Goal: Task Accomplishment & Management: Manage account settings

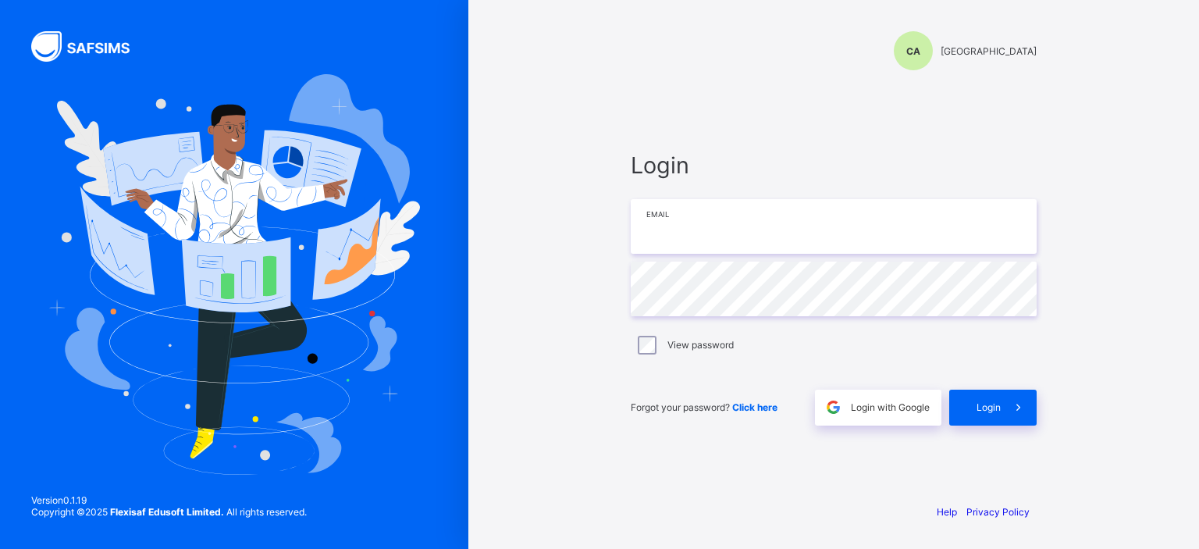
click at [692, 230] on input "email" at bounding box center [834, 226] width 406 height 55
drag, startPoint x: 734, startPoint y: 224, endPoint x: 783, endPoint y: 247, distance: 54.8
click at [734, 224] on input "**********" at bounding box center [834, 226] width 406 height 55
type input "**********"
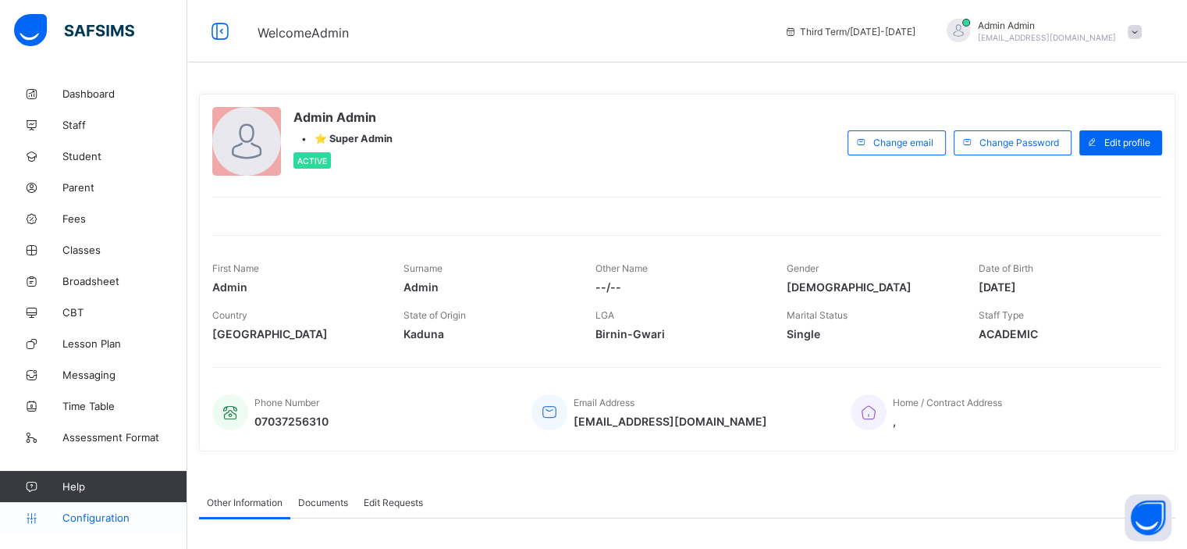
click at [91, 512] on span "Configuration" at bounding box center [124, 517] width 124 height 12
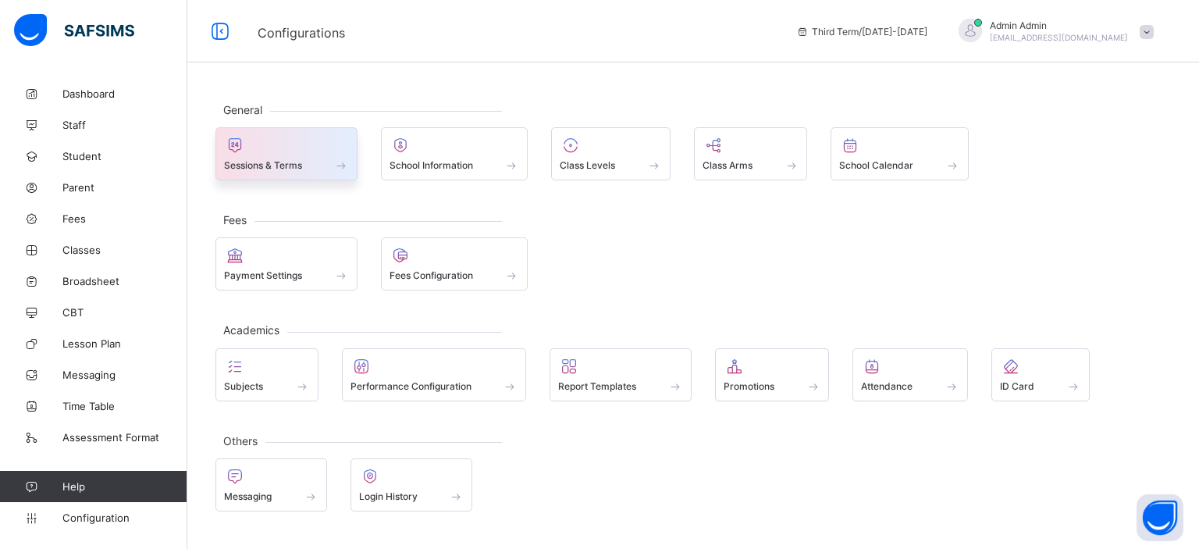
click at [334, 149] on div at bounding box center [286, 145] width 125 height 19
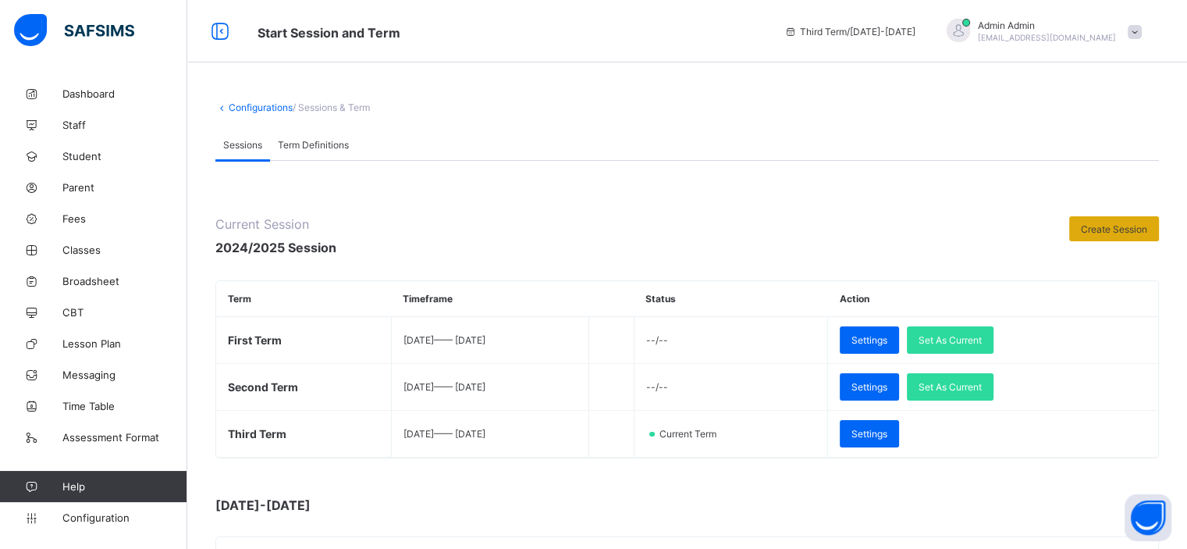
click at [1109, 236] on div "Create Session" at bounding box center [1114, 228] width 90 height 25
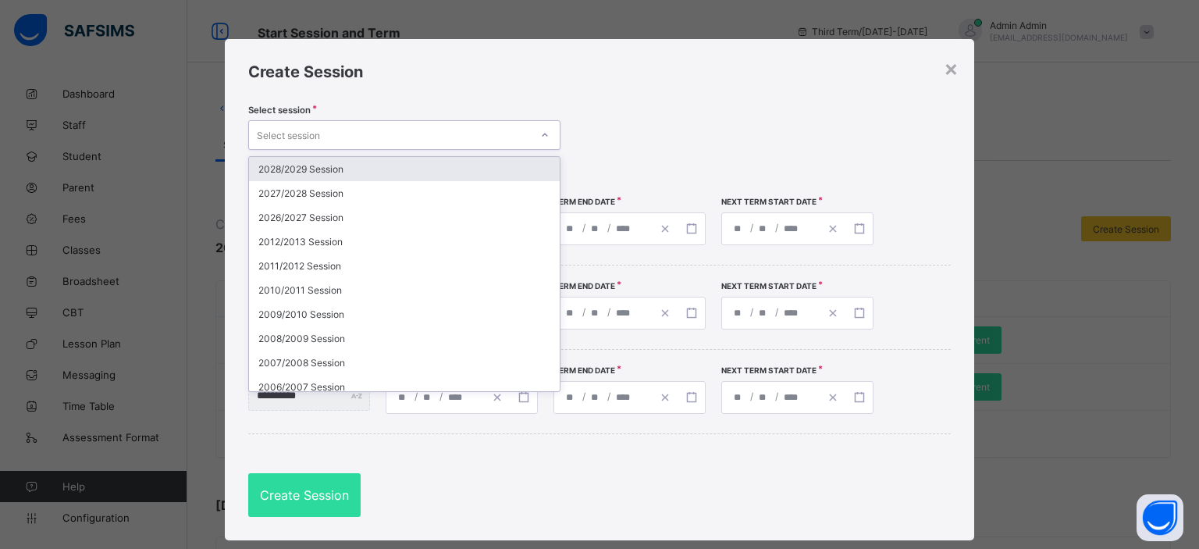
click at [481, 129] on div "Select session" at bounding box center [389, 135] width 281 height 22
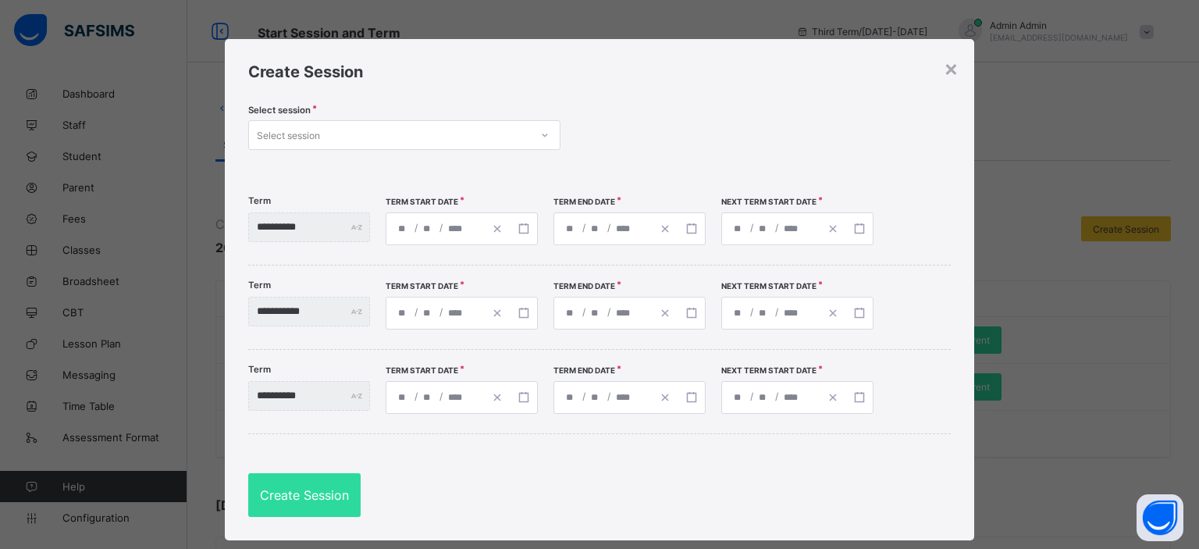
click at [682, 140] on div "Select session Select session" at bounding box center [599, 137] width 702 height 65
click at [530, 129] on div at bounding box center [545, 135] width 30 height 28
click at [950, 73] on div "×" at bounding box center [950, 68] width 15 height 27
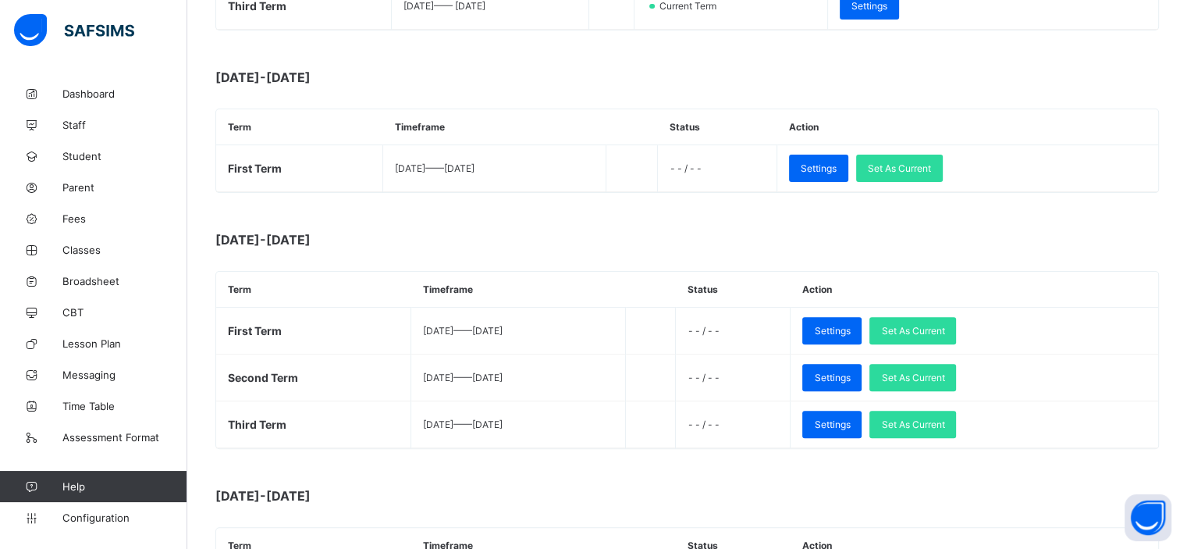
scroll to position [323, 0]
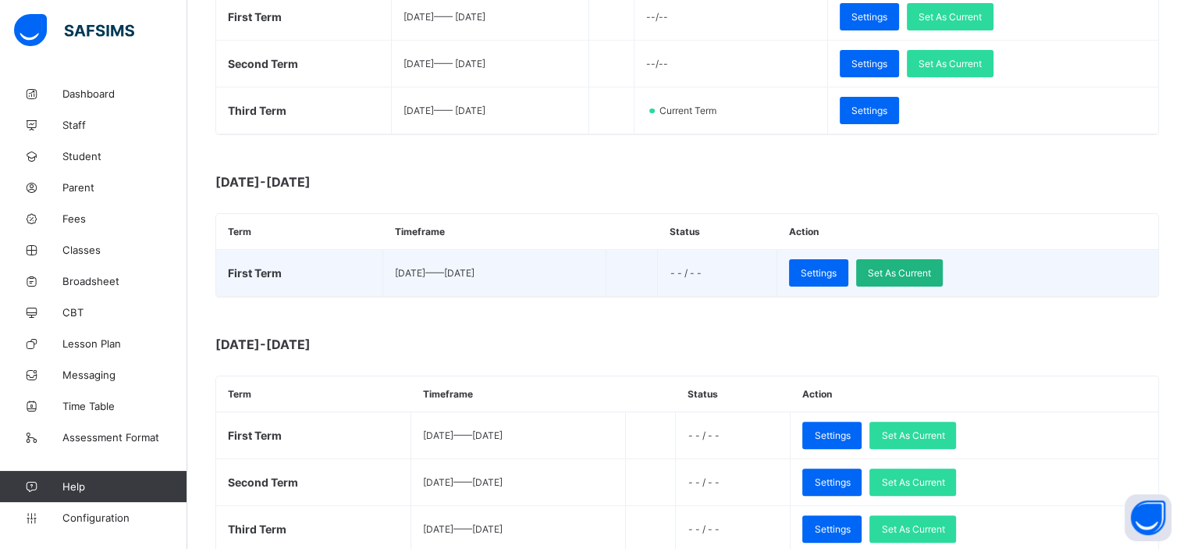
click at [940, 277] on div "Set As Current" at bounding box center [899, 272] width 87 height 27
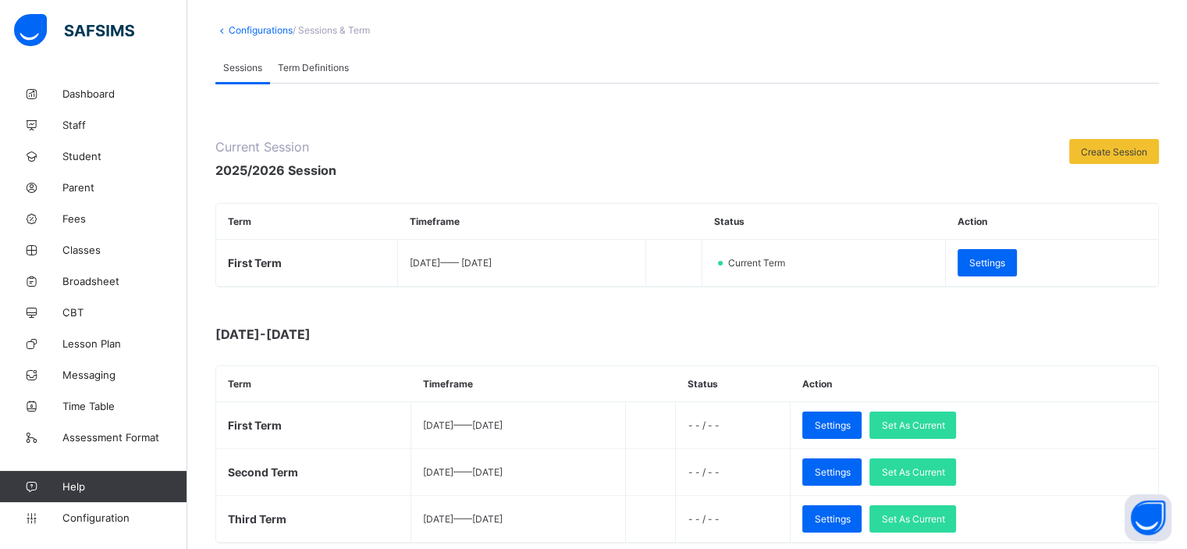
scroll to position [78, 0]
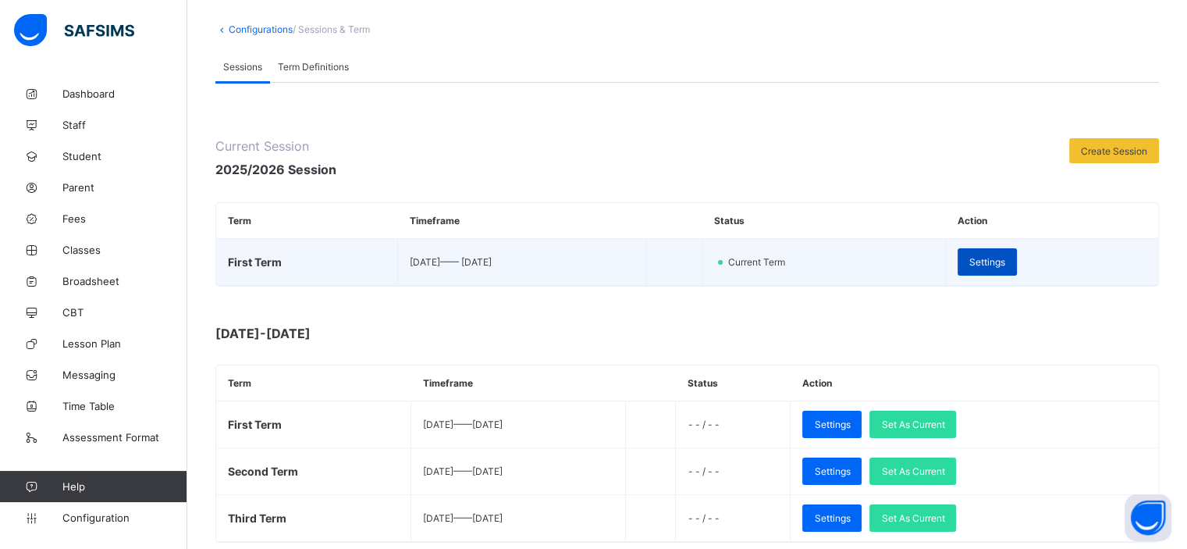
click at [1004, 264] on span "Settings" at bounding box center [987, 262] width 36 height 12
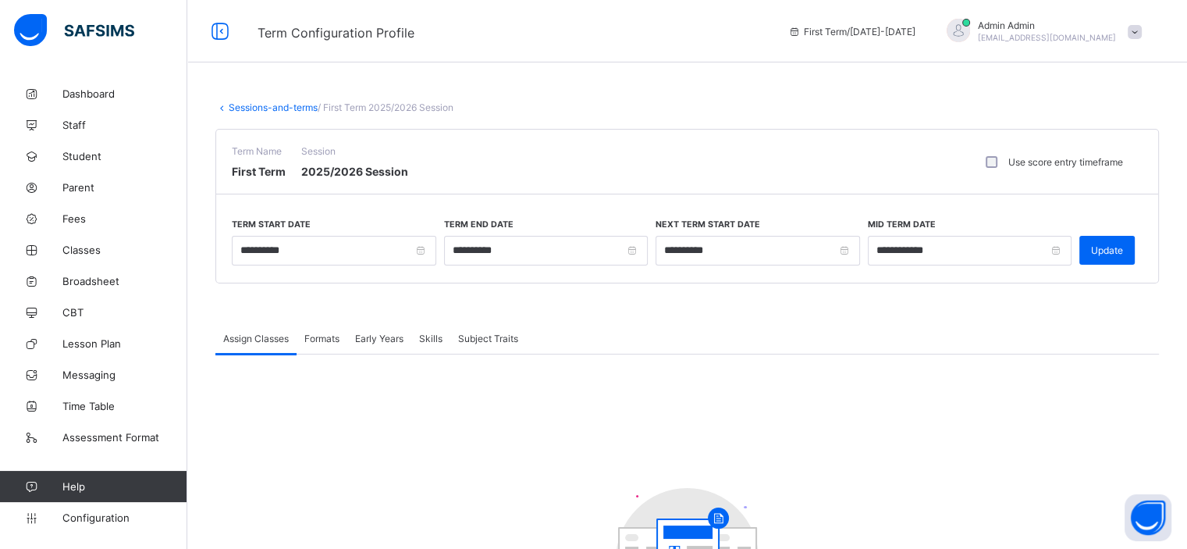
click at [290, 107] on link "Sessions-and-terms" at bounding box center [273, 107] width 89 height 12
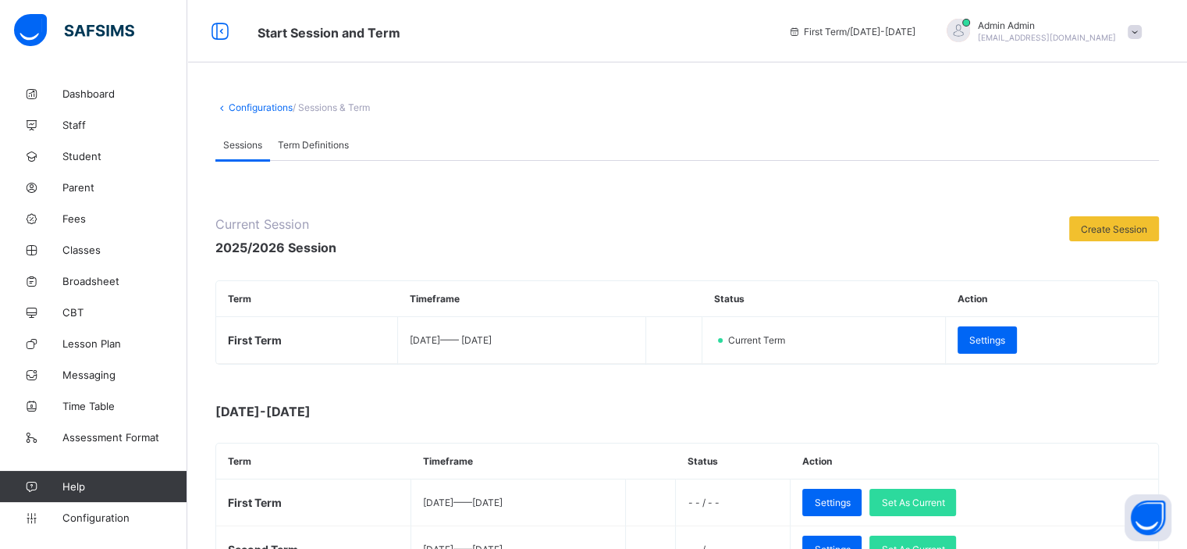
click at [312, 150] on span "Term Definitions" at bounding box center [313, 145] width 71 height 12
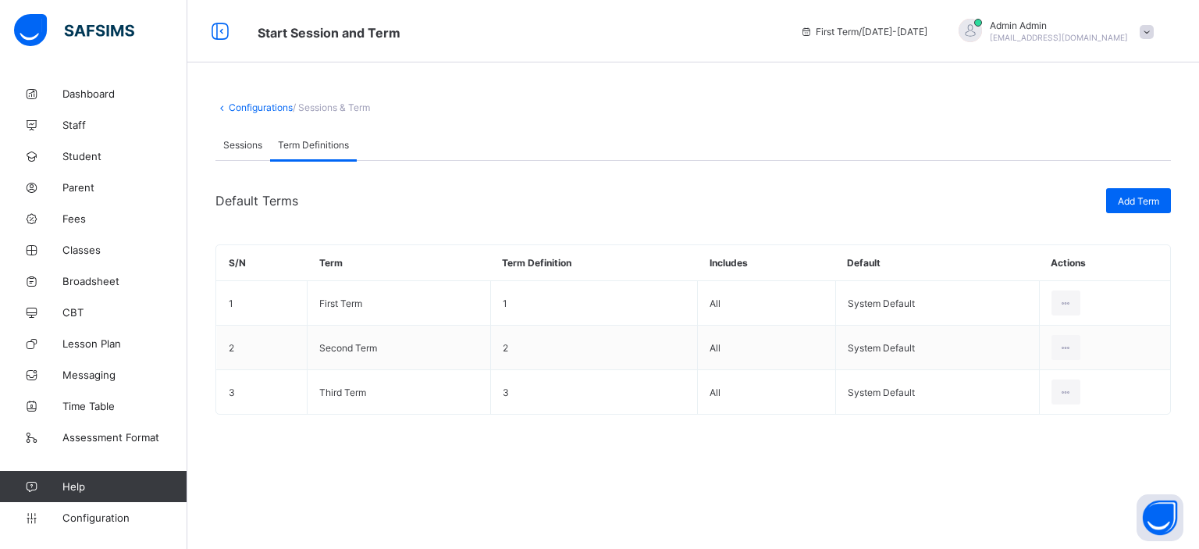
click at [231, 146] on span "Sessions" at bounding box center [242, 145] width 39 height 12
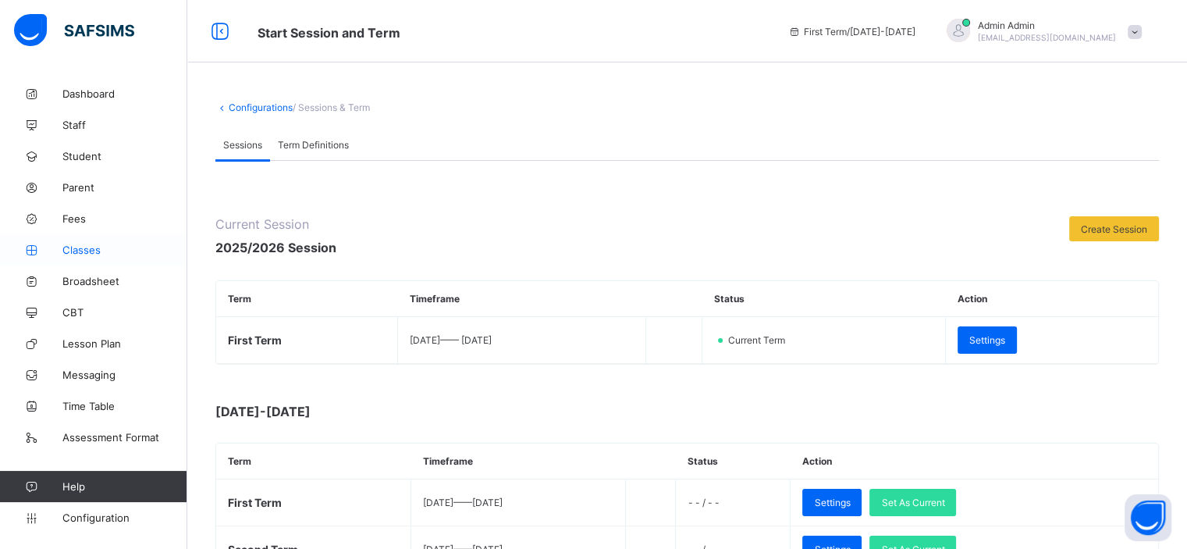
click at [91, 244] on span "Classes" at bounding box center [124, 249] width 125 height 12
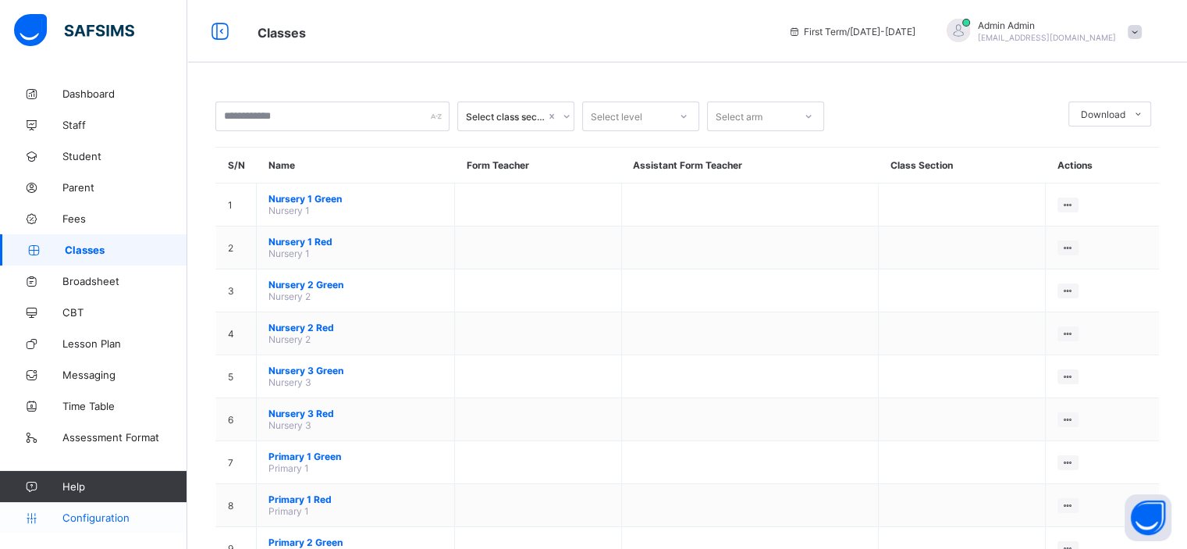
click at [94, 521] on span "Configuration" at bounding box center [124, 517] width 124 height 12
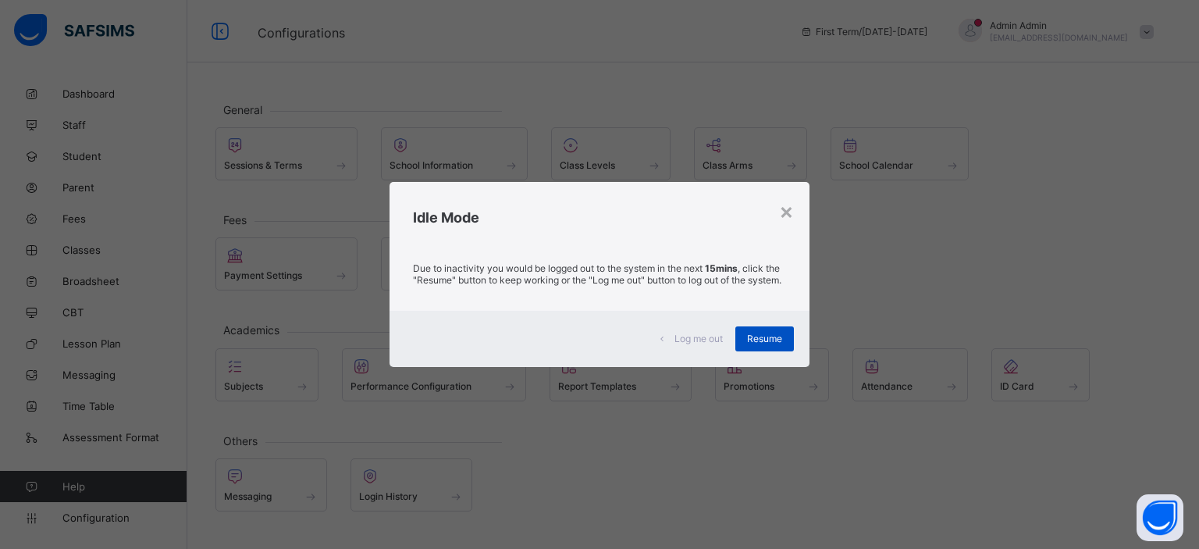
click at [765, 343] on span "Resume" at bounding box center [764, 338] width 35 height 12
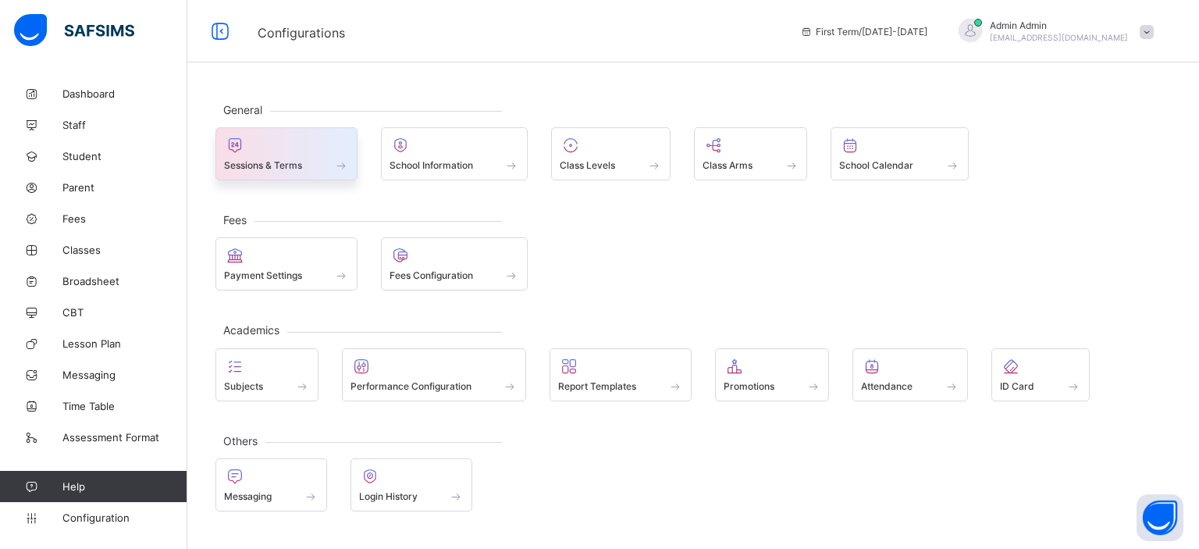
click at [314, 148] on div at bounding box center [286, 145] width 125 height 19
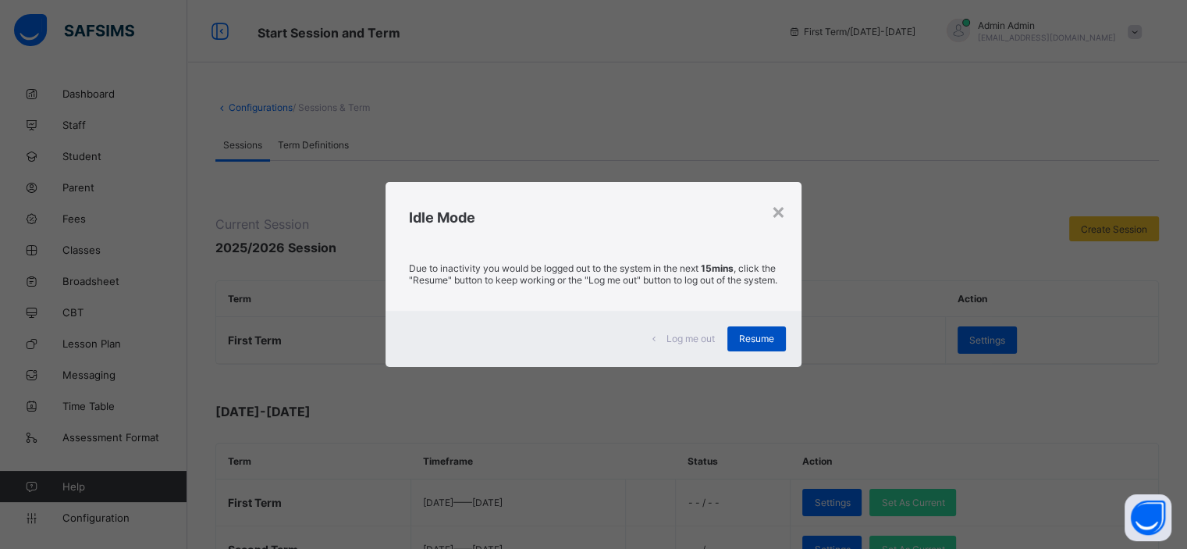
click at [743, 340] on span "Resume" at bounding box center [756, 338] width 35 height 12
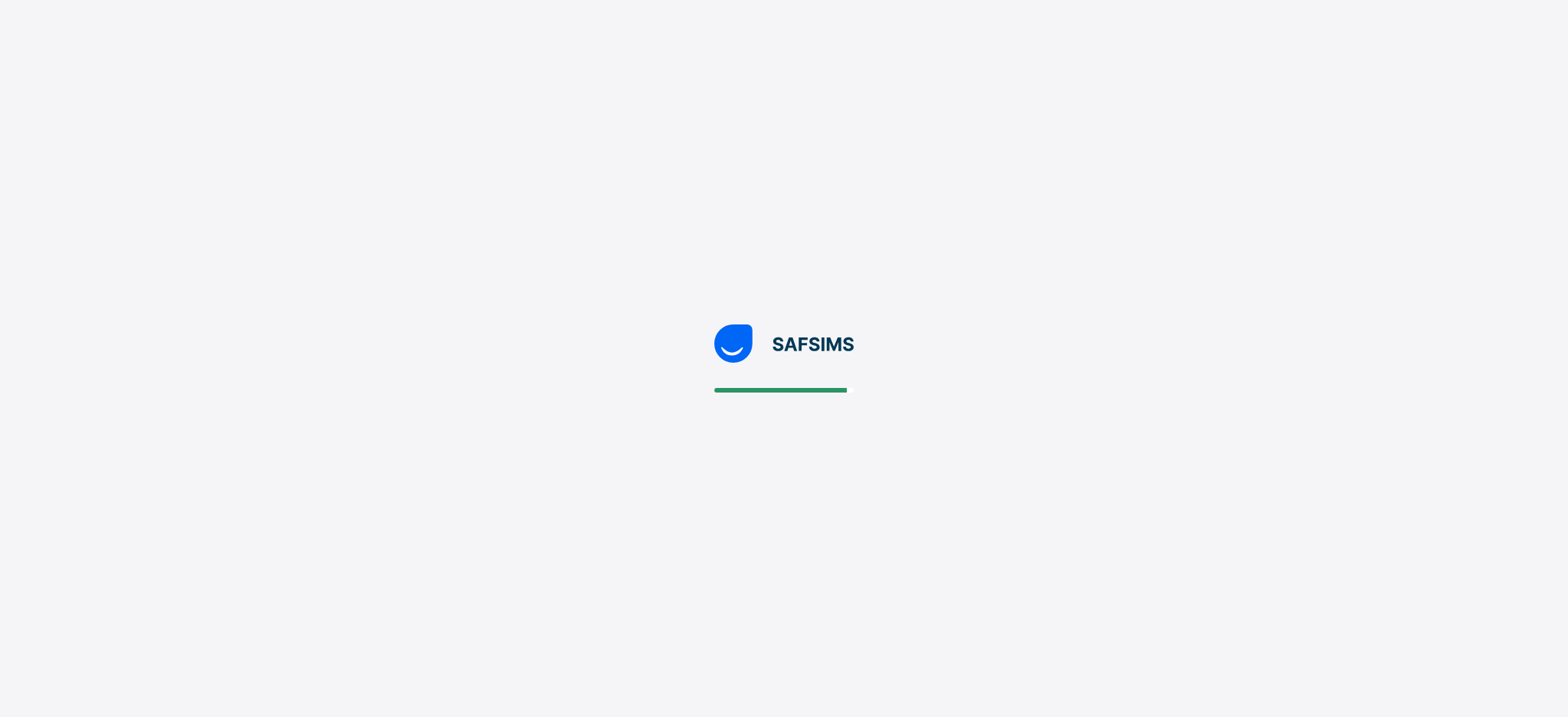
click at [932, 148] on div at bounding box center [784, 358] width 1568 height 717
click at [887, 159] on div at bounding box center [784, 358] width 1568 height 717
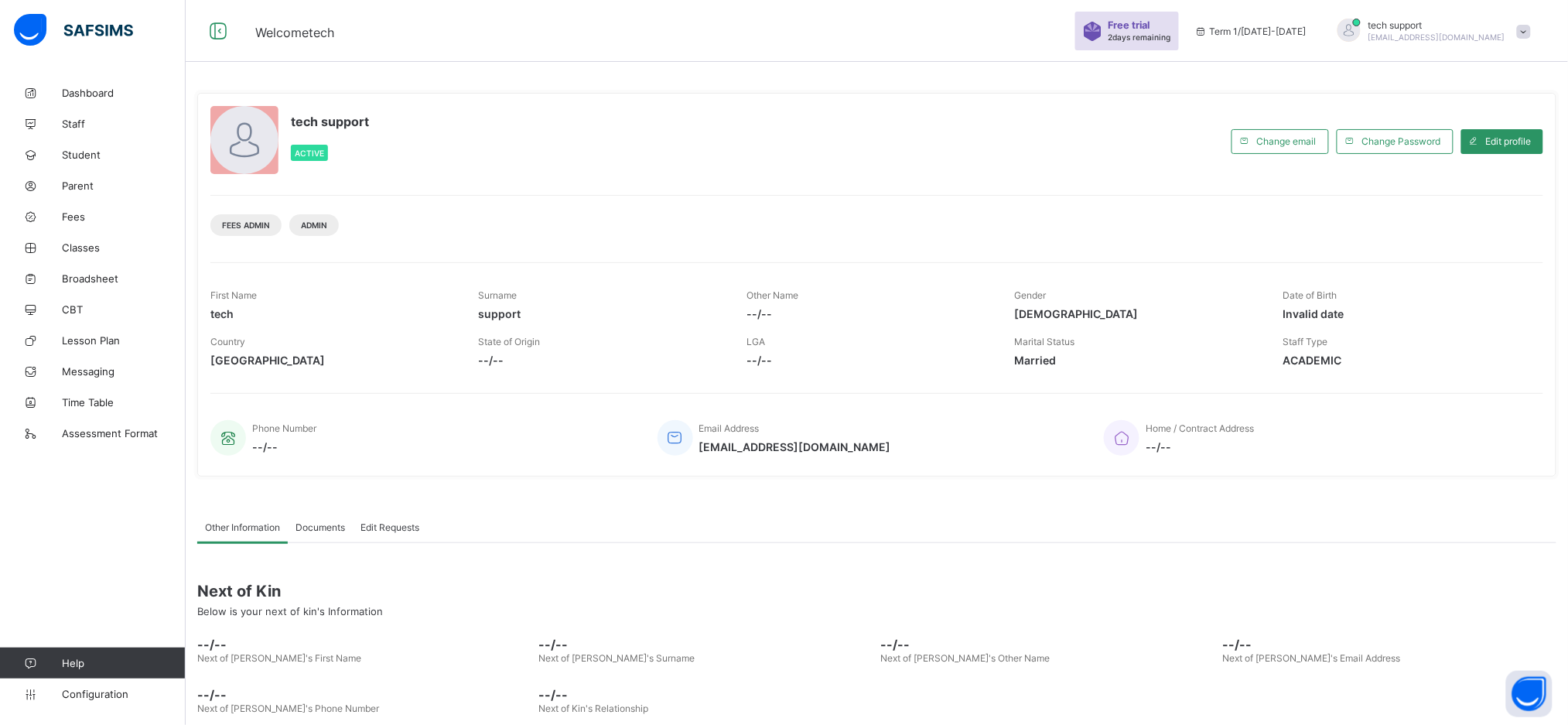
click at [997, 453] on div "Email Address rejoice.chukwuma@flexisaf.com" at bounding box center [869, 438] width 424 height 52
click at [92, 701] on link "Configuration" at bounding box center [92, 693] width 185 height 31
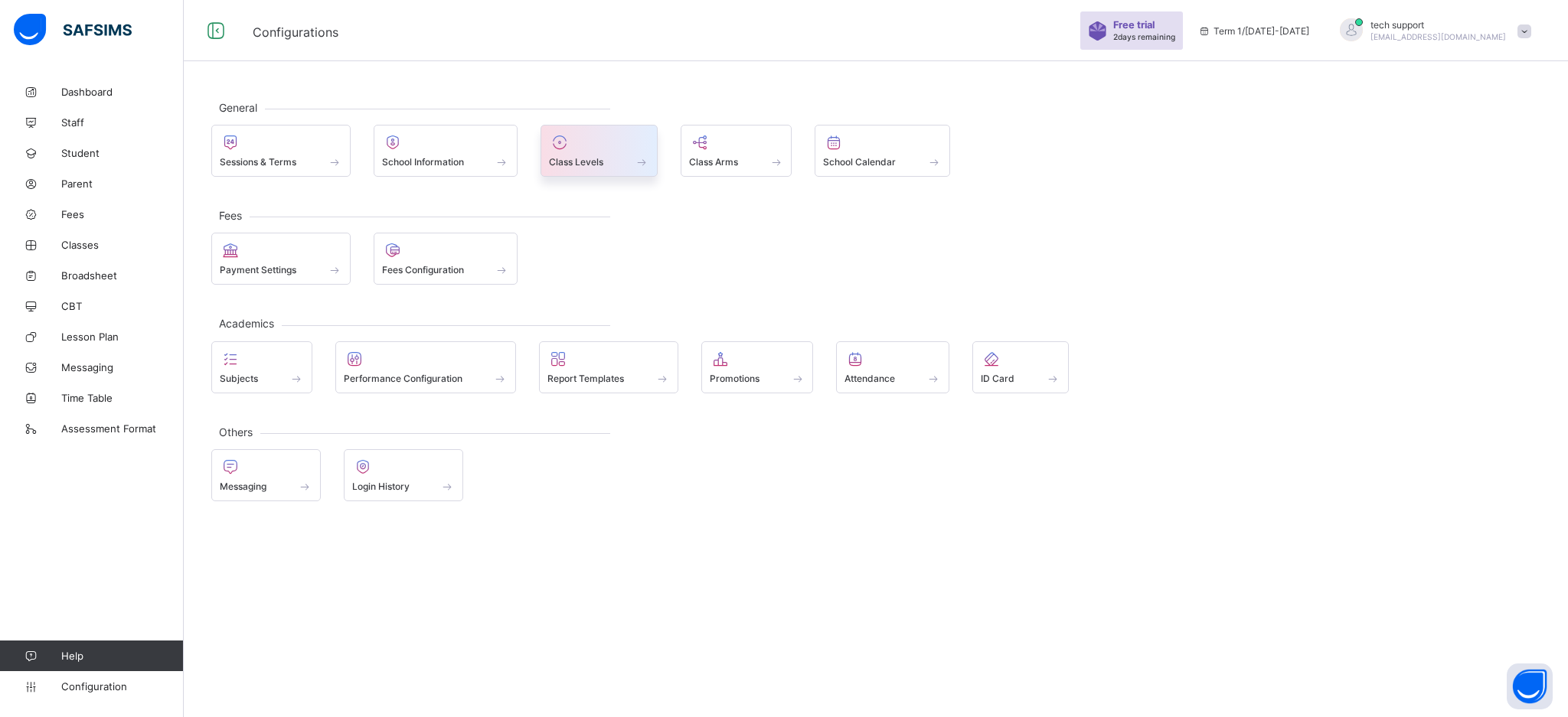
click at [621, 165] on div "Class Levels" at bounding box center [600, 161] width 100 height 13
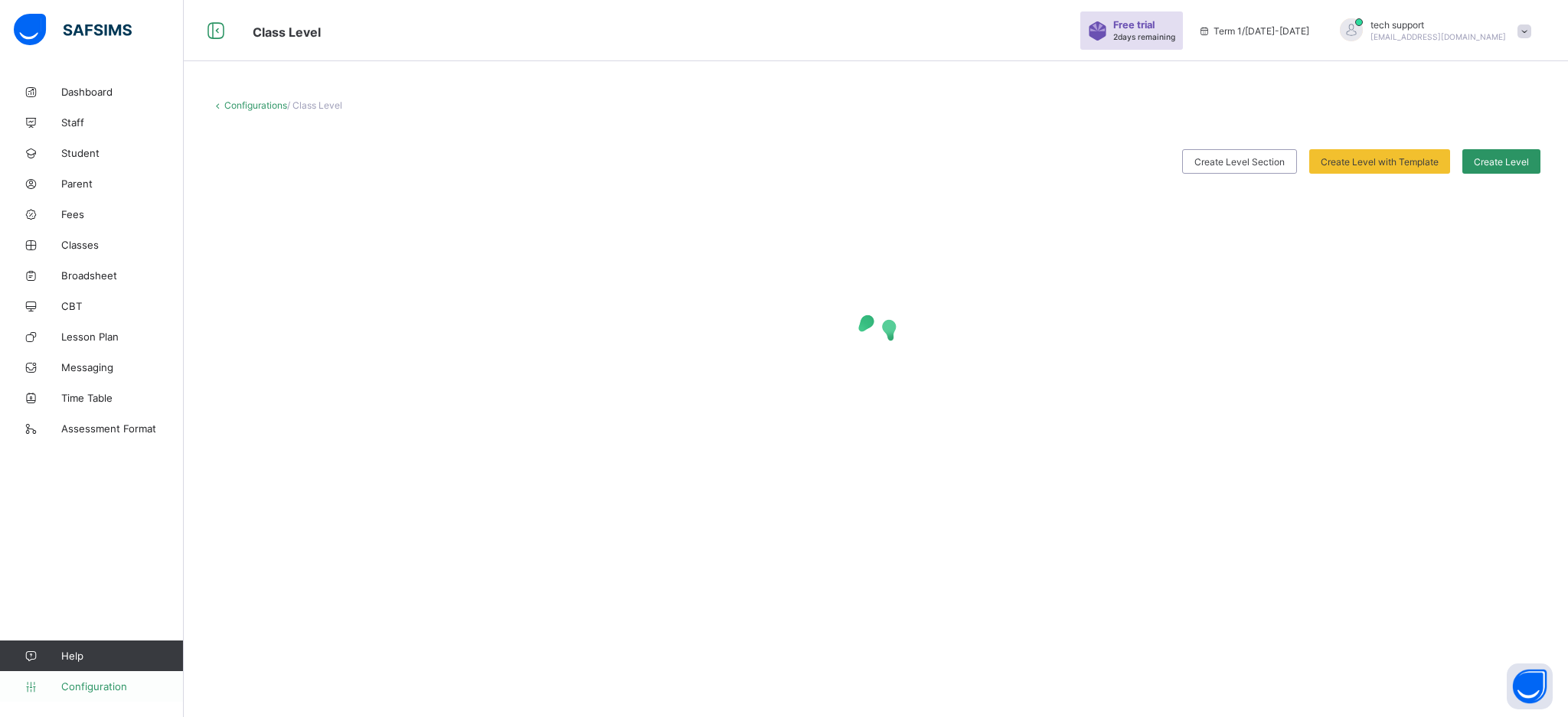
click at [103, 685] on span "Configuration" at bounding box center [122, 687] width 122 height 12
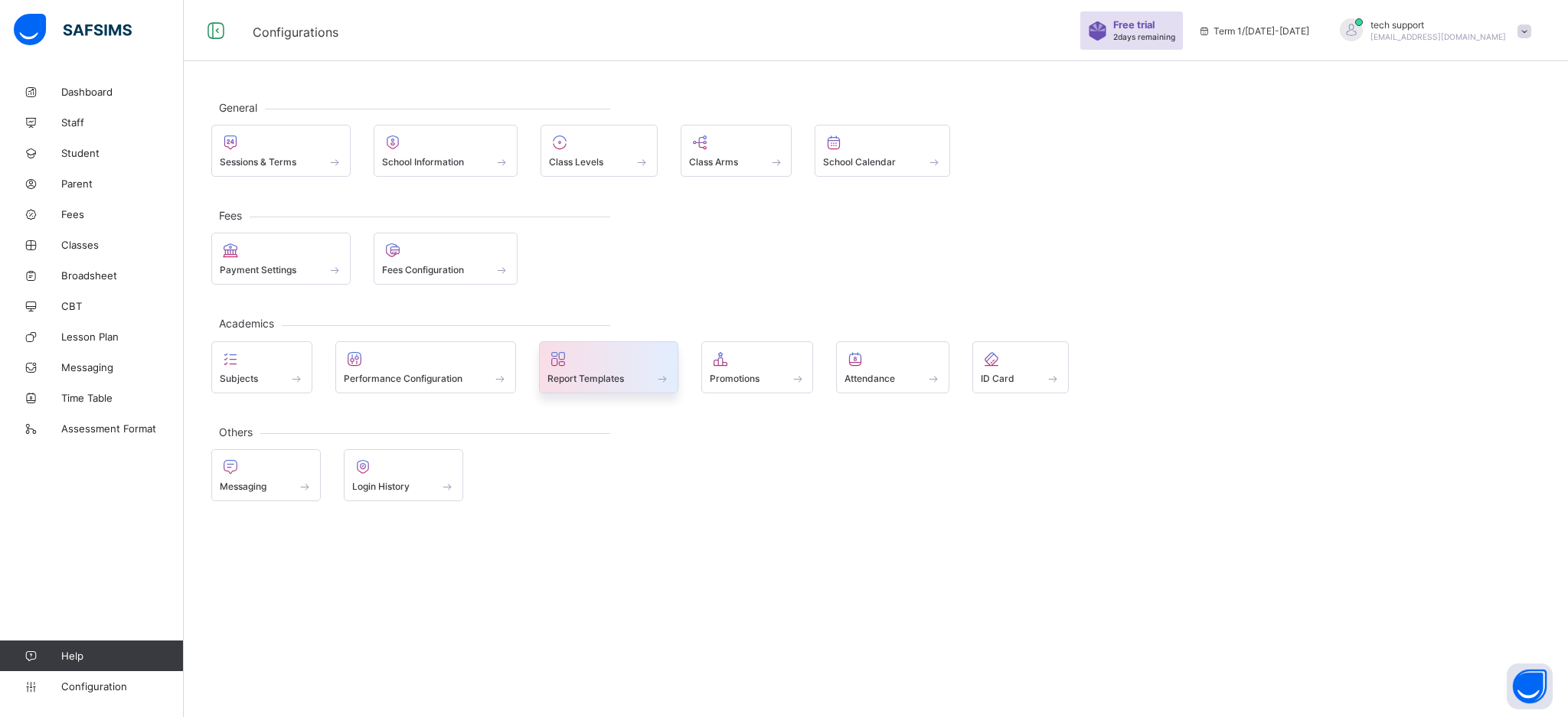
click at [622, 369] on span at bounding box center [608, 370] width 123 height 4
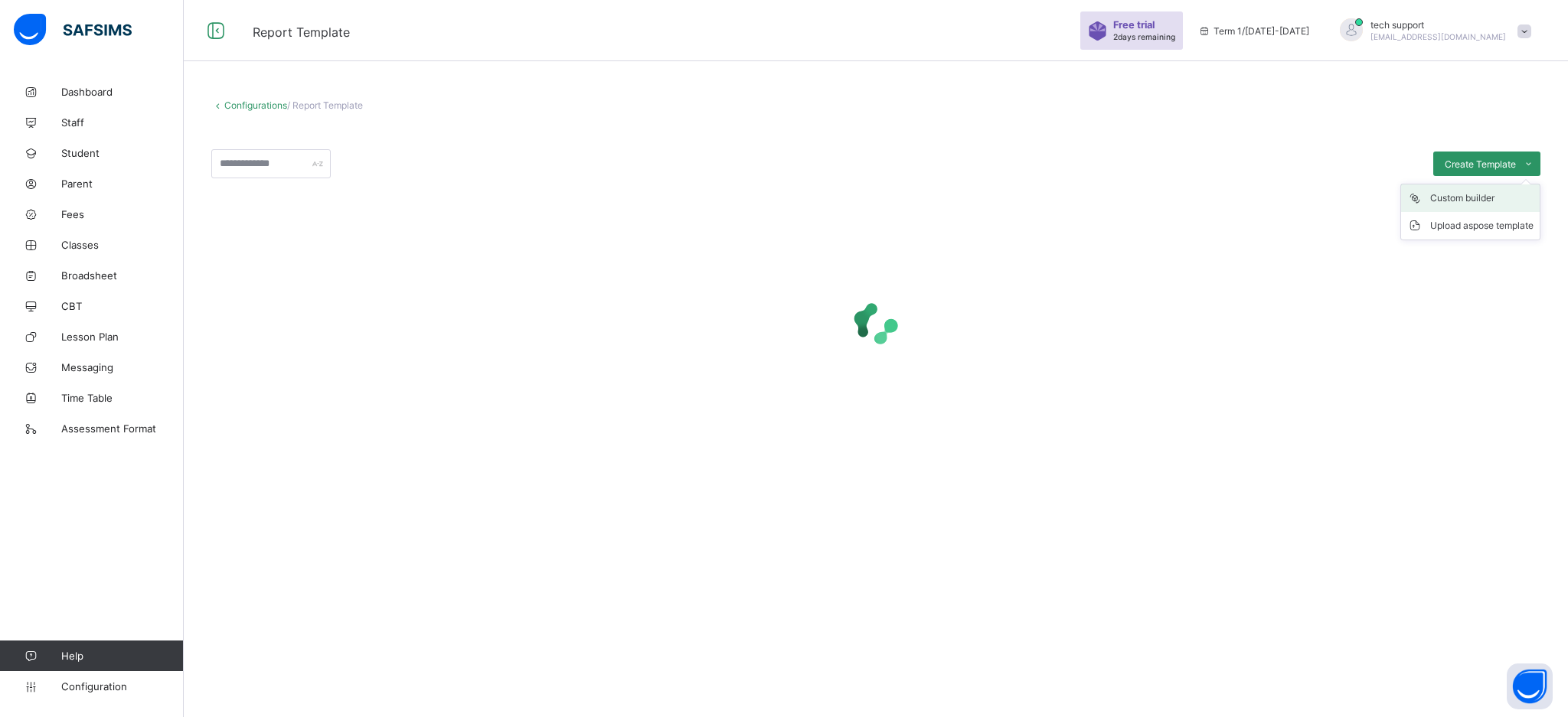
click at [1480, 203] on div "Custom builder" at bounding box center [1482, 198] width 103 height 16
click at [1459, 166] on span "Create Template" at bounding box center [1481, 165] width 72 height 12
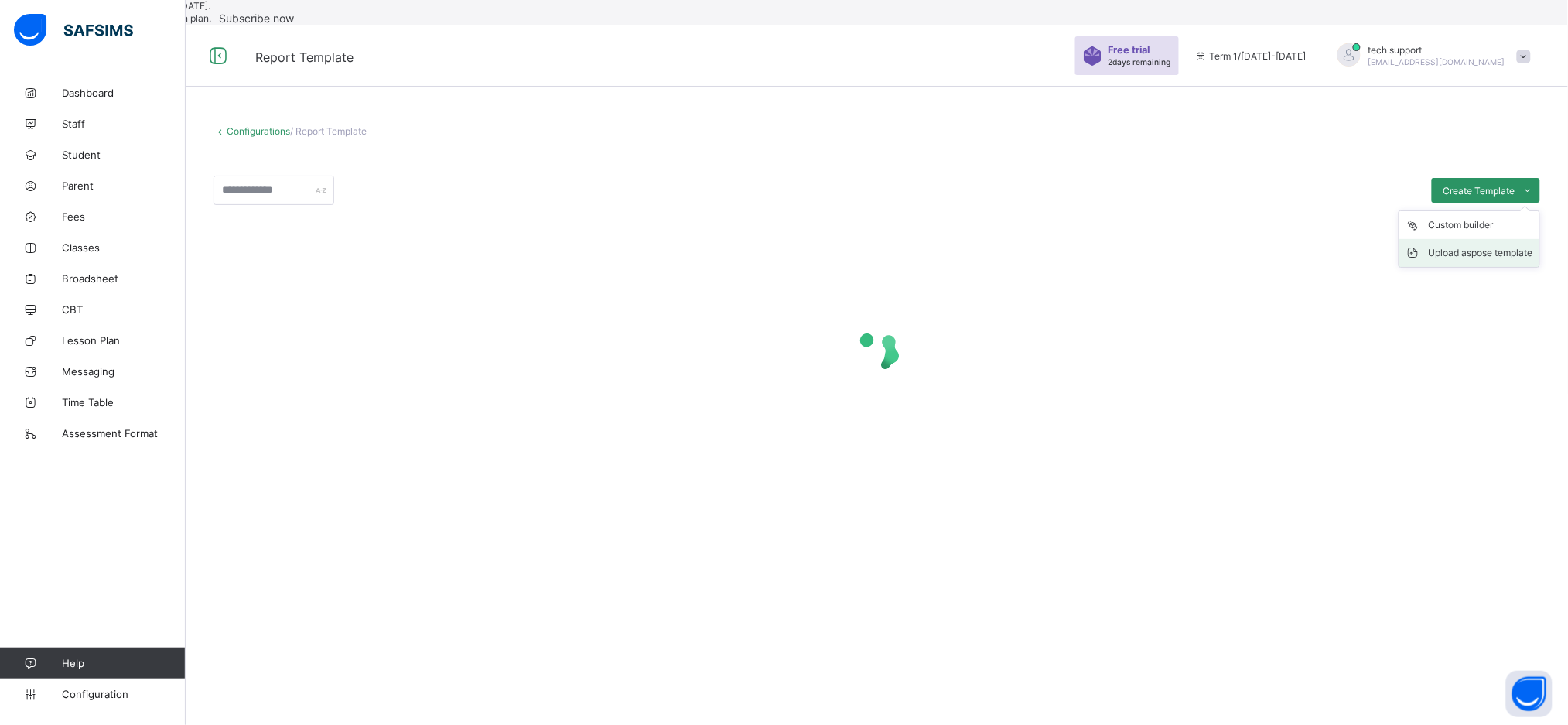
click at [1464, 261] on div "Upload aspose template" at bounding box center [1480, 253] width 104 height 16
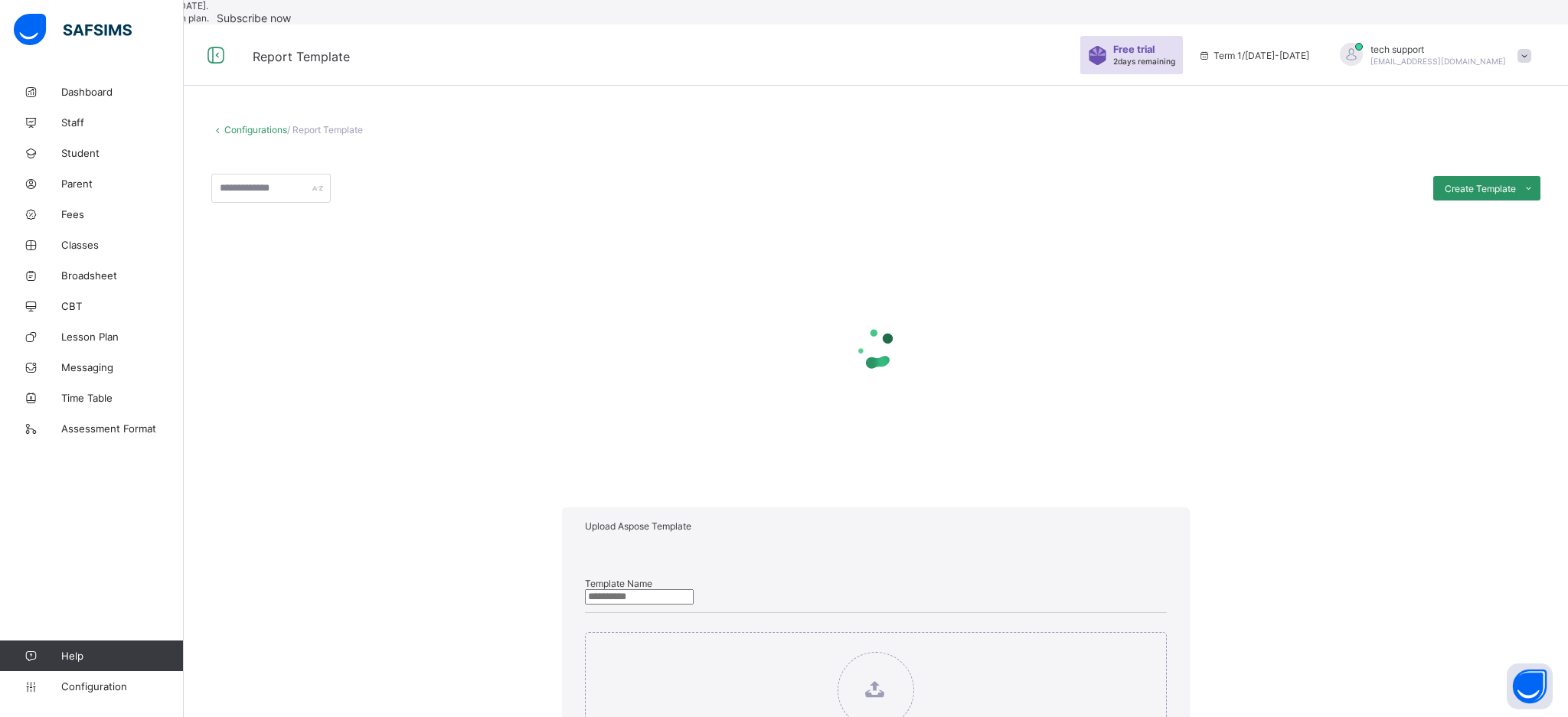
click at [611, 589] on input "text" at bounding box center [639, 597] width 109 height 16
type input "******"
click at [798, 644] on input "Drag and Drop files here Files supported: docx Browse file Maximum size 2.5mb" at bounding box center [798, 644] width 0 height 0
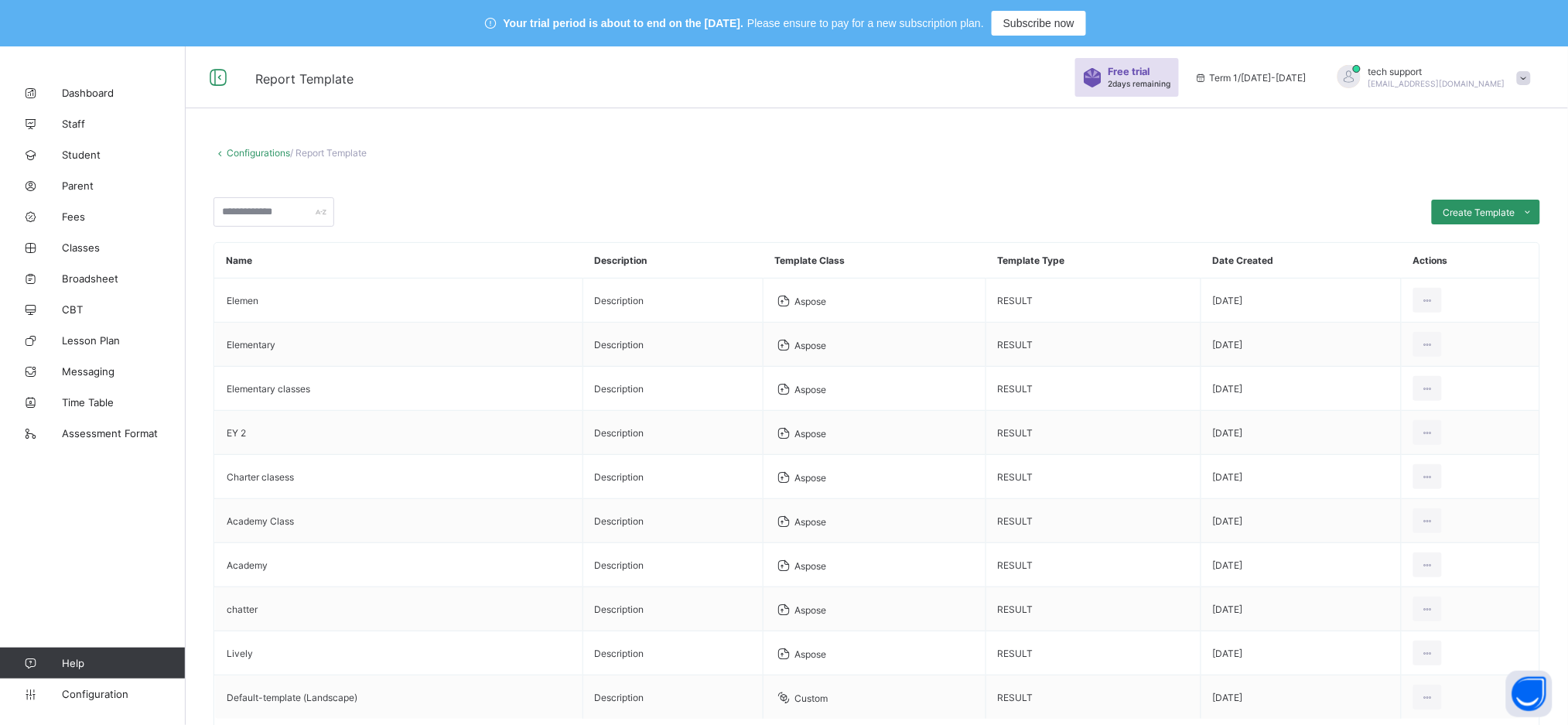
click at [934, 168] on div "Configurations / Report Template Create Template Custom builder Upload aspose t…" at bounding box center [876, 480] width 1383 height 712
click at [117, 696] on span "Configuration" at bounding box center [123, 694] width 123 height 12
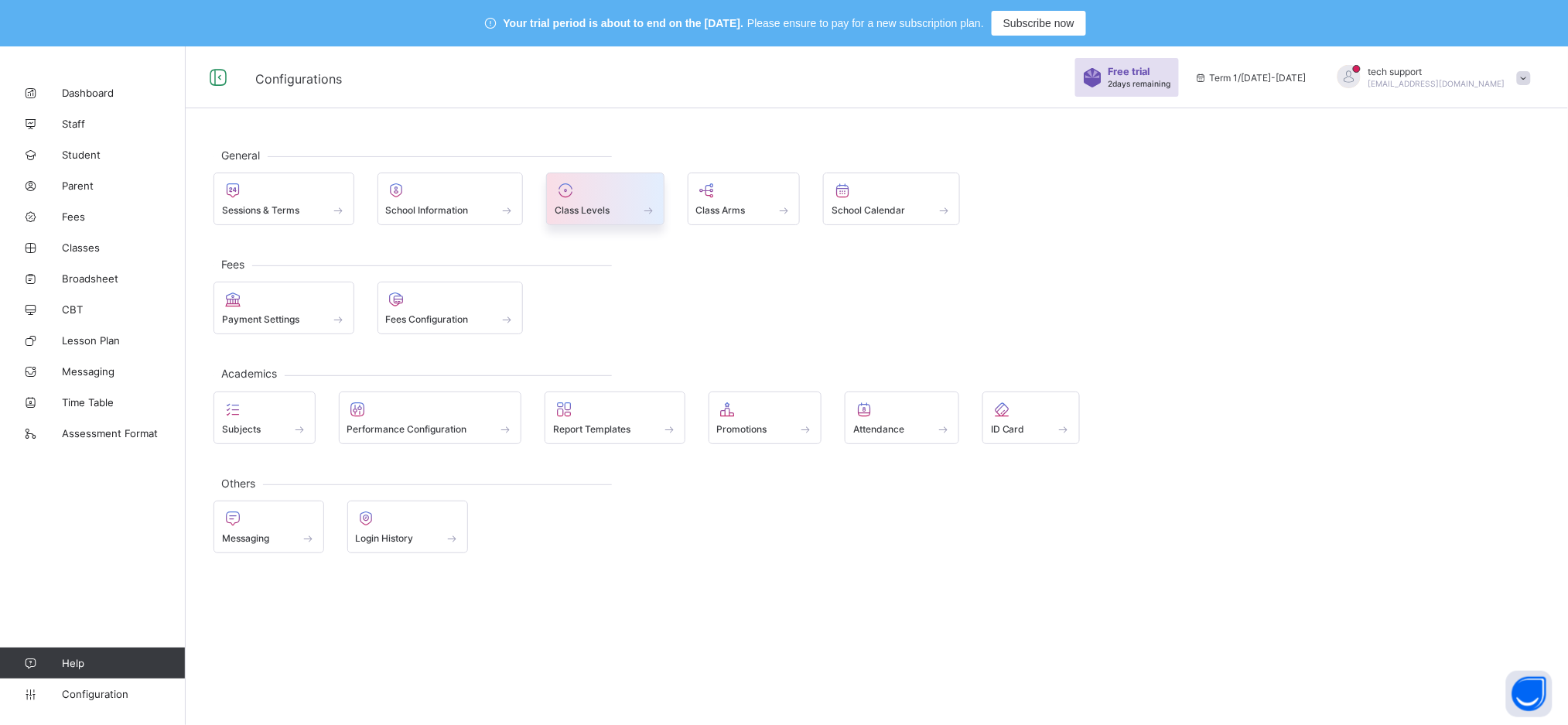
click at [620, 207] on div "Class Levels" at bounding box center [606, 209] width 101 height 13
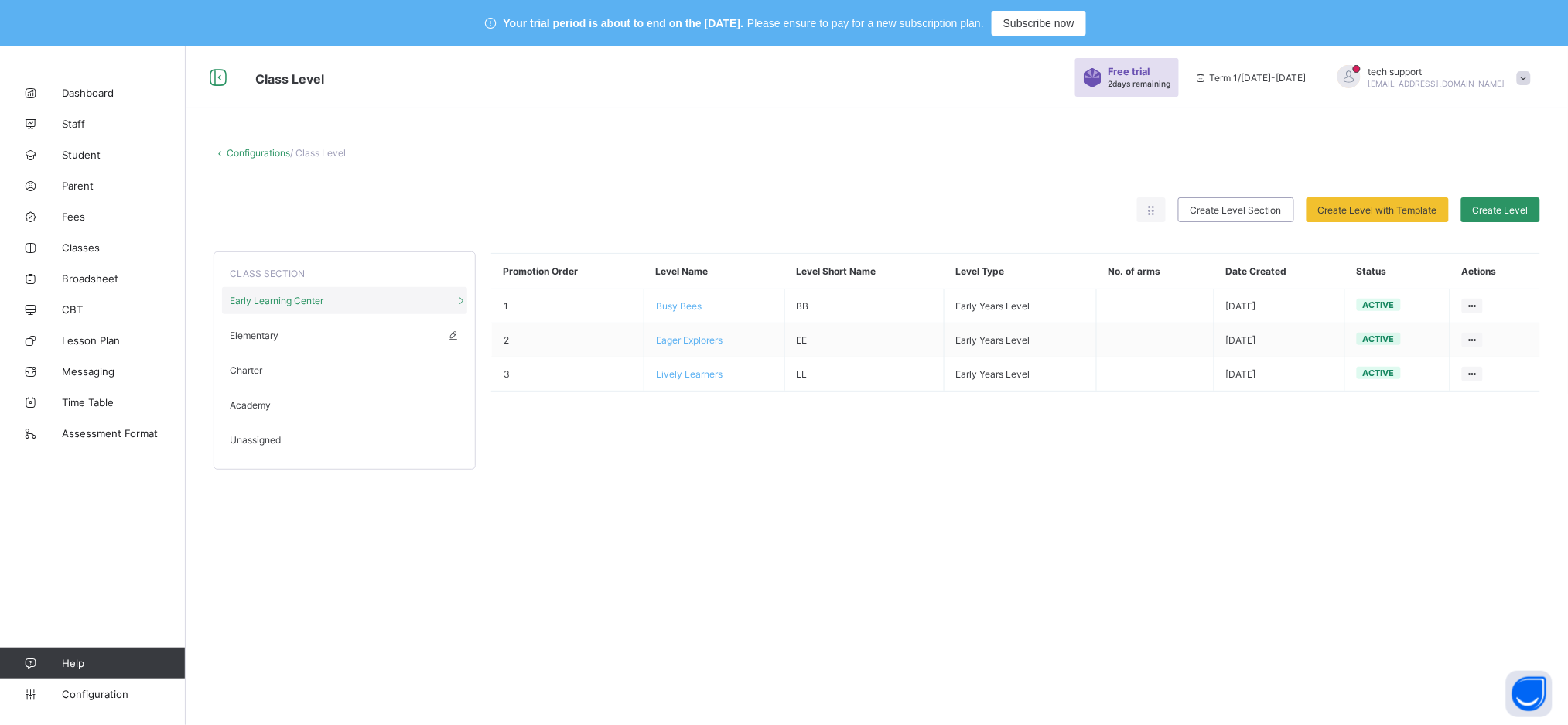
click at [280, 339] on div "Elementary" at bounding box center [344, 335] width 245 height 27
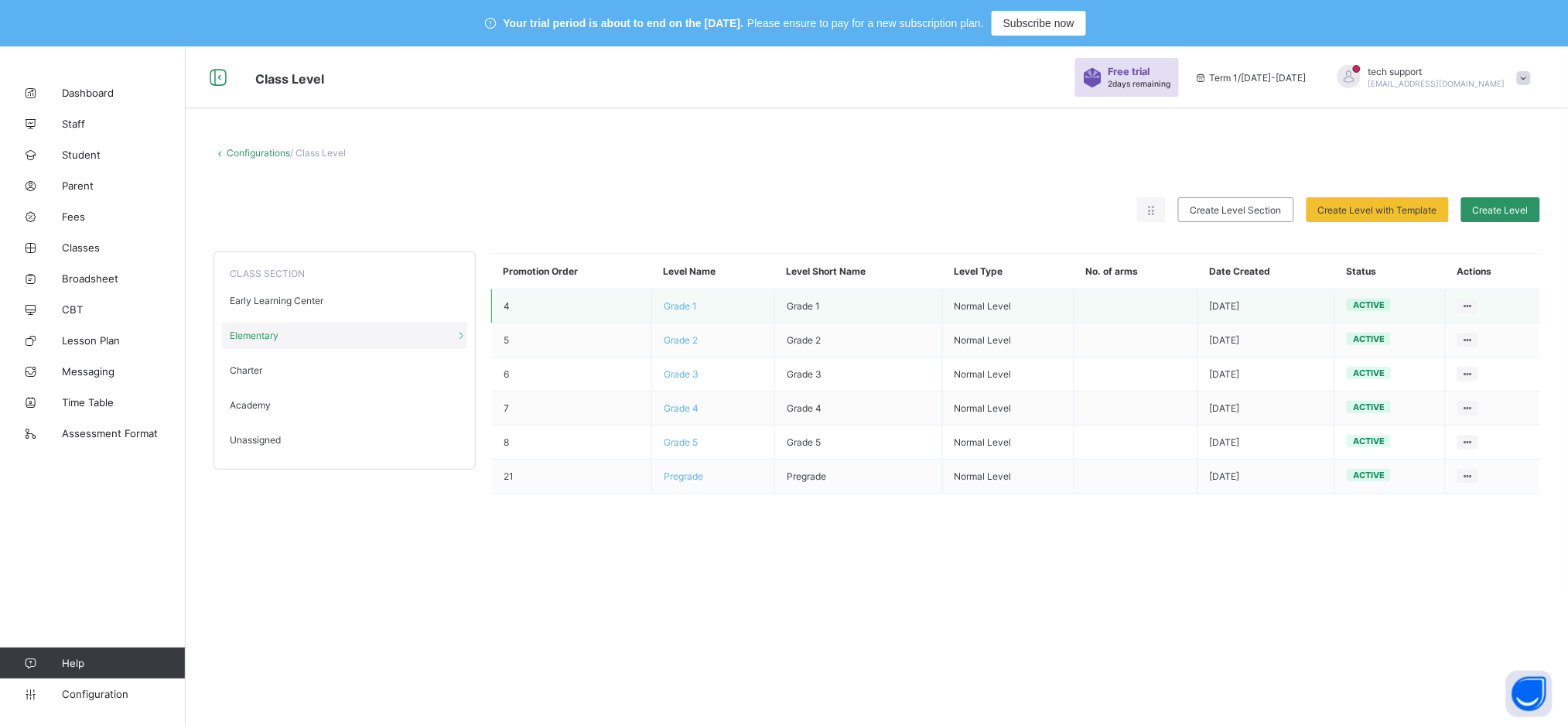
click at [686, 310] on span "Grade 1" at bounding box center [681, 306] width 34 height 12
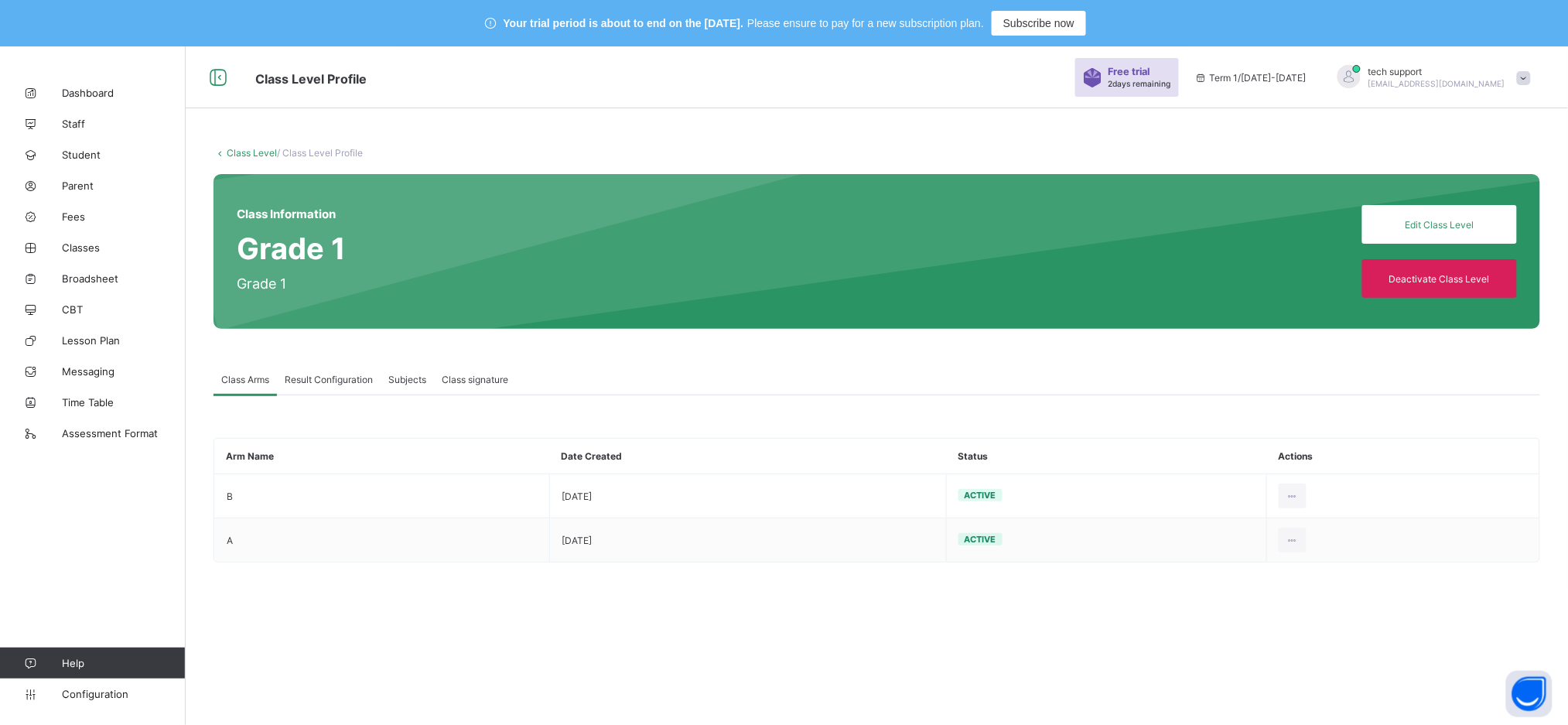
click at [335, 383] on span "Result Configuration" at bounding box center [328, 380] width 88 height 12
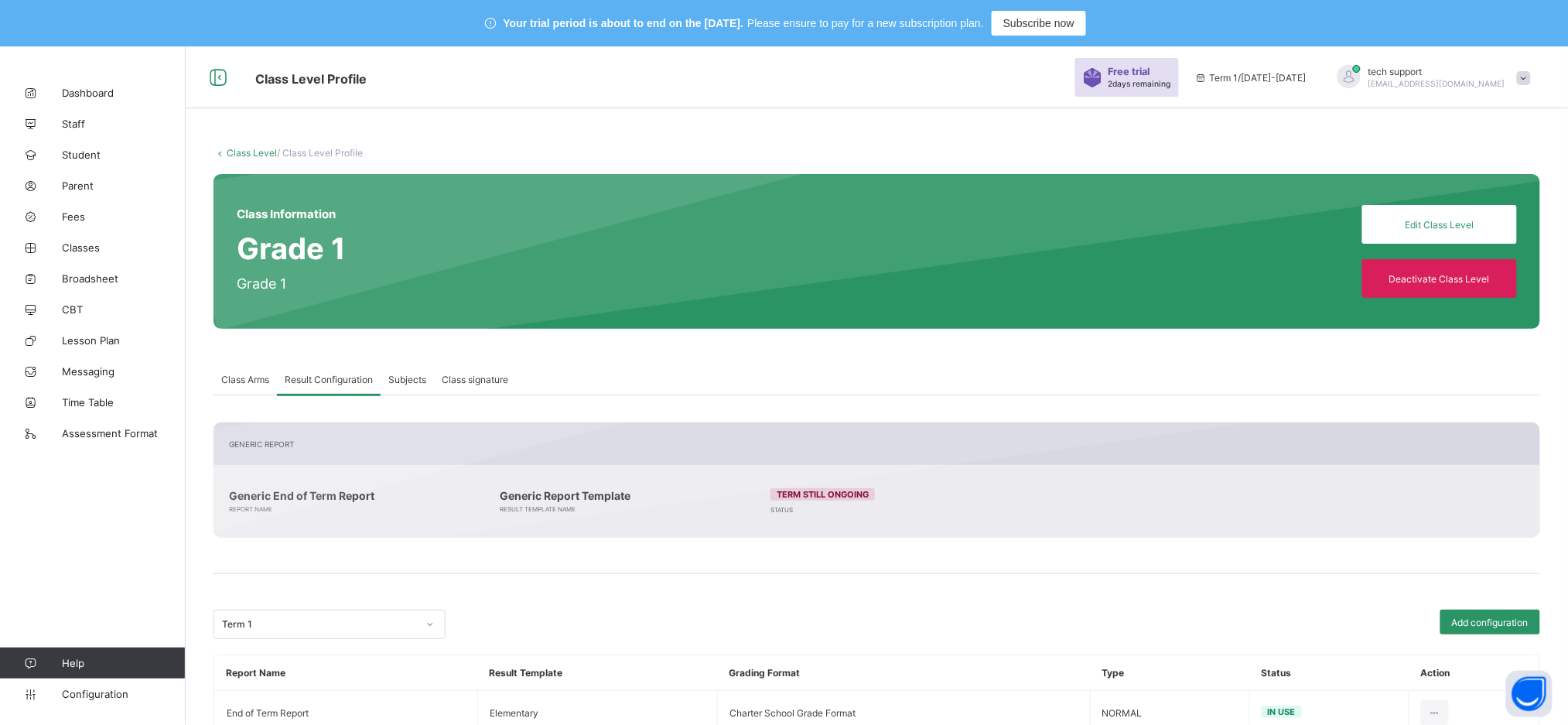
scroll to position [48, 0]
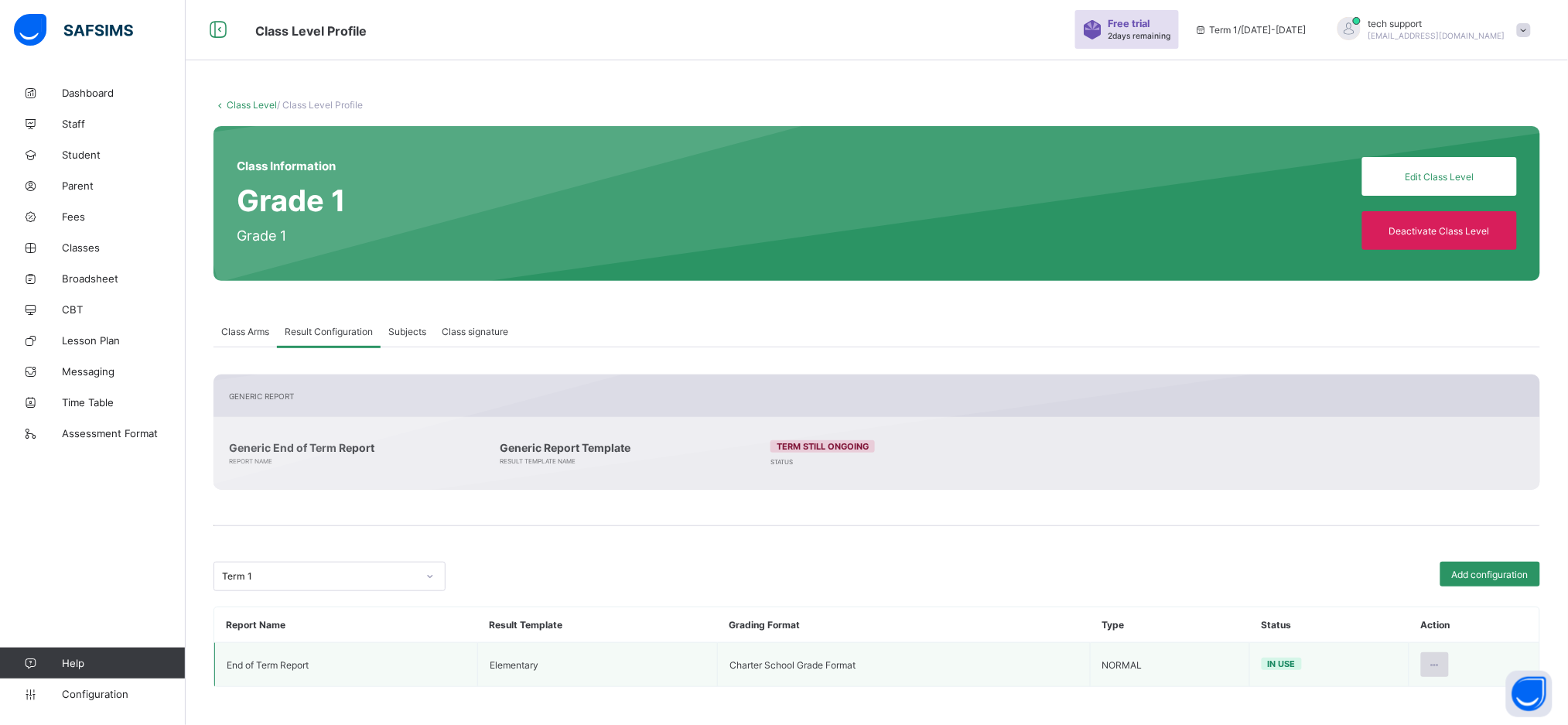
click at [1176, 544] on div at bounding box center [1435, 665] width 29 height 25
click at [1176, 544] on div "Edit Configuration" at bounding box center [1397, 700] width 90 height 16
type input "**********"
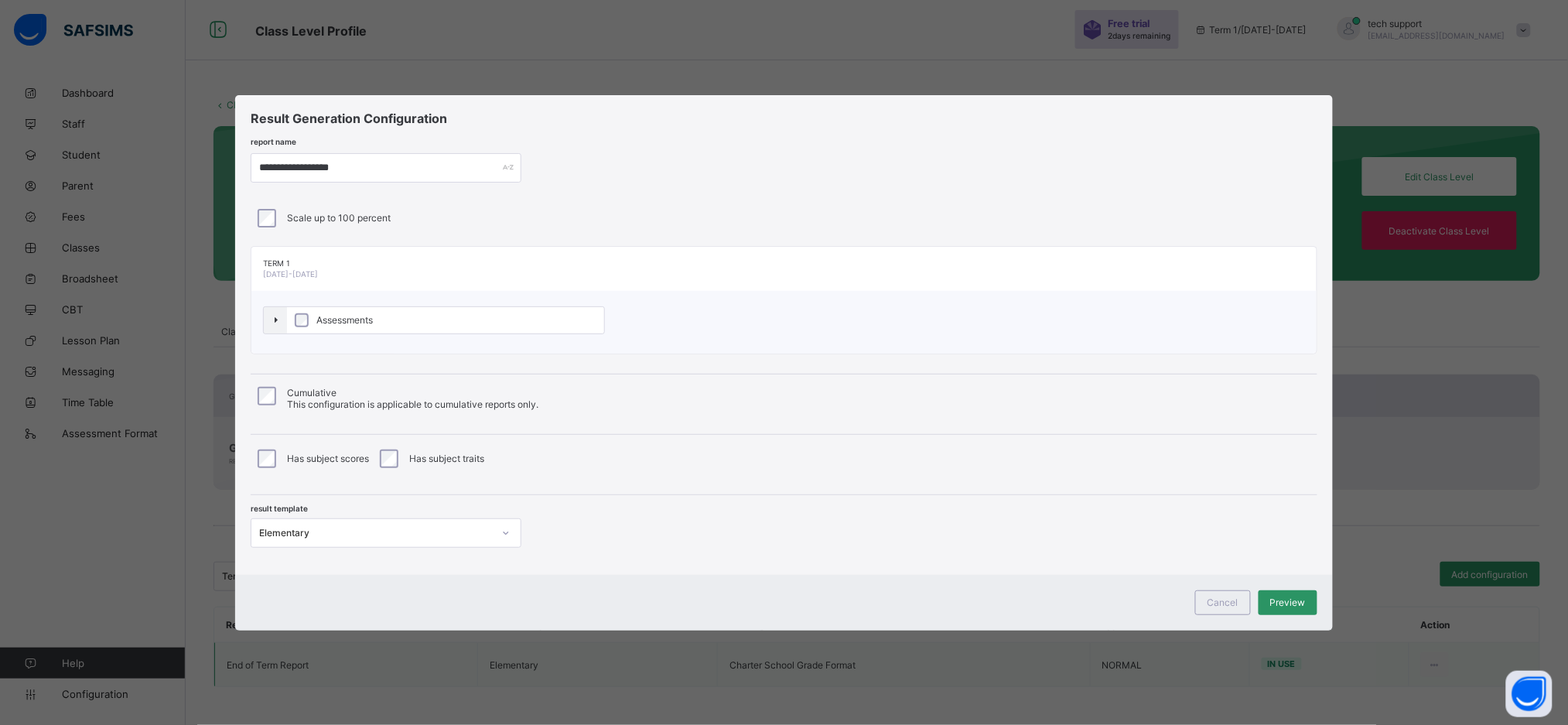
click at [460, 530] on div "Elementary" at bounding box center [376, 533] width 234 height 12
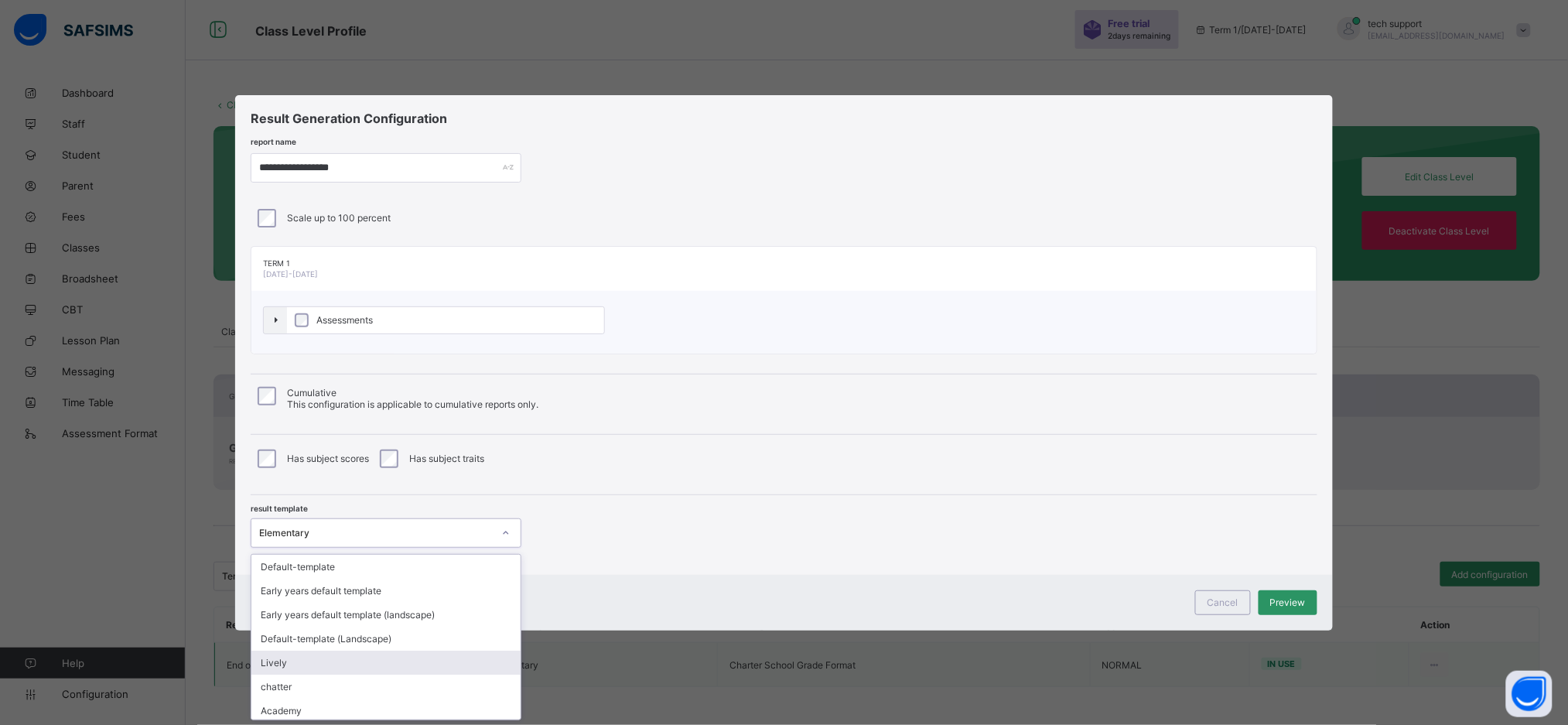
scroll to position [146, 0]
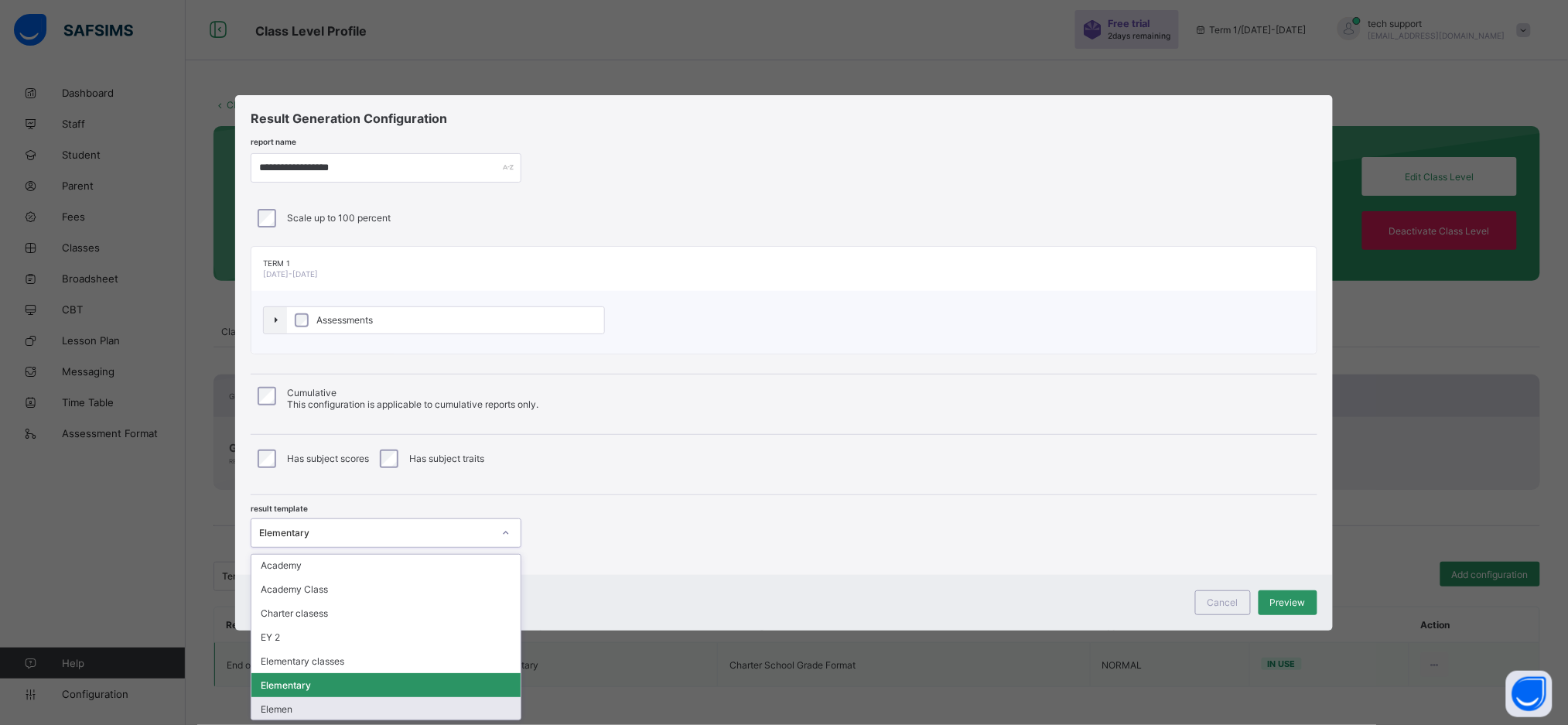
click at [438, 544] on div "Elemen" at bounding box center [387, 709] width 270 height 24
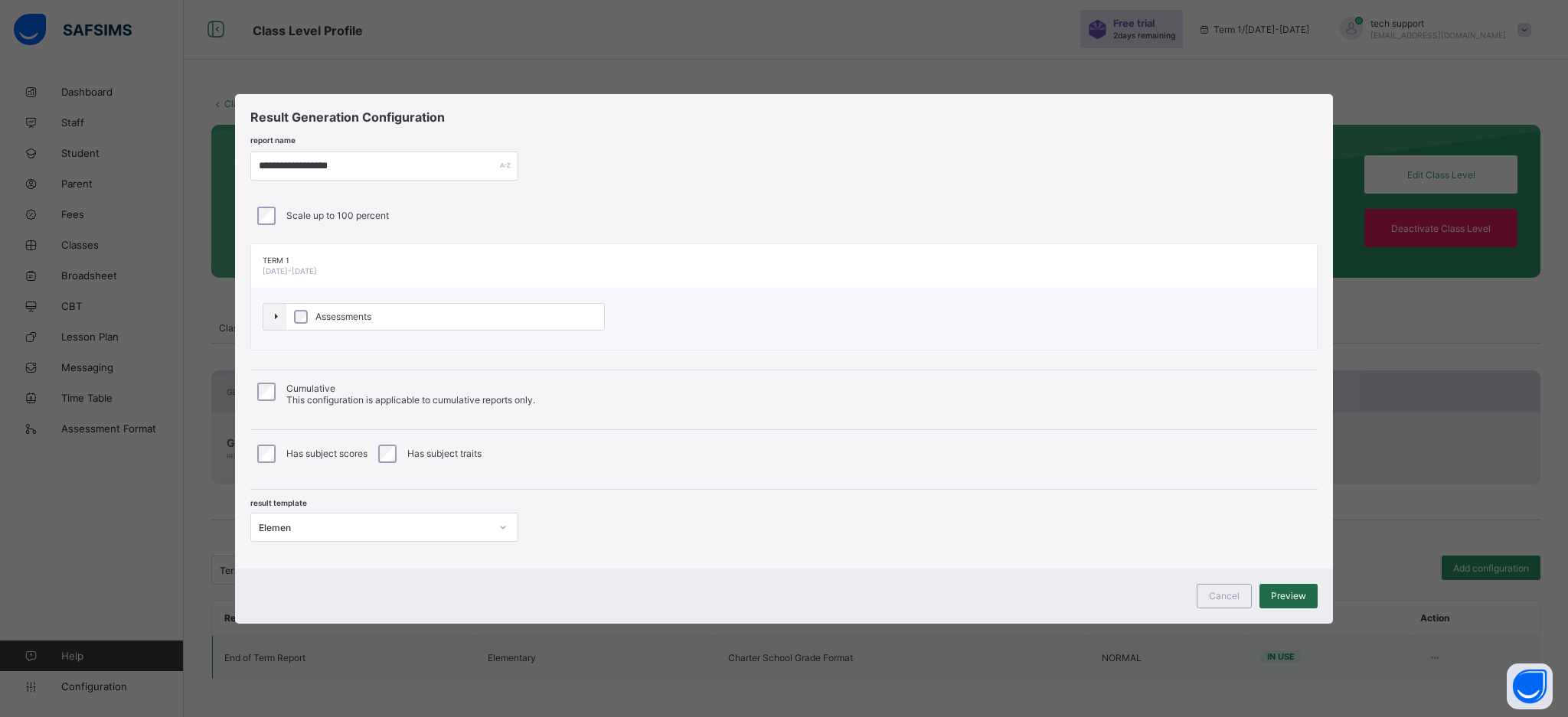
click at [1164, 538] on div "Preview" at bounding box center [1288, 595] width 58 height 25
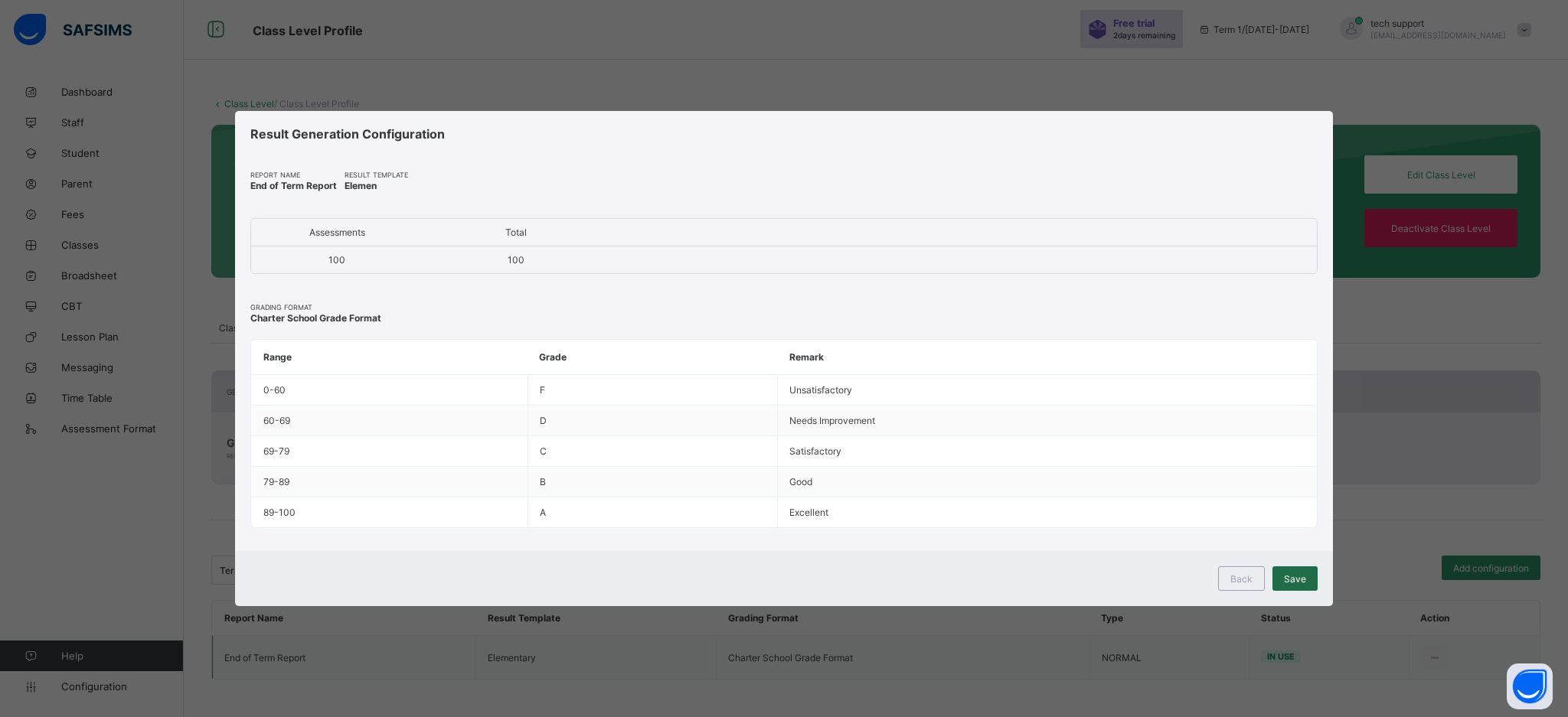
click at [1164, 538] on span "Save" at bounding box center [1295, 579] width 23 height 12
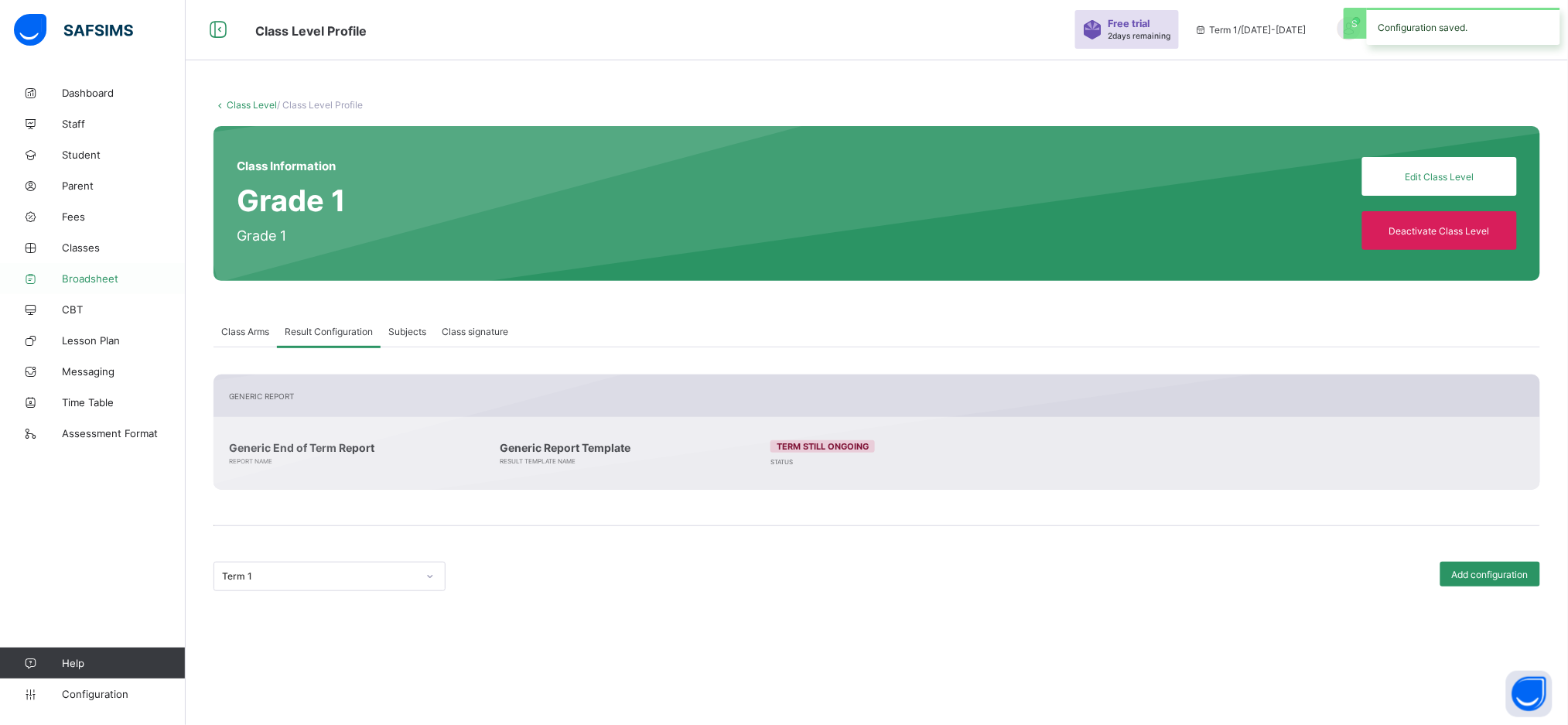
click at [90, 289] on link "Broadsheet" at bounding box center [92, 278] width 185 height 31
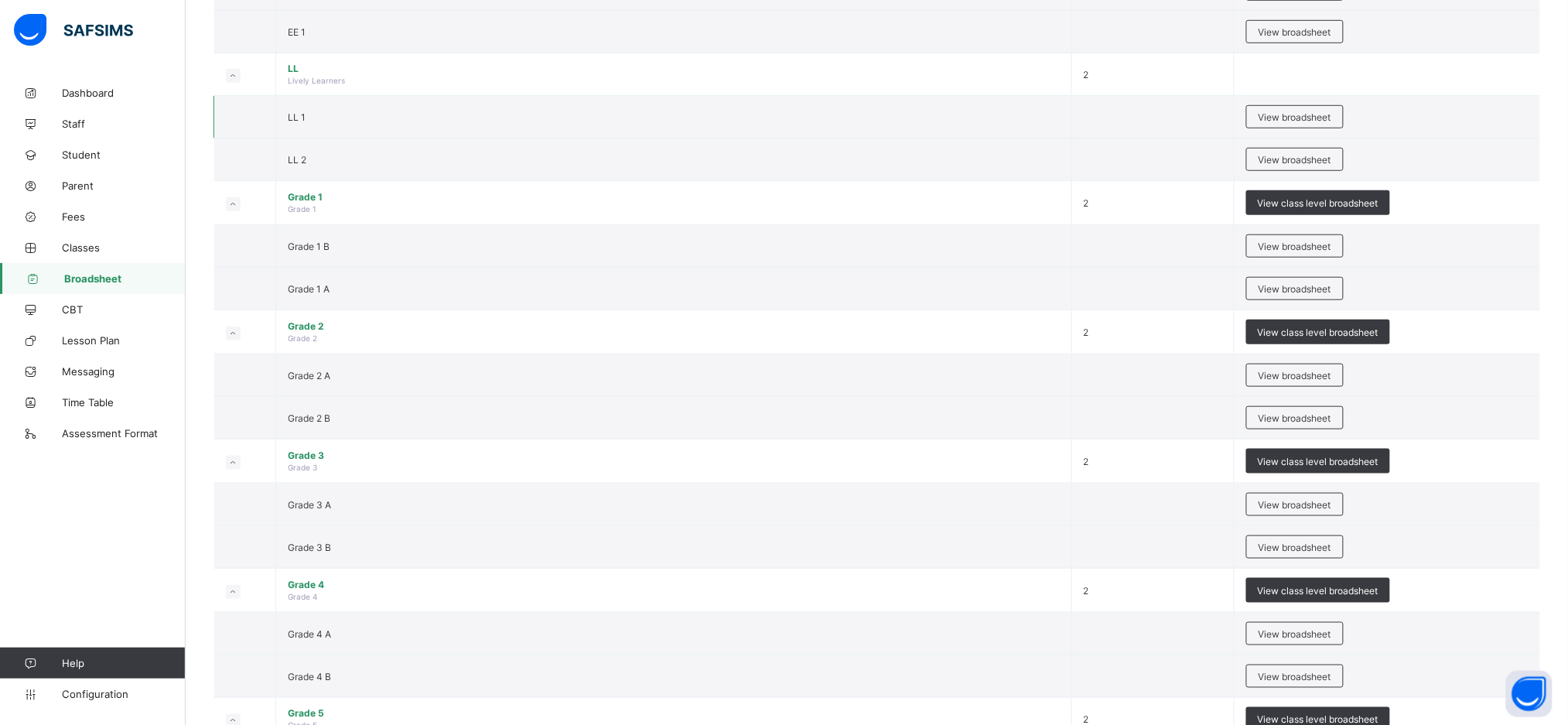
scroll to position [395, 0]
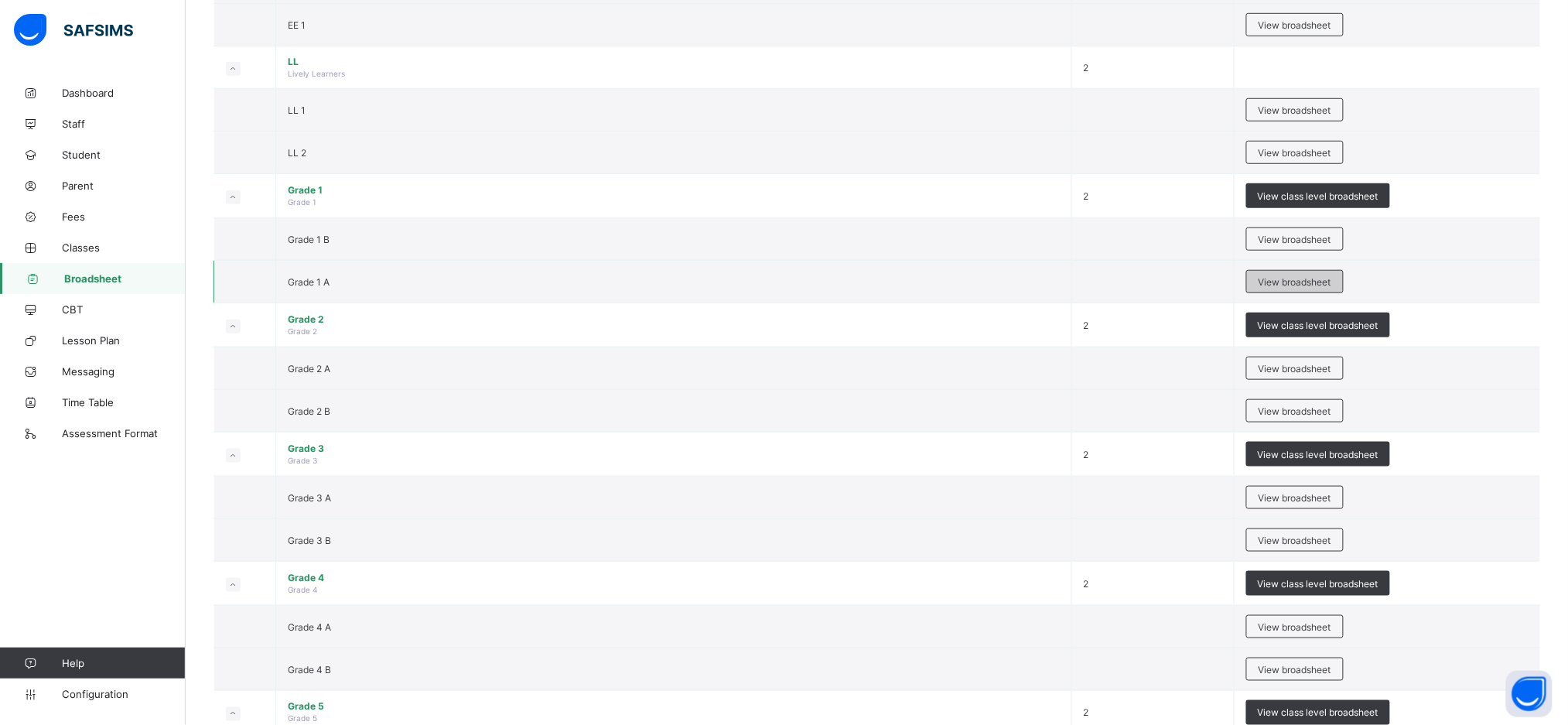
click at [1176, 285] on span "View broadsheet" at bounding box center [1294, 283] width 72 height 12
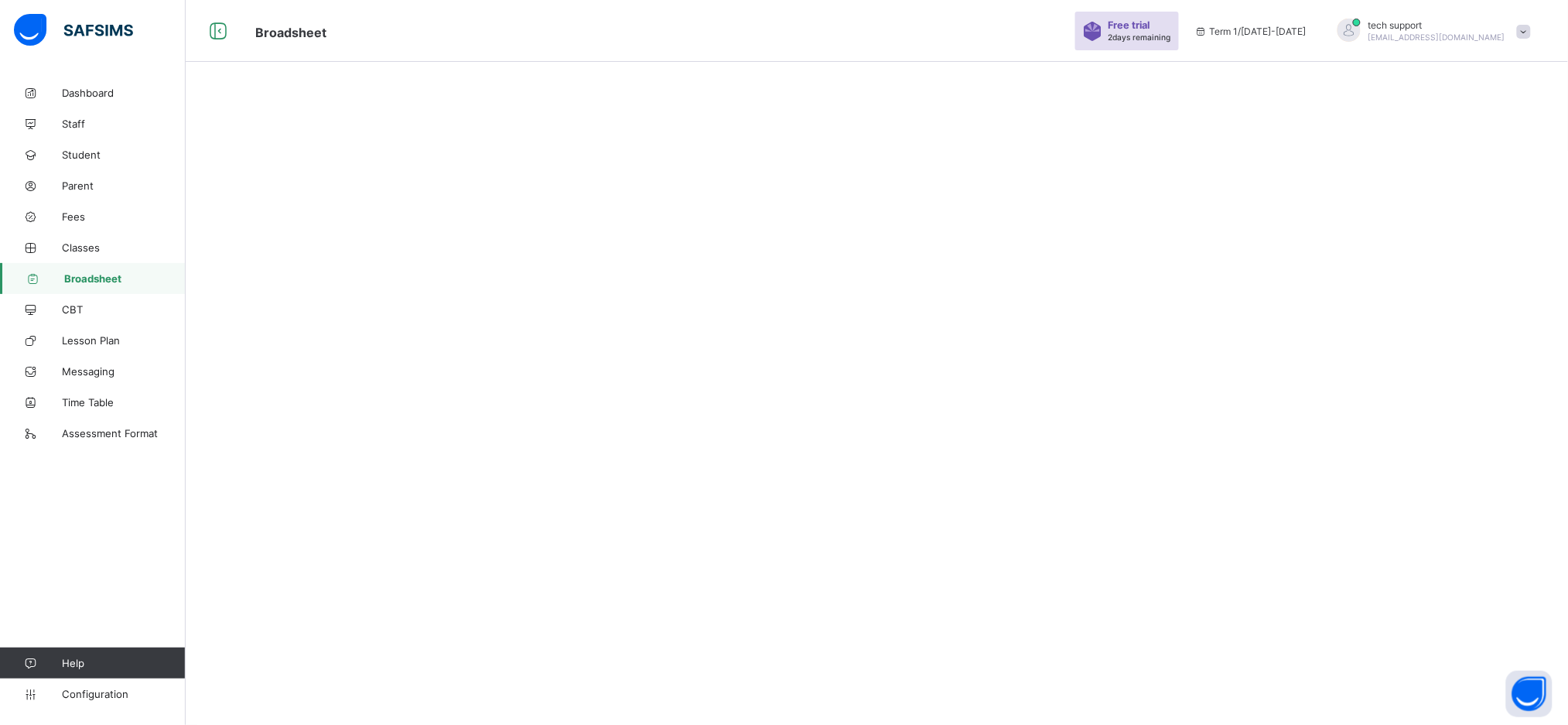
scroll to position [46, 0]
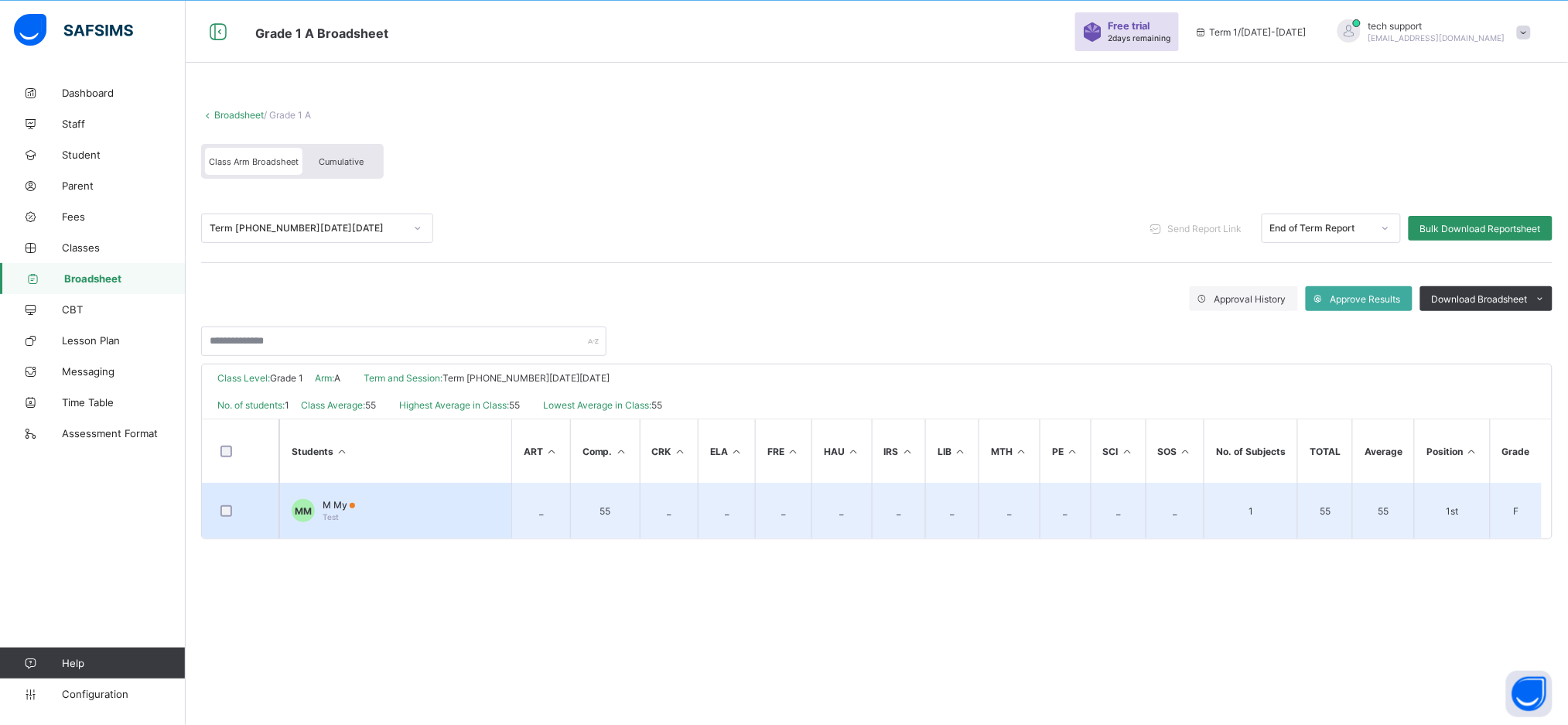
click at [357, 525] on td "MM M My Test" at bounding box center [395, 511] width 232 height 56
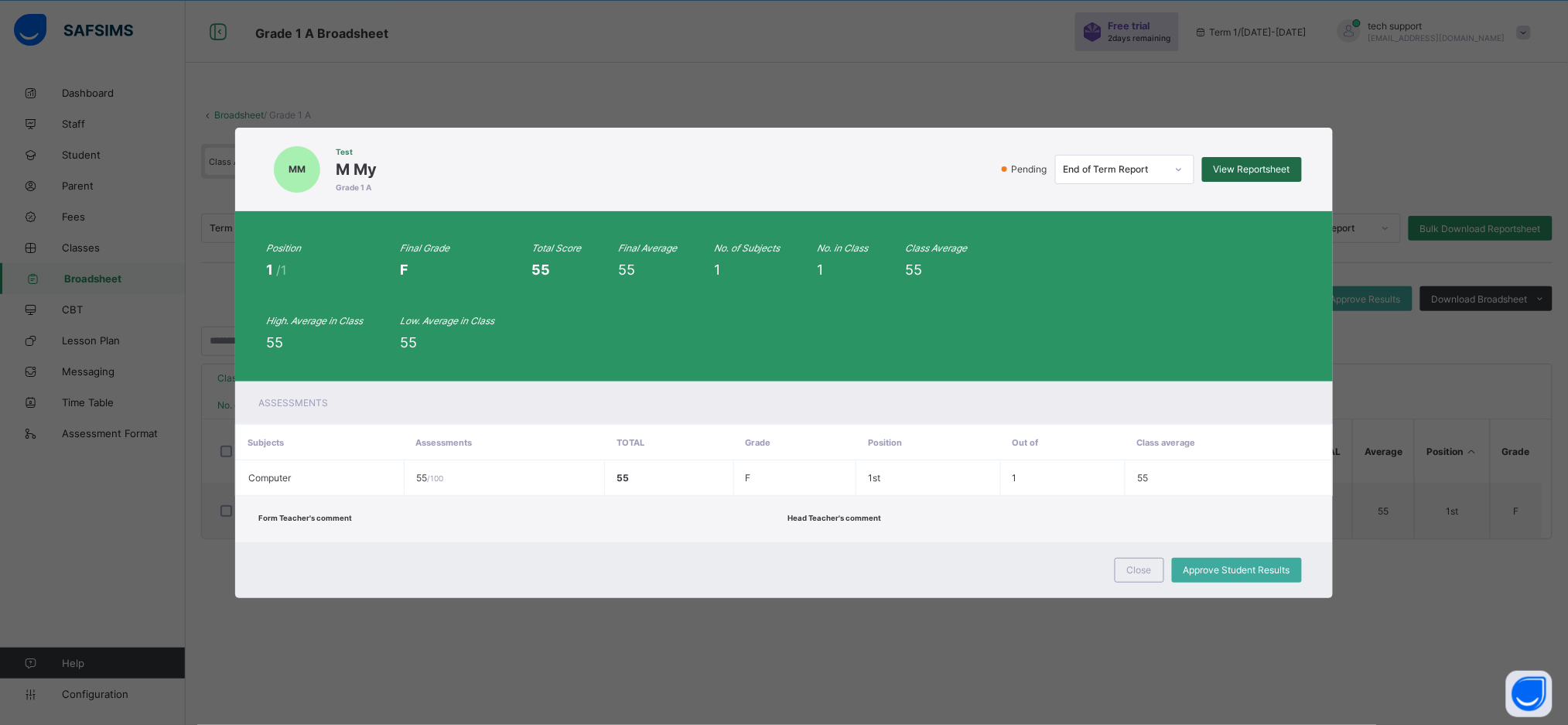
click at [1176, 161] on div "View Reportsheet" at bounding box center [1252, 169] width 100 height 25
click at [1137, 544] on span "Close" at bounding box center [1139, 570] width 25 height 12
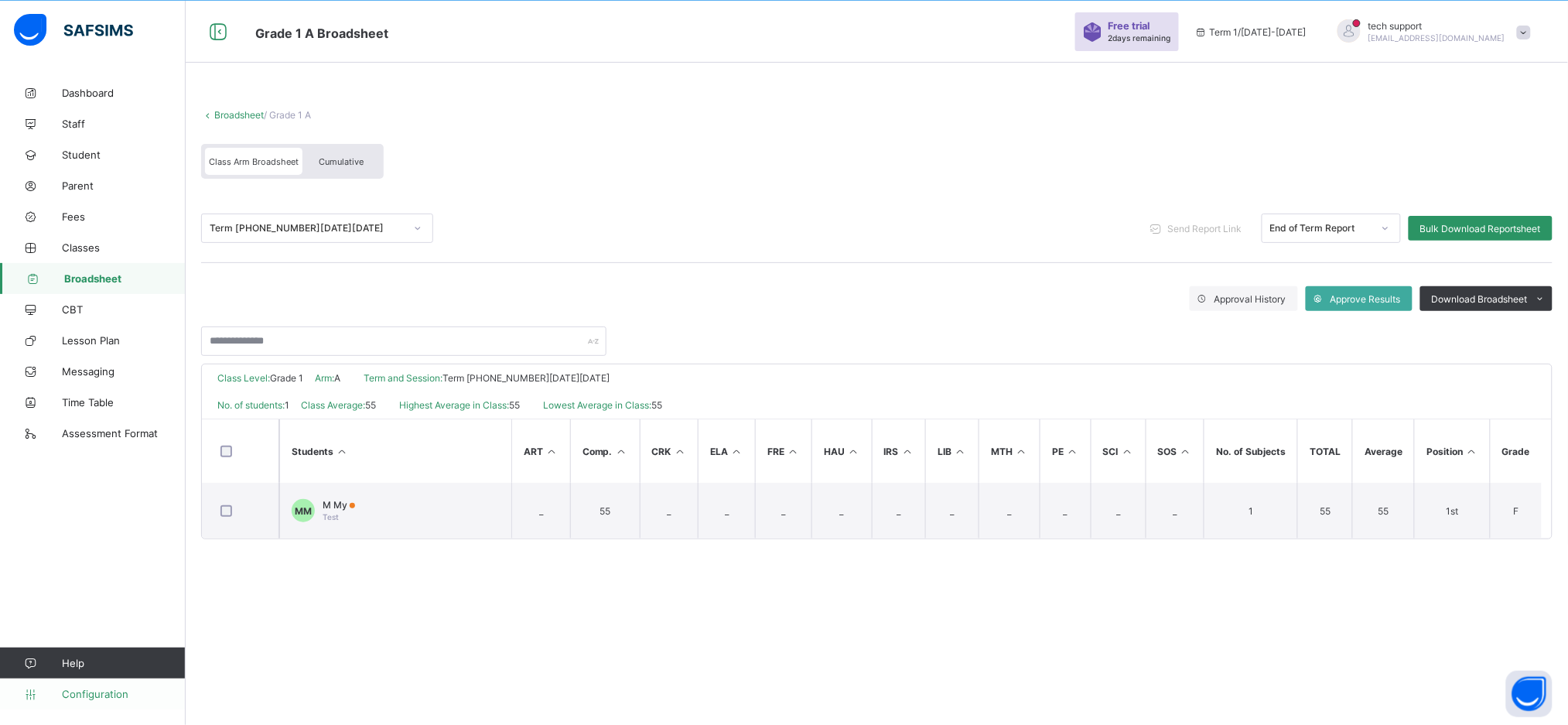
click at [107, 544] on span "Configuration" at bounding box center [123, 694] width 123 height 12
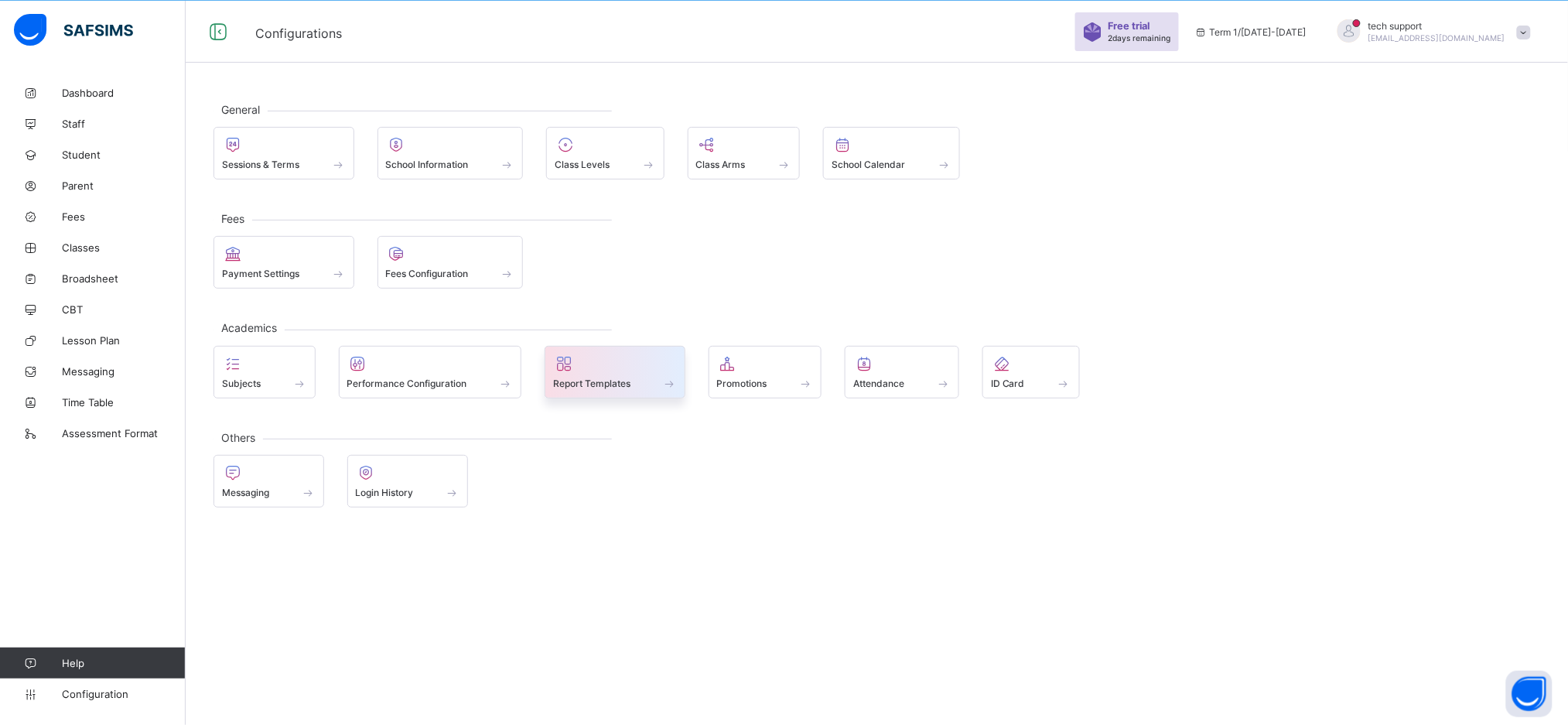
click at [644, 383] on div "Report Templates" at bounding box center [615, 383] width 124 height 13
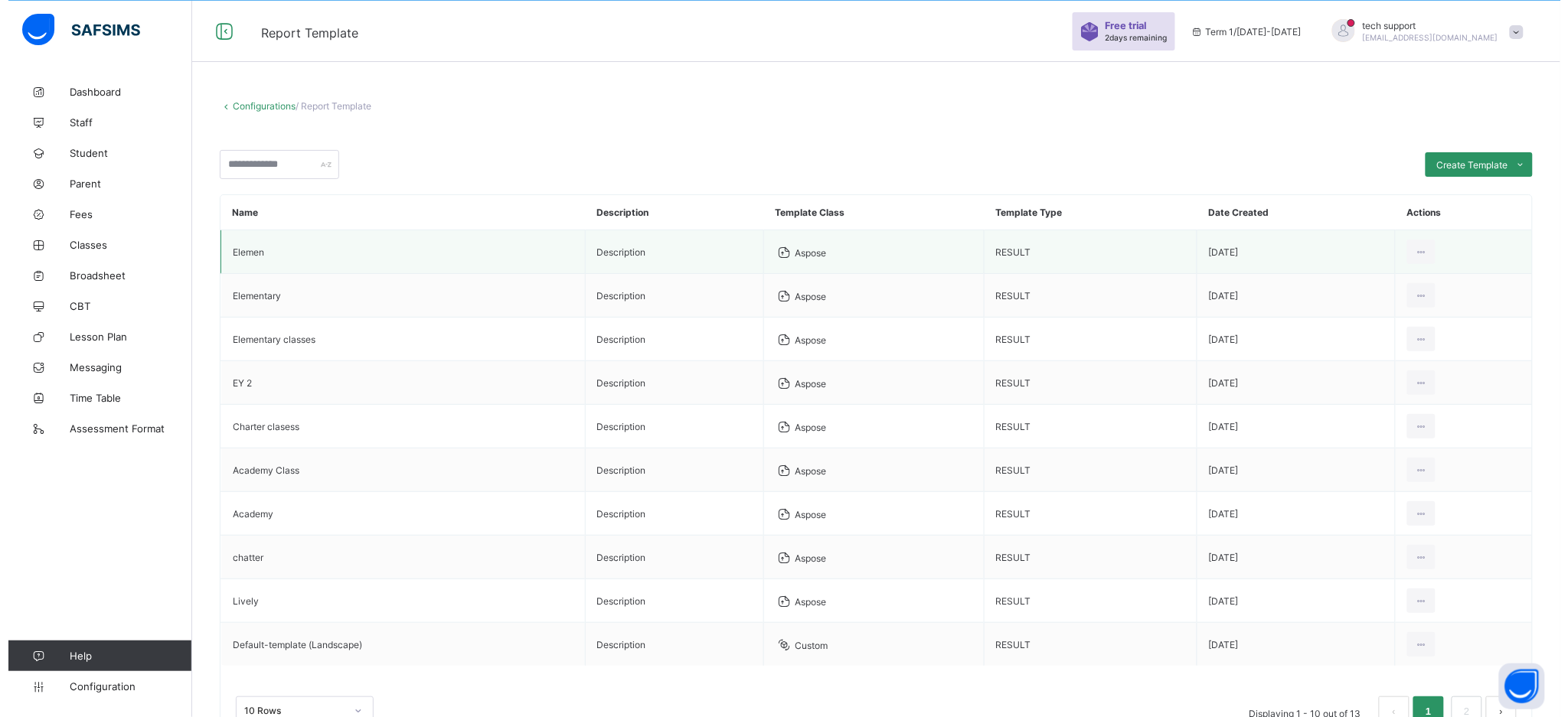
scroll to position [109, 0]
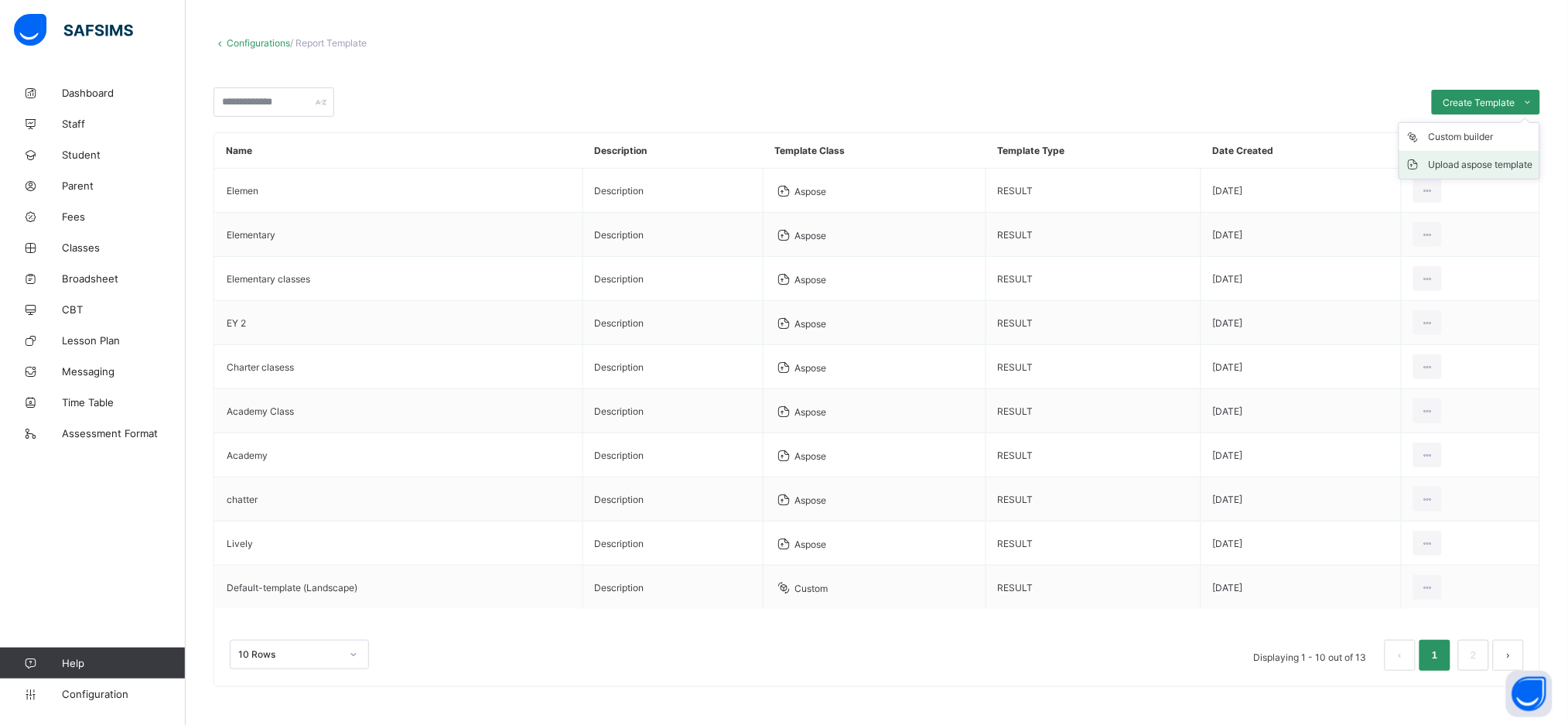
click at [1176, 159] on div "Upload aspose template" at bounding box center [1480, 165] width 104 height 16
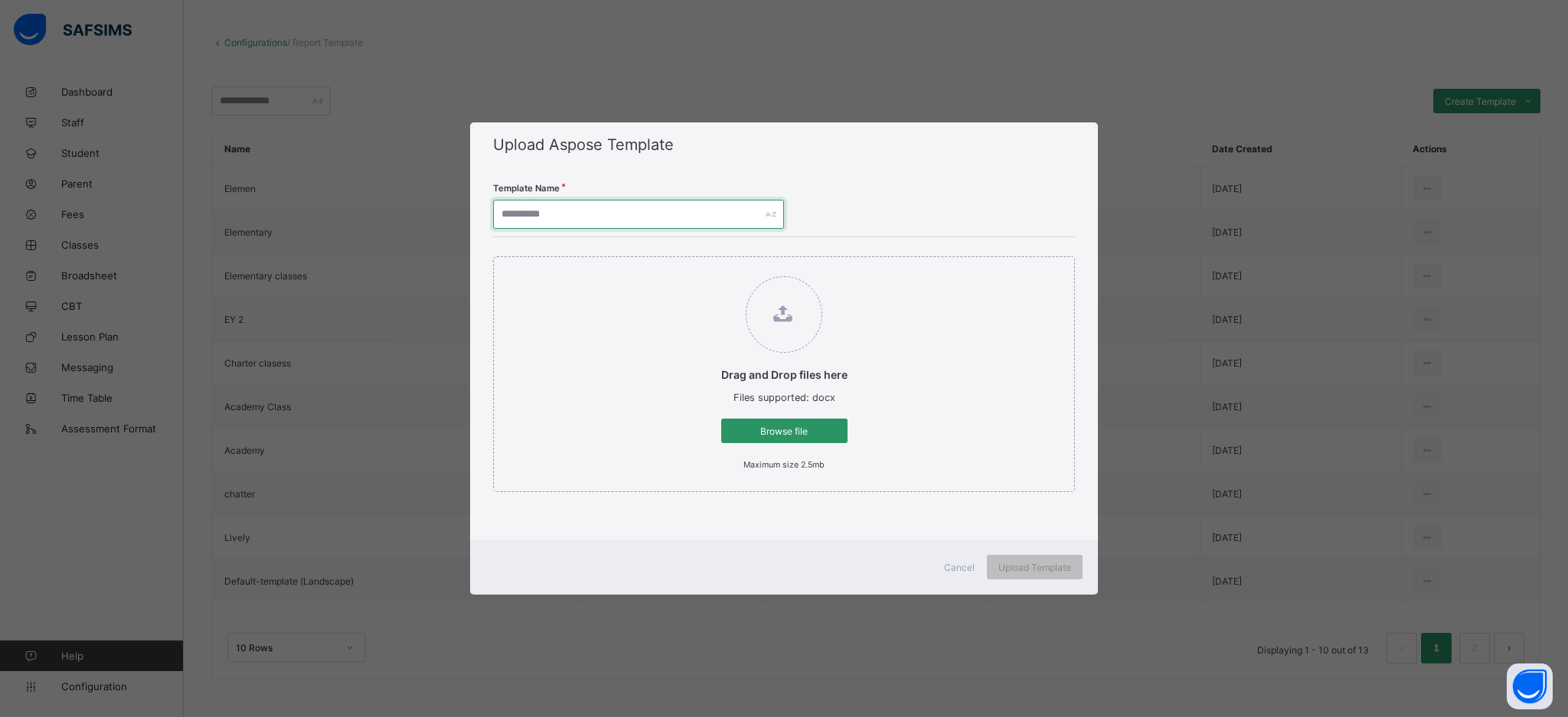
click at [694, 207] on input "text" at bounding box center [639, 215] width 291 height 29
type input "**********"
click at [782, 423] on div "Browse file" at bounding box center [784, 431] width 127 height 25
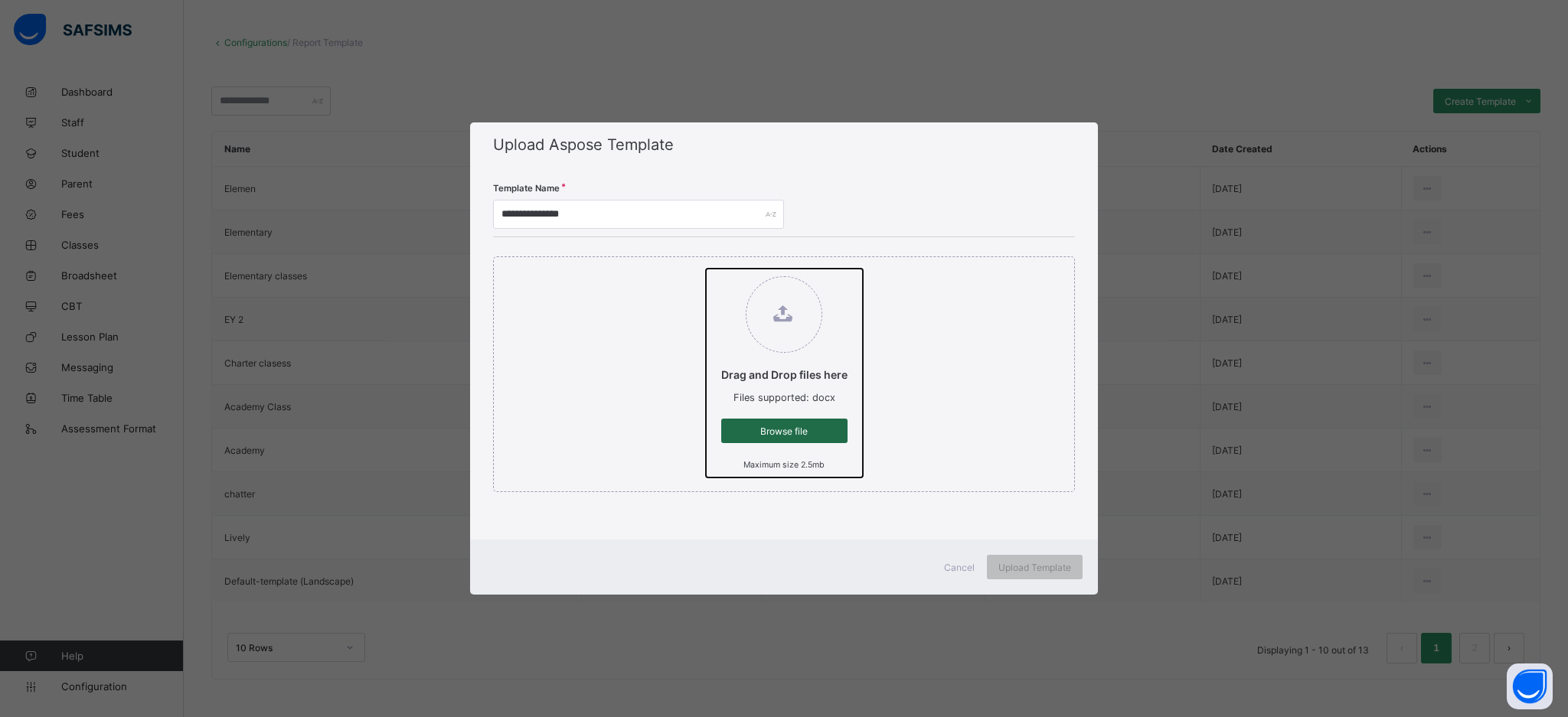
click at [706, 269] on input "Drag and Drop files here Files supported: docx Browse file Maximum size 2.5mb" at bounding box center [706, 269] width 0 height 0
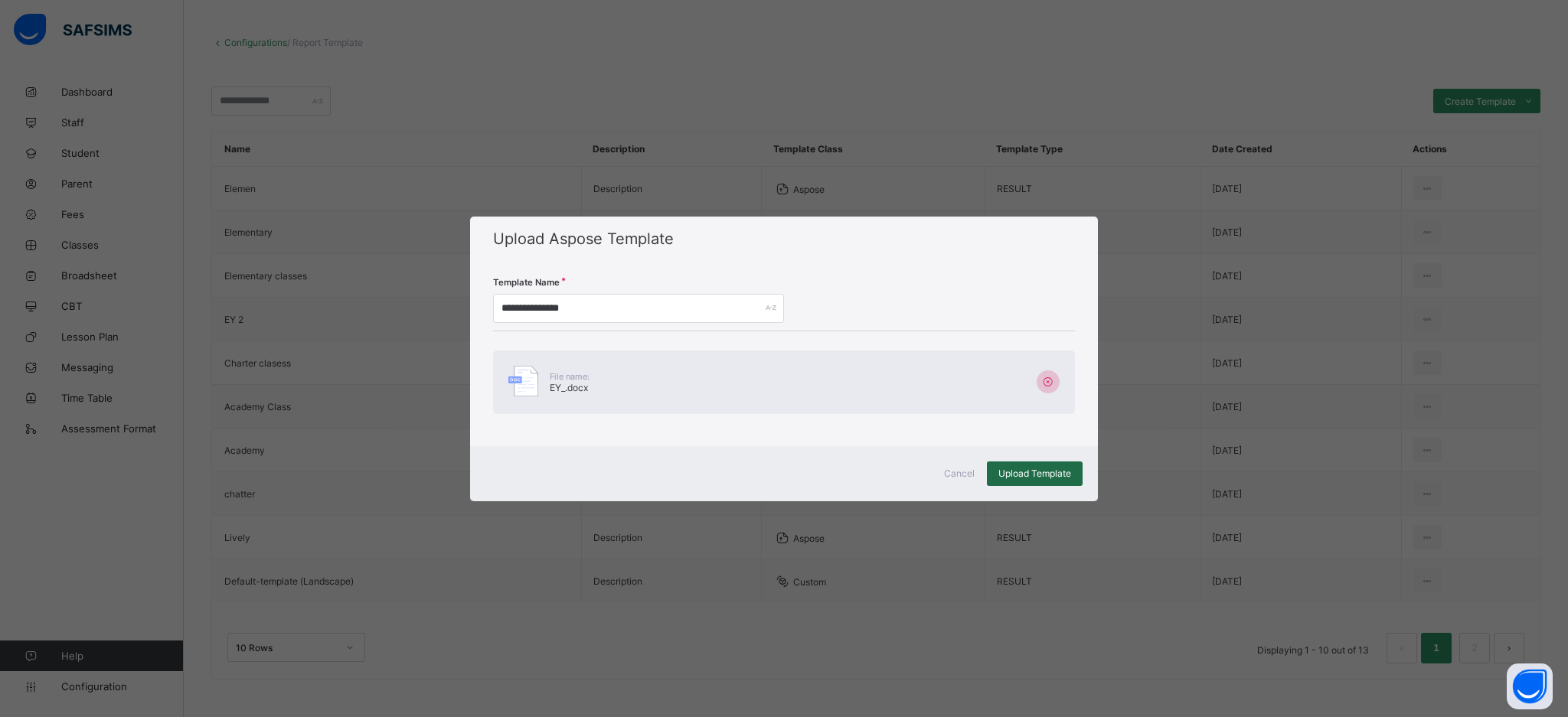
click at [1055, 483] on div "Upload Template" at bounding box center [1035, 474] width 96 height 25
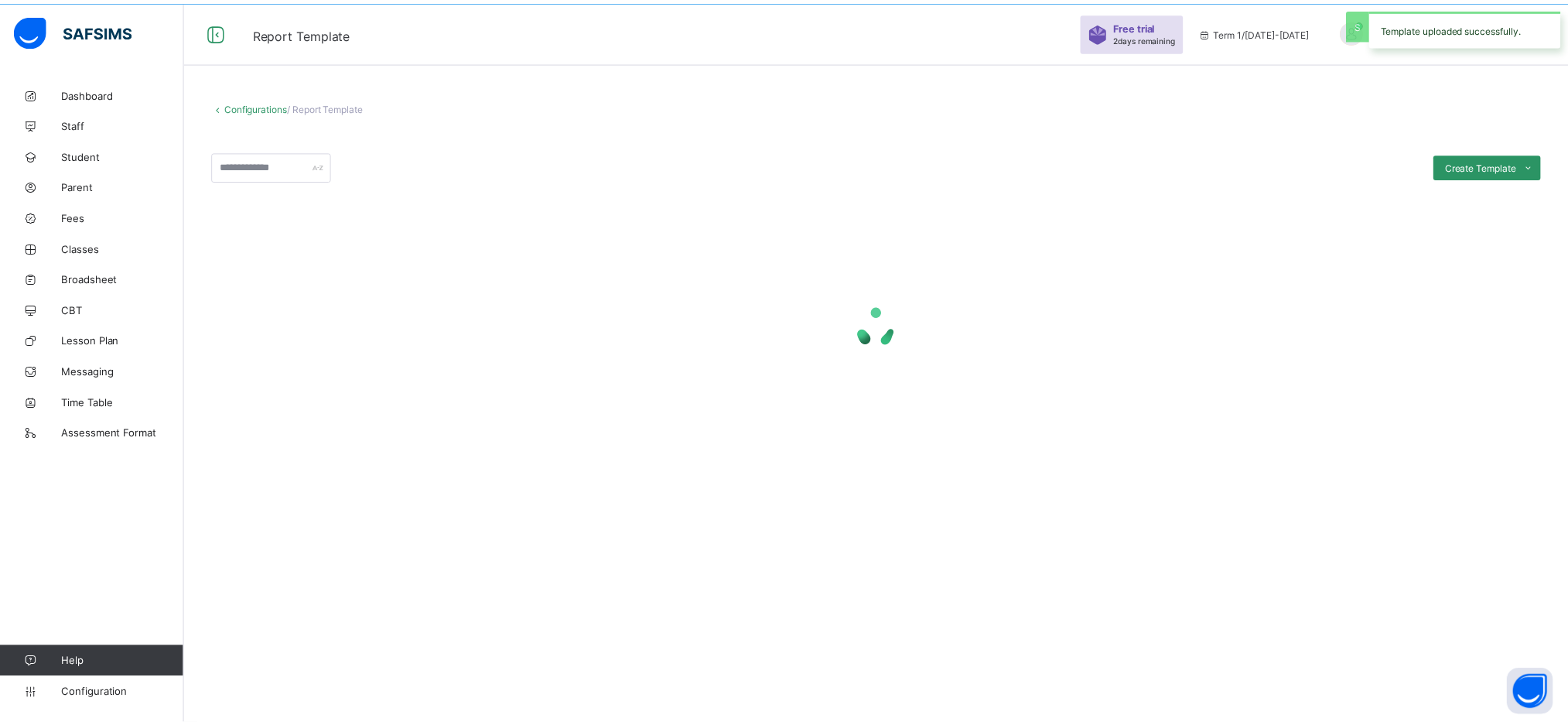
scroll to position [46, 0]
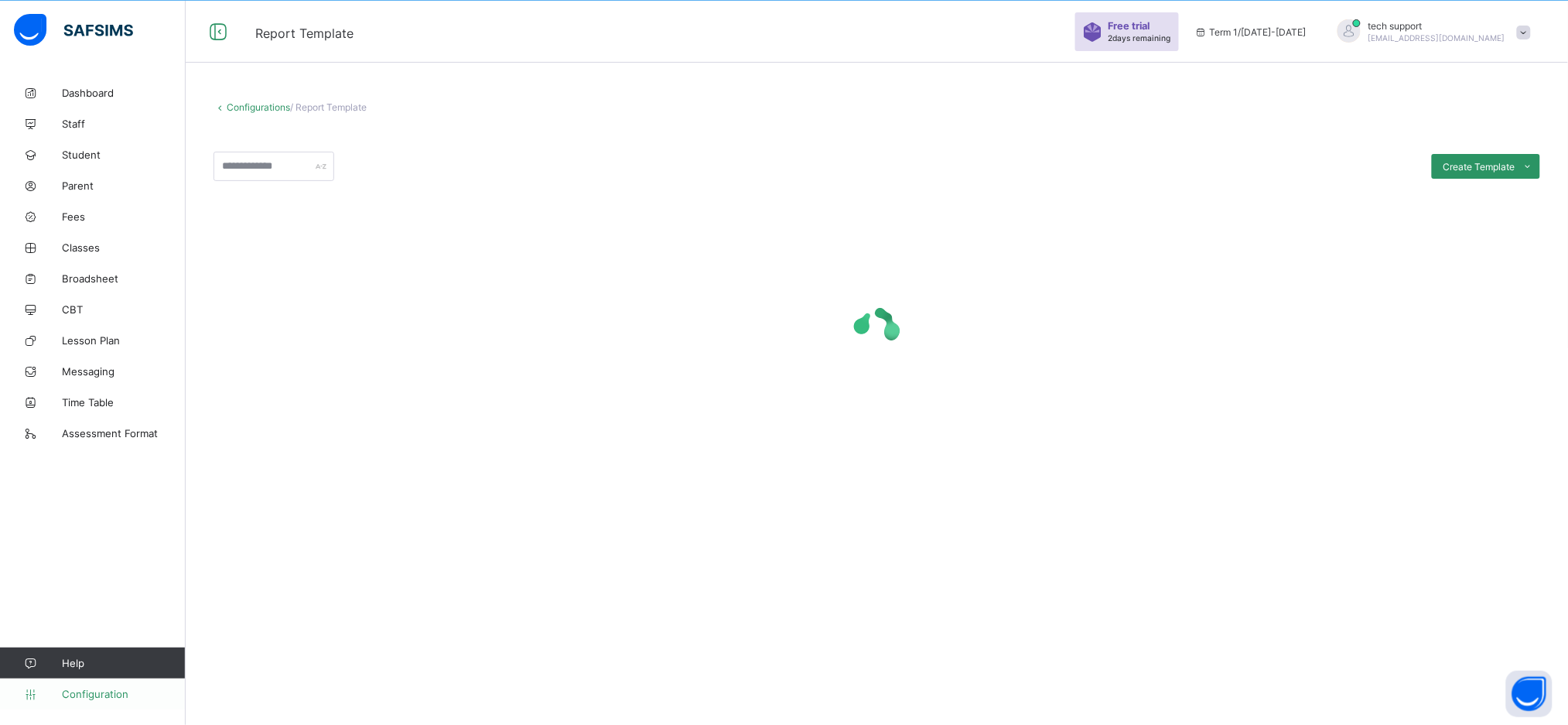
click at [80, 544] on link "Configuration" at bounding box center [92, 693] width 185 height 31
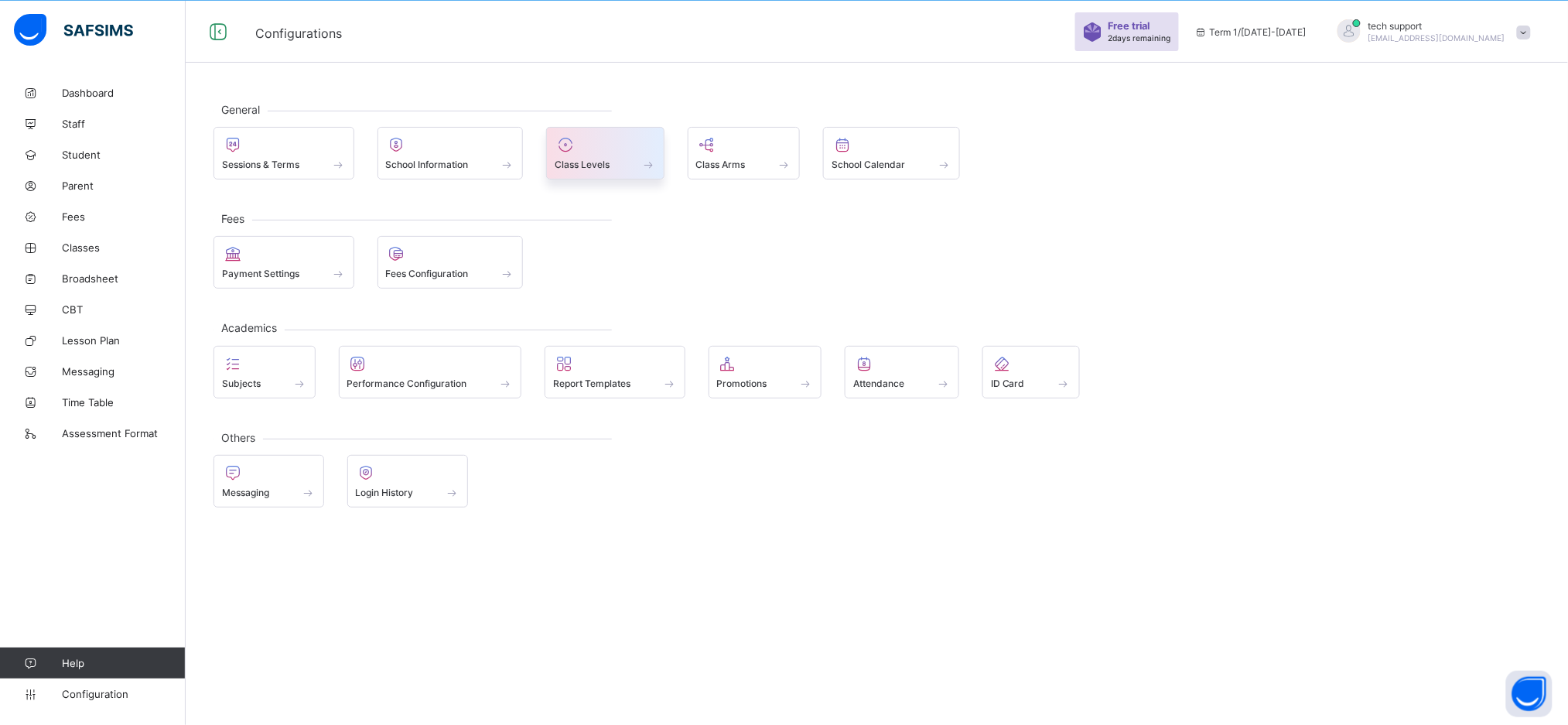
click at [621, 161] on div "Class Levels" at bounding box center [606, 164] width 101 height 13
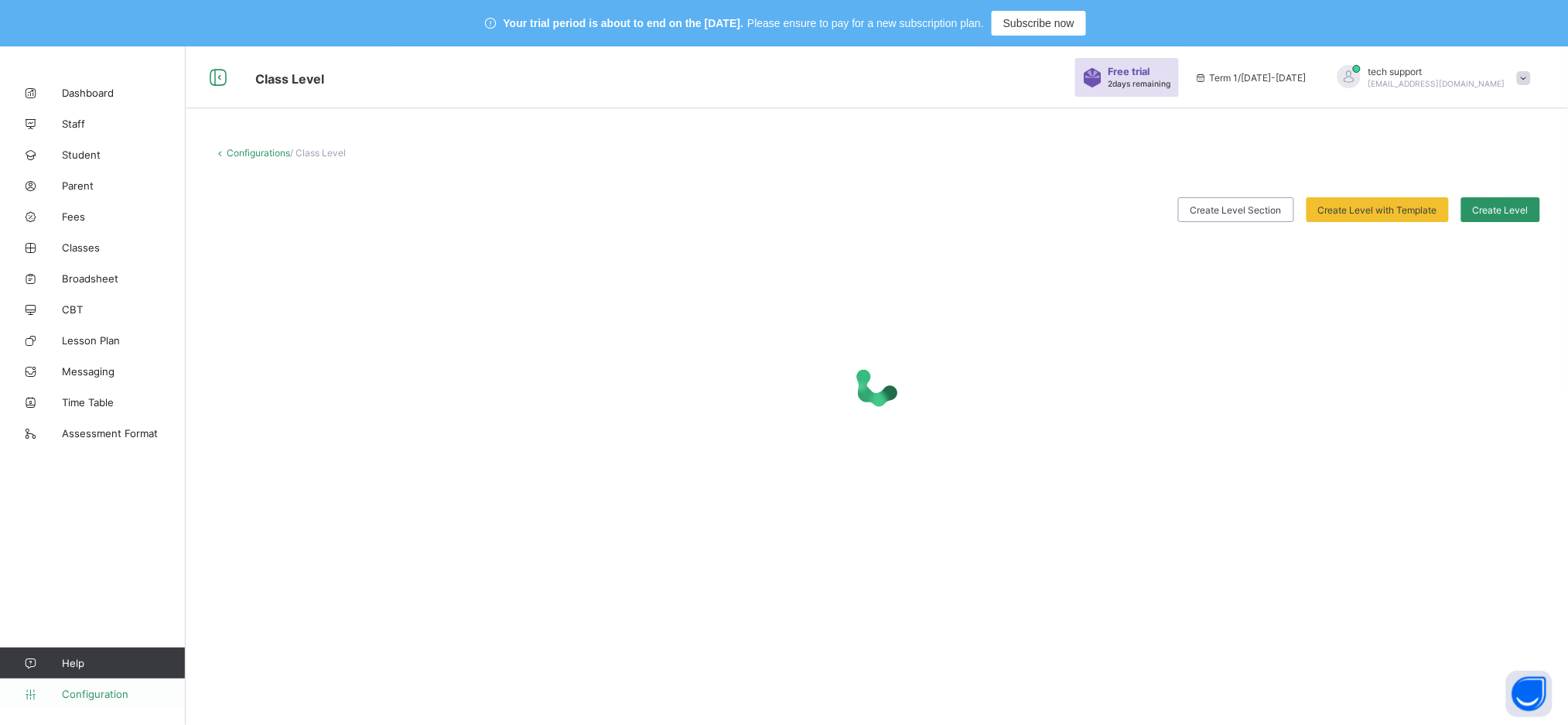
click at [90, 694] on span "Configuration" at bounding box center [123, 694] width 123 height 12
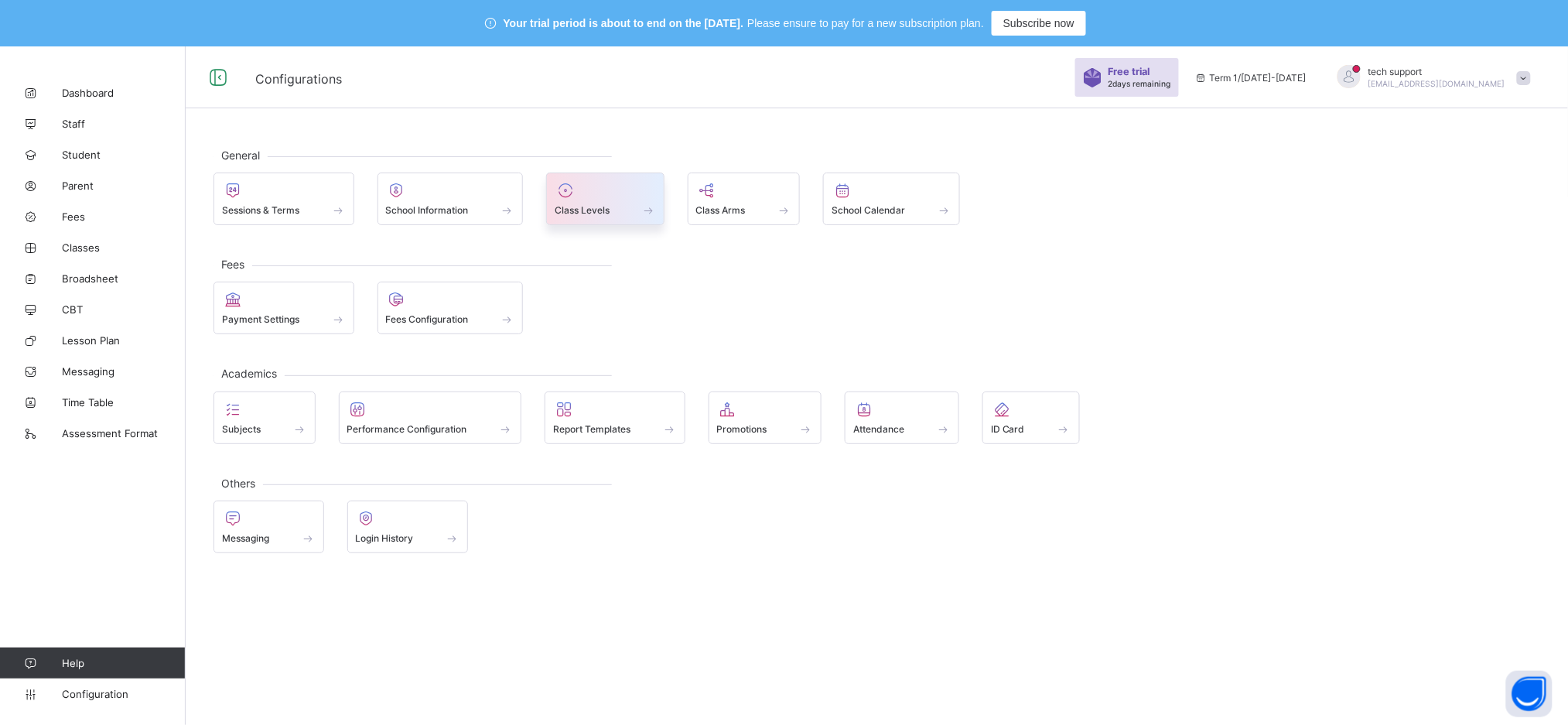
click at [594, 209] on span "Class Levels" at bounding box center [582, 210] width 55 height 12
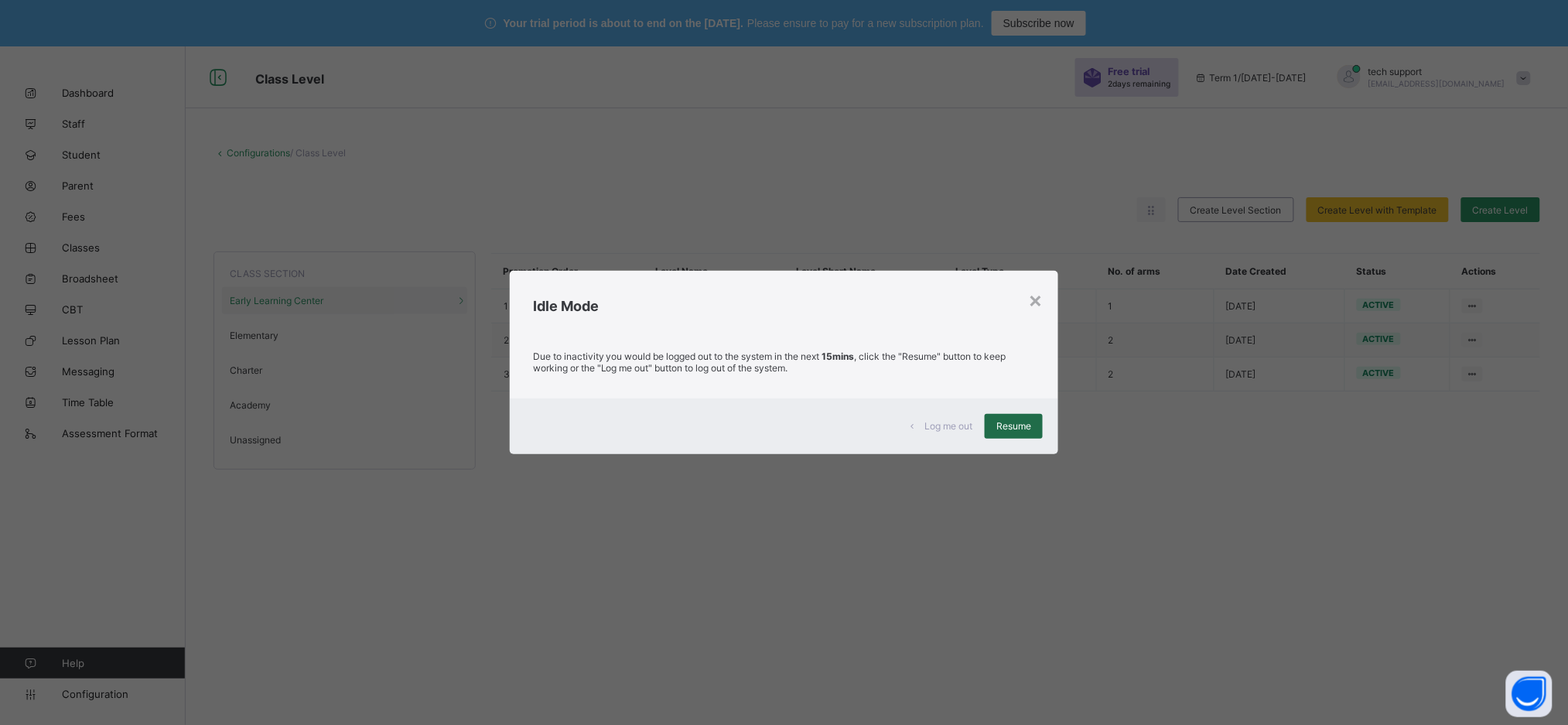
click at [1010, 427] on span "Resume" at bounding box center [1013, 426] width 35 height 12
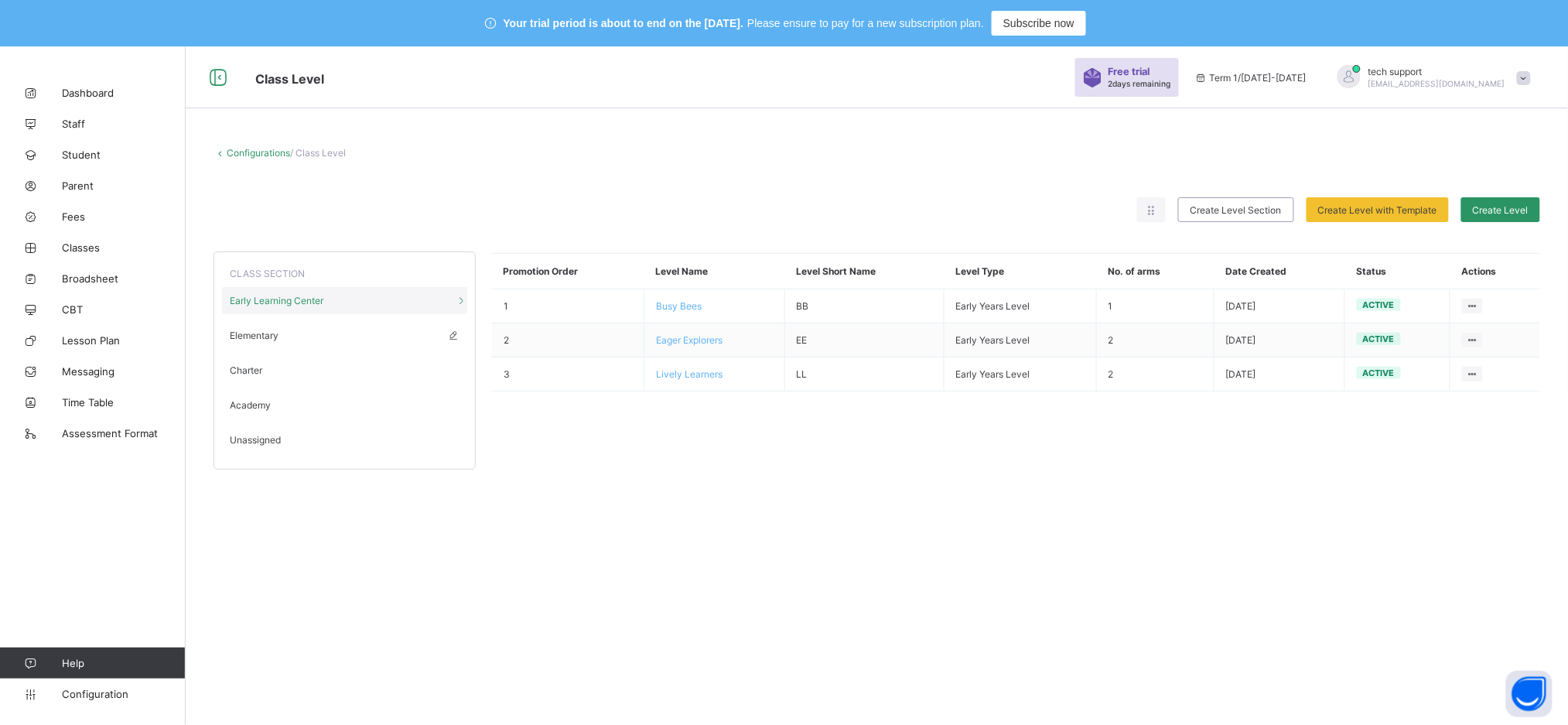
click at [313, 334] on div "Elementary" at bounding box center [344, 335] width 245 height 27
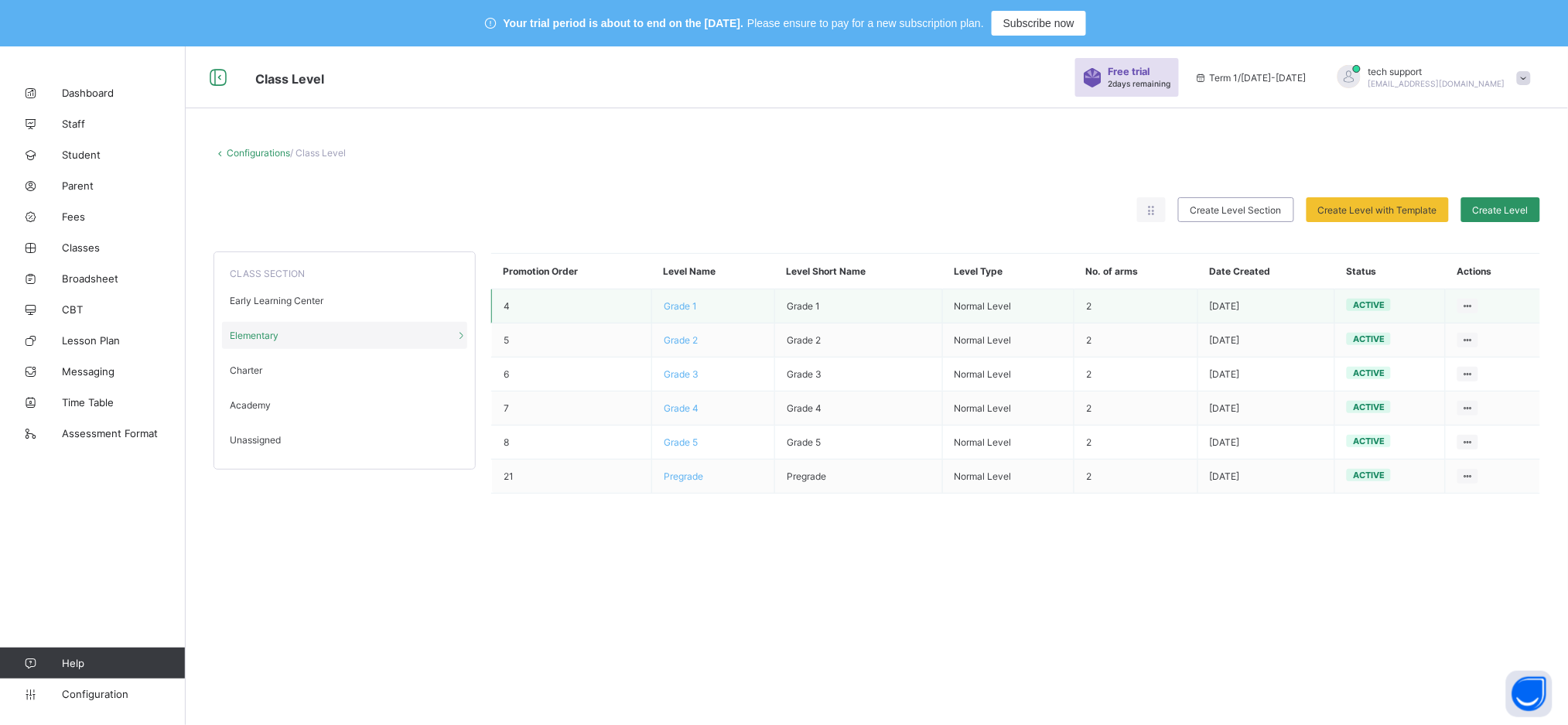
click at [688, 302] on span "Grade 1" at bounding box center [681, 306] width 34 height 12
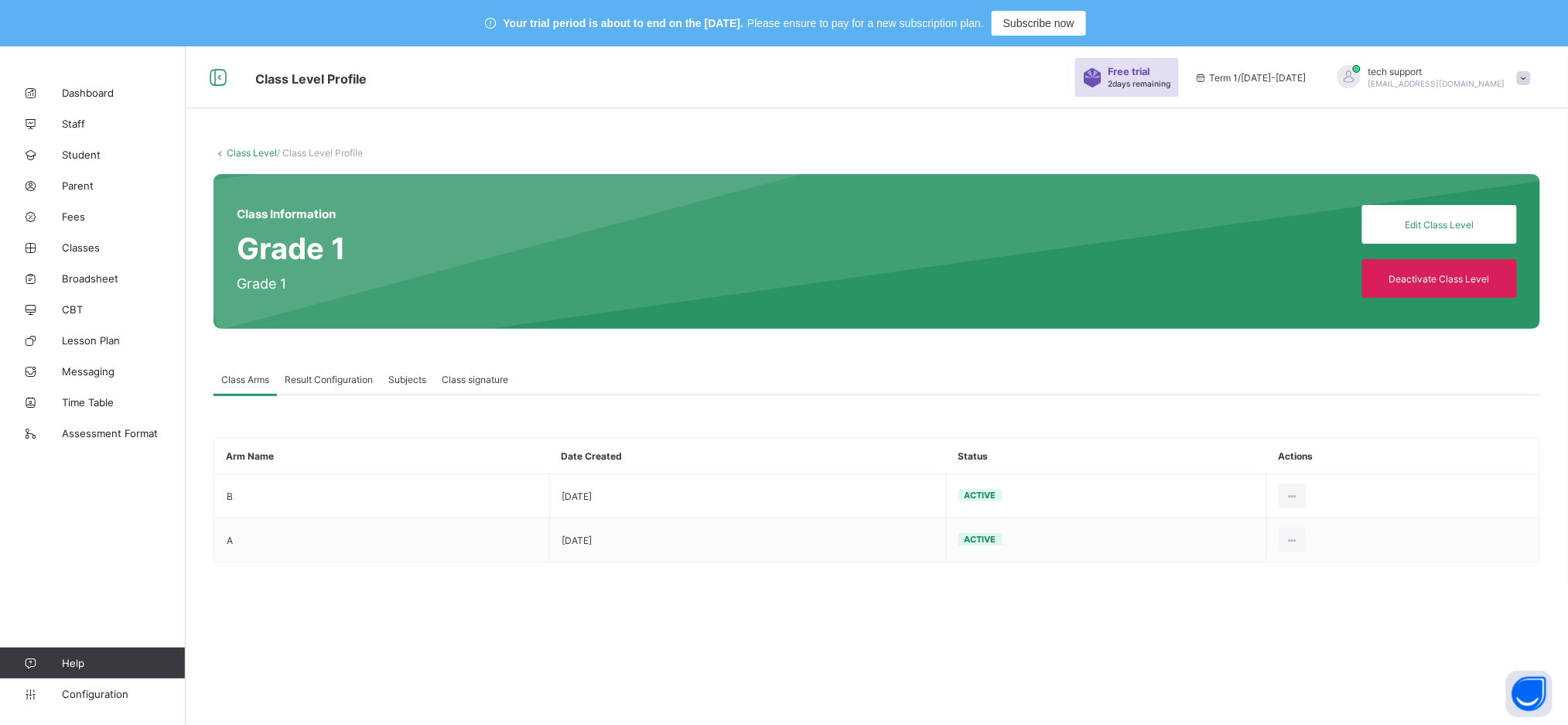
click at [343, 379] on span "Result Configuration" at bounding box center [328, 380] width 88 height 12
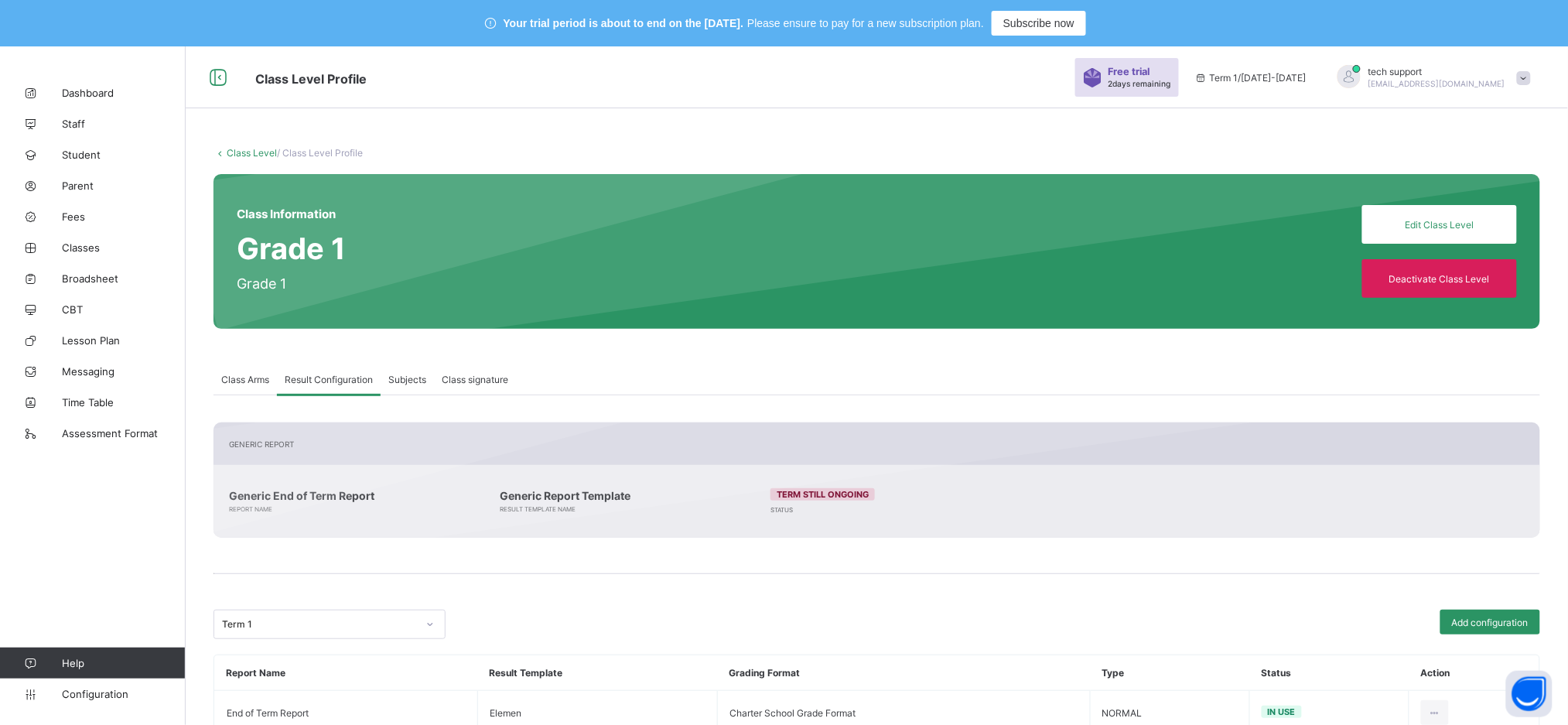
scroll to position [48, 0]
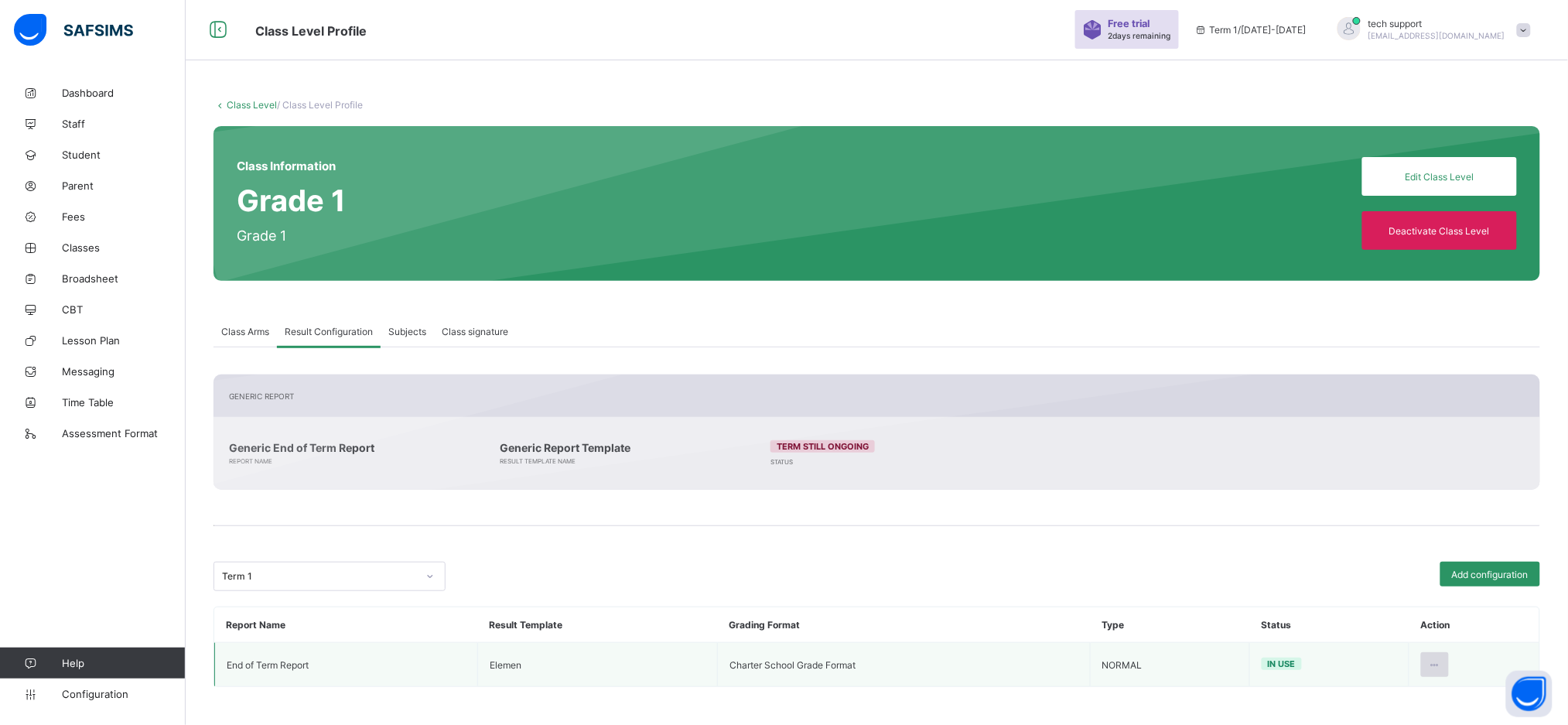
click at [1442, 663] on icon at bounding box center [1434, 665] width 13 height 12
click at [1390, 701] on div "Edit Configuration" at bounding box center [1397, 700] width 90 height 16
type input "**********"
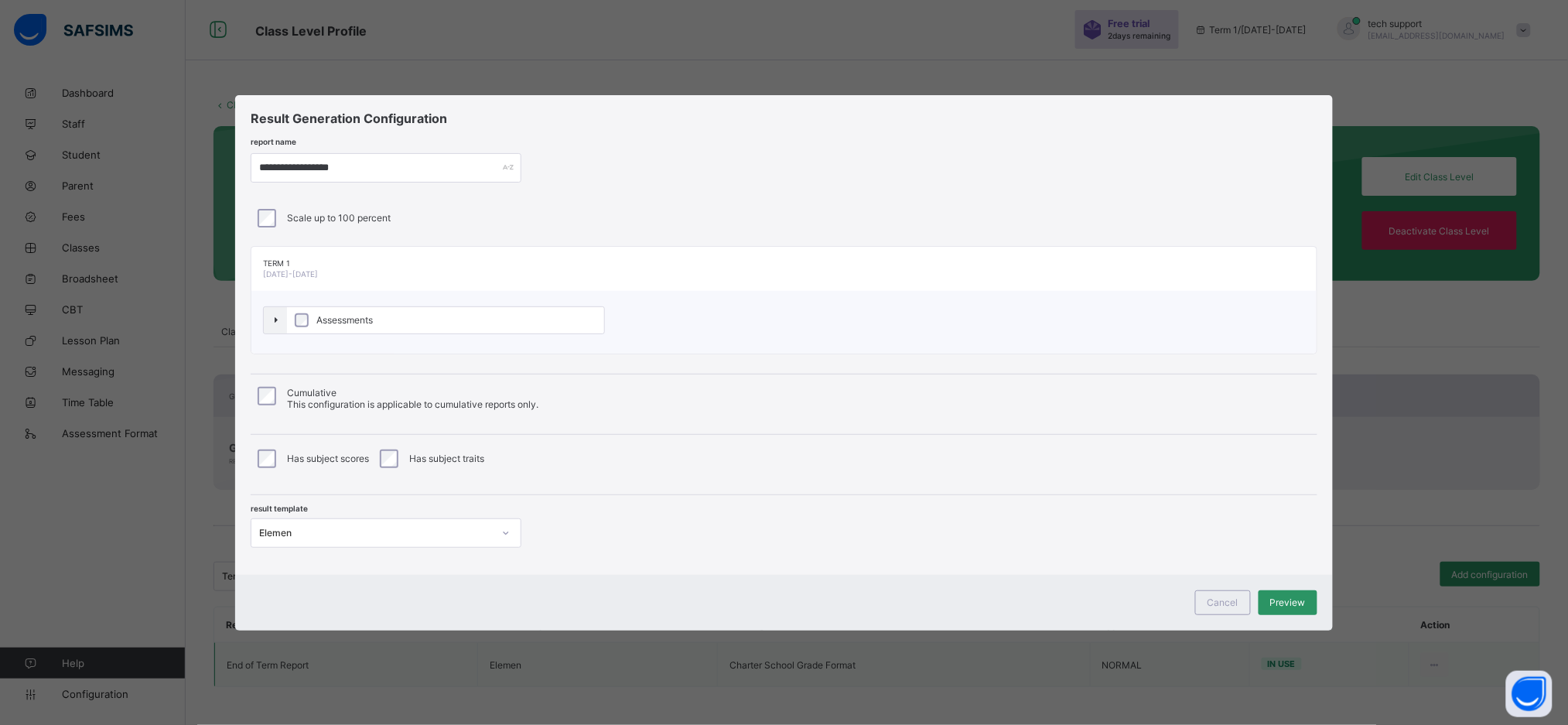
scroll to position [0, 0]
click at [493, 534] on div at bounding box center [505, 533] width 27 height 25
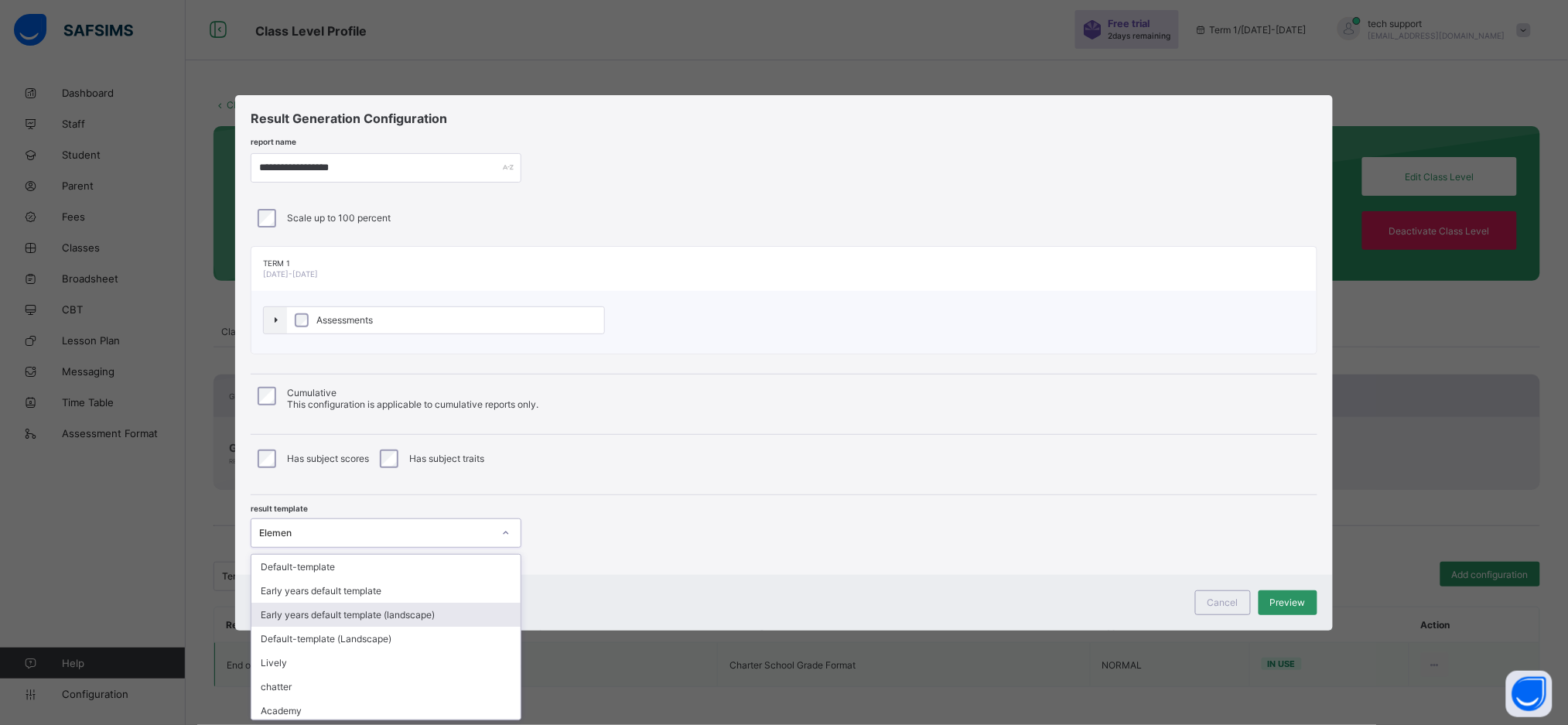
scroll to position [170, 0]
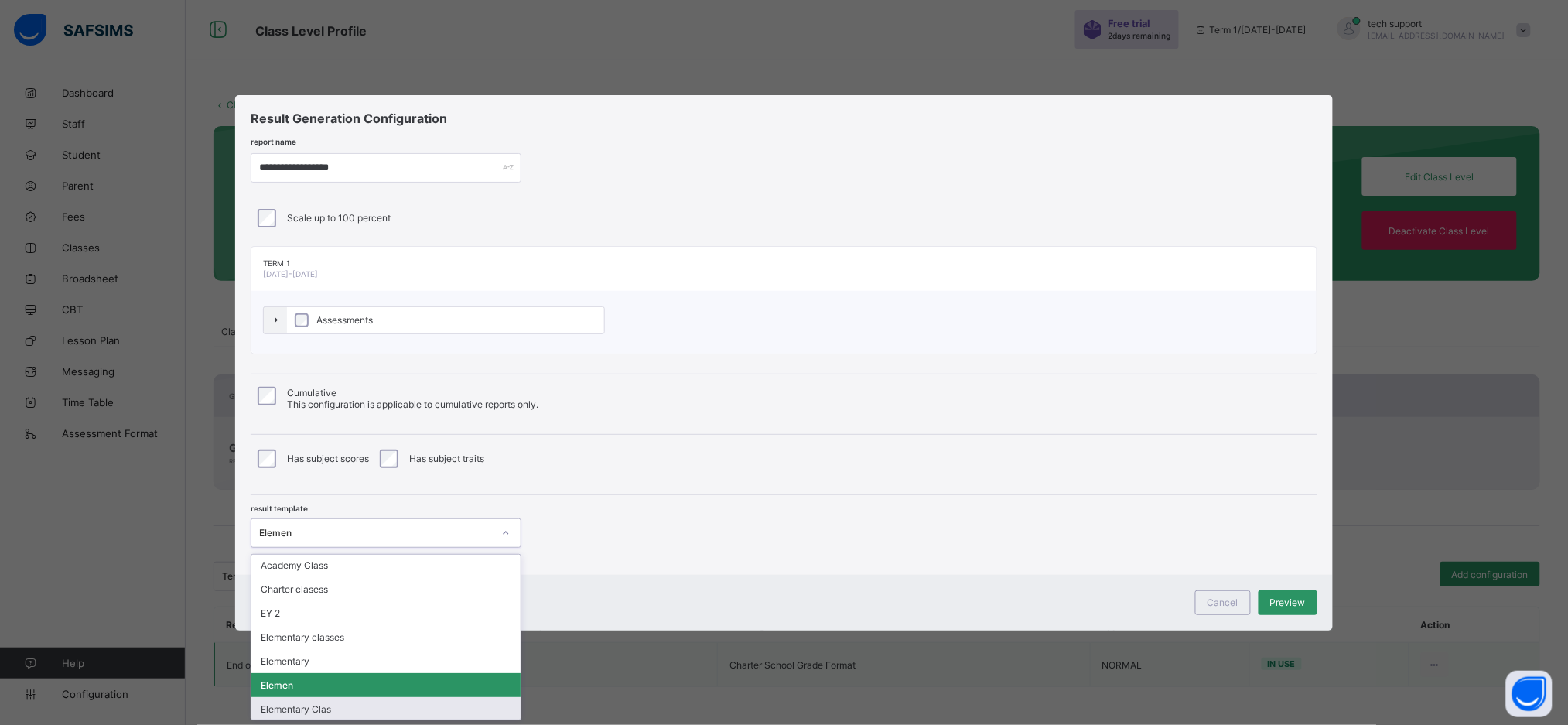
click at [438, 706] on div "Elementary Clas" at bounding box center [387, 709] width 270 height 24
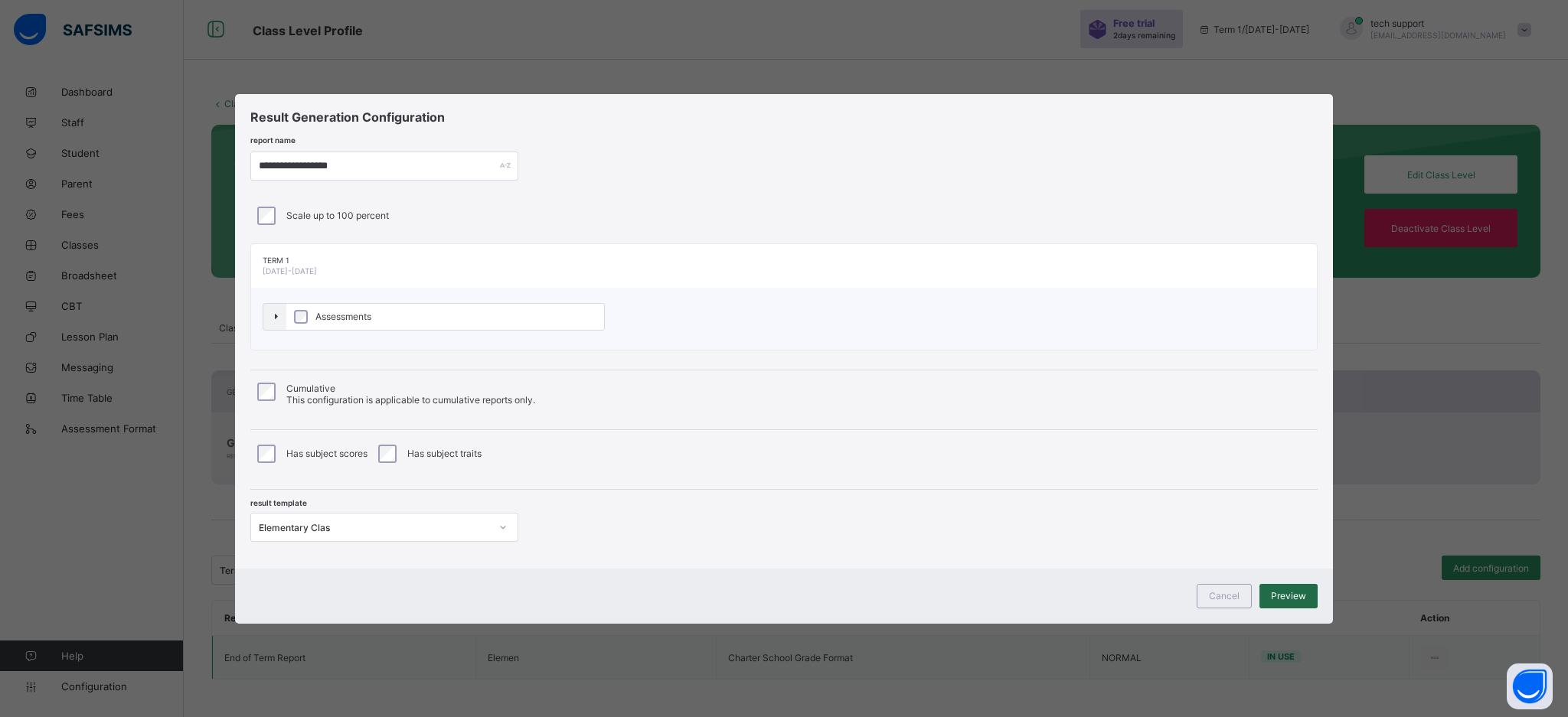
drag, startPoint x: 1300, startPoint y: 611, endPoint x: 1296, endPoint y: 595, distance: 16.5
click at [1296, 595] on div "Cancel Preview" at bounding box center [784, 596] width 1098 height 55
click at [1296, 595] on span "Preview" at bounding box center [1288, 596] width 35 height 12
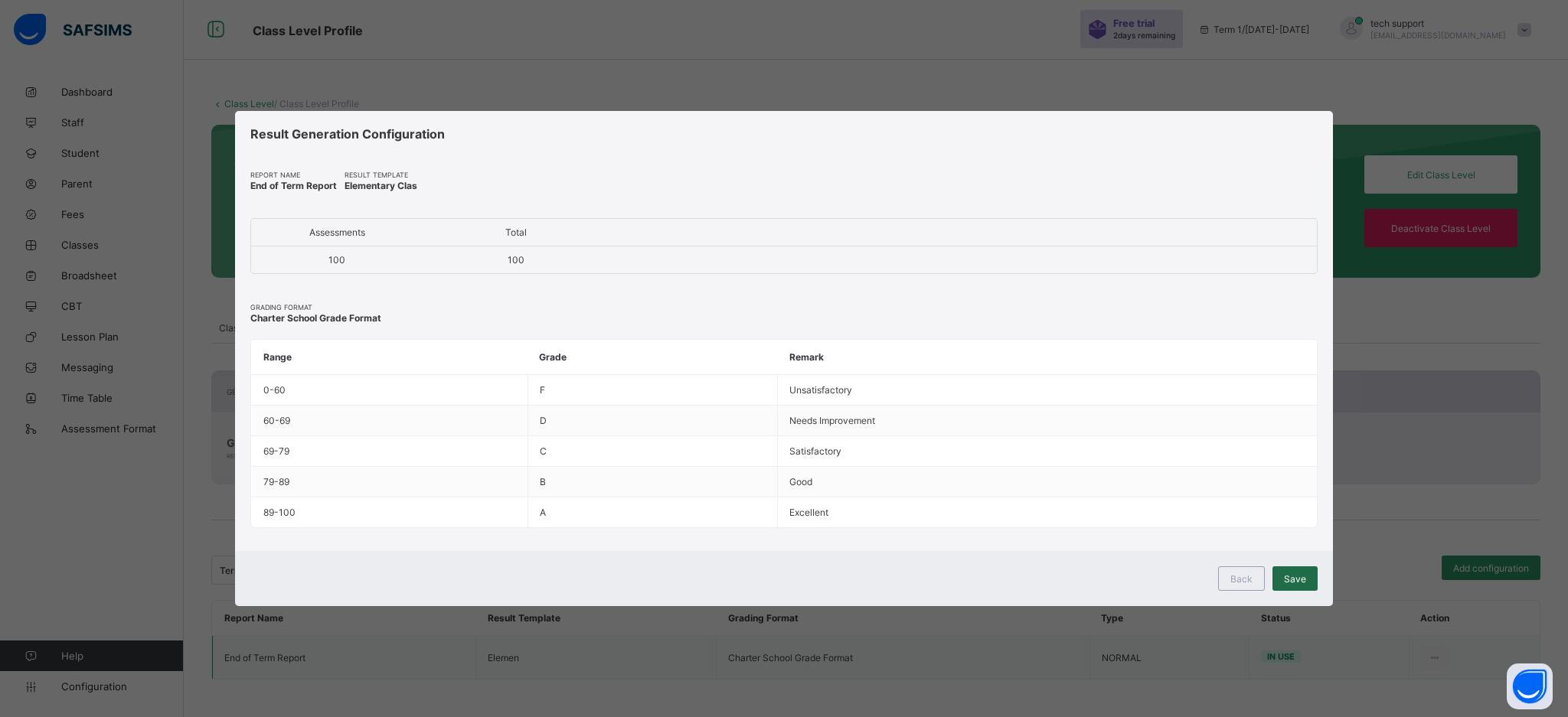
click at [1295, 582] on span "Save" at bounding box center [1295, 579] width 23 height 12
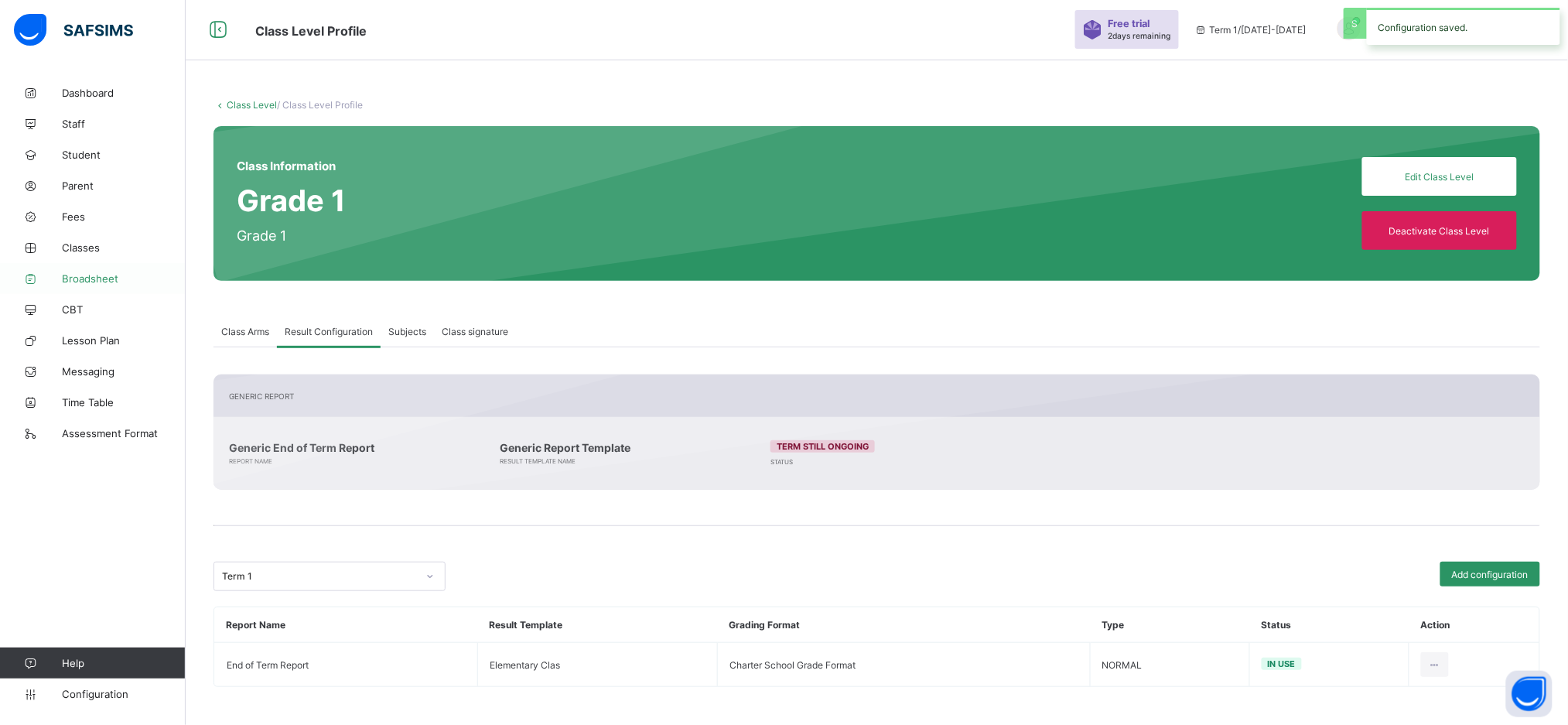
click at [129, 280] on span "Broadsheet" at bounding box center [123, 279] width 124 height 12
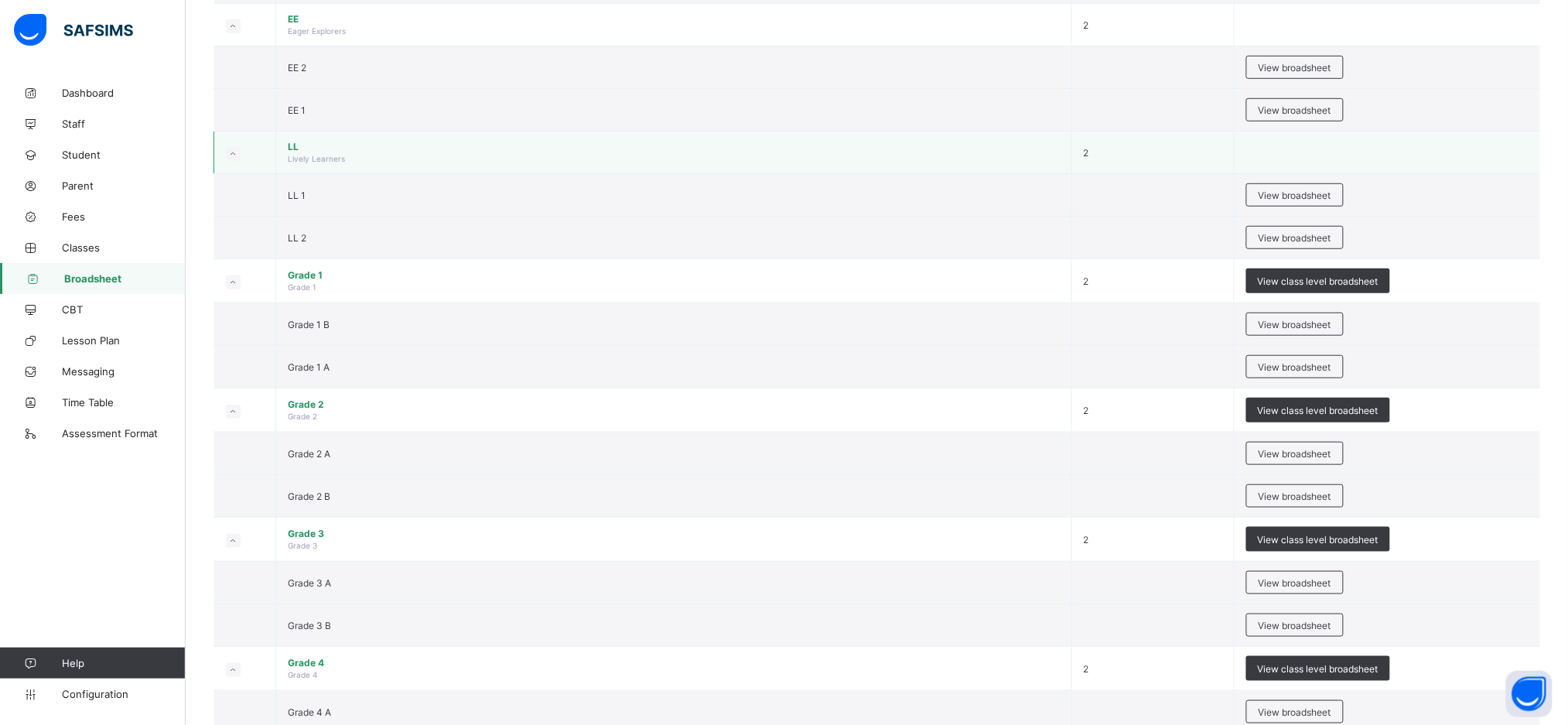
scroll to position [311, 0]
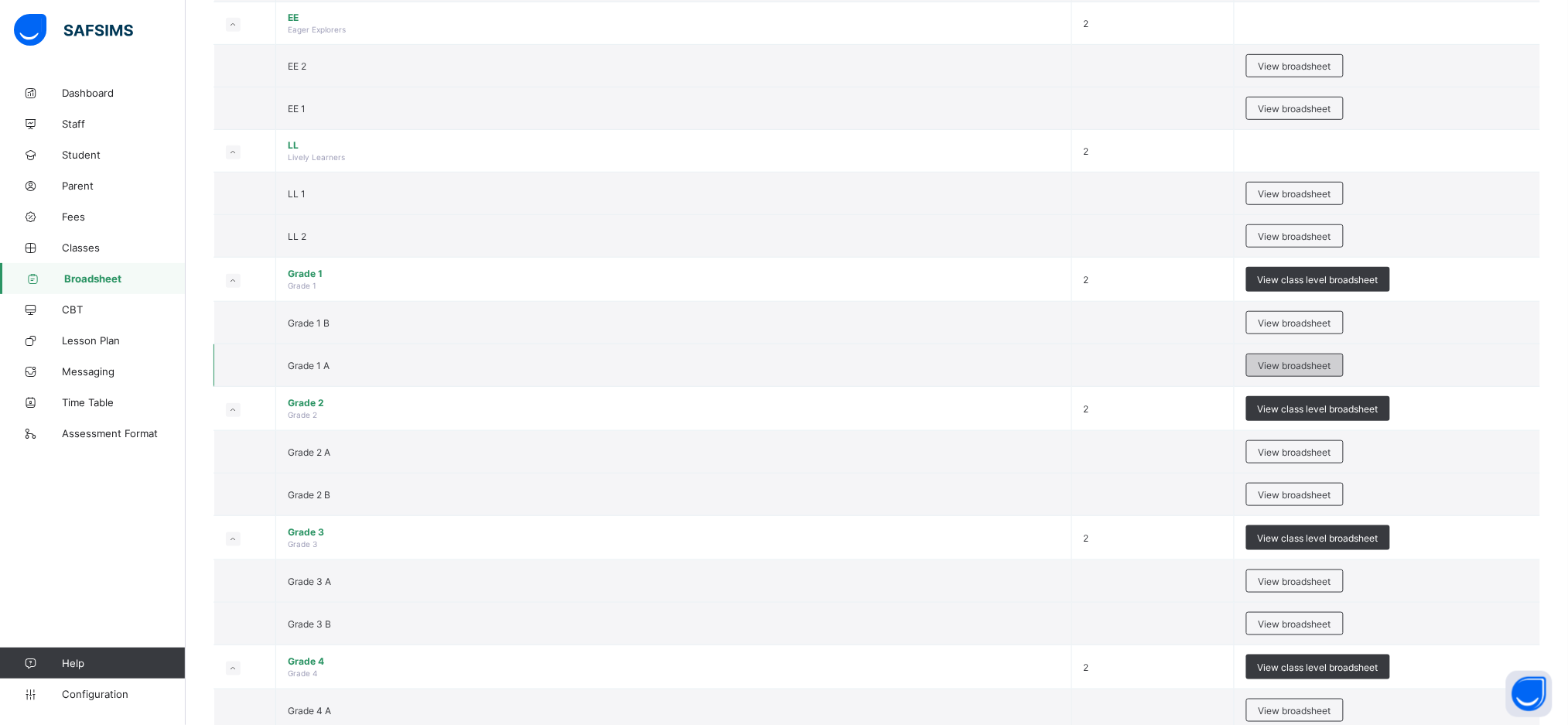
click at [1313, 371] on div "View broadsheet" at bounding box center [1294, 365] width 97 height 23
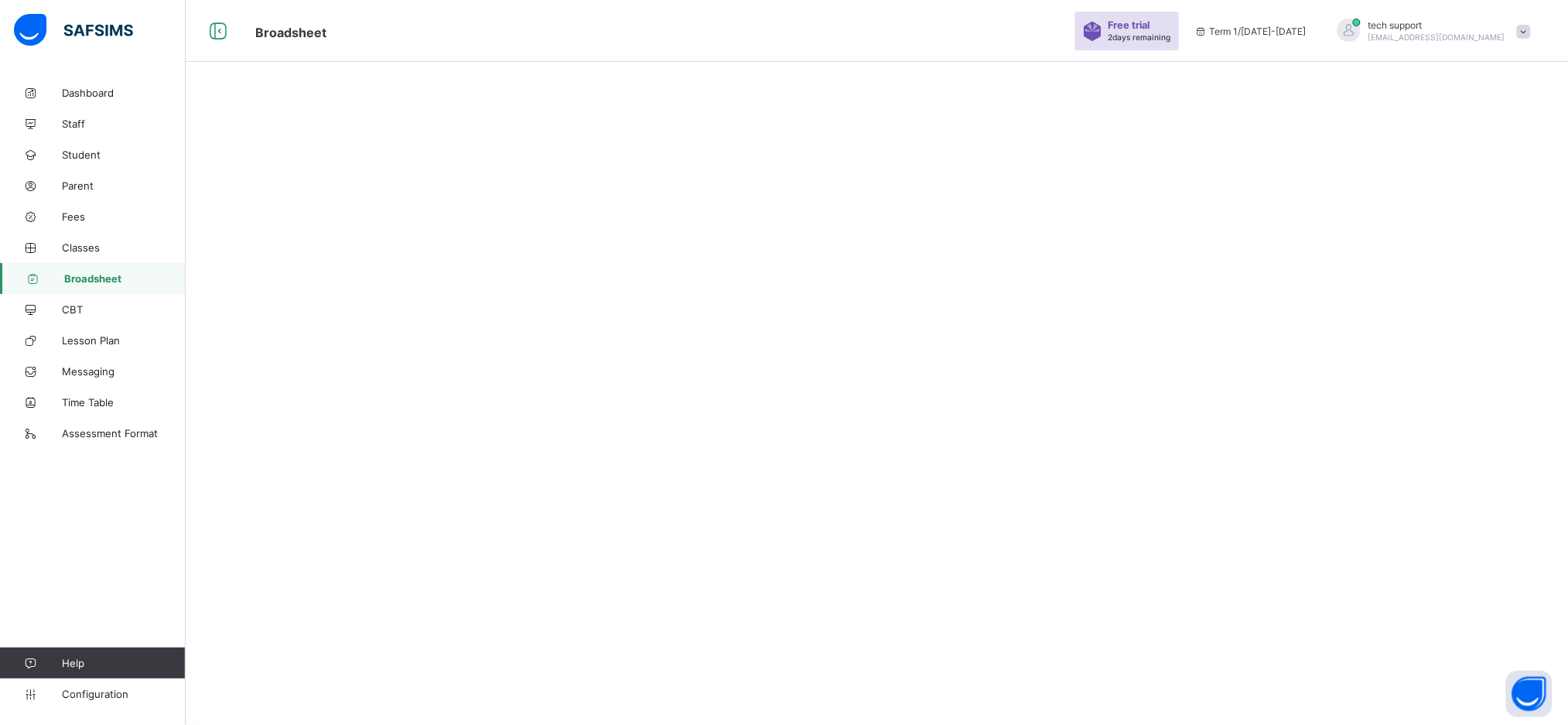
scroll to position [46, 0]
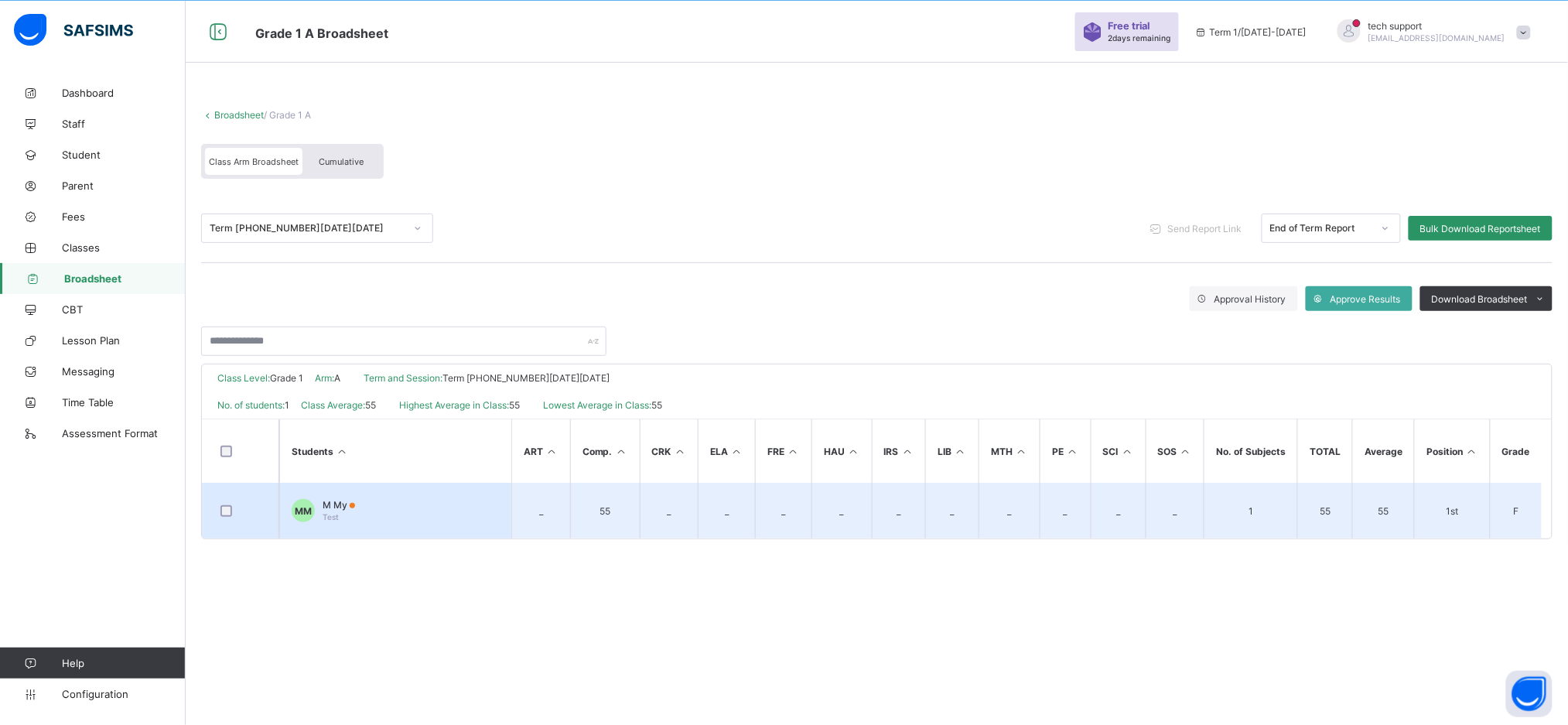
click at [372, 506] on td "MM M My Test" at bounding box center [395, 511] width 232 height 56
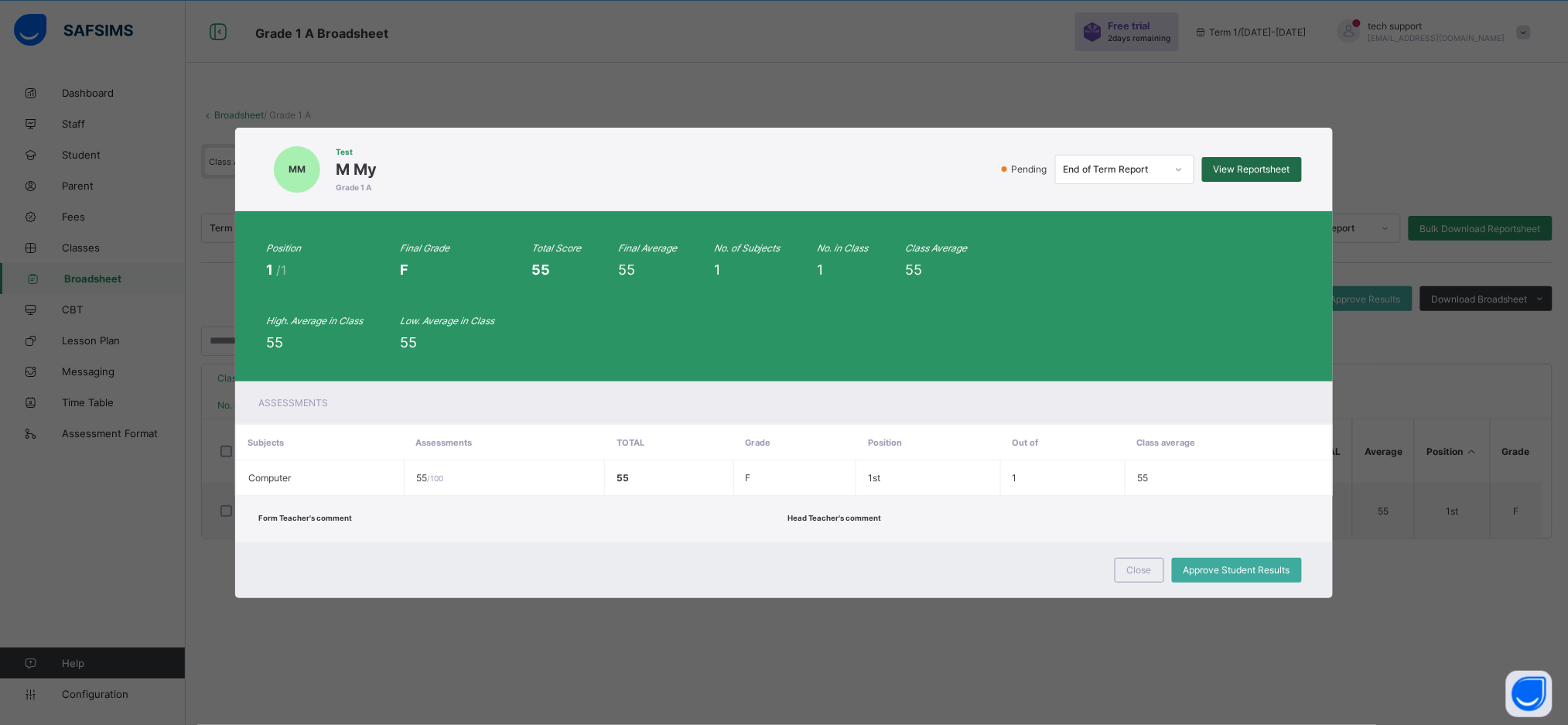
click at [1238, 161] on div "View Reportsheet" at bounding box center [1252, 169] width 100 height 25
click at [1139, 577] on div "Close" at bounding box center [1140, 570] width 50 height 25
click at [1139, 577] on div "Broadsheet / Grade 1 A Class Arm Broadsheet Cumulative Term 1 2025-2026 Send Re…" at bounding box center [876, 363] width 1383 height 725
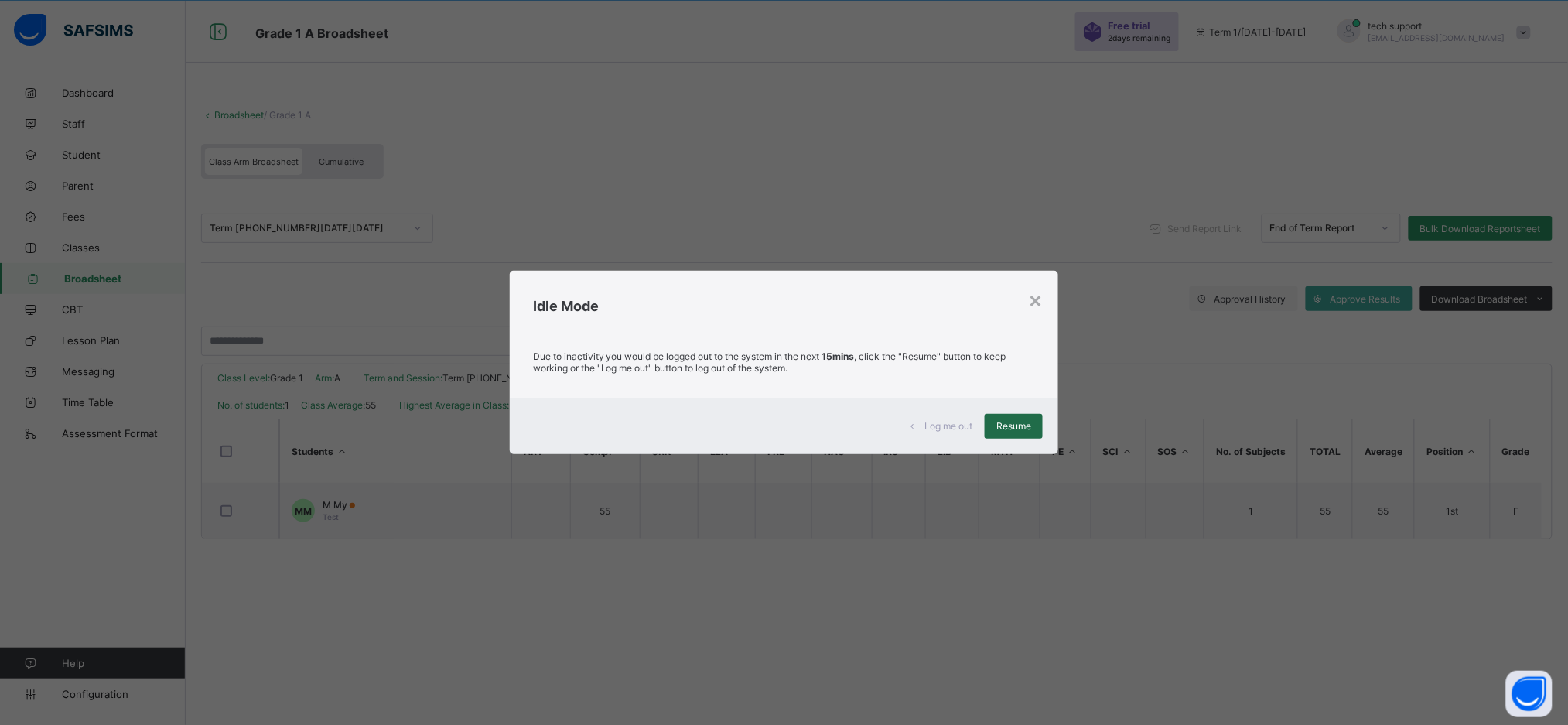
click at [1004, 430] on span "Resume" at bounding box center [1013, 426] width 35 height 12
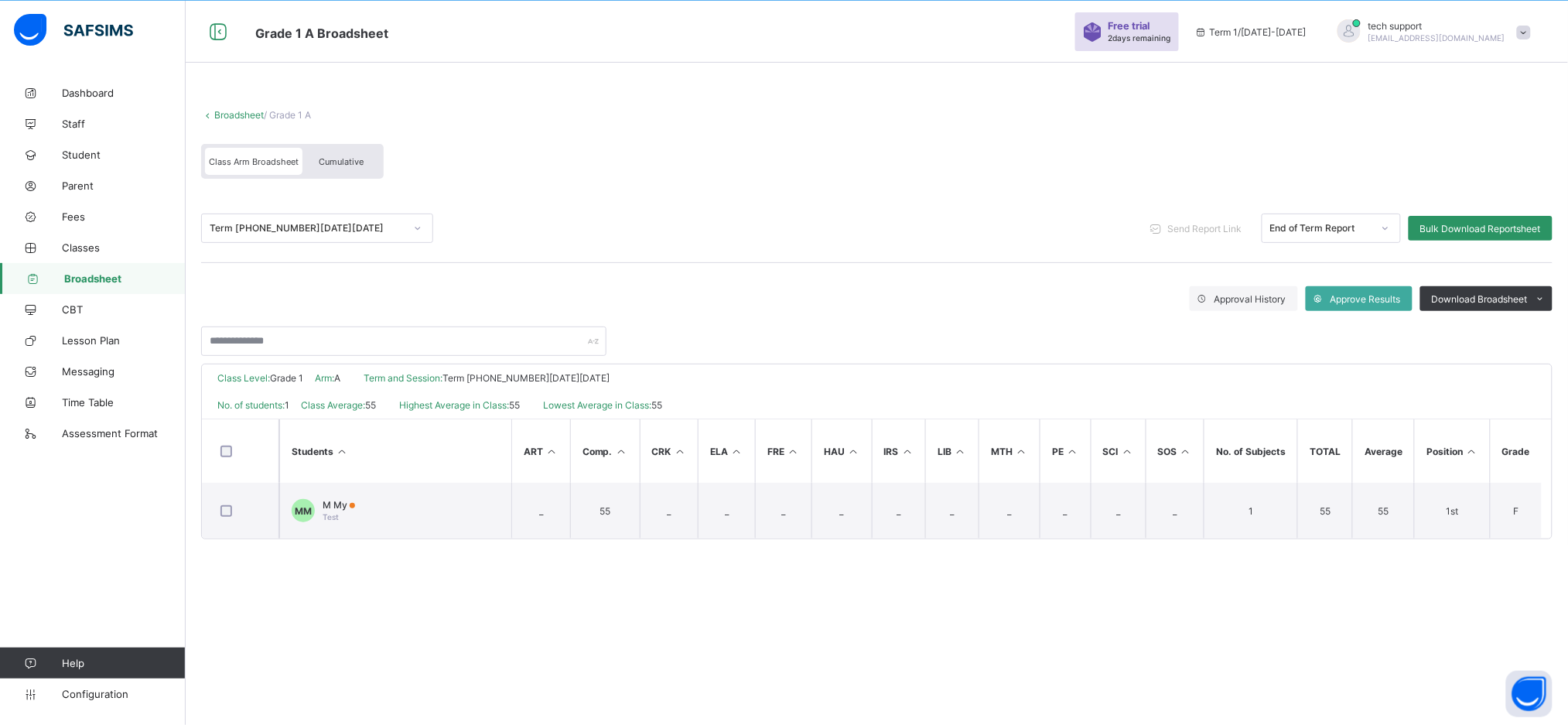
scroll to position [0, 0]
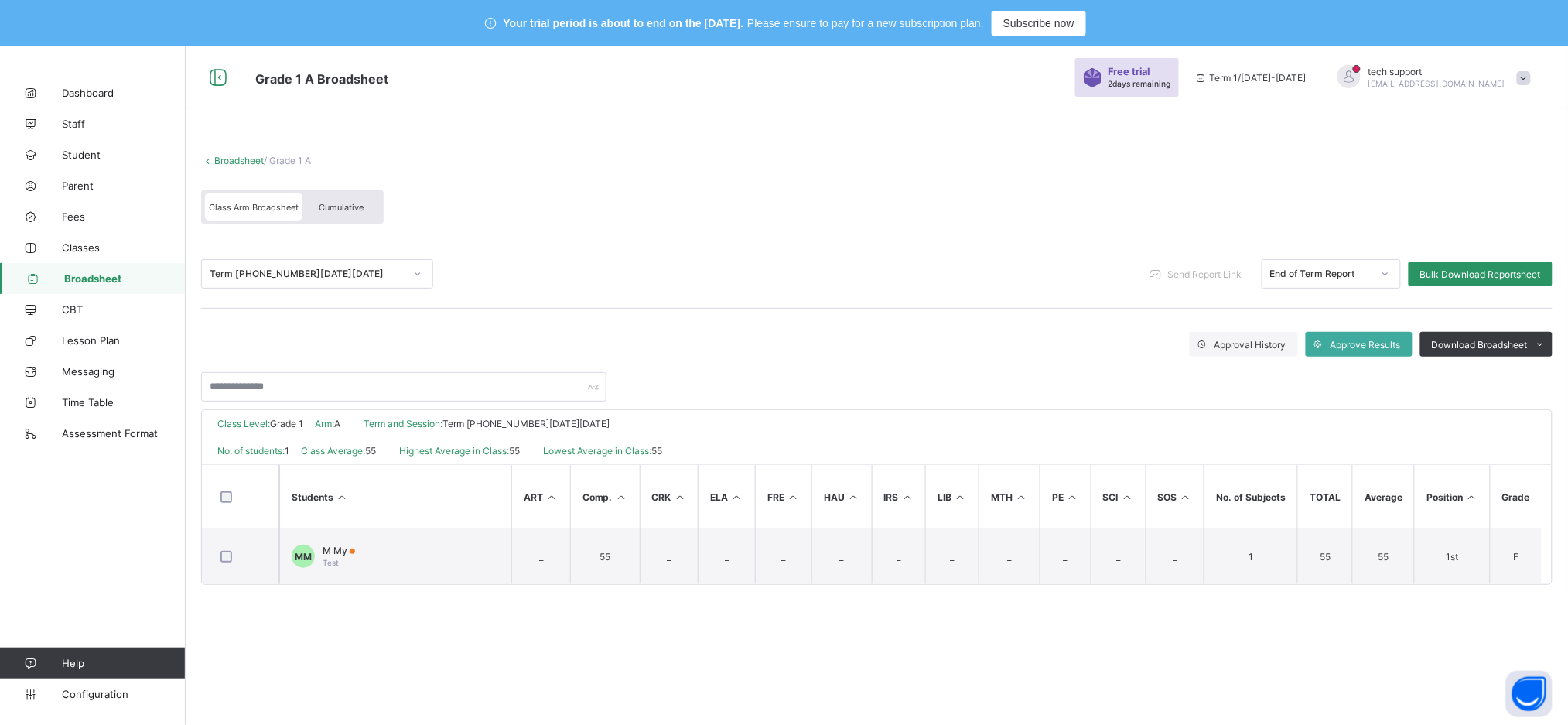
click at [1537, 67] on div "tech support rejoice.chukwuma@flexisaf.com" at bounding box center [1430, 78] width 217 height 26
click at [1254, 168] on div "Broadsheet / Grade 1 A Class Arm Broadsheet Cumulative" at bounding box center [876, 188] width 1351 height 100
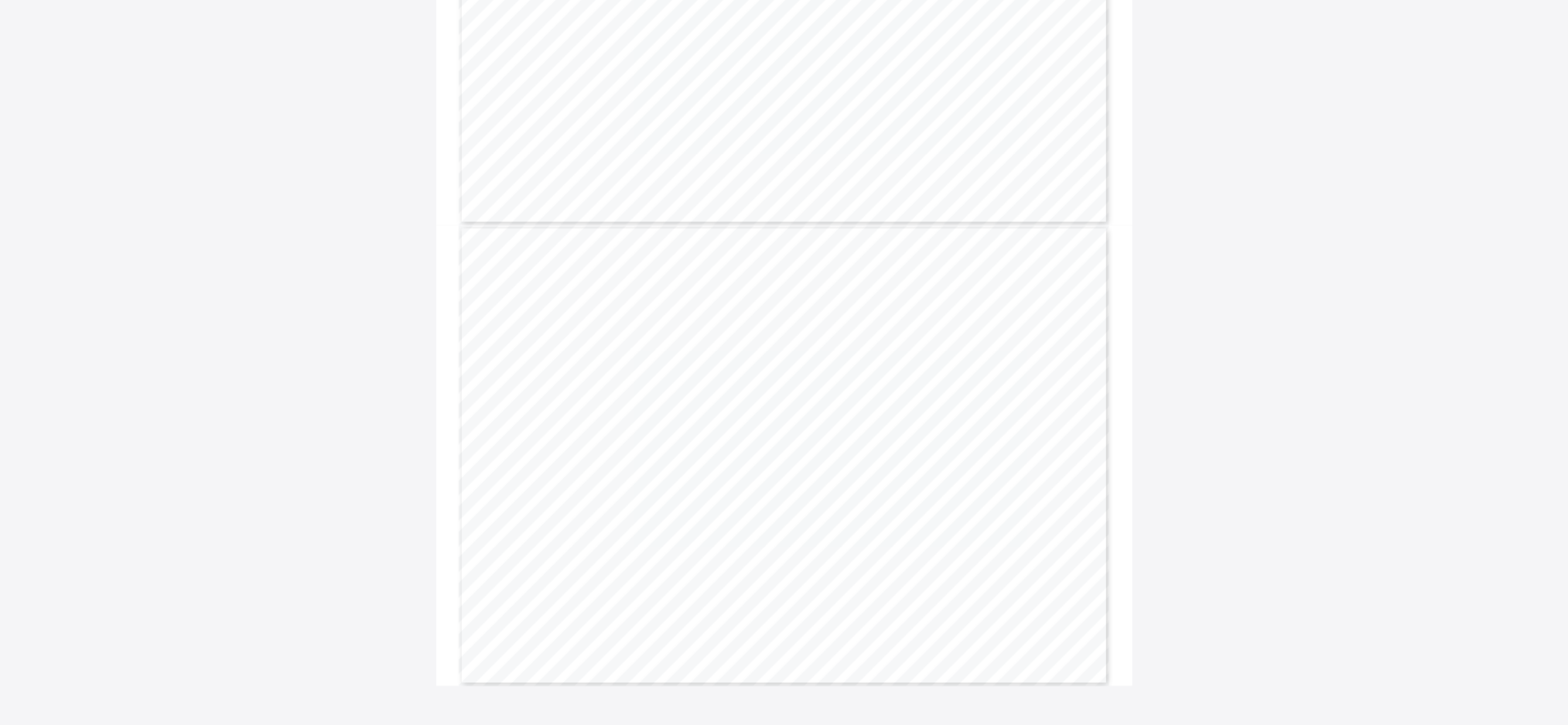
scroll to position [1302, 0]
click at [883, 453] on div "ADDRESS Aun Schools – Elementary 99 [PERSON_NAME] Way Yola Bypass [PERSON_NAME]…" at bounding box center [784, 450] width 651 height 460
click at [864, 288] on div "ADDRESS Aun Schools – Elementary [STREET_ADDRESS][GEOGRAPHIC_DATA][PERSON_NAME]…" at bounding box center [784, 108] width 651 height 460
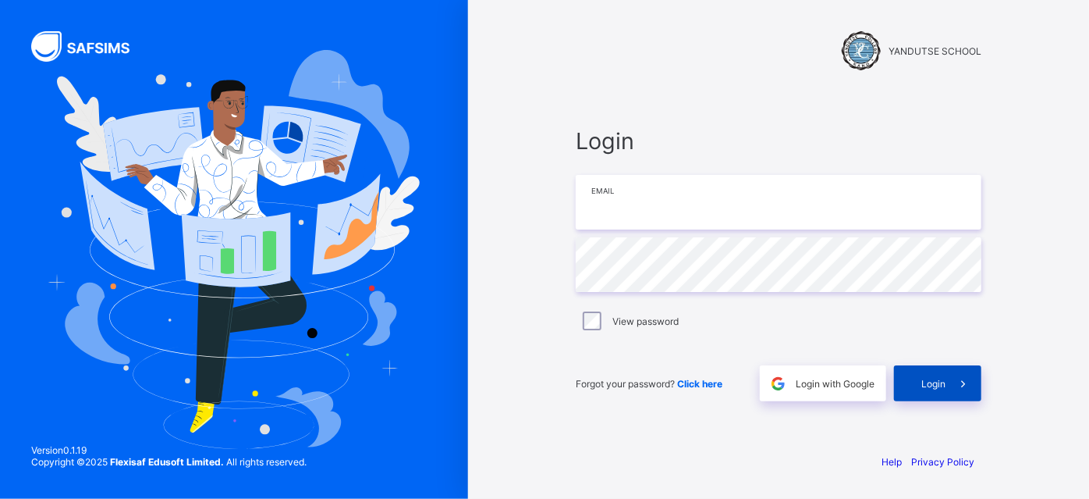
type input "**********"
click at [911, 376] on div "Login" at bounding box center [937, 383] width 87 height 36
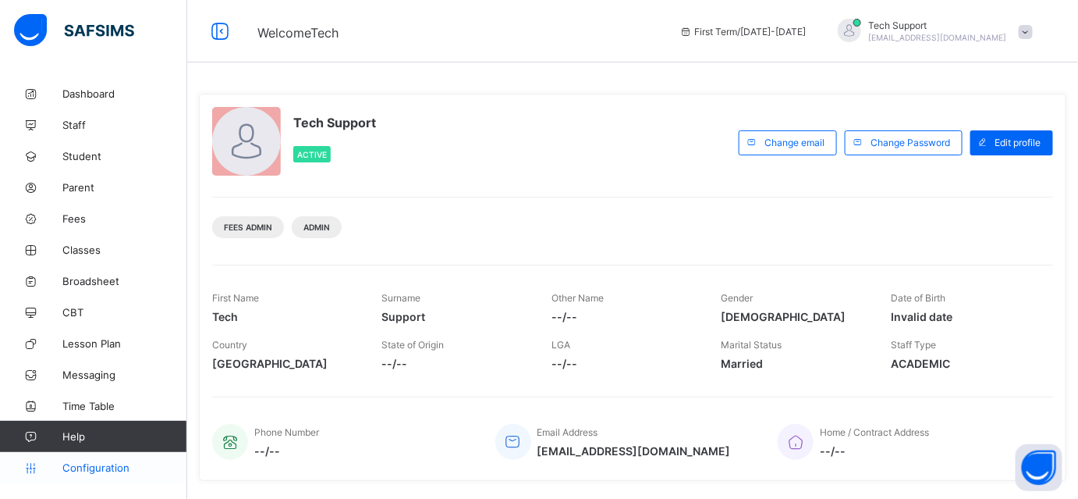
click at [114, 468] on span "Configuration" at bounding box center [124, 467] width 124 height 12
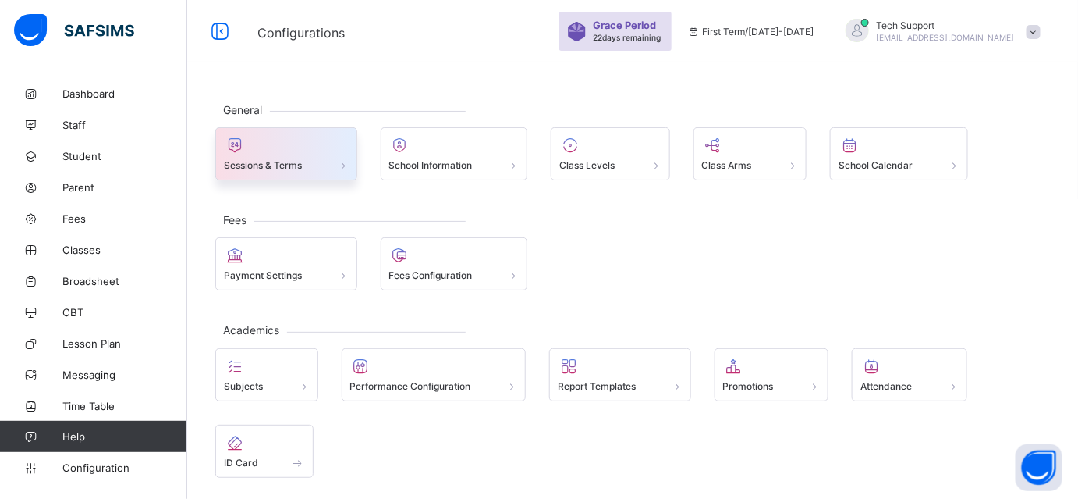
click at [276, 153] on div at bounding box center [286, 145] width 125 height 19
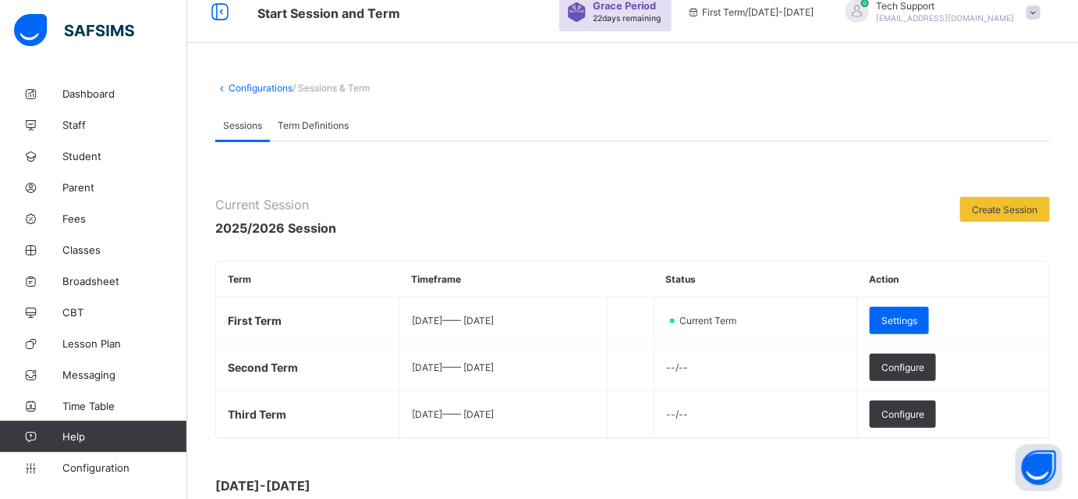
scroll to position [127, 0]
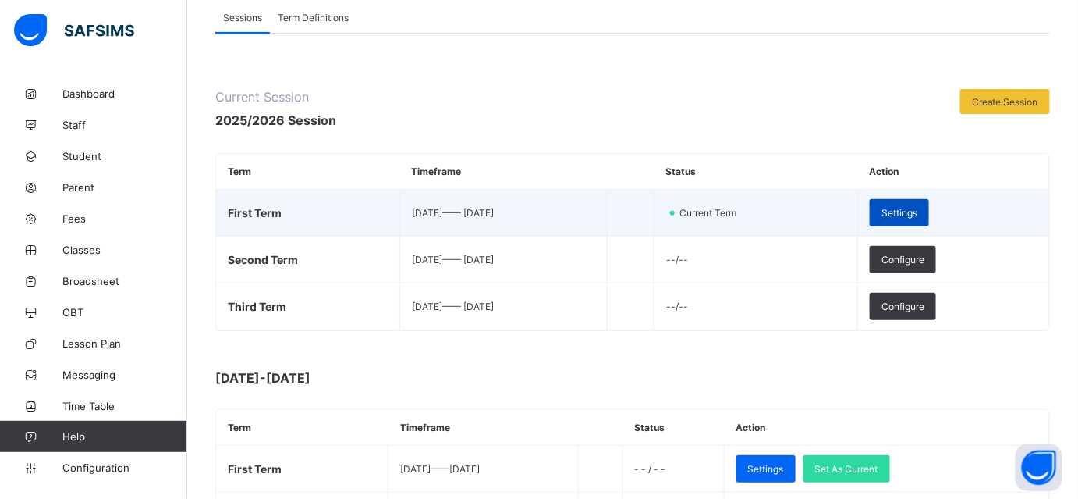
click at [913, 210] on span "Settings" at bounding box center [900, 213] width 36 height 12
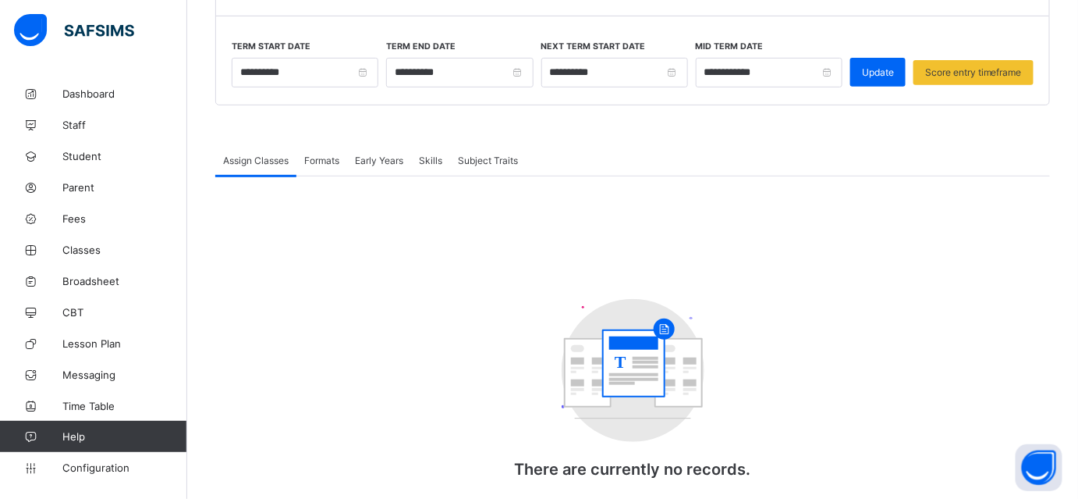
scroll to position [212, 0]
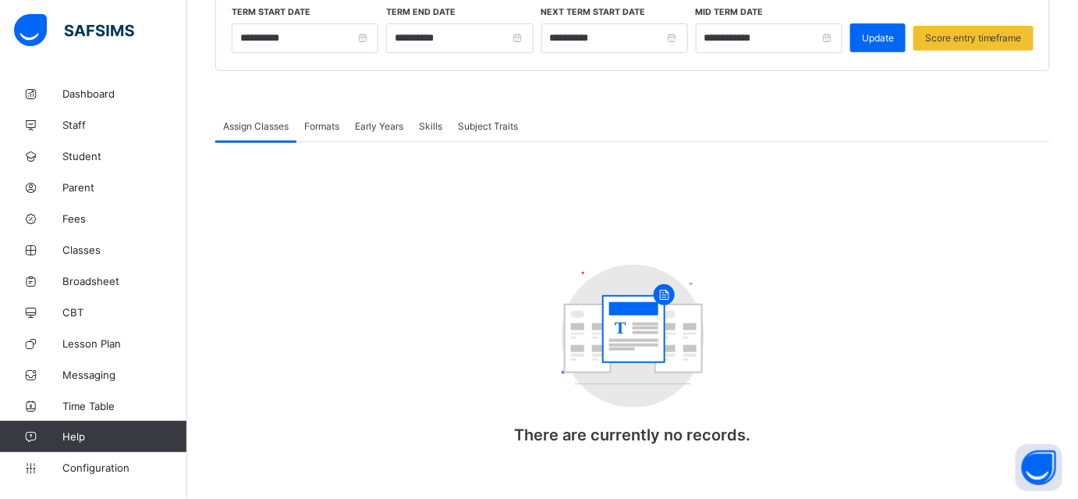
click at [318, 123] on span "Formats" at bounding box center [321, 126] width 35 height 12
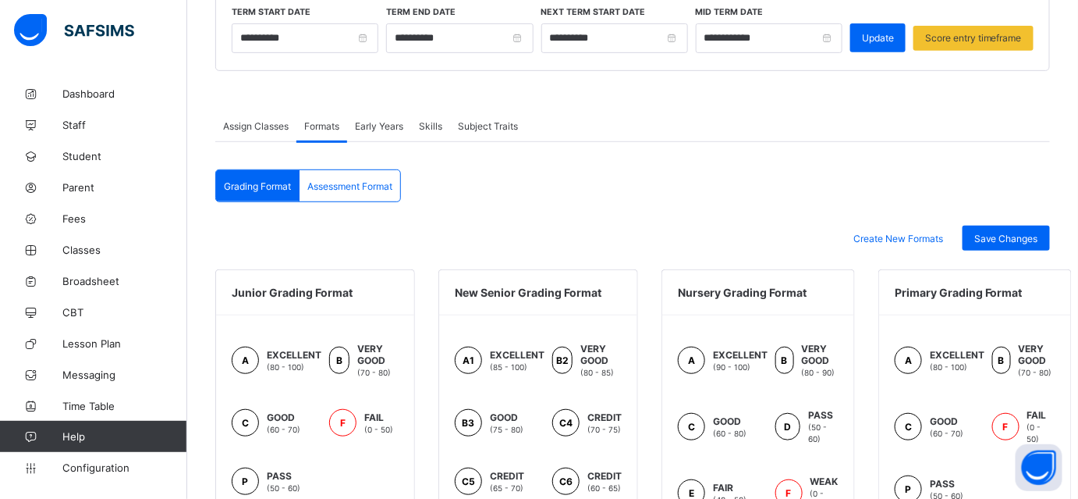
click at [266, 128] on span "Assign Classes" at bounding box center [256, 126] width 66 height 12
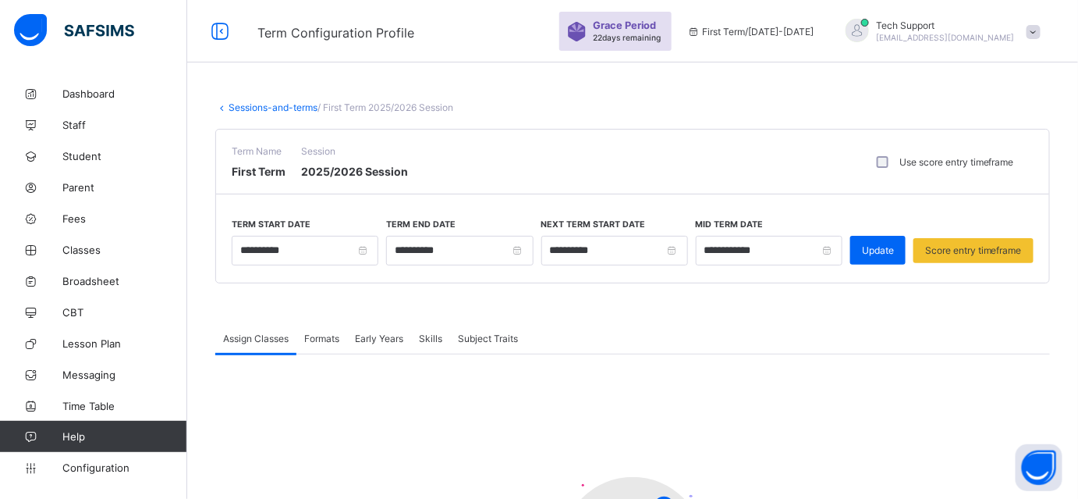
scroll to position [212, 0]
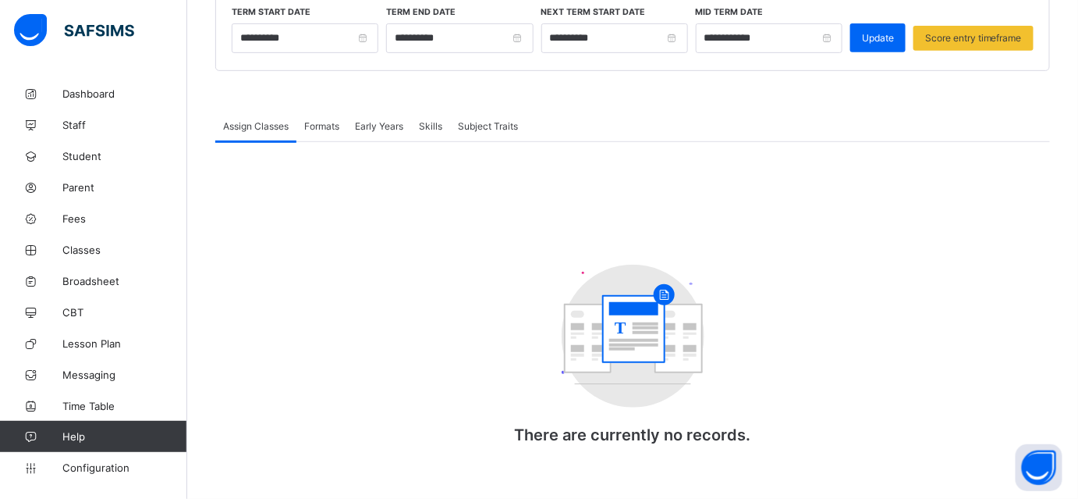
click at [328, 125] on span "Formats" at bounding box center [321, 126] width 35 height 12
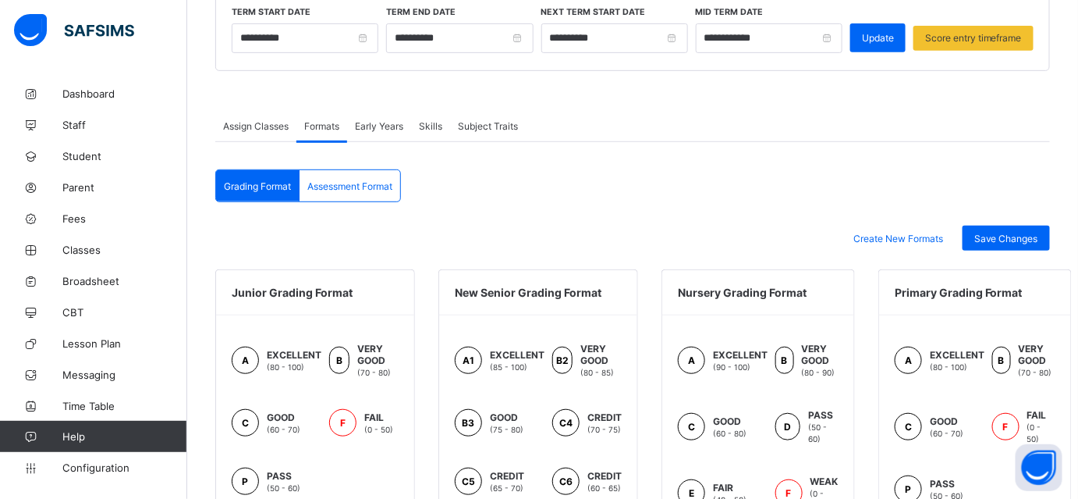
click at [285, 127] on span "Assign Classes" at bounding box center [256, 126] width 66 height 12
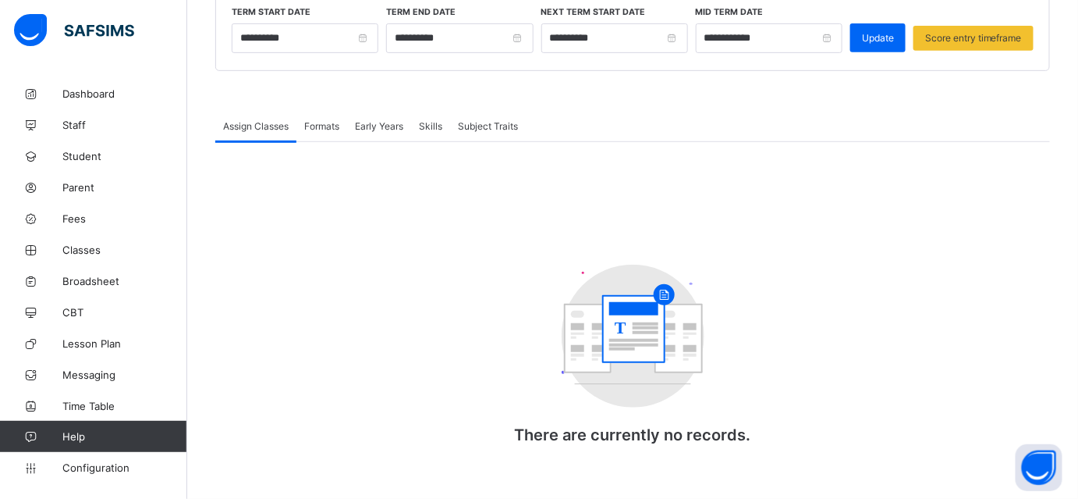
click at [382, 130] on div "Early Years" at bounding box center [379, 125] width 64 height 31
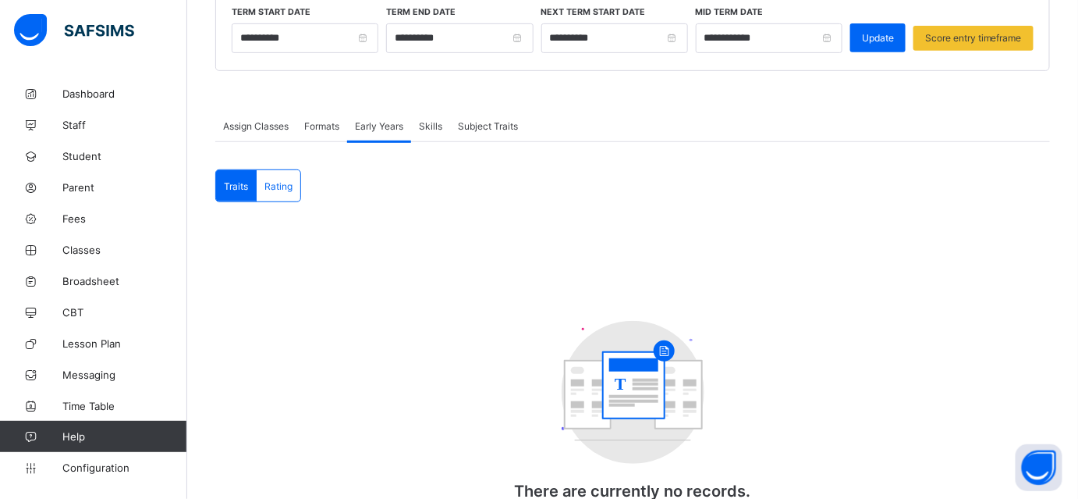
click at [339, 124] on span "Formats" at bounding box center [321, 126] width 35 height 12
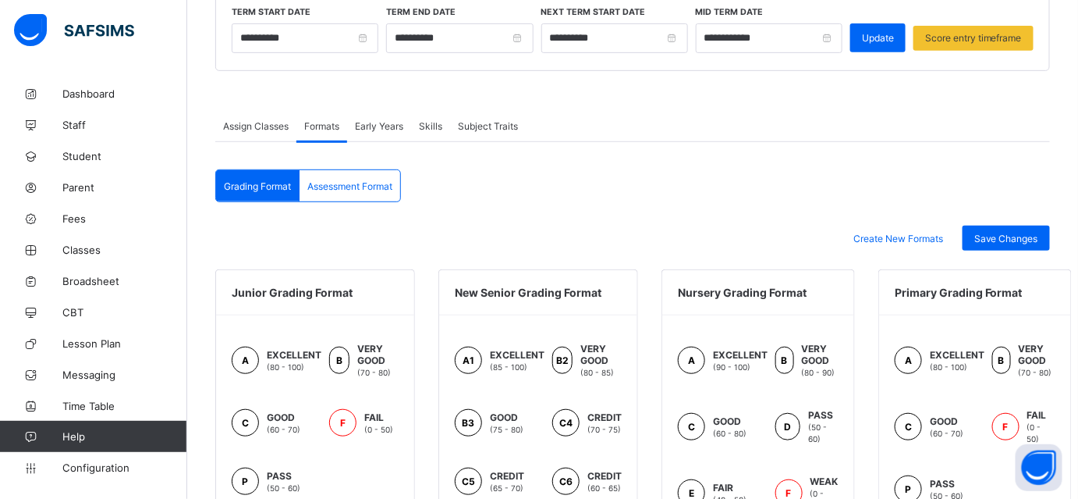
click at [287, 130] on span "Assign Classes" at bounding box center [256, 126] width 66 height 12
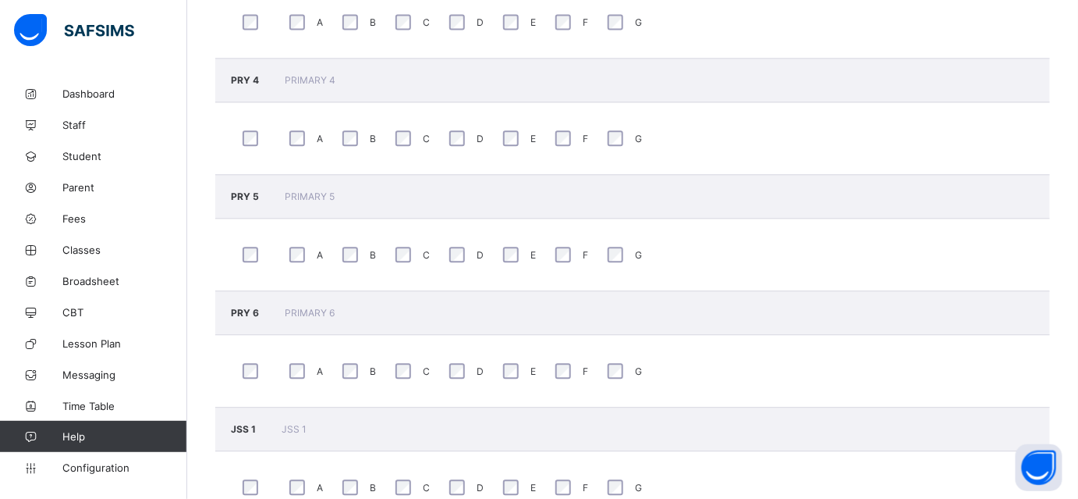
scroll to position [1154, 0]
click at [81, 158] on span "Student" at bounding box center [124, 156] width 125 height 12
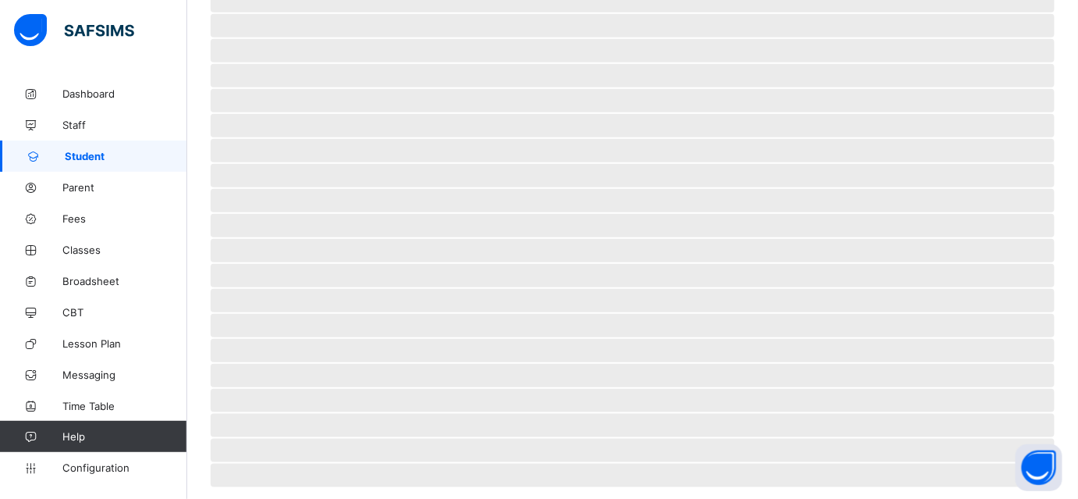
click at [80, 253] on span "Classes" at bounding box center [124, 249] width 125 height 12
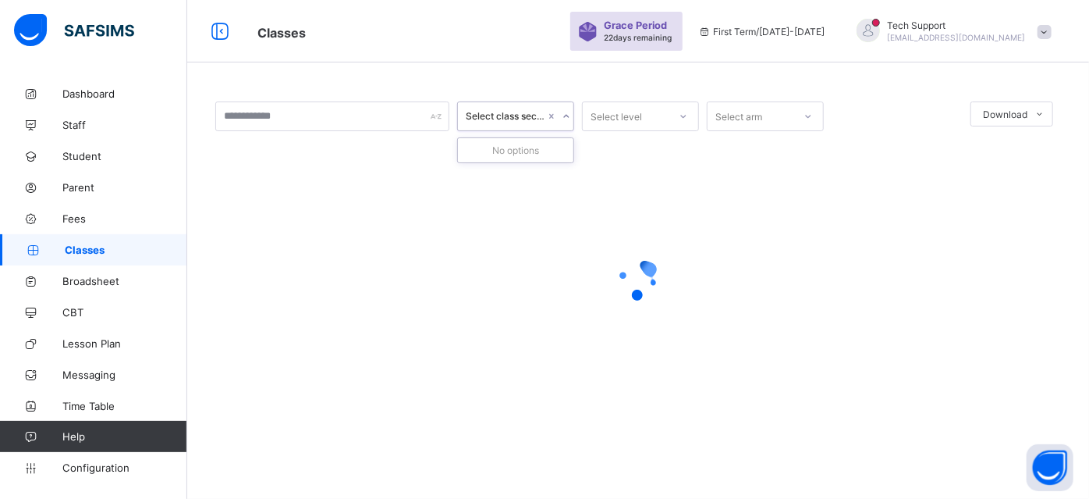
click at [566, 121] on icon at bounding box center [566, 116] width 9 height 16
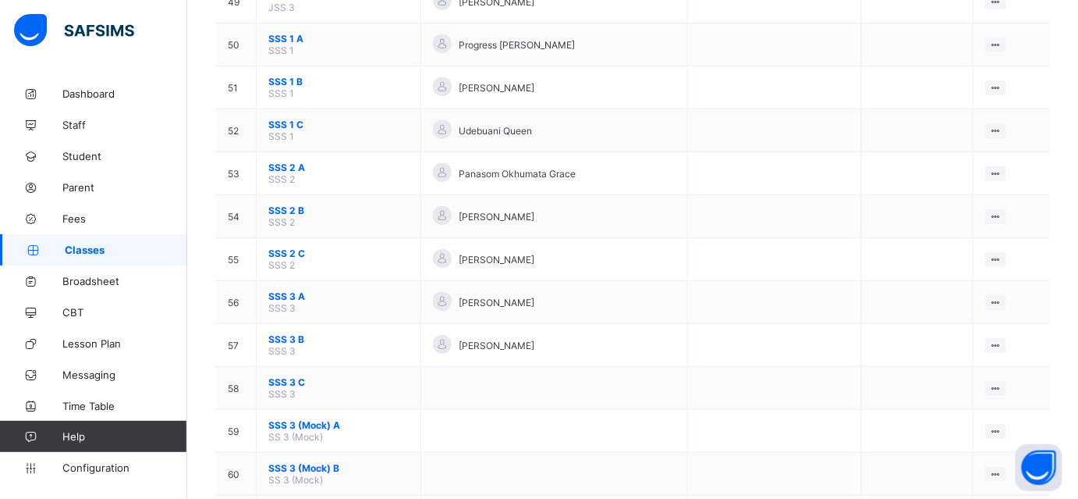
scroll to position [2262, 0]
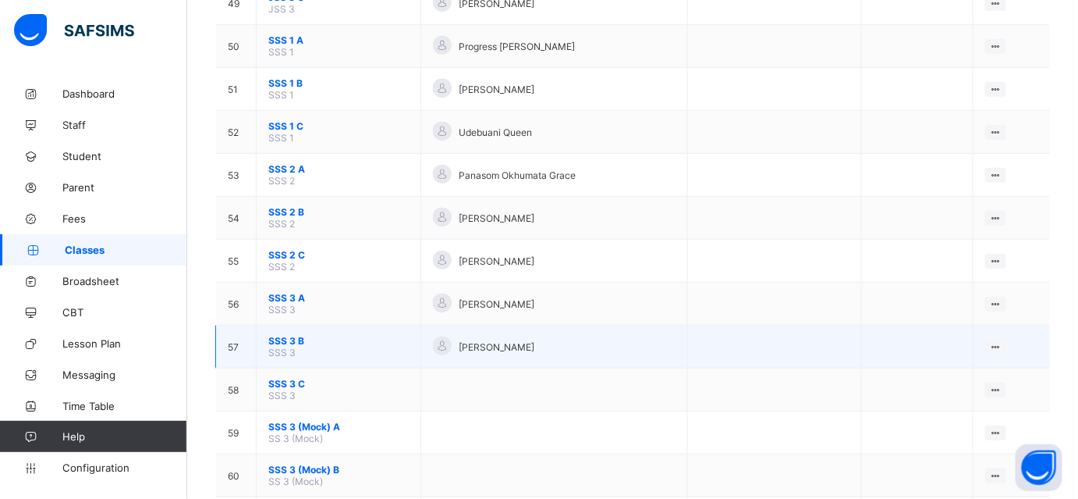
click at [282, 335] on span "SSS 3 B" at bounding box center [338, 341] width 140 height 12
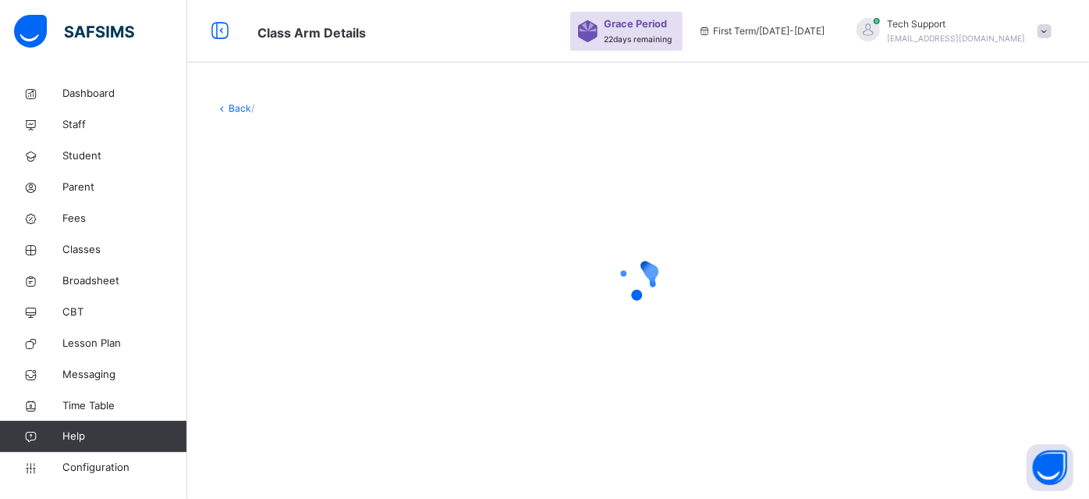
click at [234, 105] on link "Back" at bounding box center [240, 108] width 23 height 12
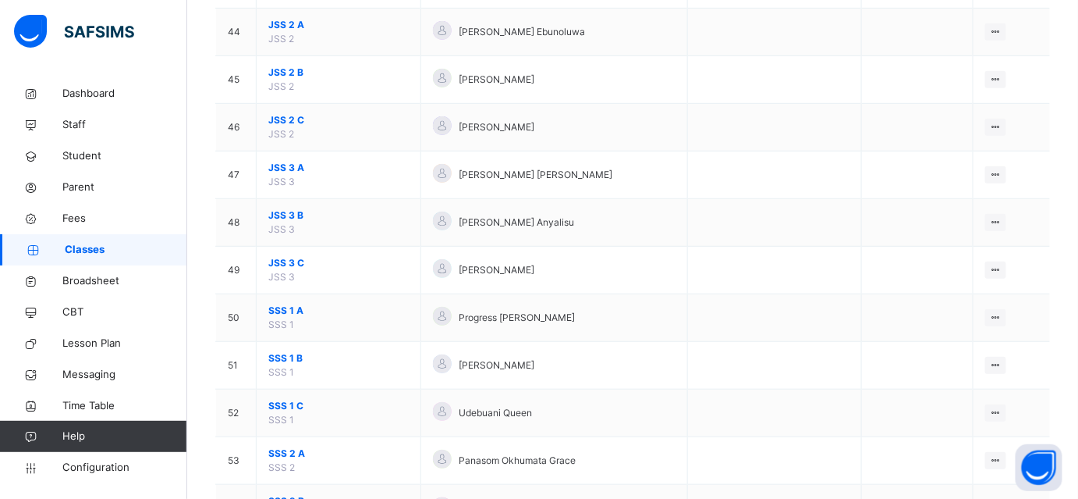
scroll to position [2554, 0]
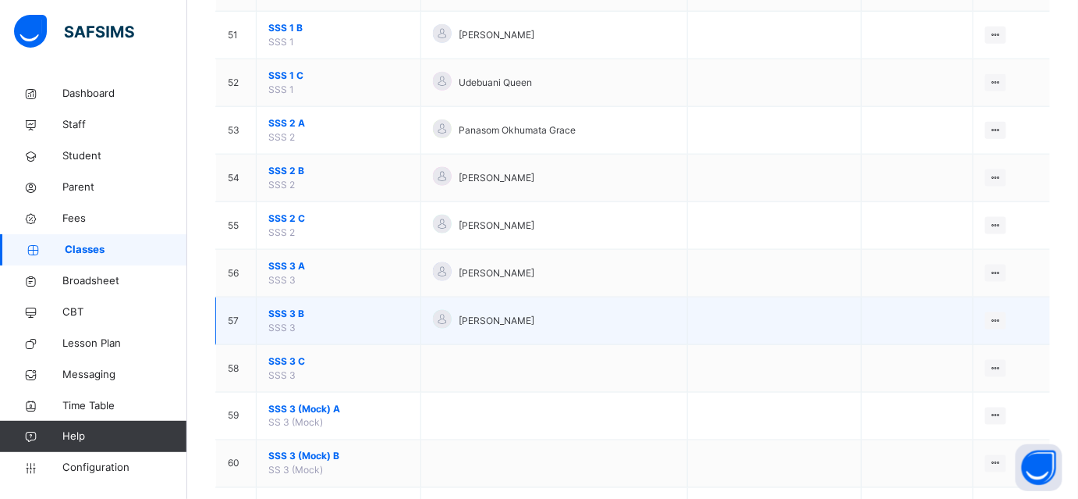
click at [300, 307] on span "SSS 3 B" at bounding box center [338, 314] width 140 height 14
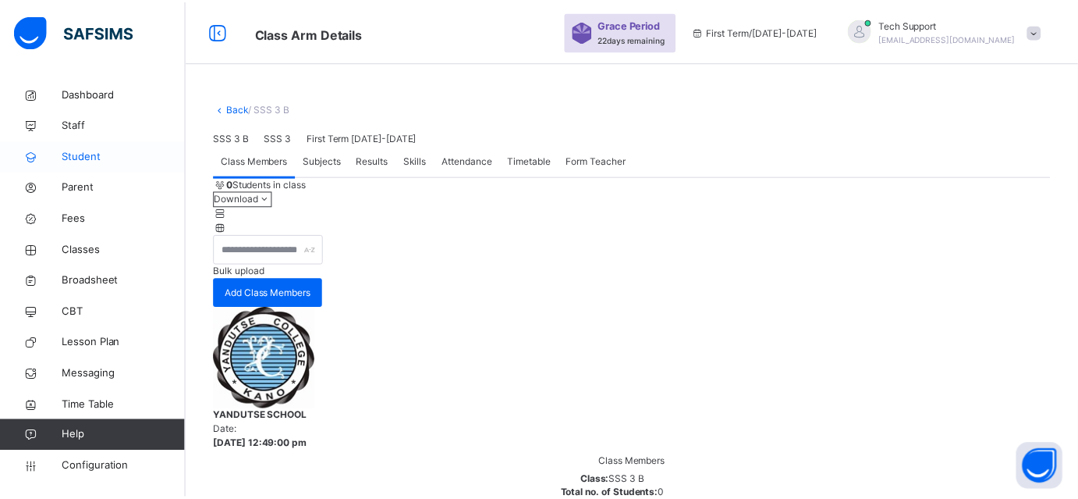
scroll to position [130, 0]
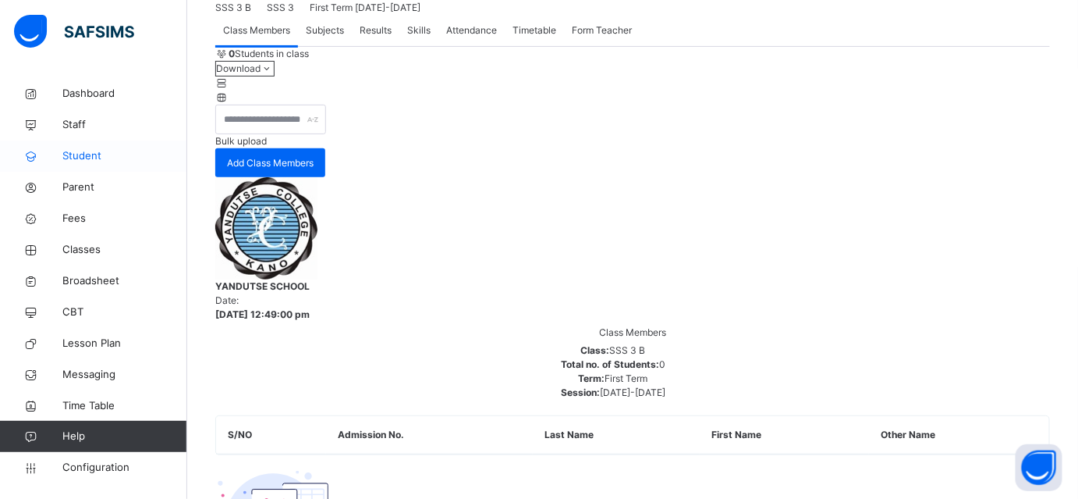
click at [90, 151] on span "Student" at bounding box center [124, 156] width 125 height 16
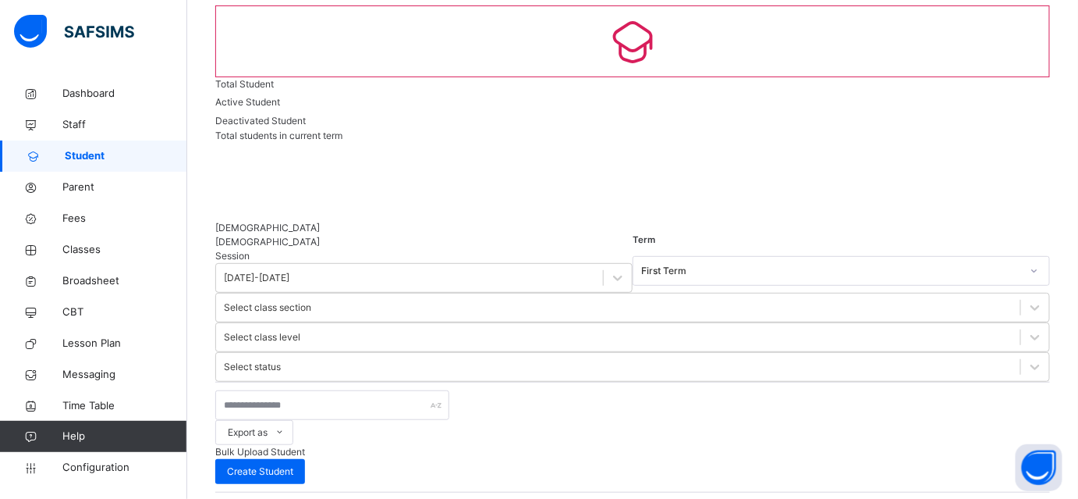
scroll to position [195, 0]
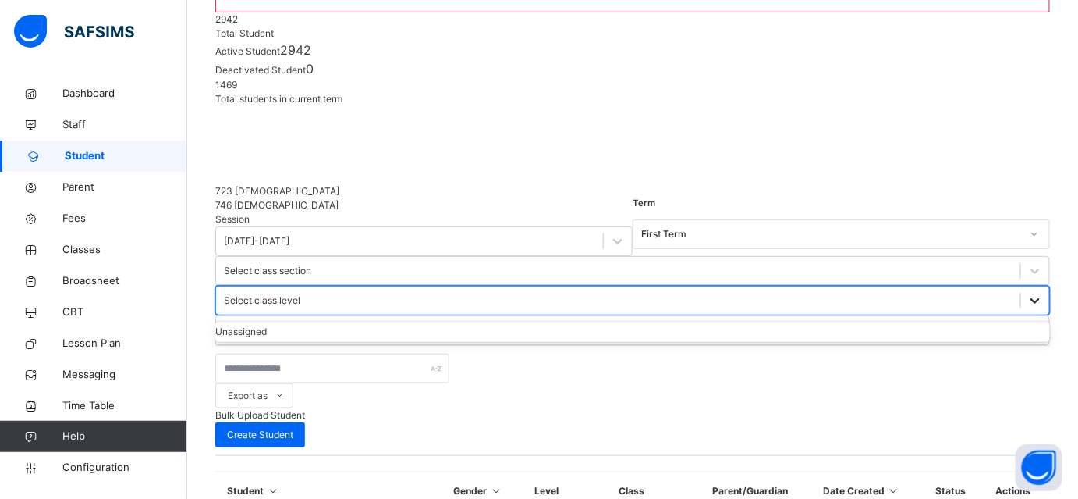
click at [1028, 293] on icon at bounding box center [1036, 301] width 16 height 16
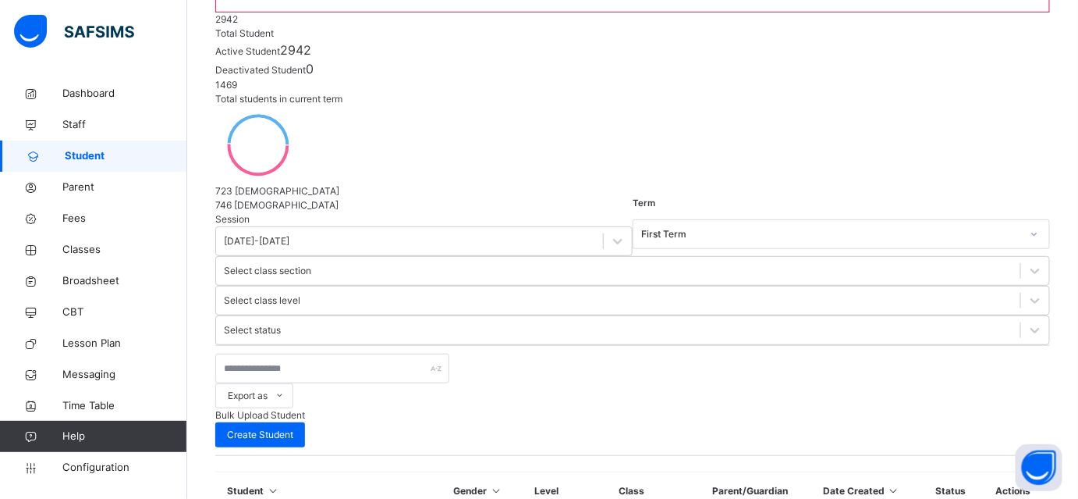
click at [623, 354] on div "Export as Pdf Report Excel Report Excel Report (LMS) Bulk Upload Student Create…" at bounding box center [632, 401] width 835 height 94
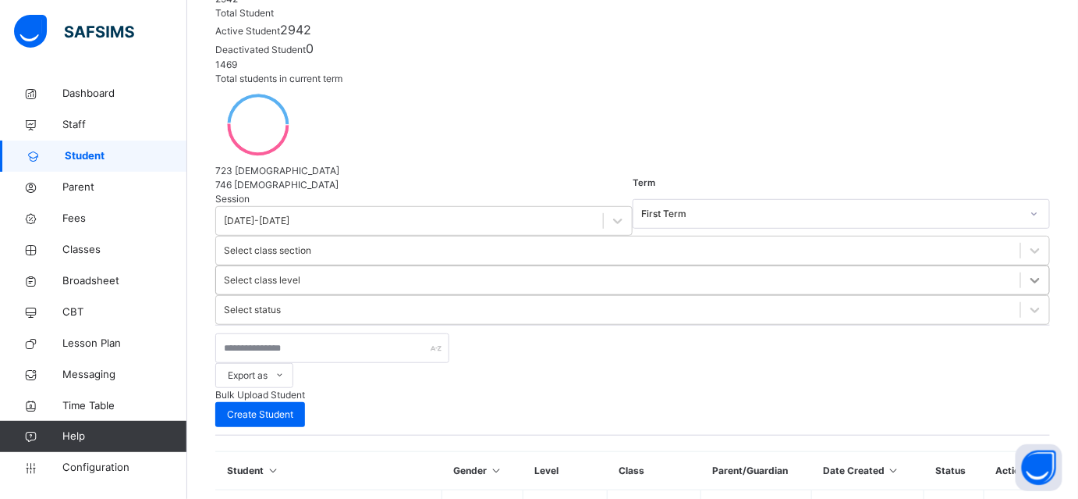
scroll to position [216, 0]
click at [300, 272] on div "Select class level" at bounding box center [262, 279] width 76 height 14
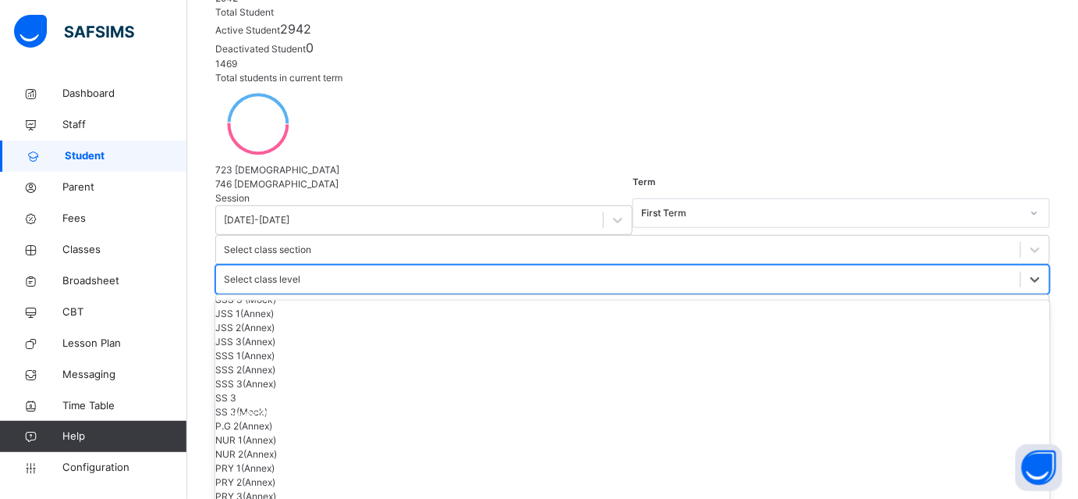
scroll to position [568, 0]
click at [660, 391] on div "SS 3" at bounding box center [632, 398] width 835 height 14
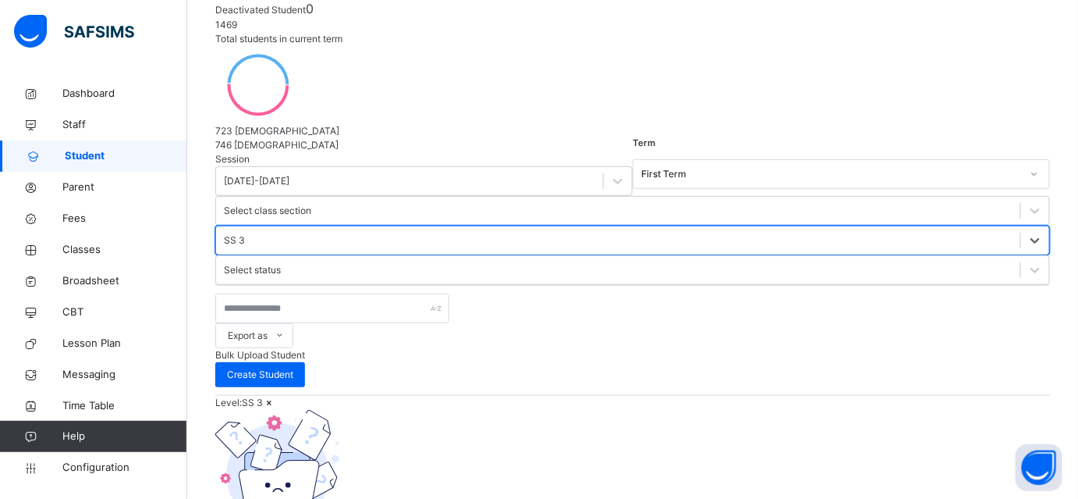
scroll to position [264, 0]
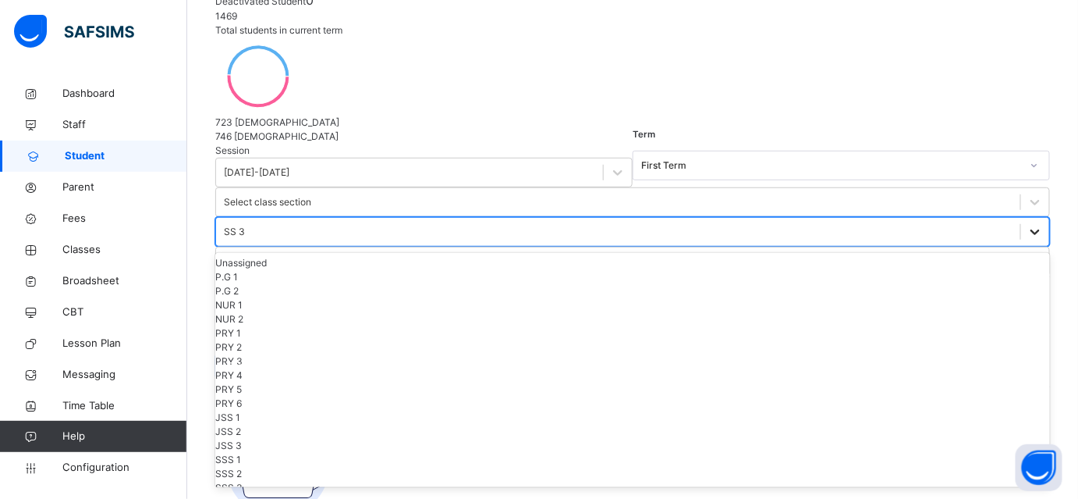
click at [1021, 218] on div at bounding box center [1035, 232] width 28 height 28
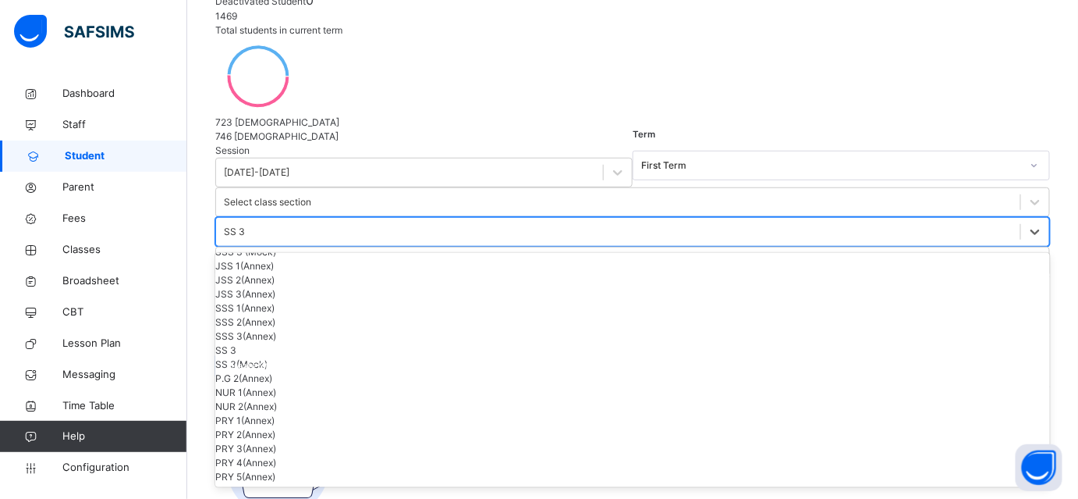
scroll to position [293, 0]
click at [657, 231] on div "SSS 3" at bounding box center [632, 238] width 835 height 14
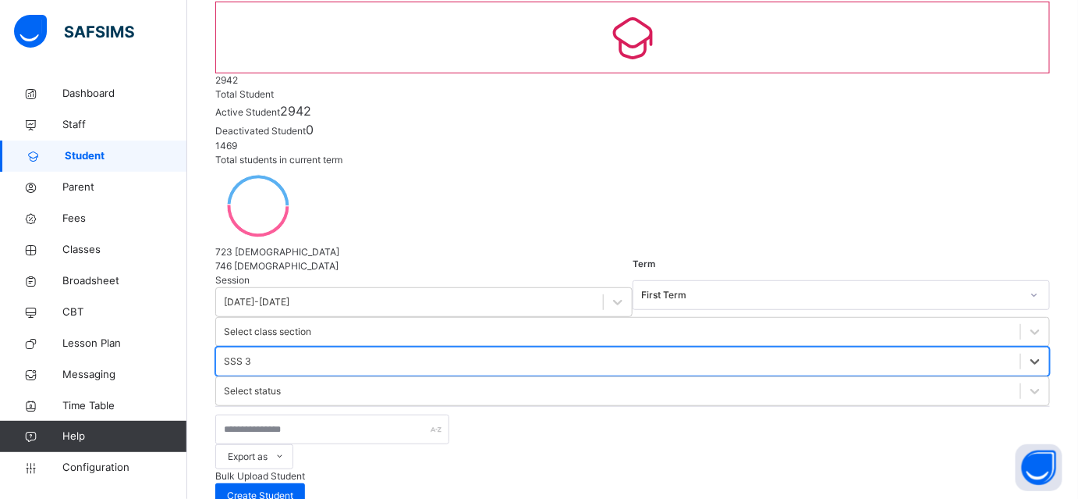
scroll to position [132, 0]
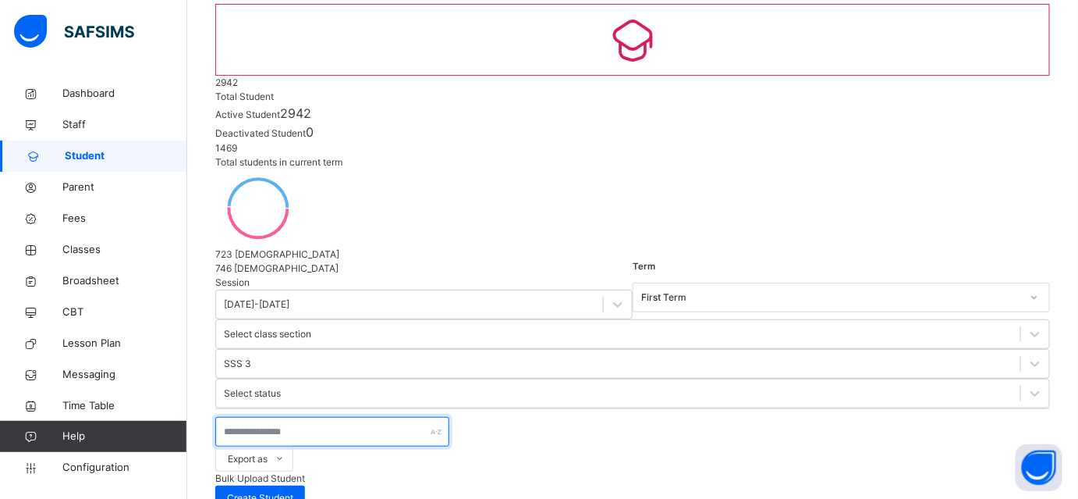
click at [289, 417] on input "text" at bounding box center [332, 432] width 234 height 30
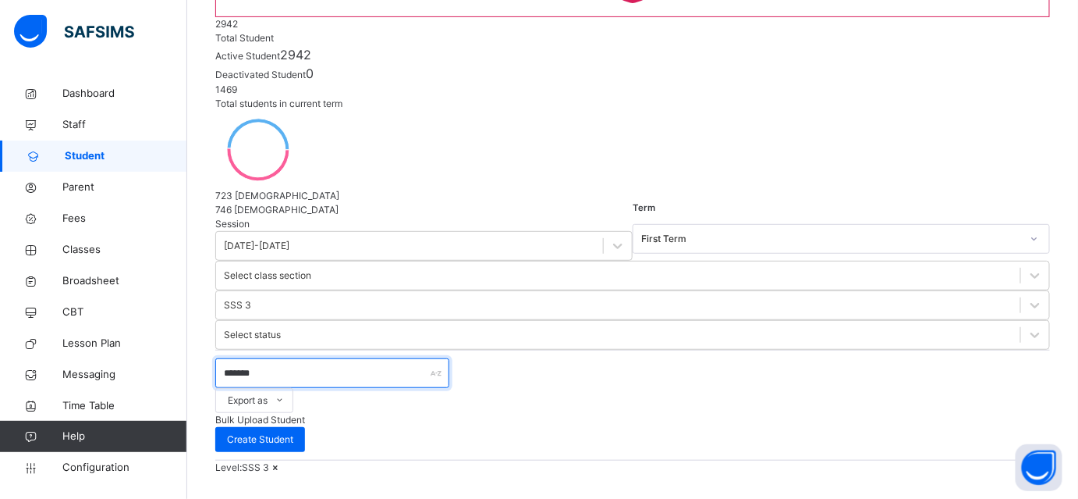
scroll to position [250, 0]
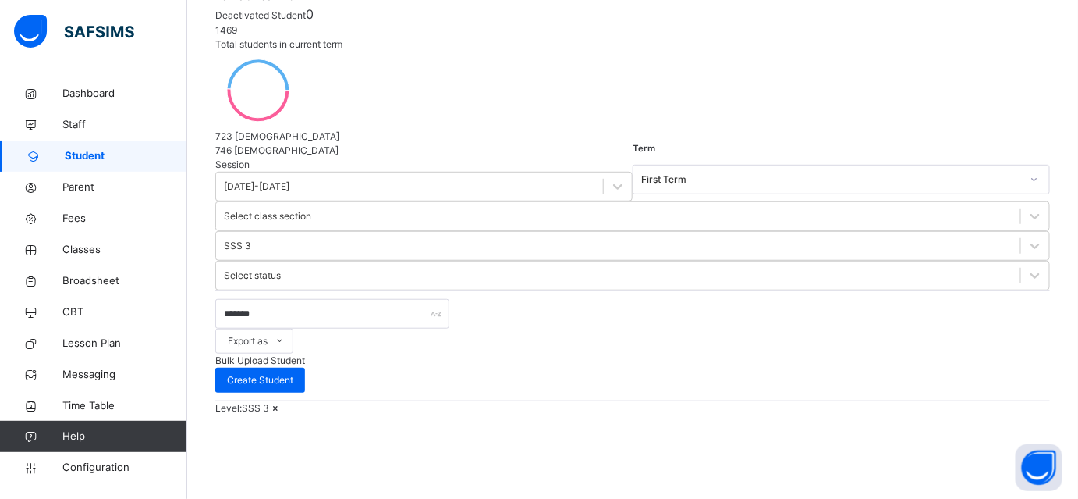
click at [282, 402] on icon at bounding box center [275, 408] width 13 height 12
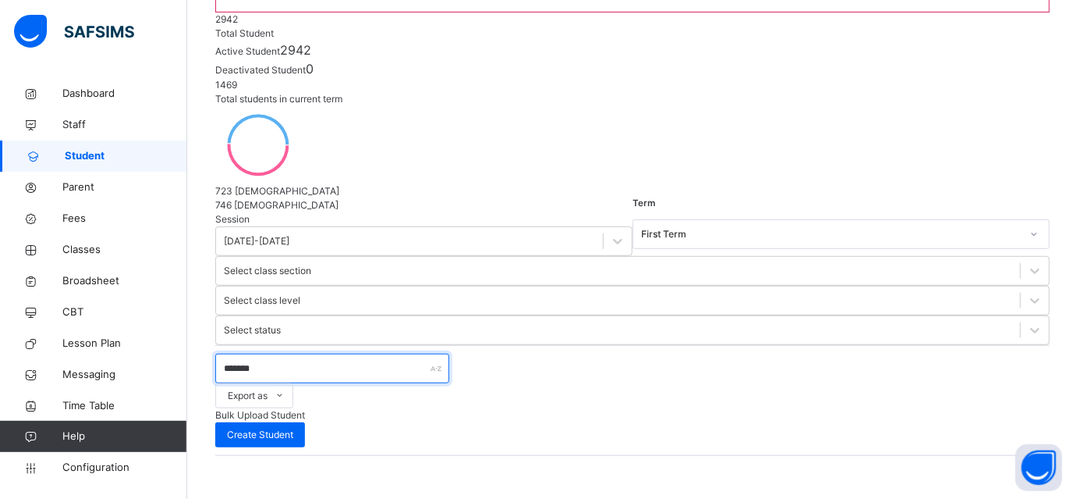
click at [304, 354] on input "*******" at bounding box center [332, 369] width 234 height 30
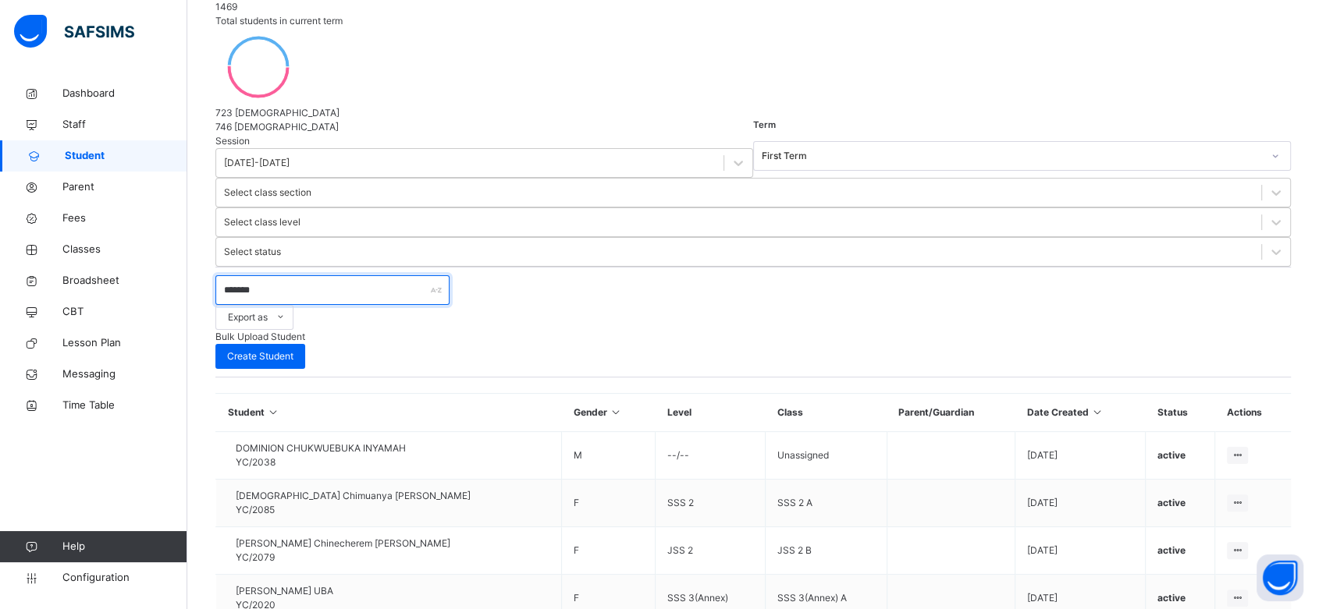
scroll to position [400, 0]
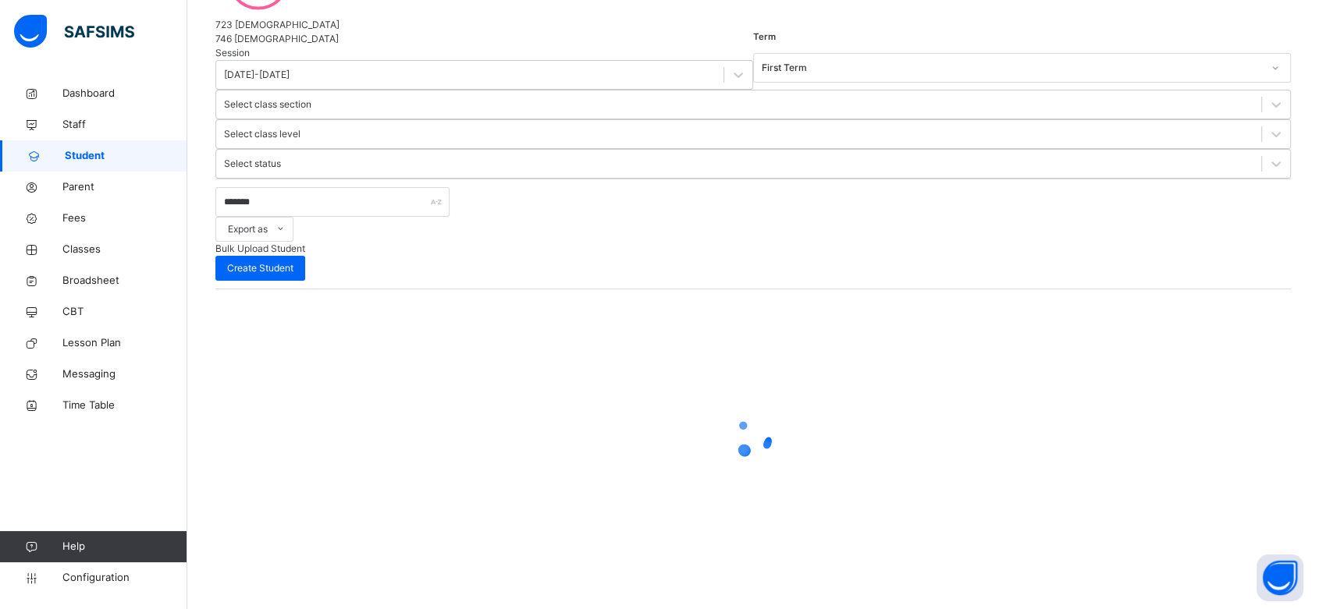
scroll to position [84, 0]
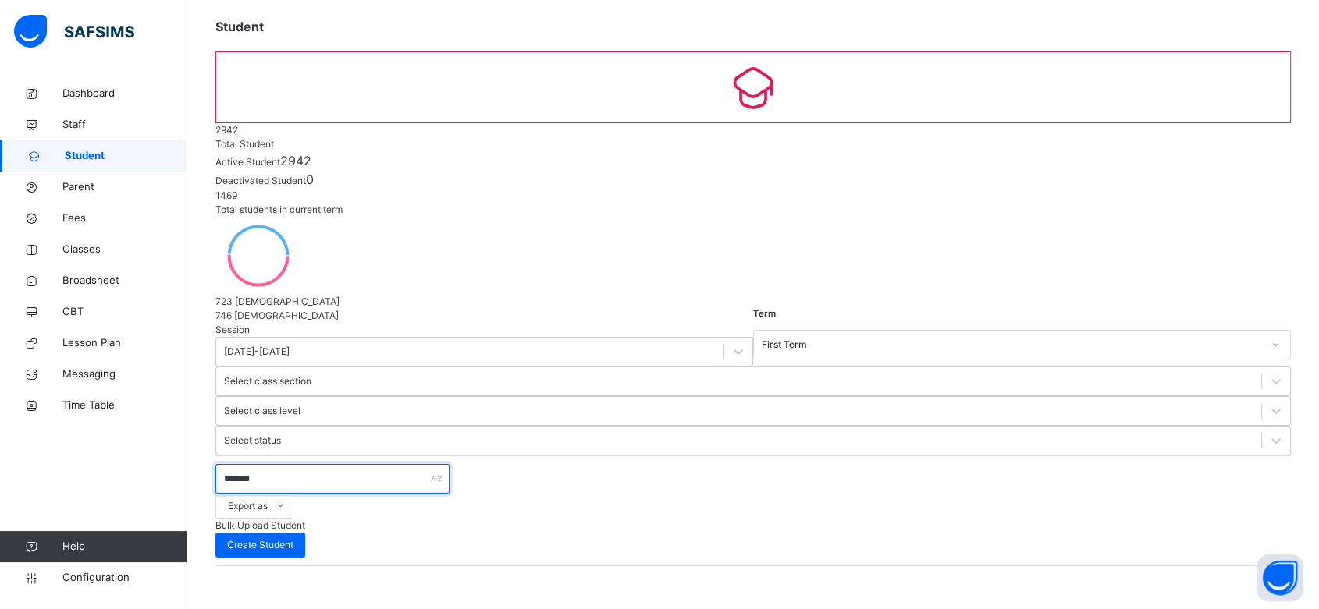
click at [241, 464] on input "*******" at bounding box center [332, 479] width 234 height 30
click at [273, 464] on input "****" at bounding box center [332, 479] width 234 height 30
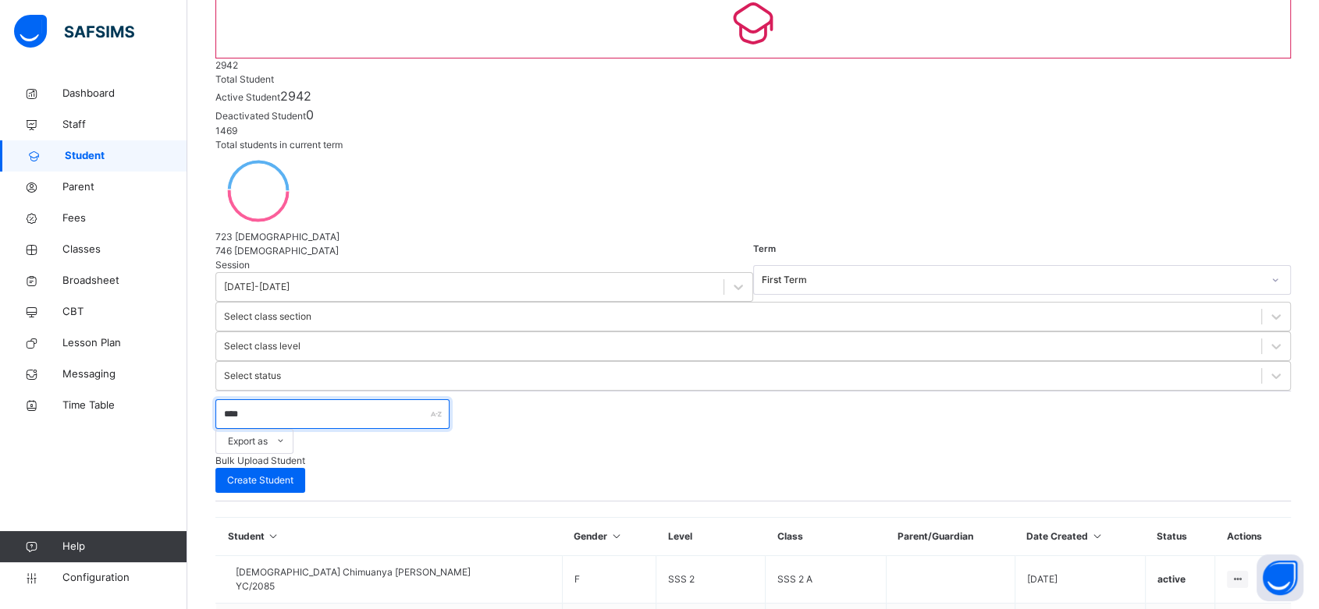
scroll to position [0, 0]
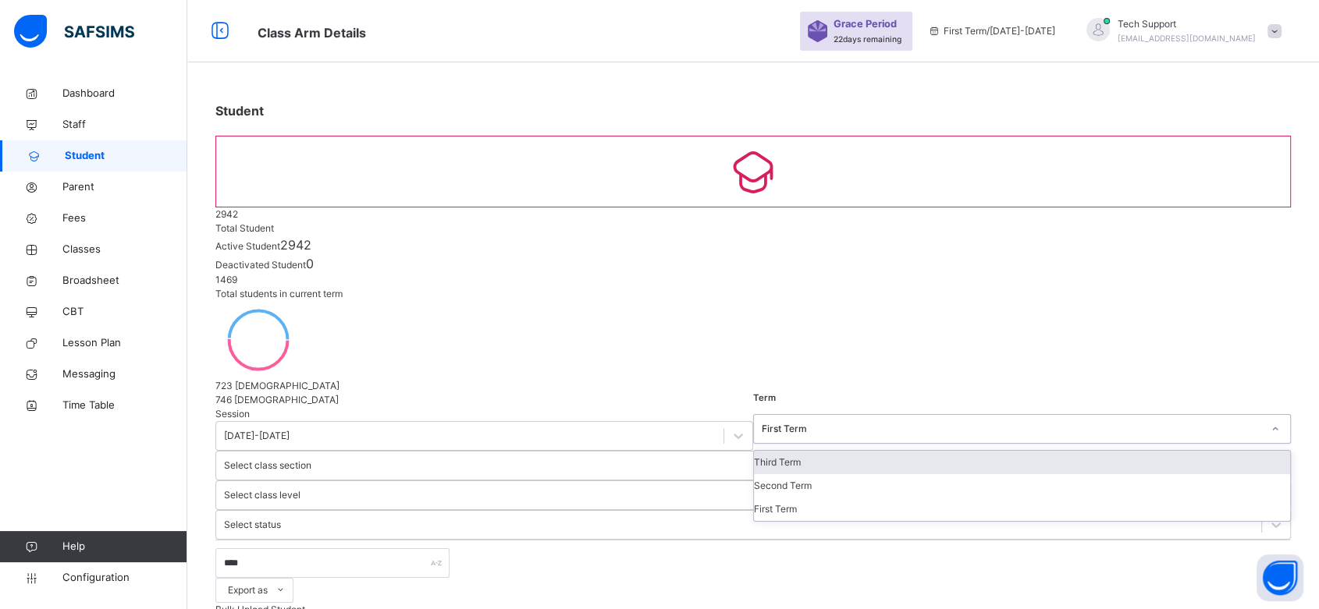
click at [1078, 415] on div at bounding box center [1275, 429] width 30 height 28
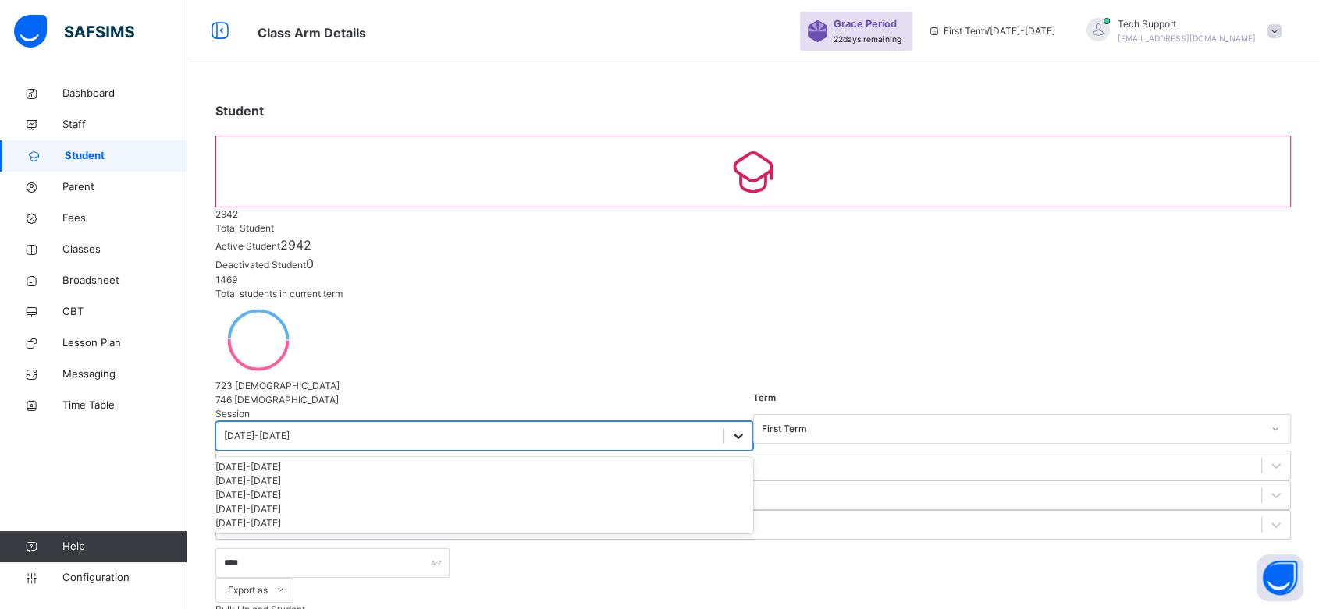
click at [730, 428] on icon at bounding box center [738, 436] width 16 height 16
click at [293, 474] on div "2024-2025" at bounding box center [484, 481] width 538 height 14
click at [754, 417] on div "Select..." at bounding box center [1007, 429] width 506 height 24
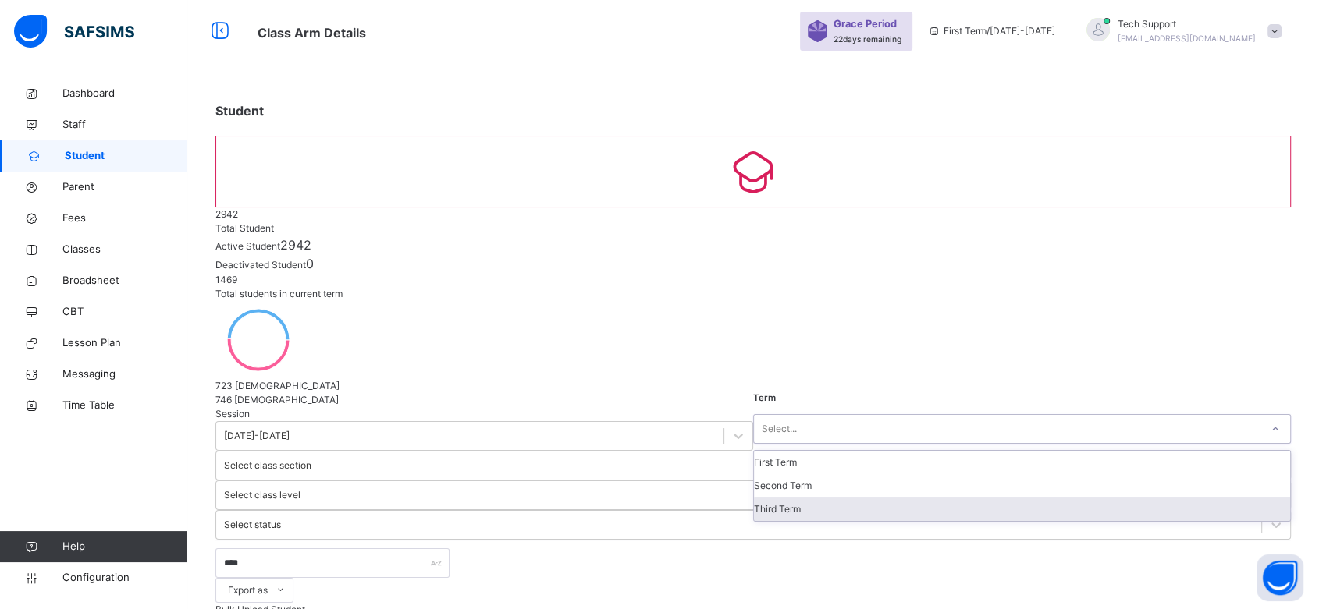
click at [754, 498] on div "Third Term" at bounding box center [1022, 509] width 536 height 23
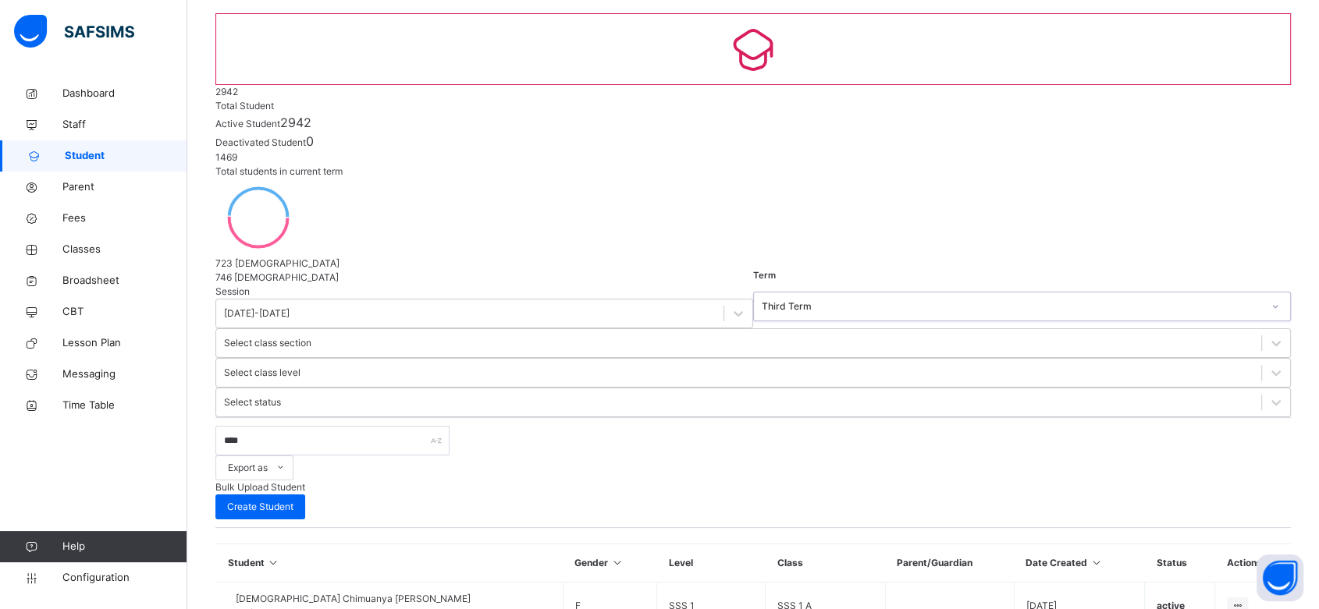
scroll to position [147, 0]
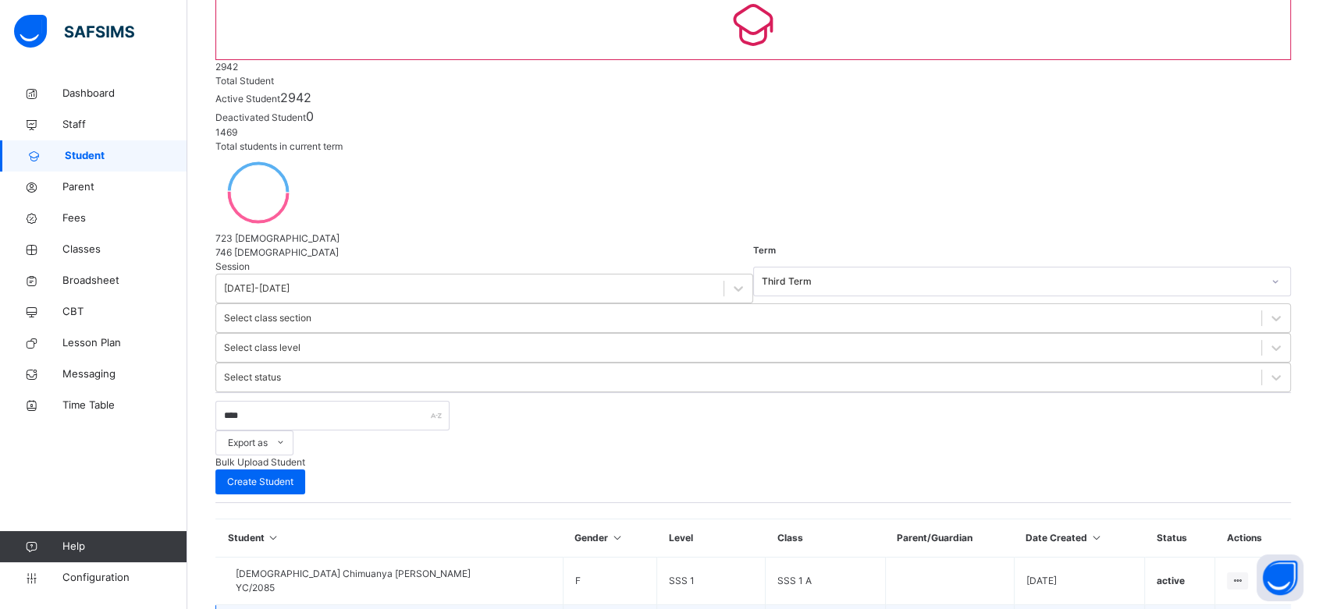
drag, startPoint x: 371, startPoint y: 350, endPoint x: 252, endPoint y: 352, distance: 119.4
copy div "Hadriel Eghosa Aigbekaen YC/2082"
click at [505, 393] on div "**** Export as Pdf Report Excel Report Excel Report (LMS) Bulk Upload Student C…" at bounding box center [752, 448] width 1075 height 111
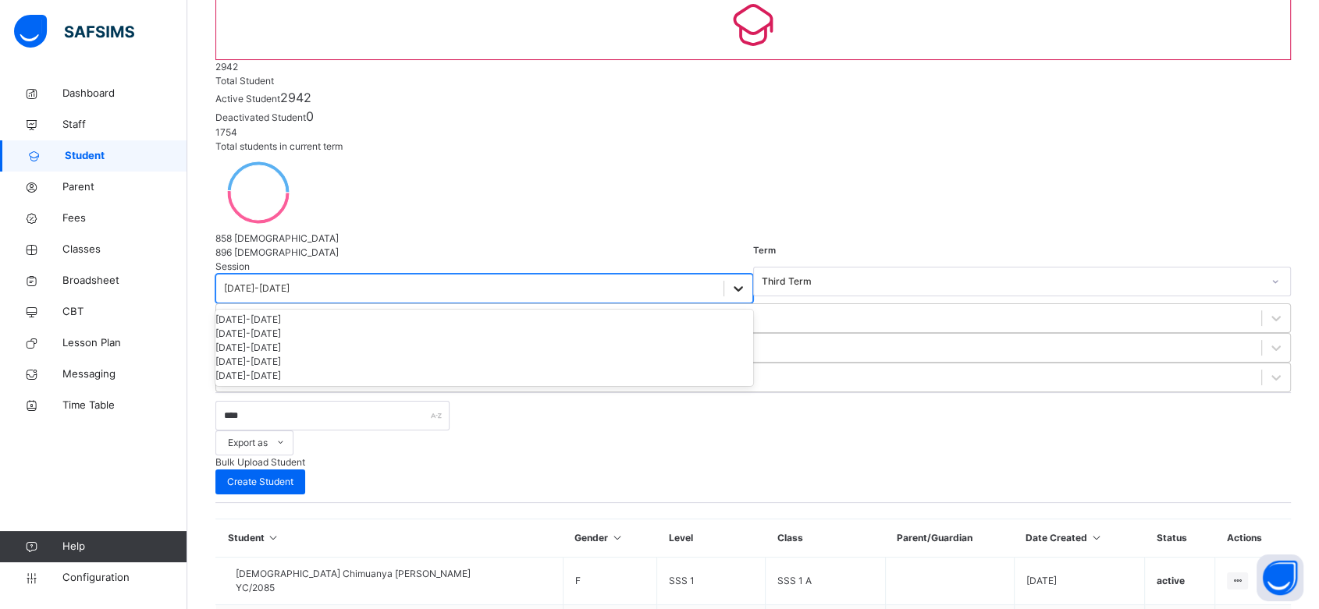
click at [730, 281] on icon at bounding box center [738, 289] width 16 height 16
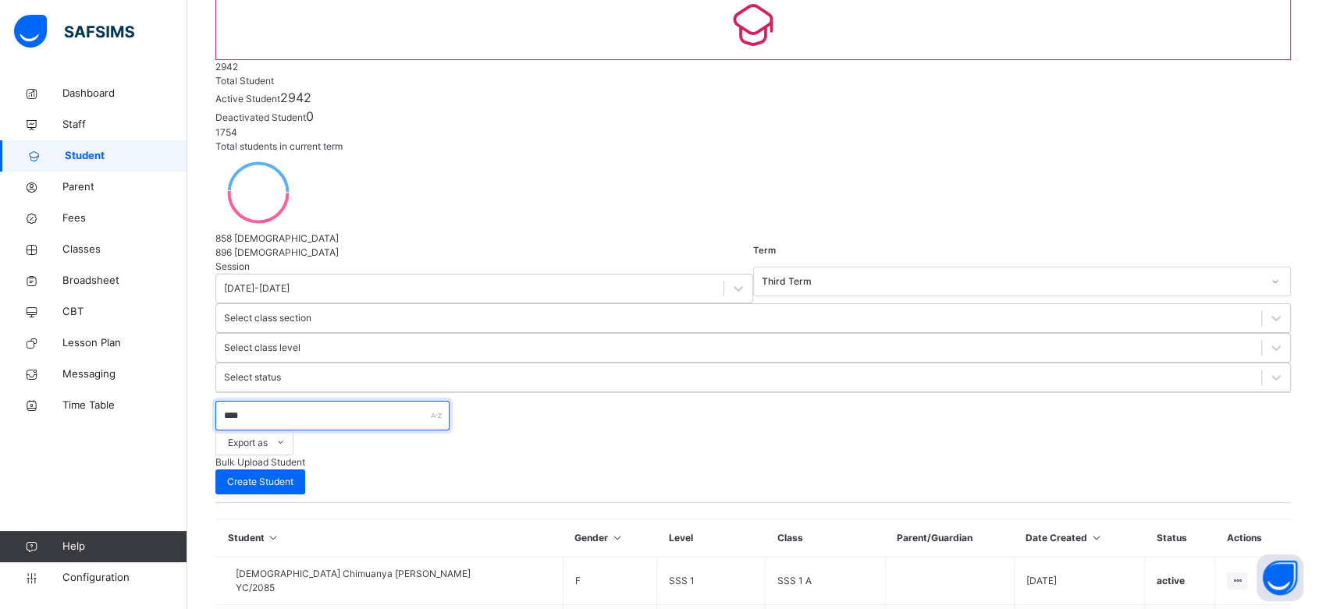
click at [381, 401] on input "****" at bounding box center [332, 416] width 234 height 30
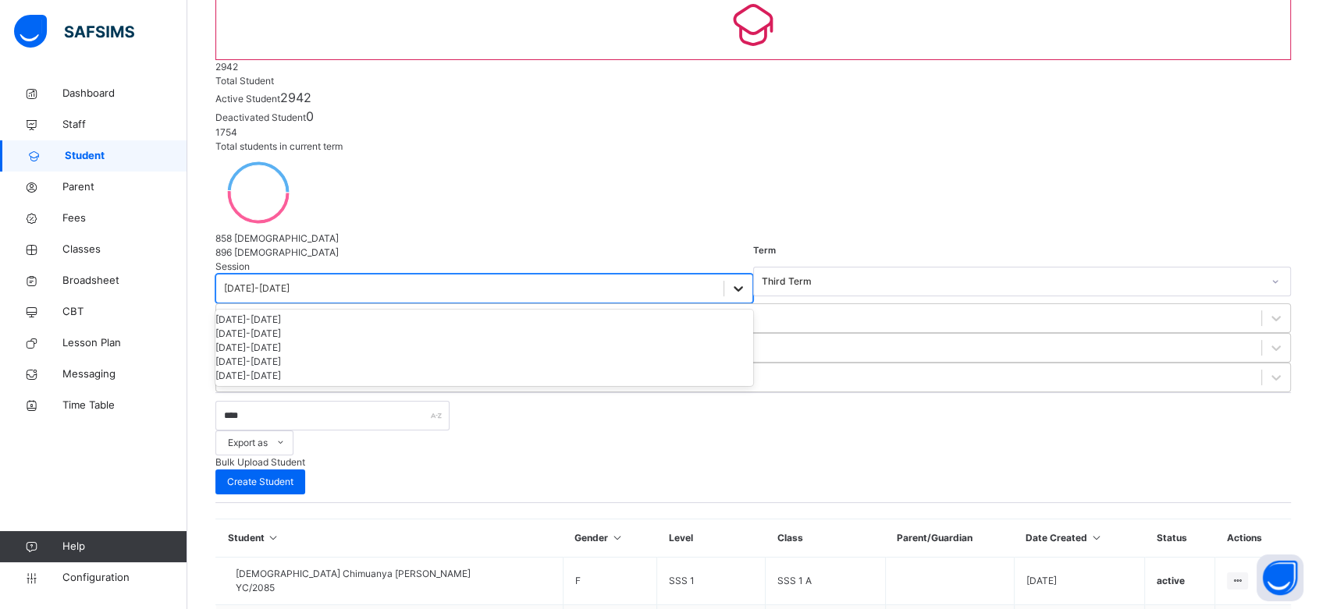
click at [730, 281] on icon at bounding box center [738, 289] width 16 height 16
click at [294, 313] on div "[DATE]-[DATE]" at bounding box center [484, 320] width 538 height 14
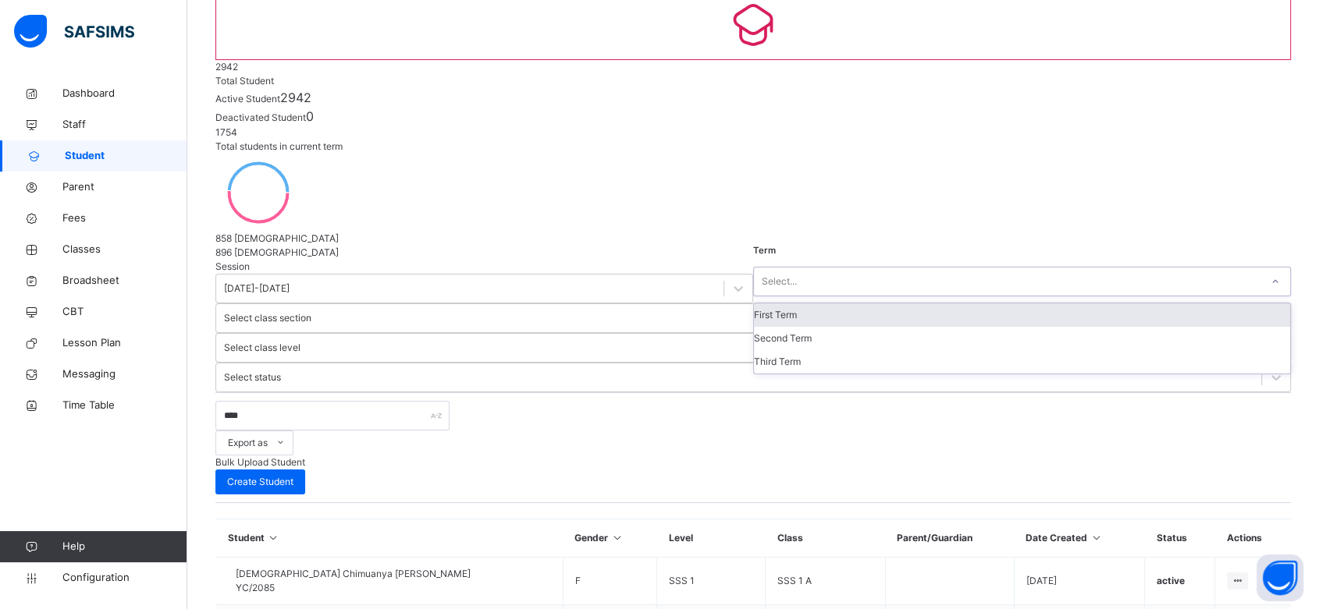
click at [1078, 274] on icon at bounding box center [1274, 282] width 9 height 16
click at [754, 304] on div "First Term" at bounding box center [1022, 315] width 536 height 23
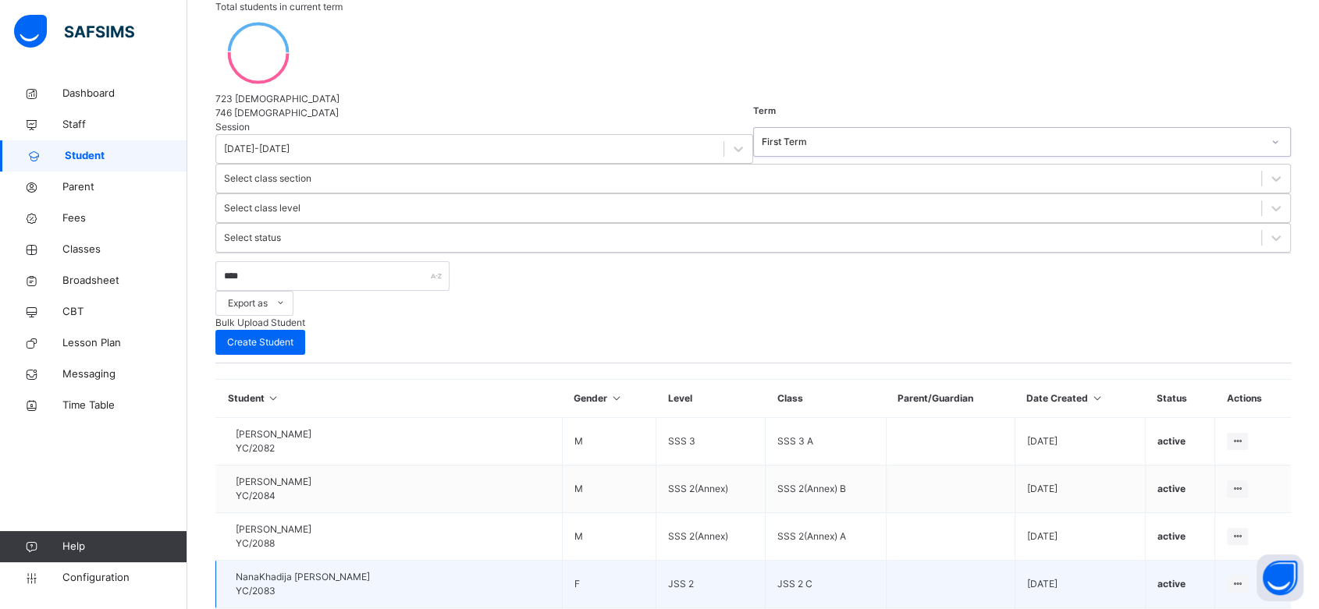
scroll to position [55, 0]
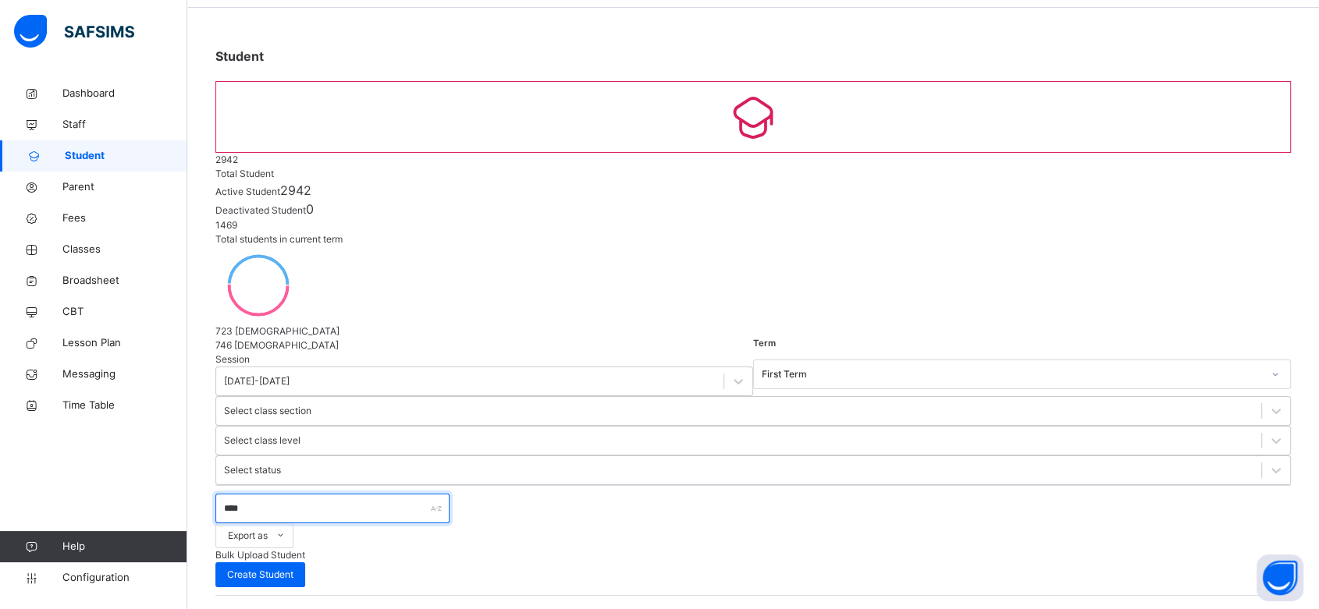
click at [268, 494] on input "****" at bounding box center [332, 509] width 234 height 30
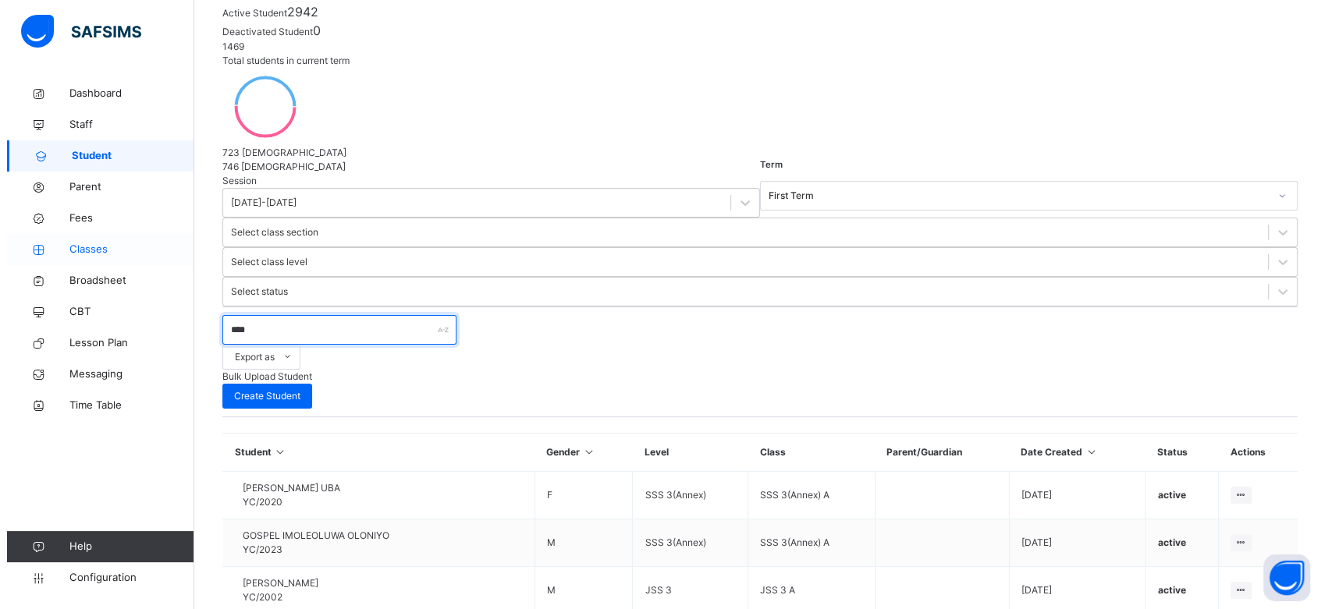
scroll to position [0, 0]
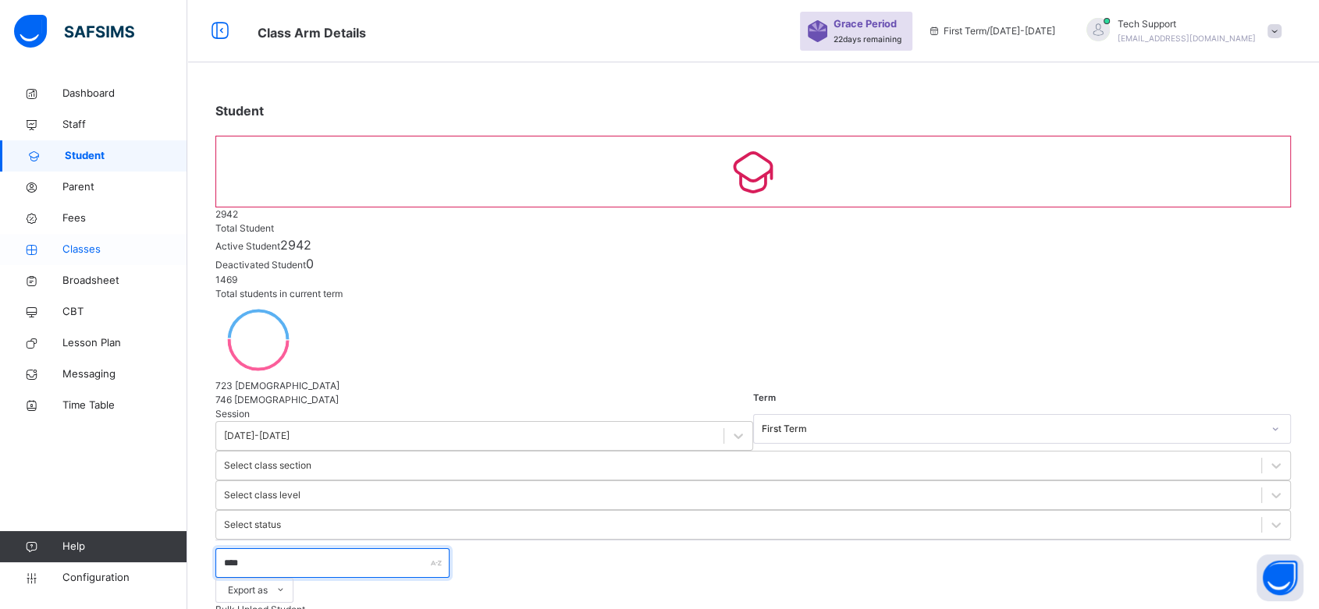
type input "****"
click at [78, 247] on span "Classes" at bounding box center [124, 250] width 125 height 16
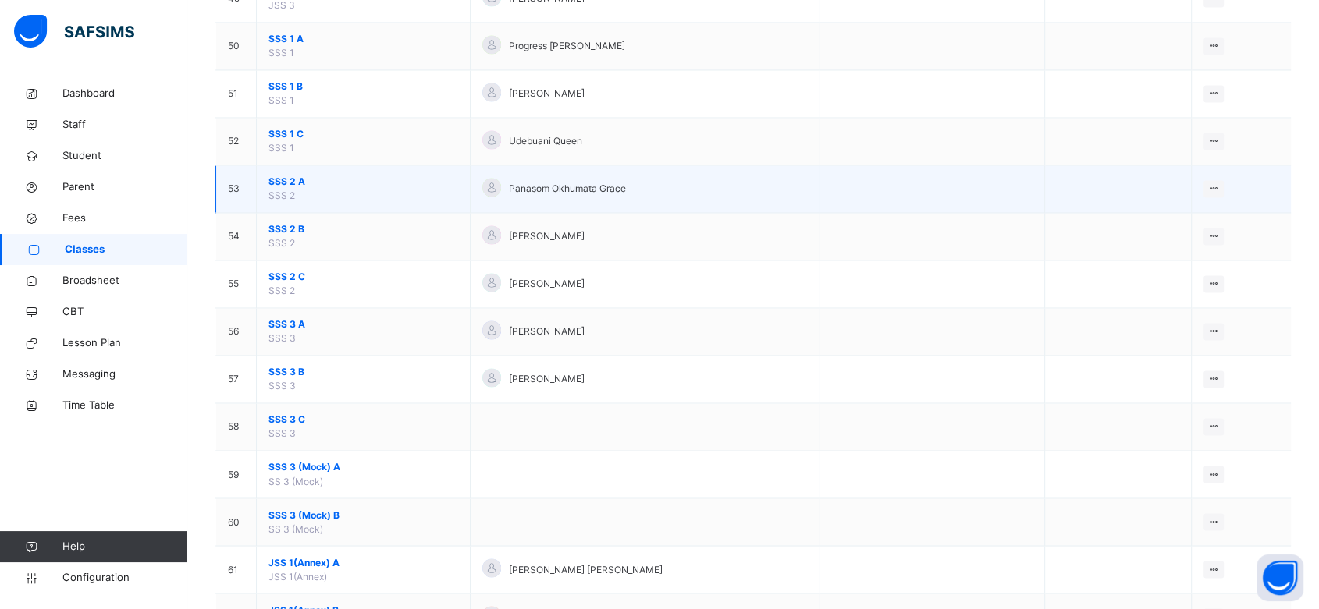
scroll to position [2475, 0]
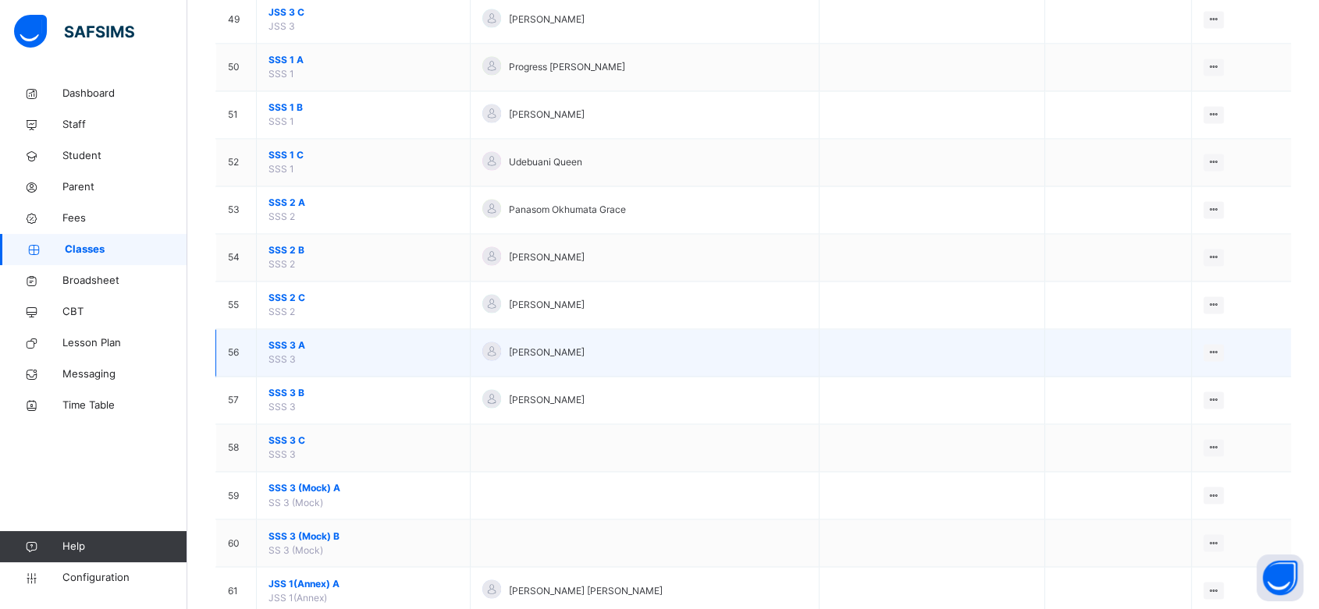
click at [287, 341] on span "SSS 3 A" at bounding box center [363, 346] width 190 height 14
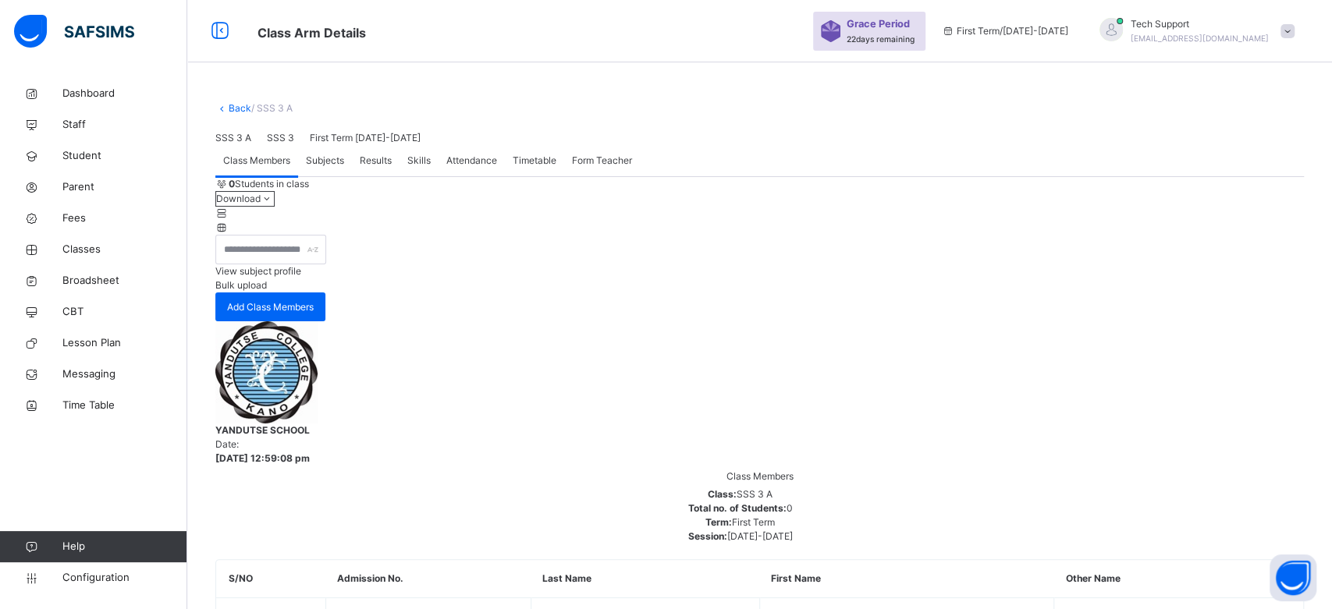
click at [659, 145] on div "SSS 3 A SSS 3 First Term 2025-2026" at bounding box center [759, 138] width 1089 height 14
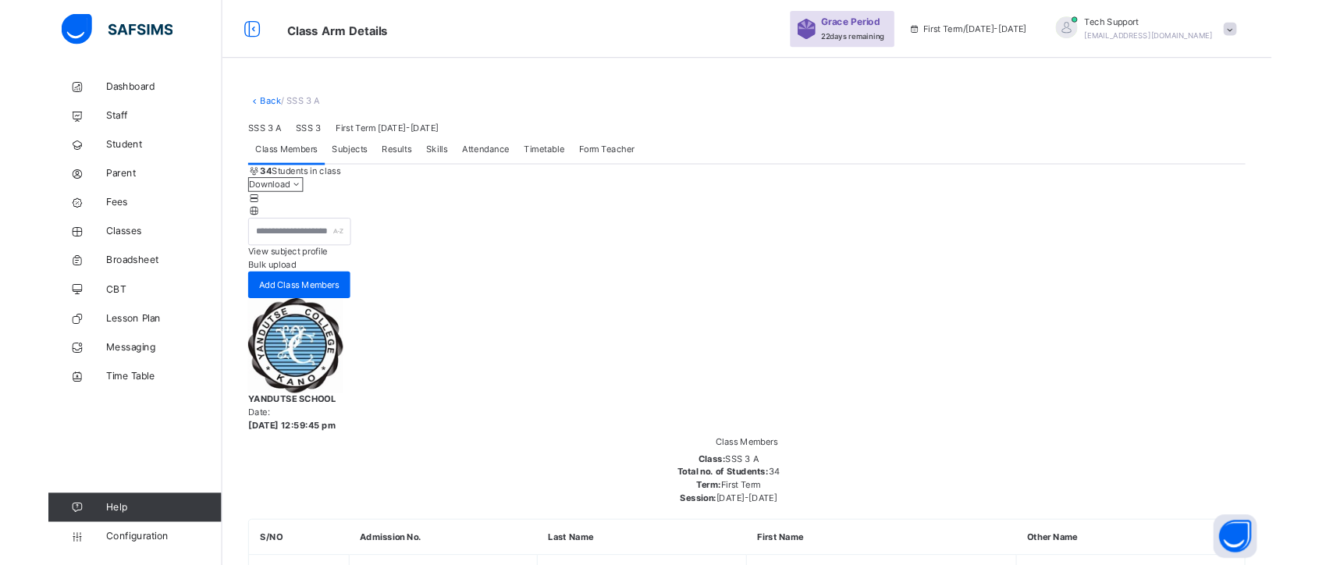
scroll to position [113, 0]
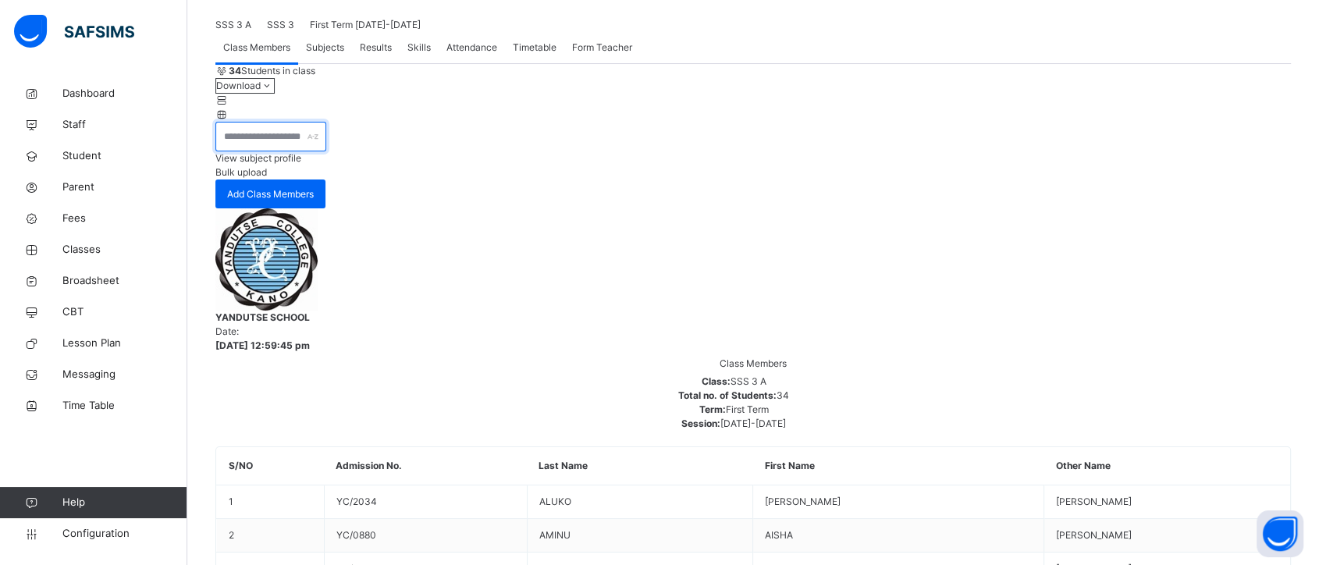
click at [272, 151] on input "text" at bounding box center [270, 137] width 111 height 30
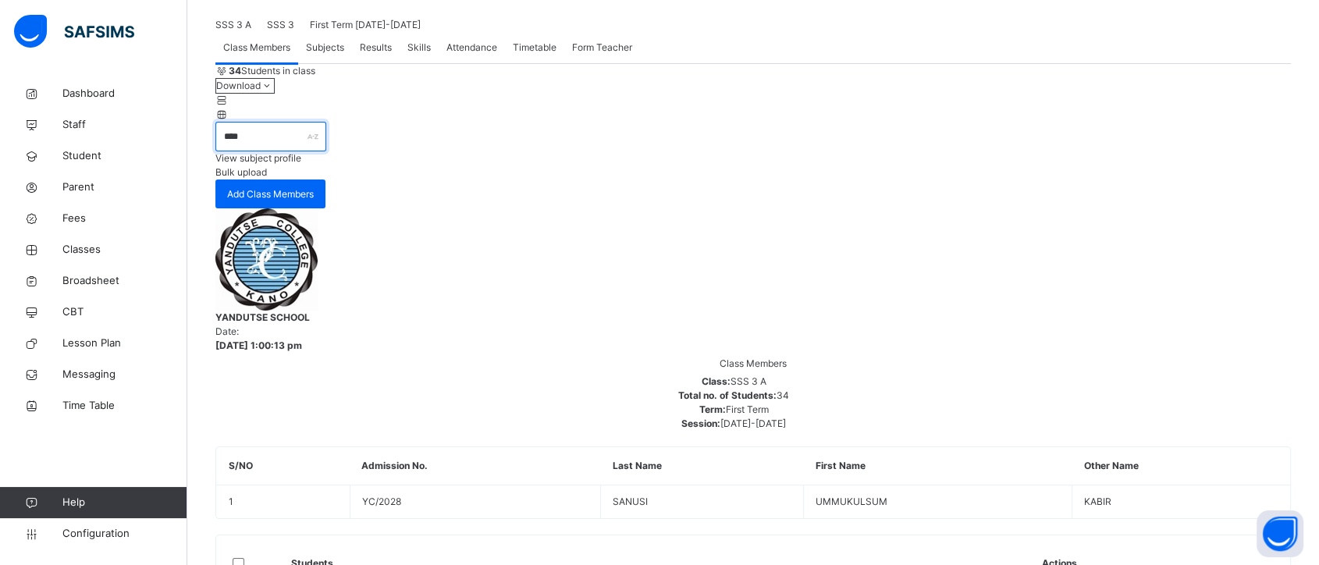
scroll to position [83, 0]
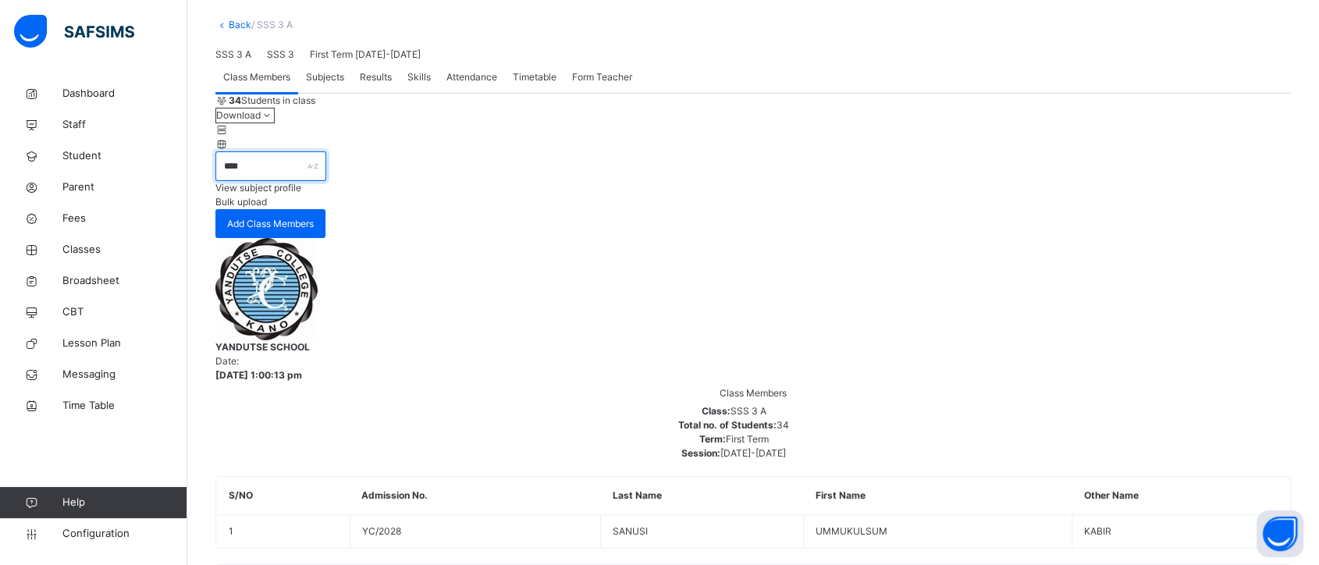
type input "****"
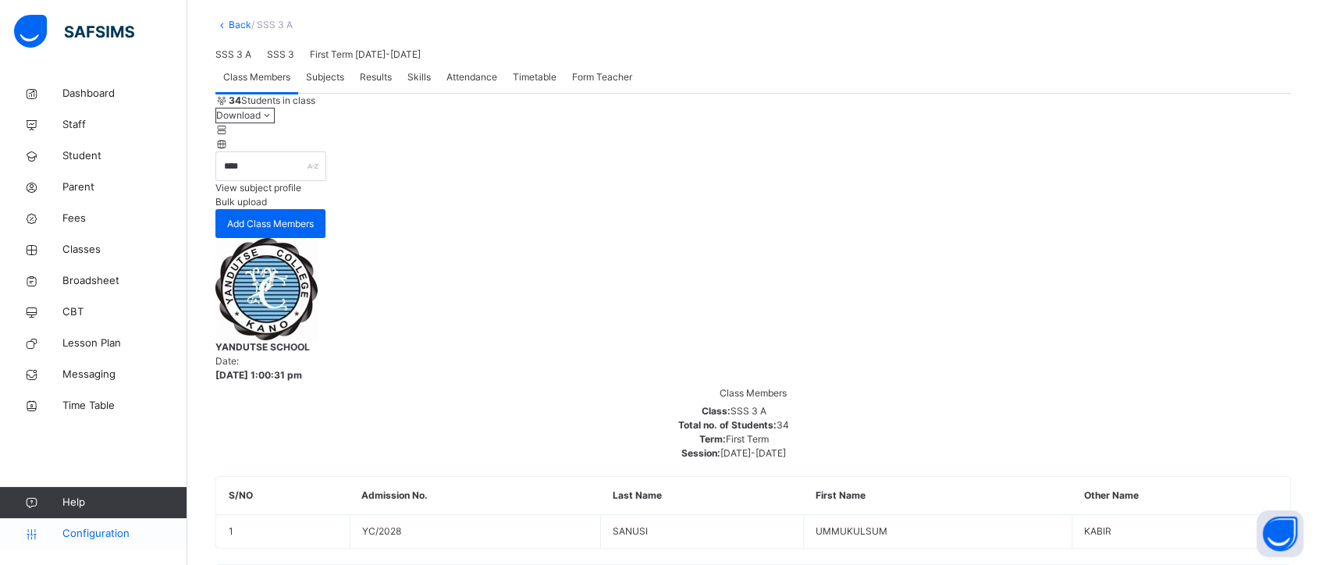
click at [101, 498] on span "Configuration" at bounding box center [124, 534] width 124 height 16
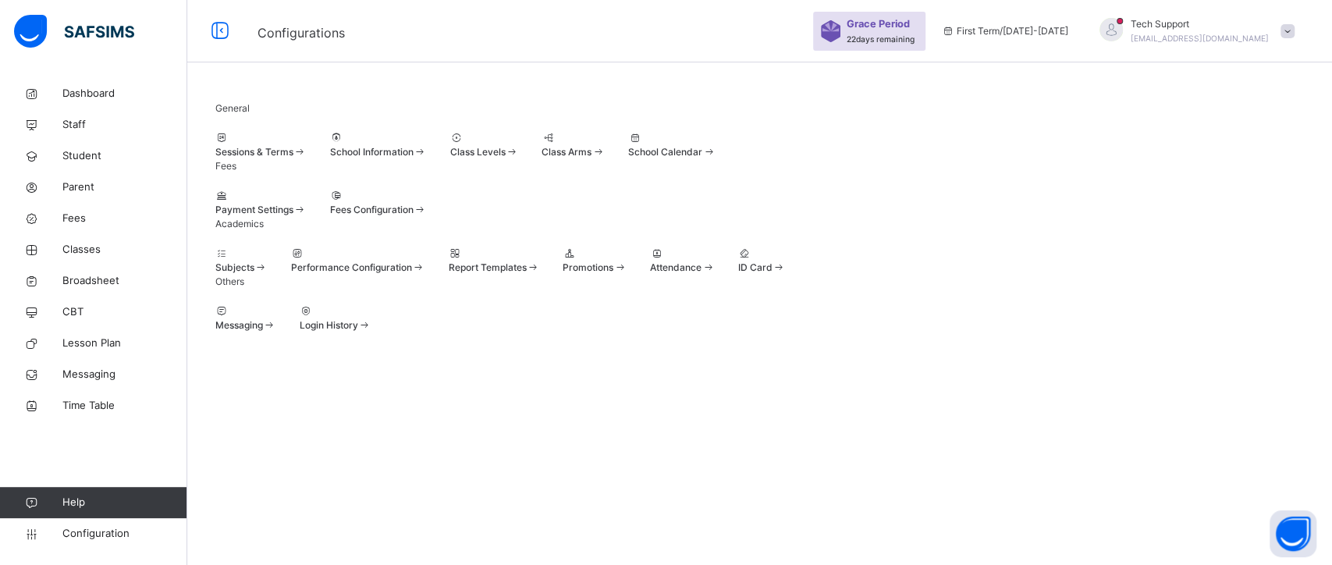
click at [627, 261] on div at bounding box center [595, 254] width 64 height 14
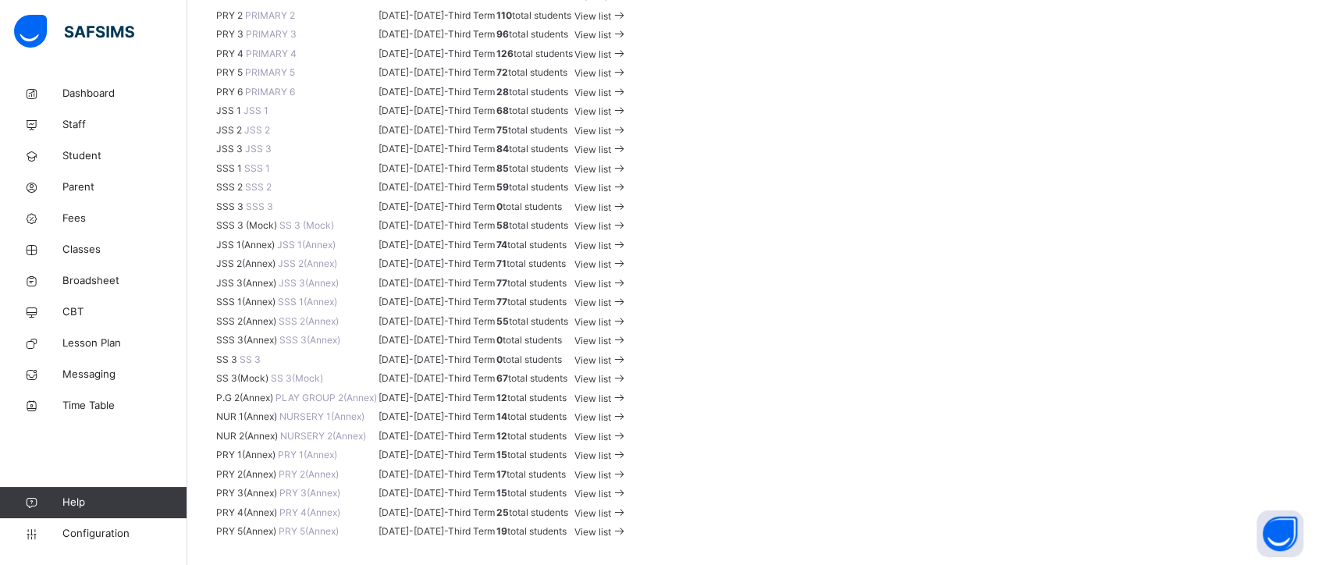
scroll to position [1021, 0]
click at [611, 194] on span "View list" at bounding box center [592, 188] width 37 height 12
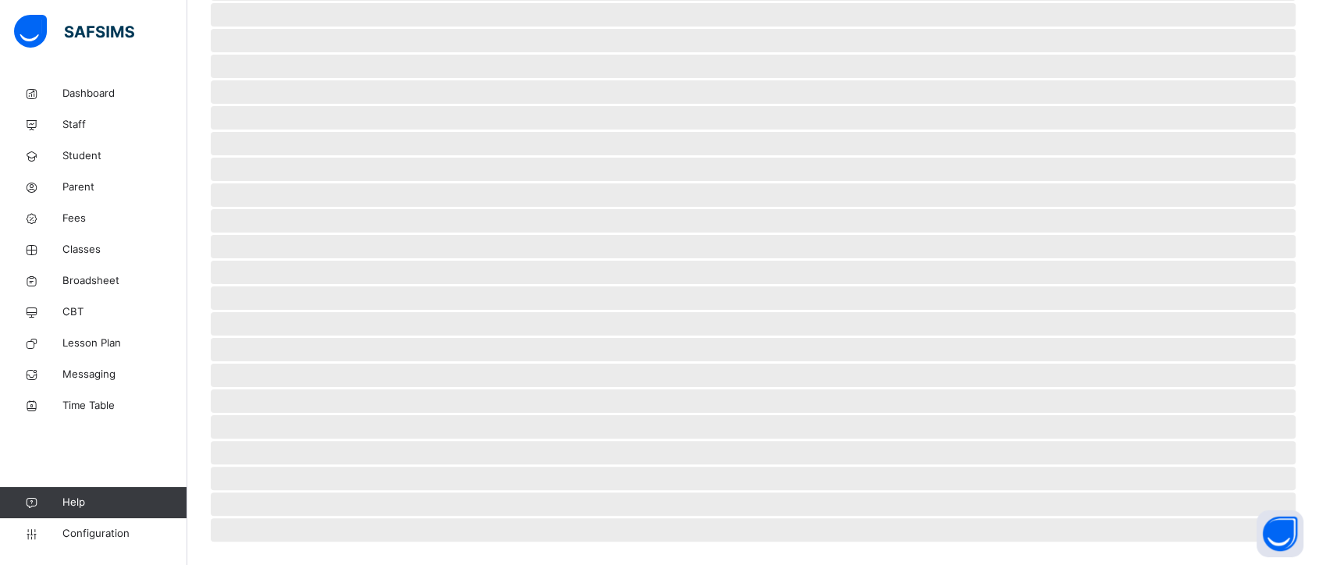
click at [1078, 209] on span "‌" at bounding box center [753, 220] width 1085 height 23
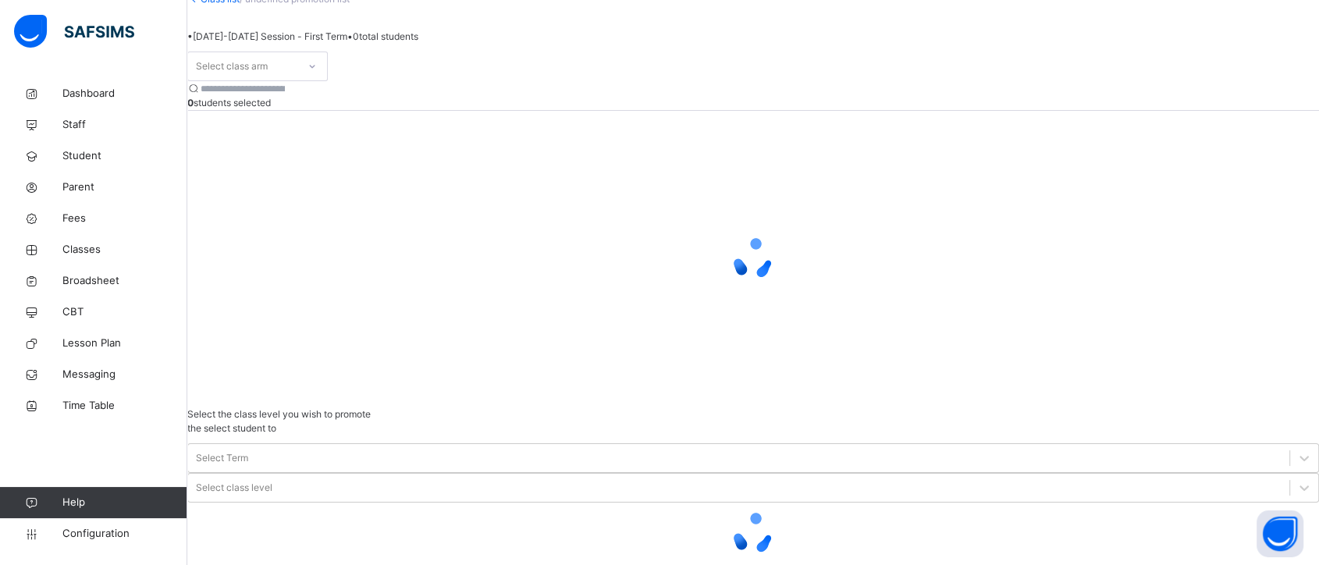
scroll to position [44, 0]
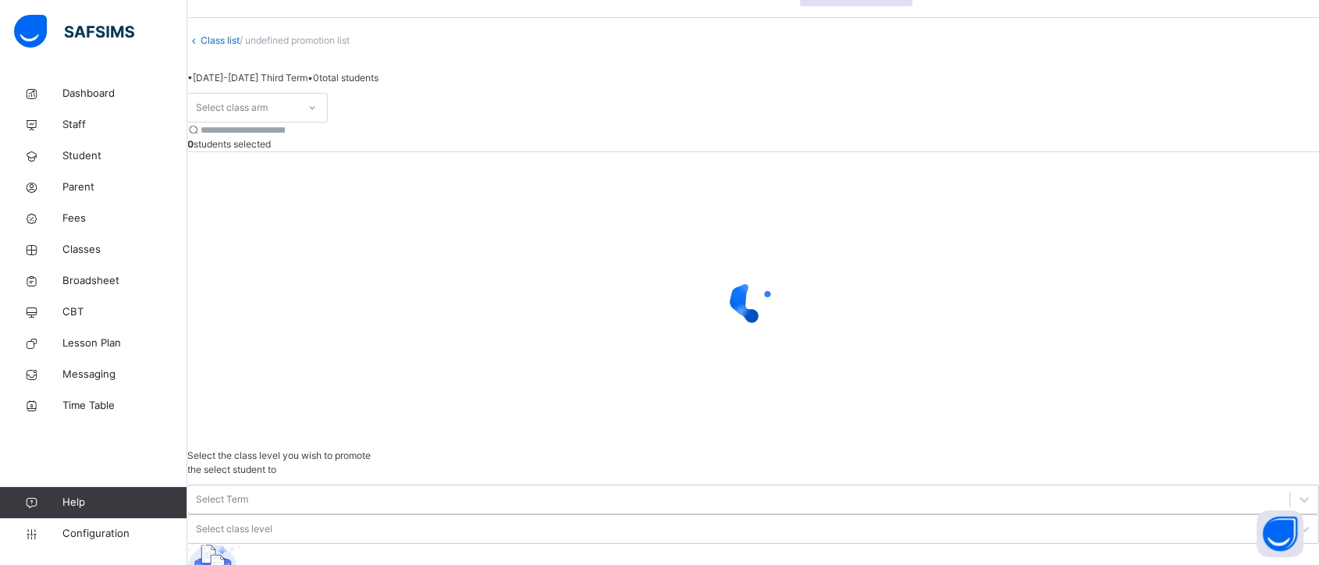
click at [317, 115] on icon at bounding box center [311, 108] width 9 height 16
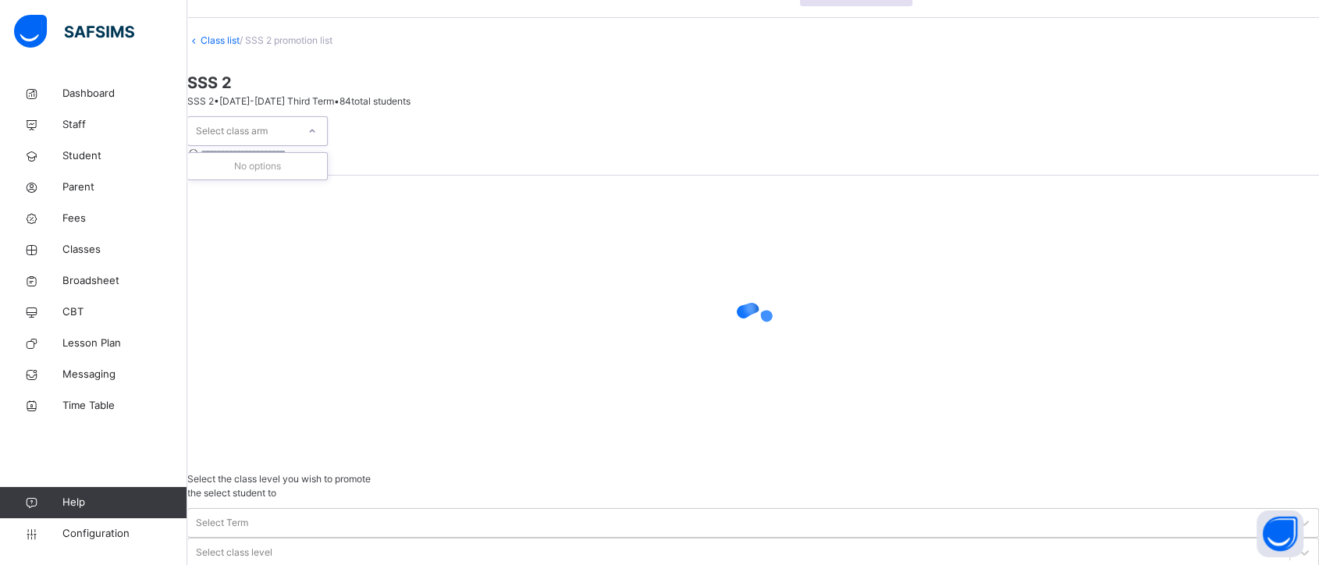
click at [317, 139] on icon at bounding box center [311, 131] width 9 height 16
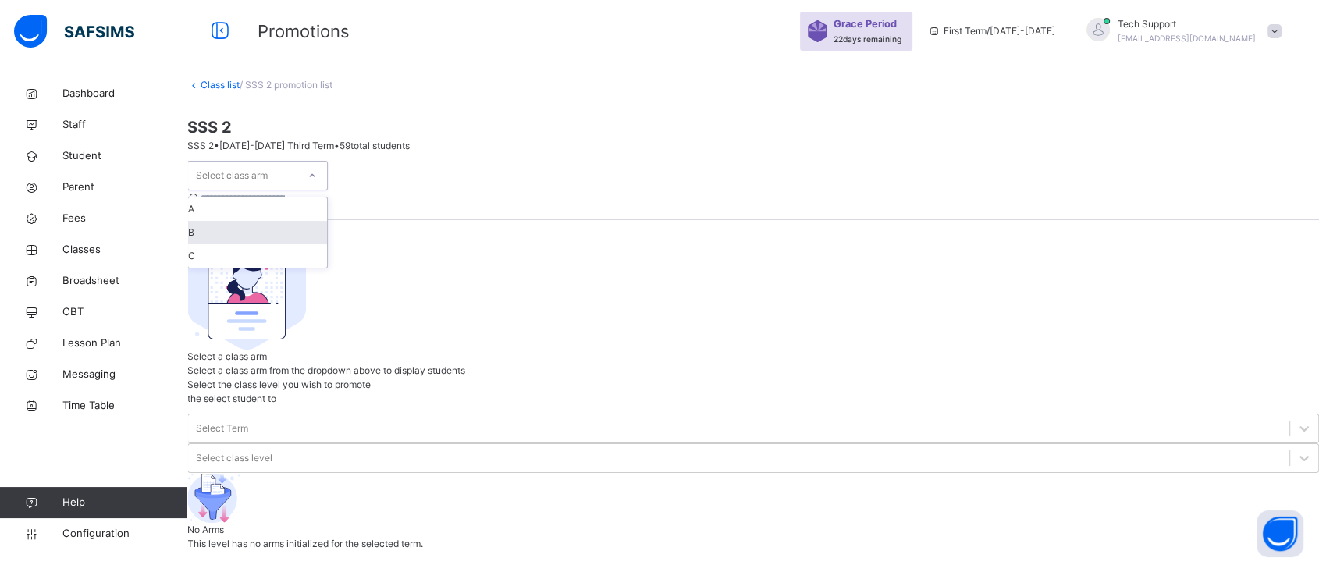
click at [322, 230] on div "B" at bounding box center [257, 232] width 139 height 23
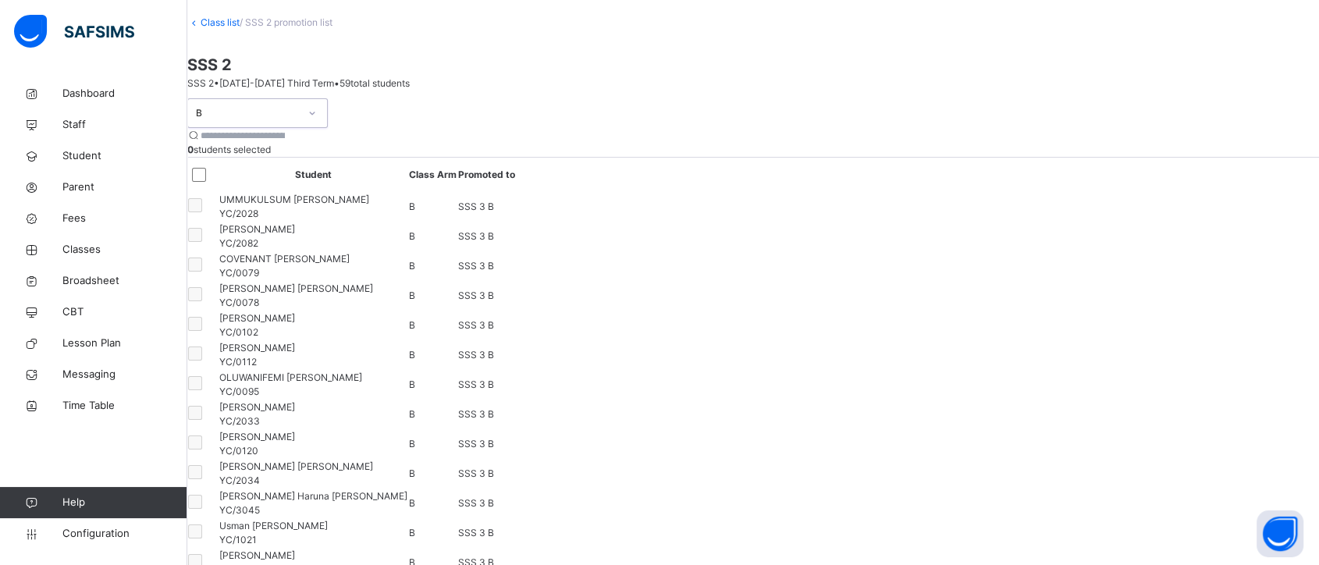
scroll to position [60, 0]
click at [317, 123] on icon at bounding box center [311, 116] width 9 height 16
click at [502, 194] on div "B 0 students selected Student Class Arm Promoted to UMMUKULSUM KABIR SANUSI YC/…" at bounding box center [753, 370] width 1132 height 538
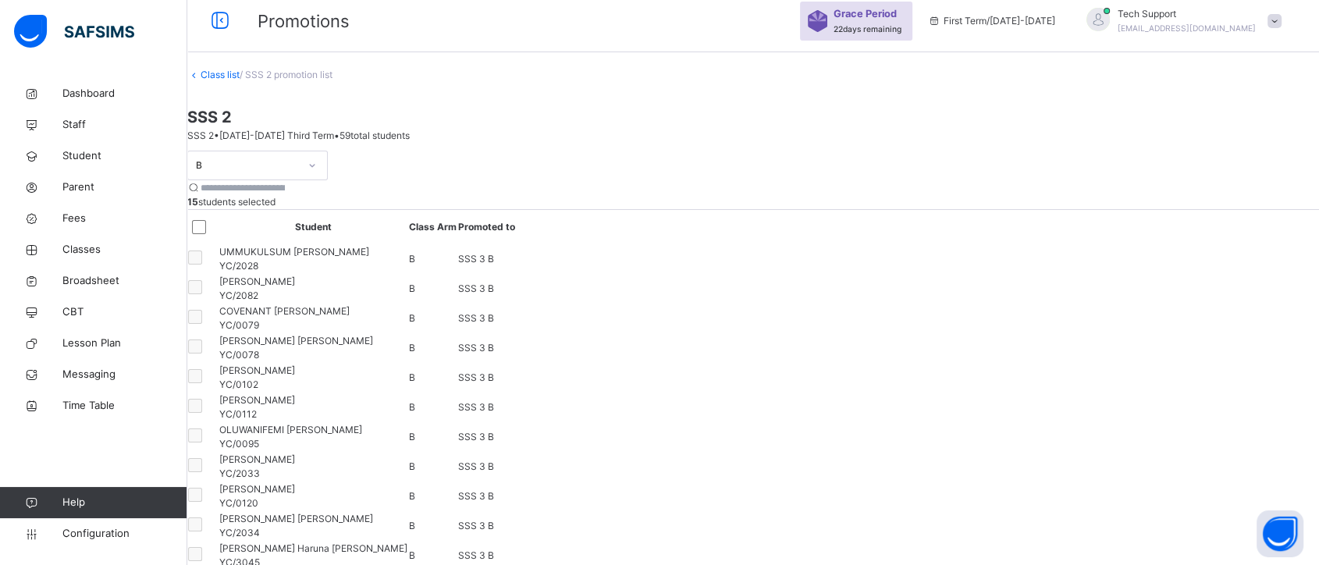
scroll to position [0, 0]
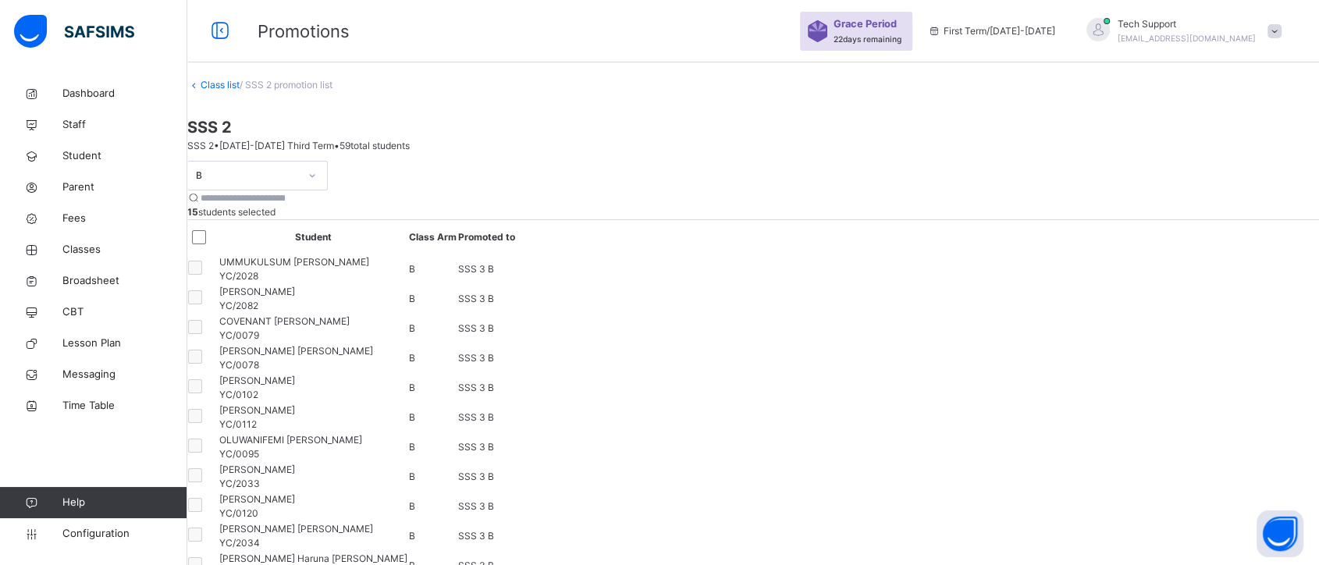
click at [317, 174] on icon at bounding box center [311, 176] width 9 height 16
click at [322, 201] on div "A" at bounding box center [257, 208] width 139 height 23
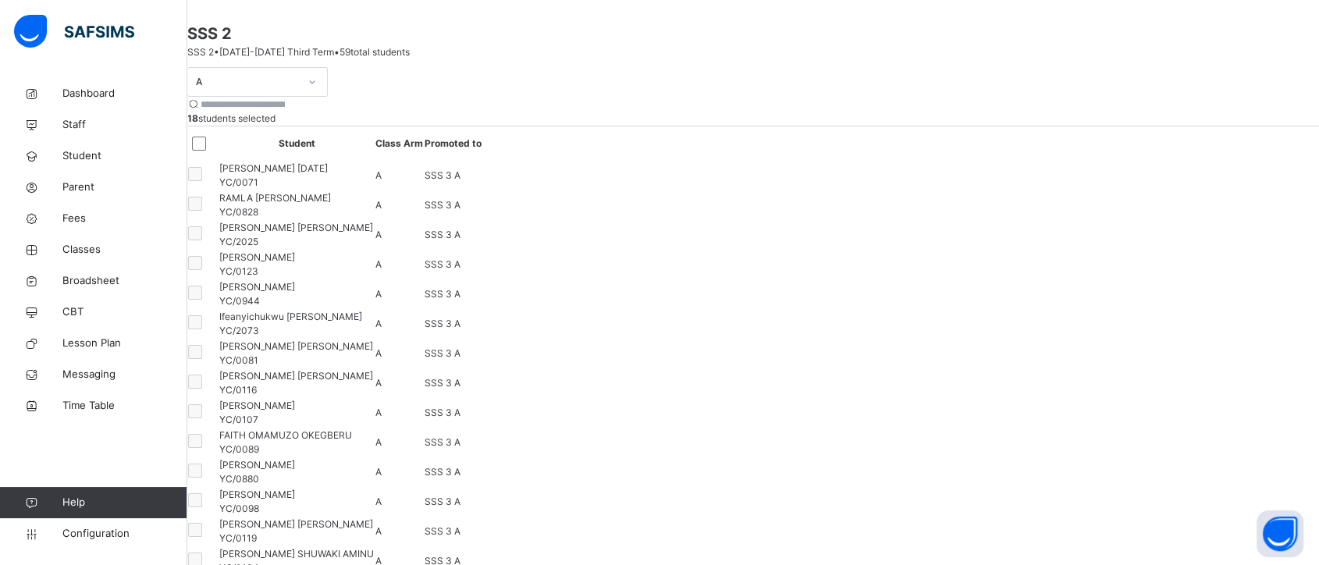
scroll to position [90, 0]
click at [100, 238] on link "Classes" at bounding box center [93, 249] width 187 height 31
click at [104, 254] on span "Classes" at bounding box center [124, 250] width 125 height 16
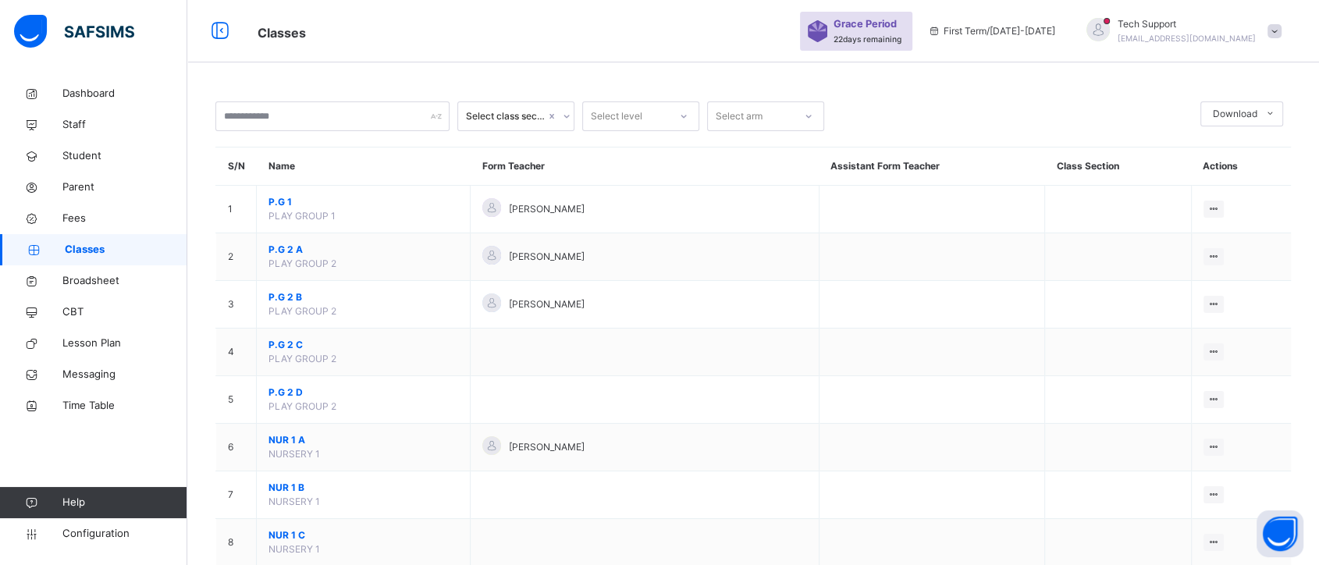
scroll to position [2510, 0]
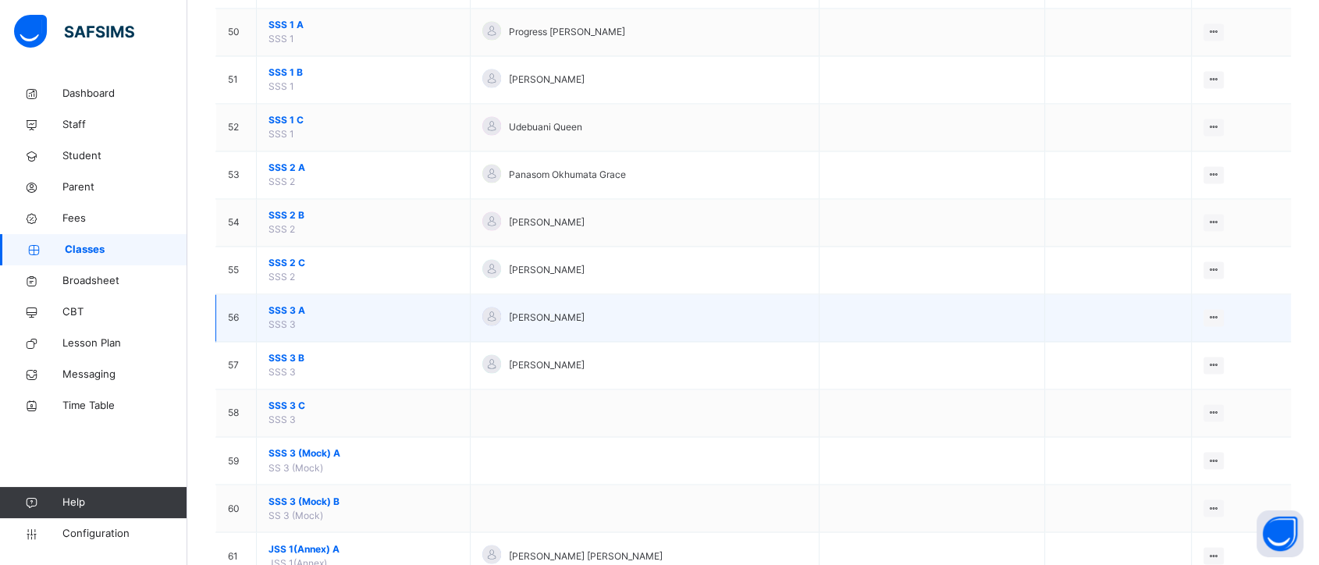
click at [276, 308] on span "SSS 3 A" at bounding box center [363, 311] width 190 height 14
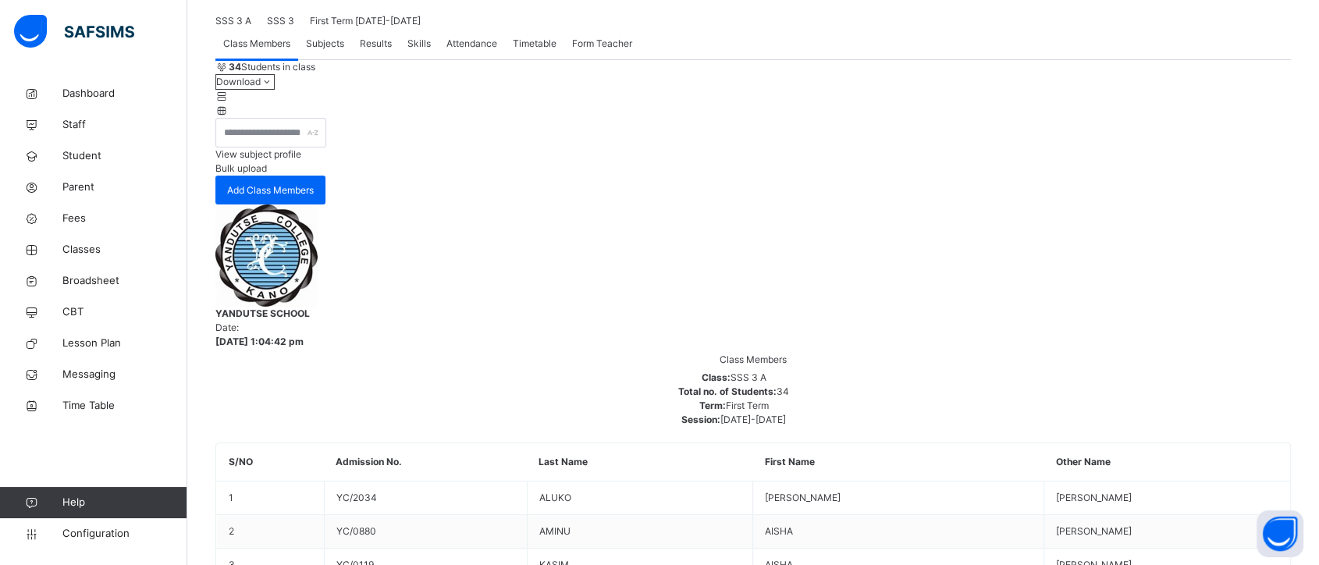
scroll to position [115, 0]
click at [107, 498] on span "Configuration" at bounding box center [124, 534] width 124 height 16
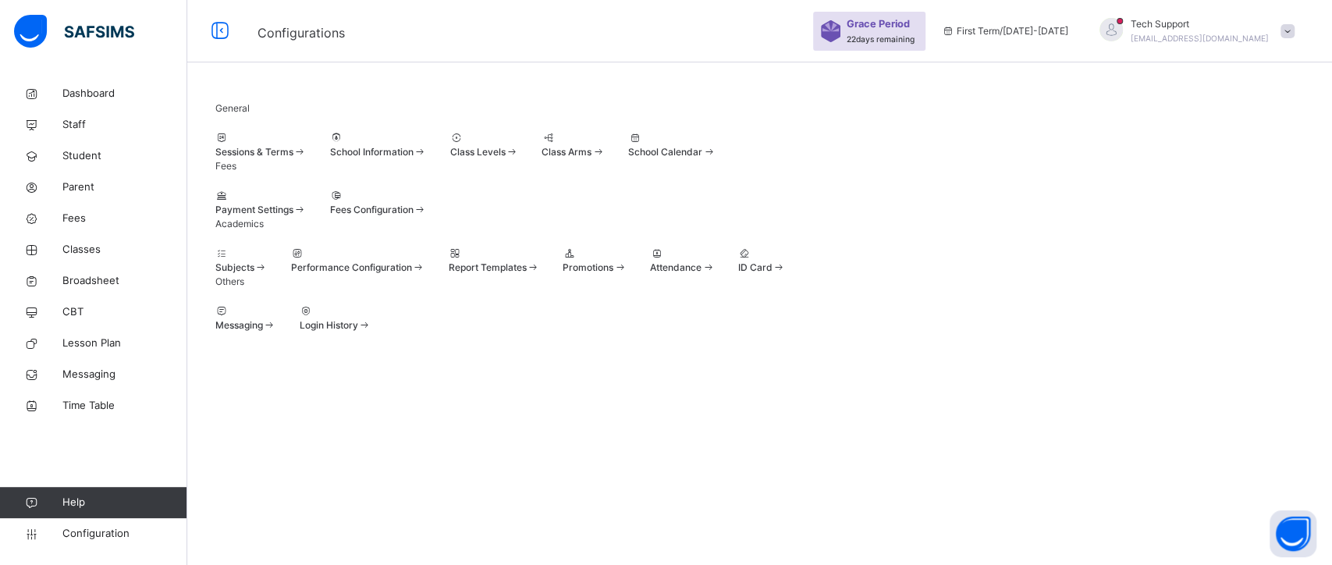
click at [627, 275] on div "Promotions" at bounding box center [595, 268] width 64 height 14
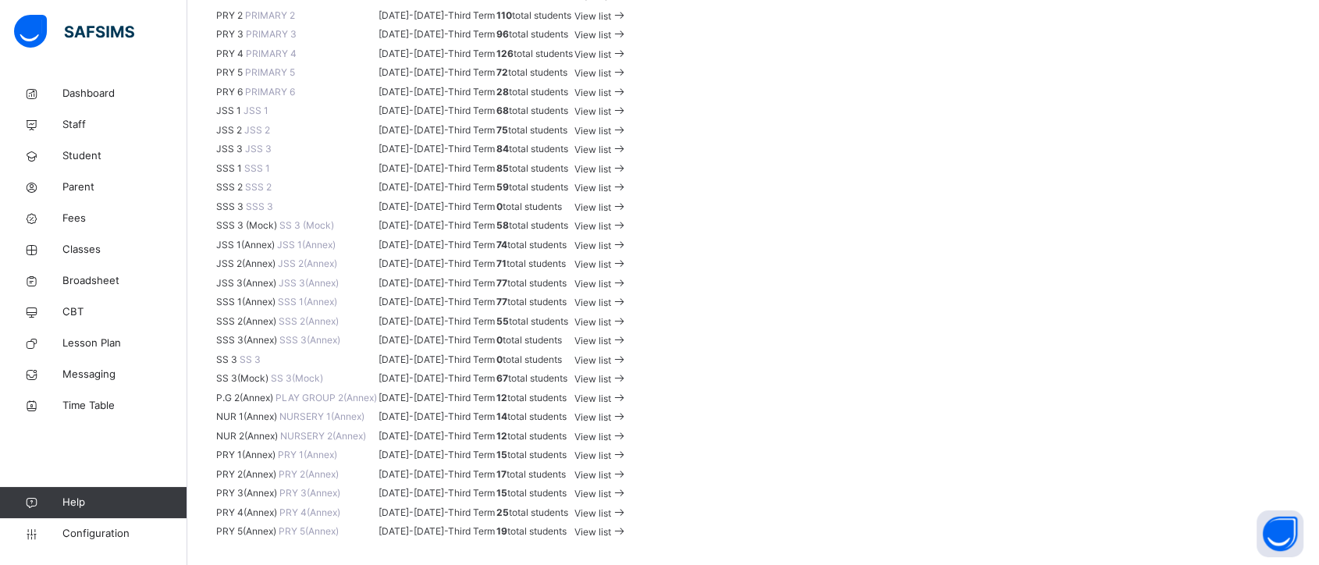
scroll to position [1604, 0]
click at [611, 316] on span "View list" at bounding box center [592, 322] width 37 height 12
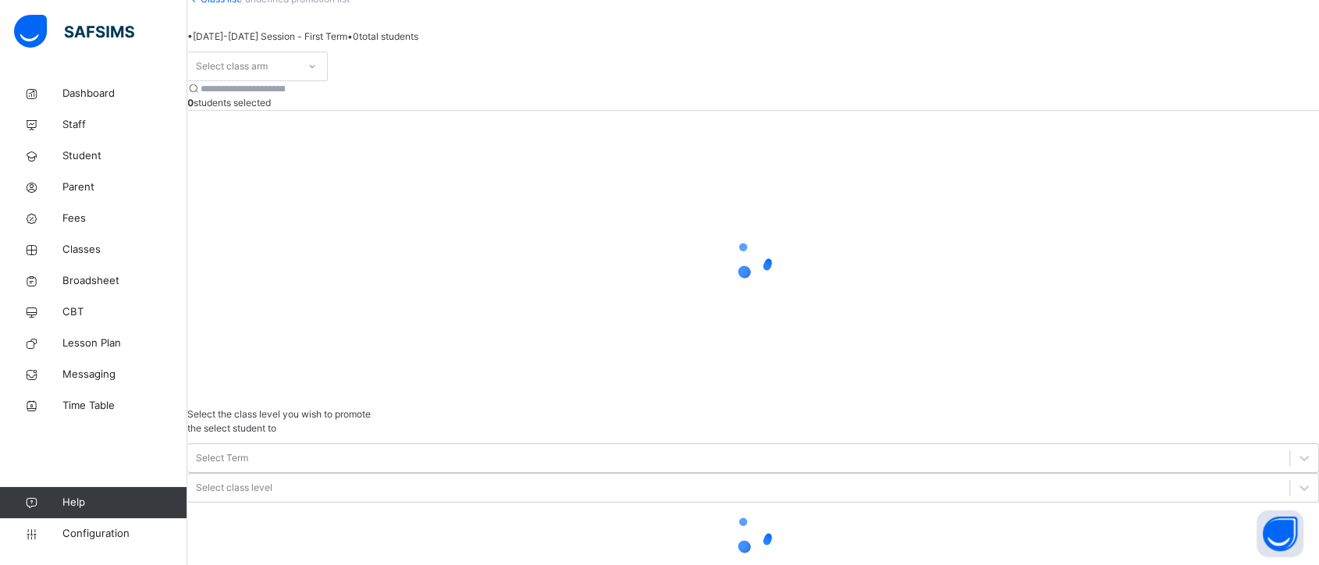
scroll to position [44, 0]
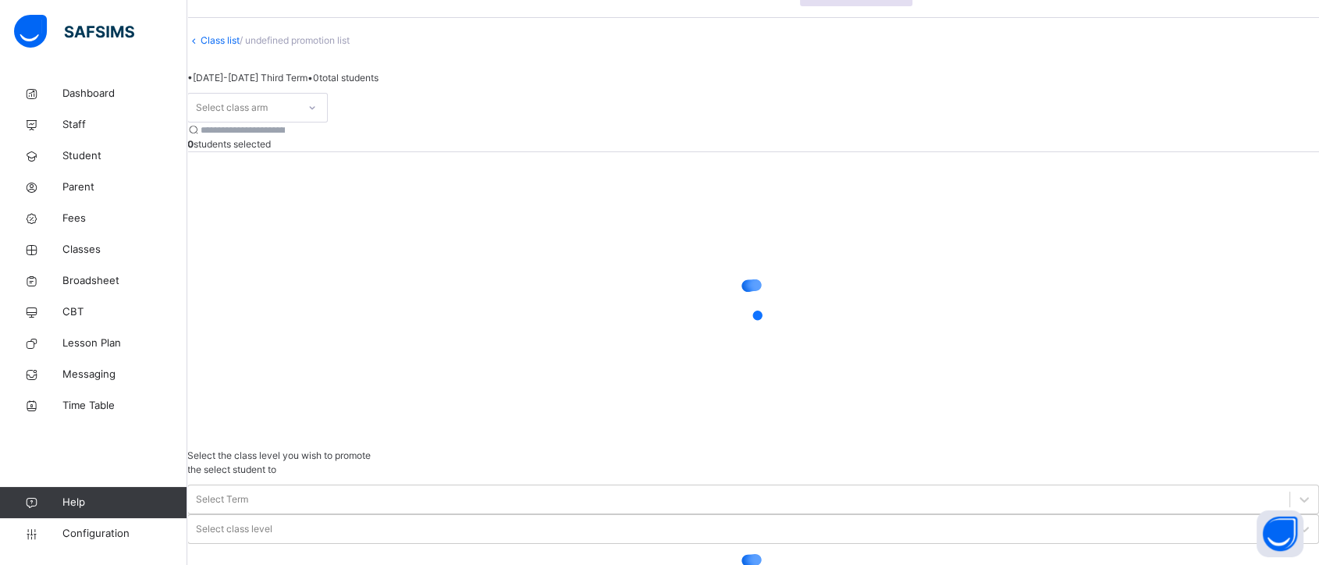
click at [317, 115] on icon at bounding box center [311, 108] width 9 height 16
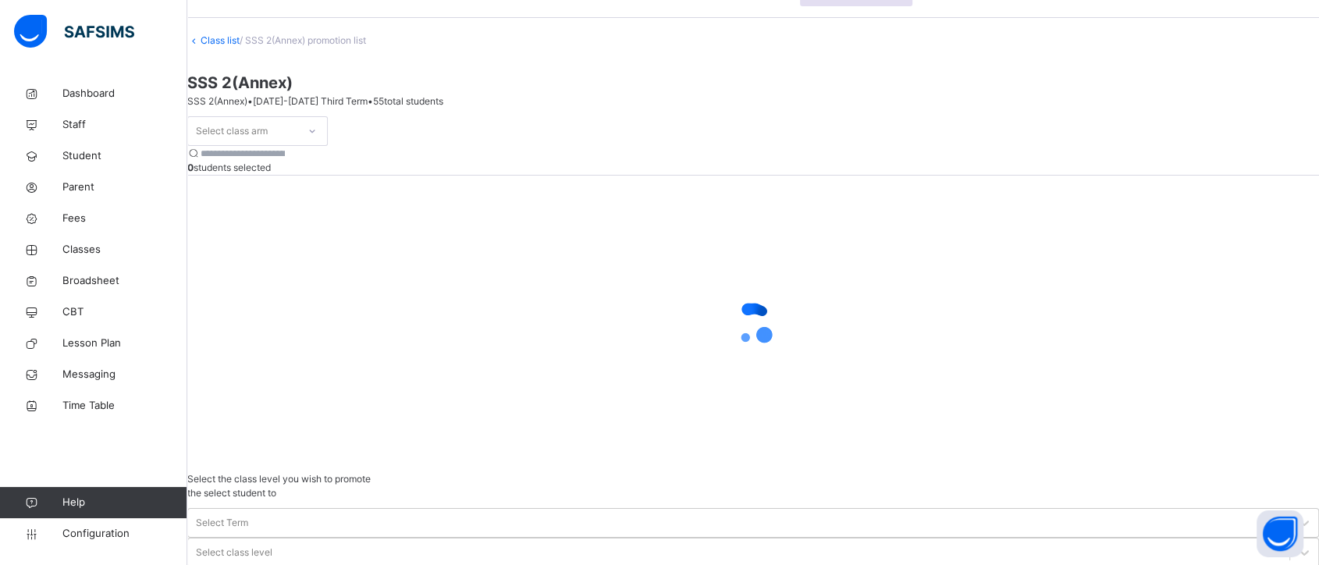
click at [755, 335] on div at bounding box center [753, 324] width 1132 height 62
click at [325, 144] on div at bounding box center [312, 131] width 27 height 25
click at [317, 139] on icon at bounding box center [311, 131] width 9 height 16
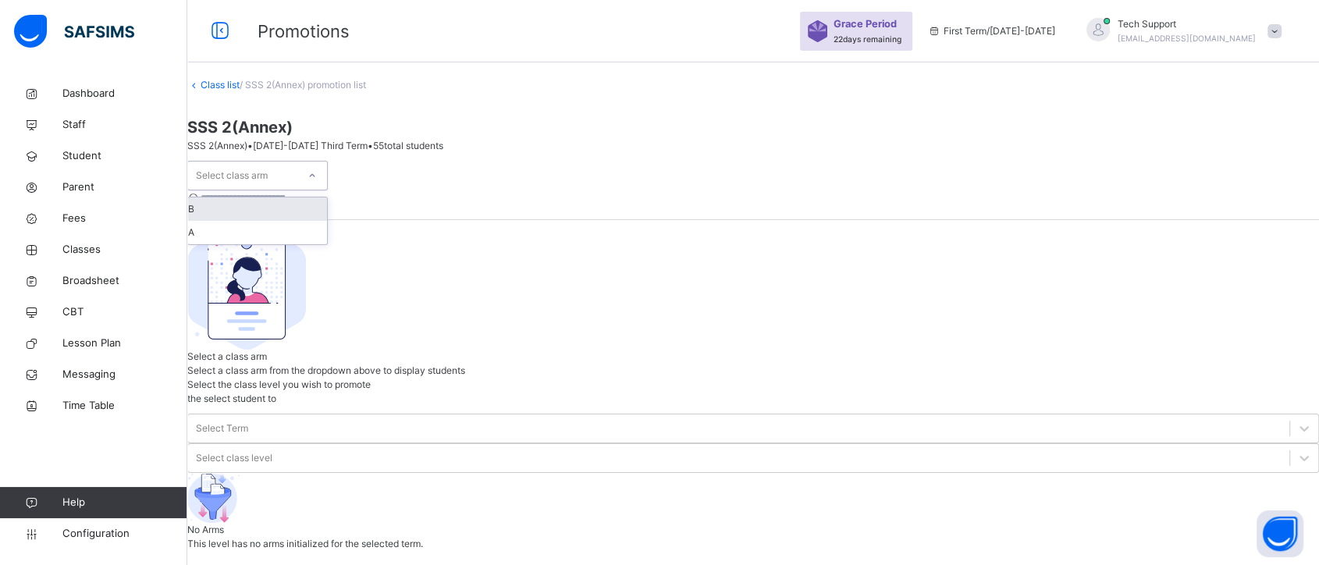
click at [317, 171] on icon at bounding box center [311, 176] width 9 height 16
click at [321, 233] on div "A" at bounding box center [257, 232] width 139 height 23
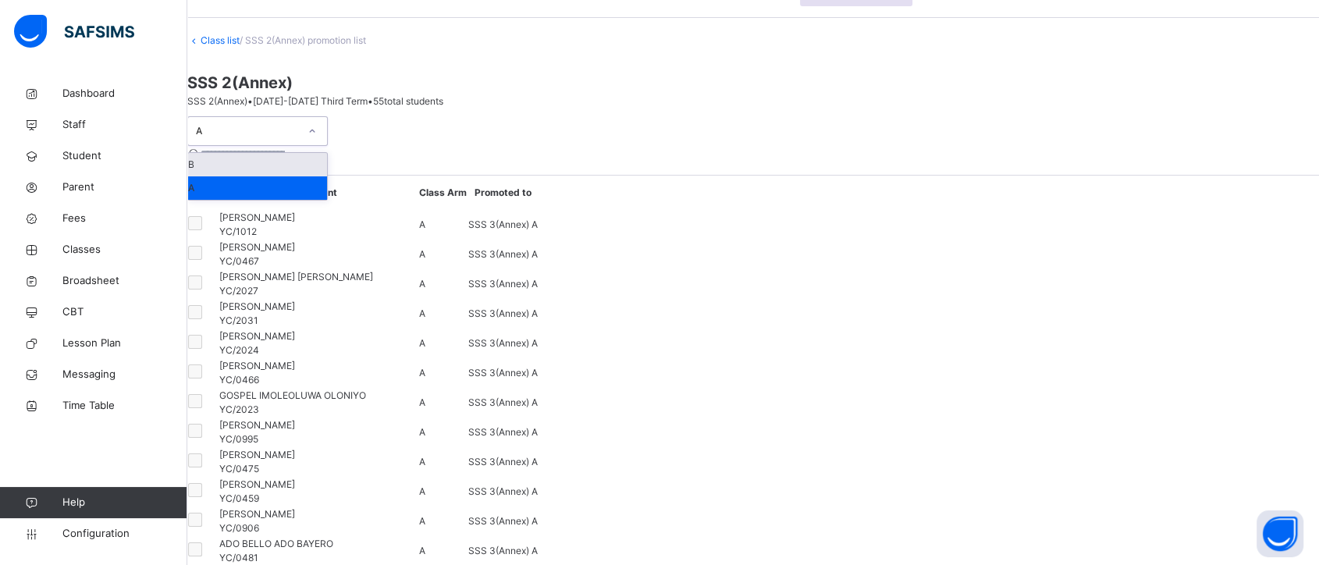
click at [317, 139] on icon at bounding box center [311, 131] width 9 height 16
click at [325, 176] on div "B" at bounding box center [257, 164] width 139 height 23
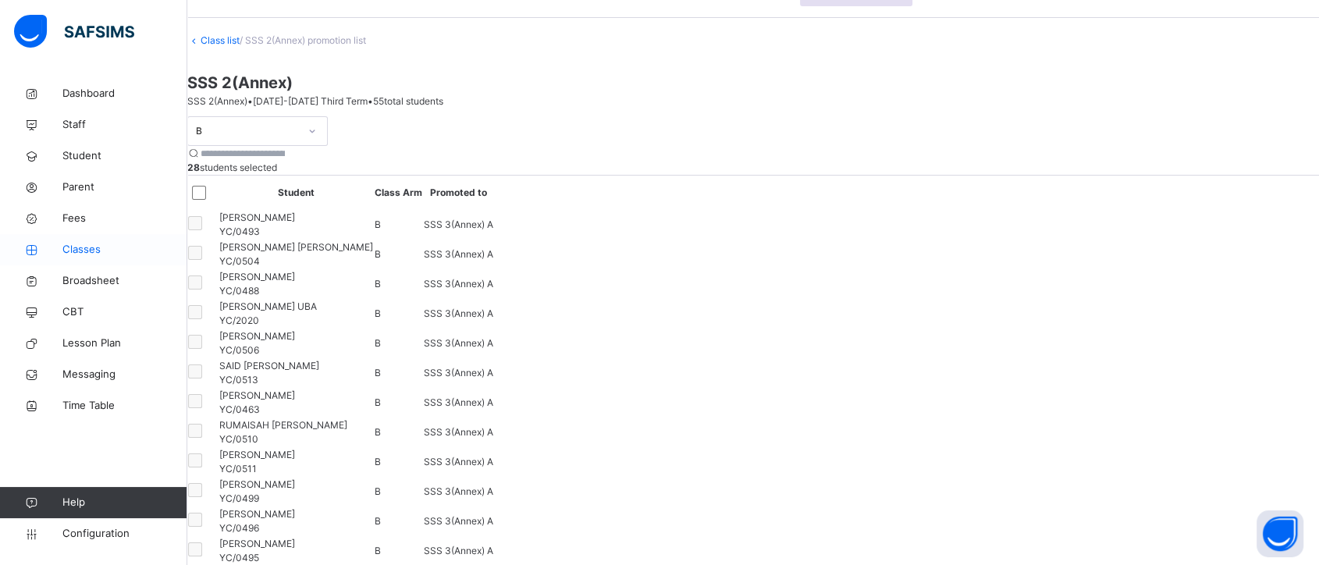
click at [83, 248] on span "Classes" at bounding box center [124, 250] width 125 height 16
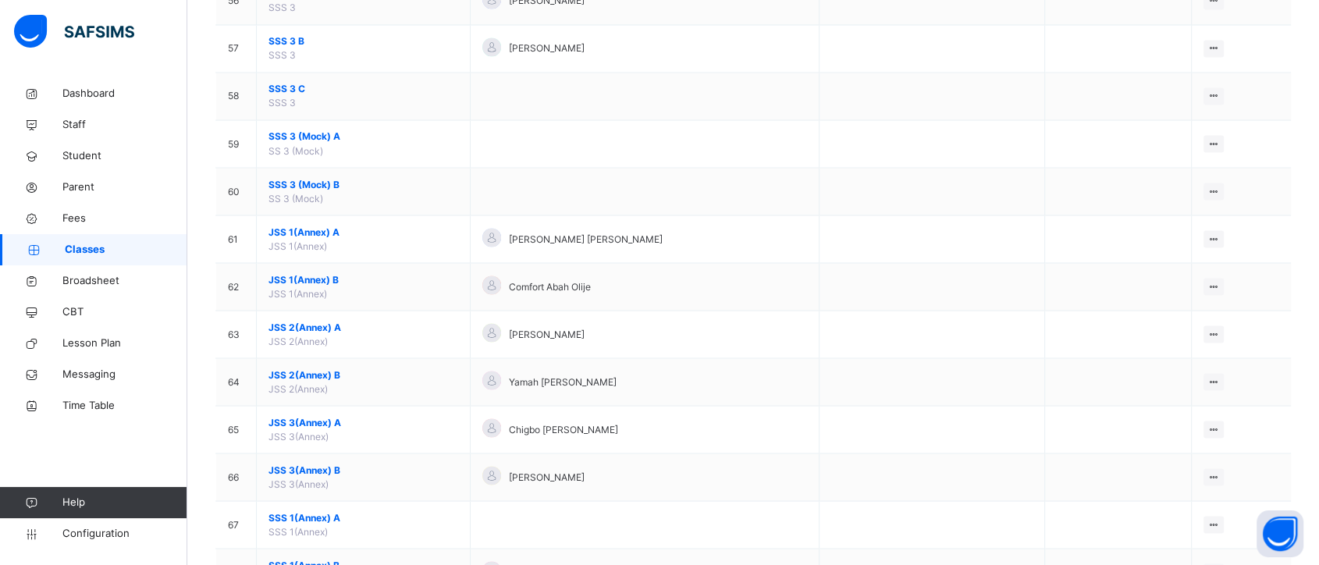
scroll to position [3033, 0]
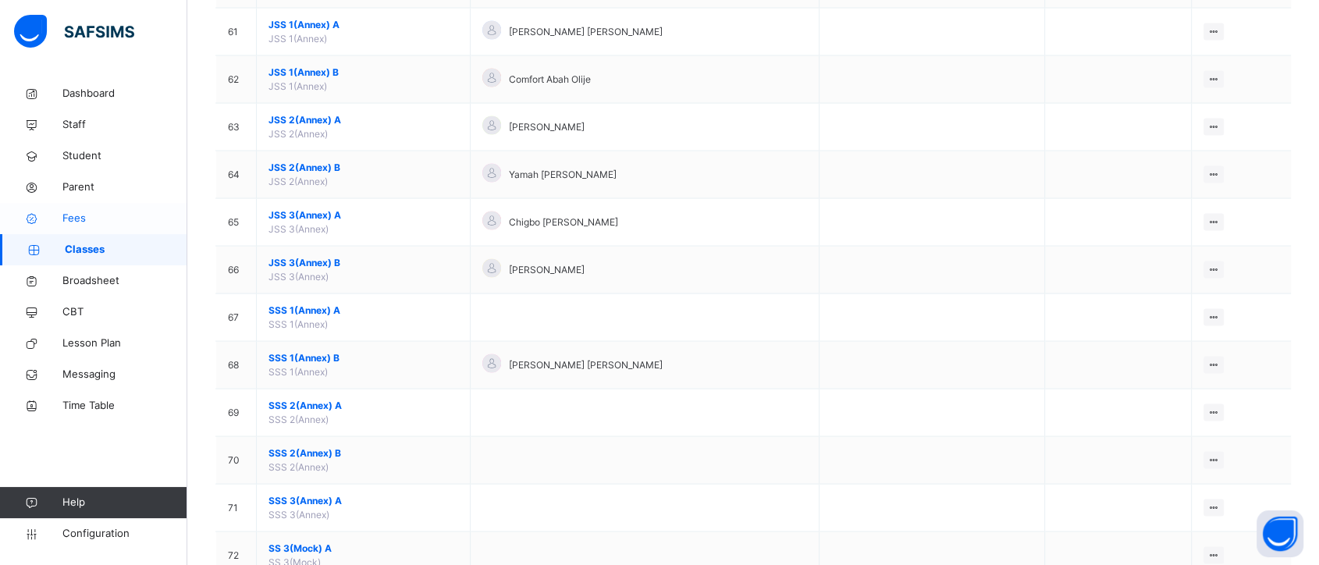
click at [70, 218] on span "Fees" at bounding box center [124, 219] width 125 height 16
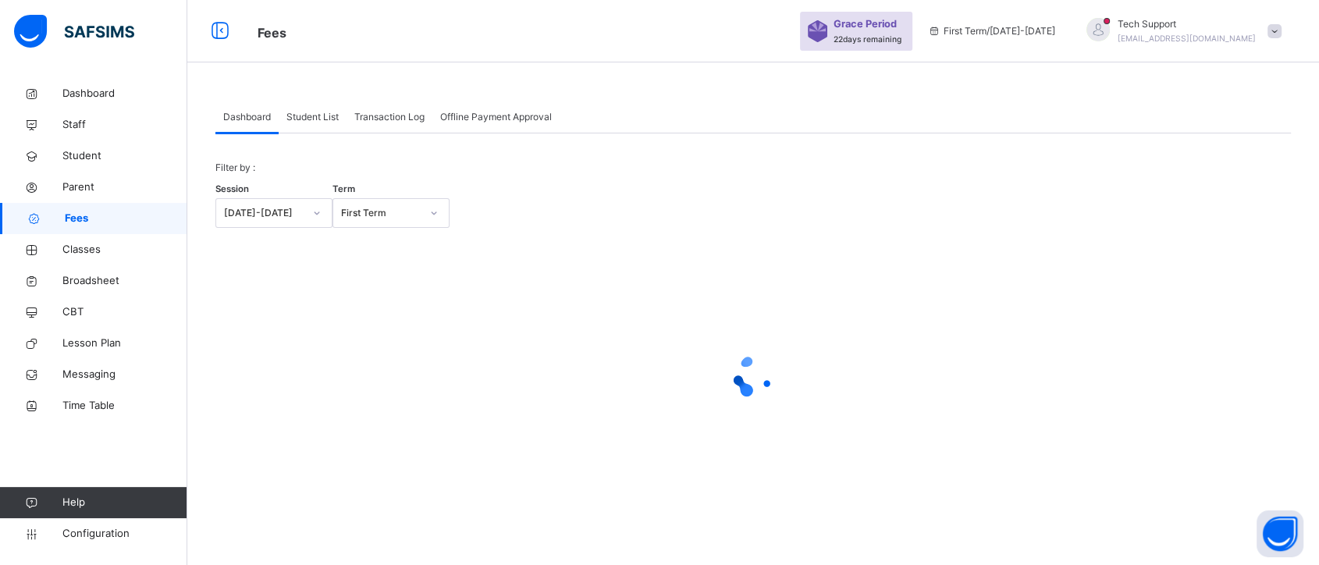
click at [327, 117] on span "Student List" at bounding box center [312, 117] width 52 height 14
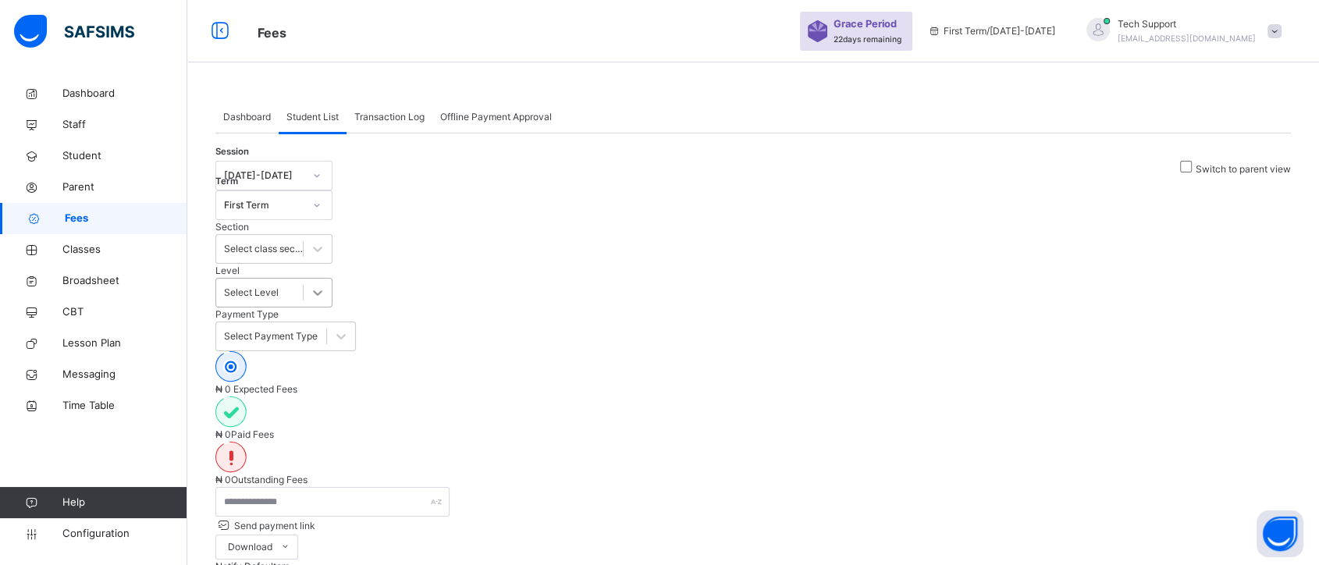
click at [279, 286] on div "Select Level" at bounding box center [251, 293] width 55 height 14
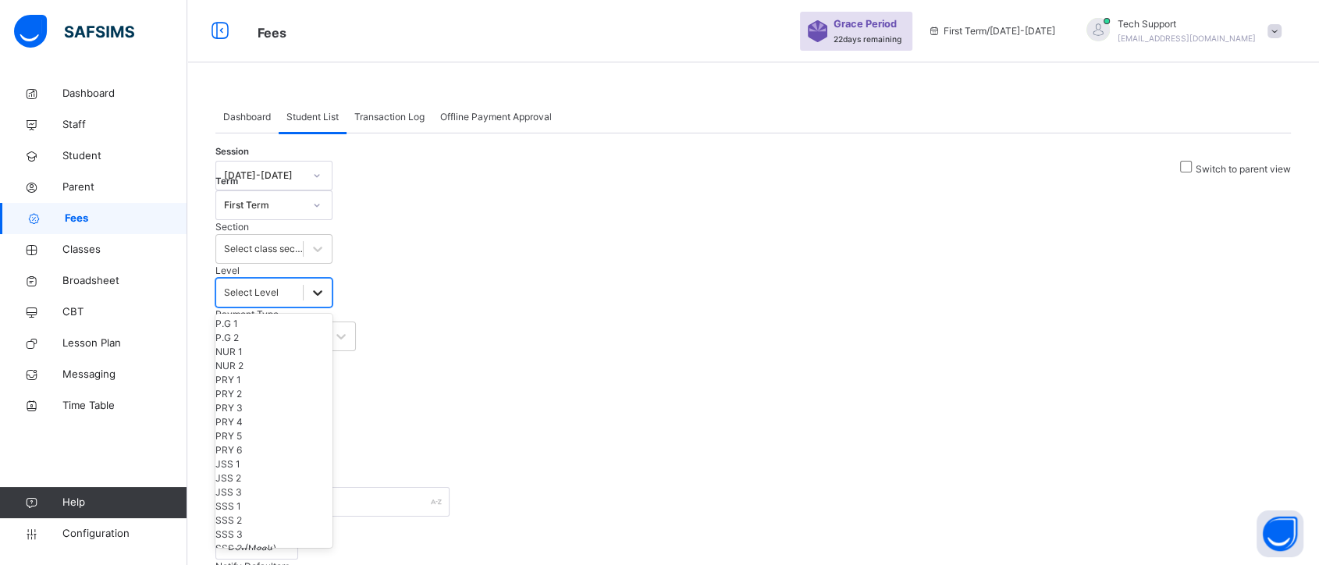
click at [325, 285] on icon at bounding box center [318, 293] width 16 height 16
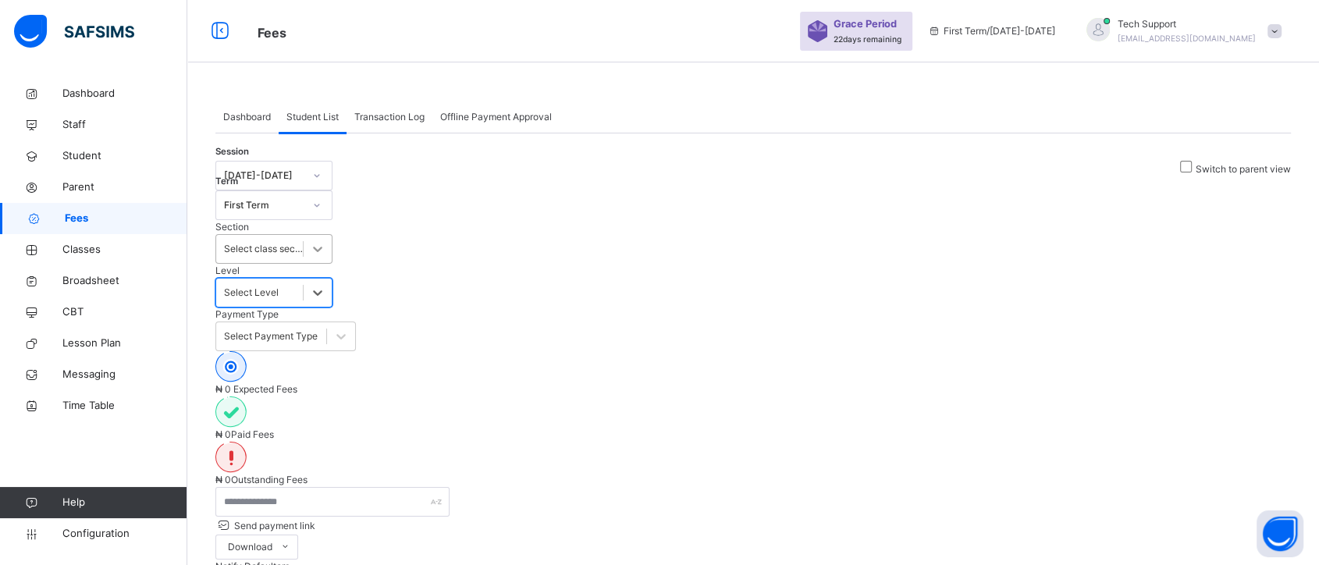
click at [325, 285] on icon at bounding box center [318, 293] width 16 height 16
click at [325, 241] on icon at bounding box center [318, 249] width 16 height 16
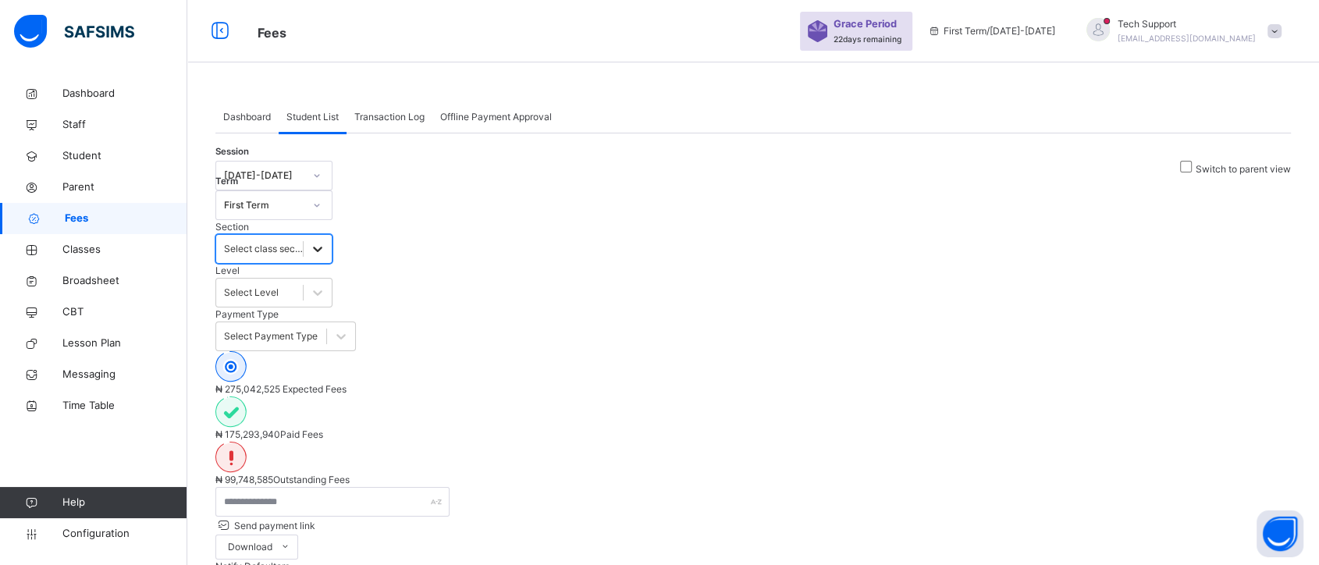
click at [325, 241] on icon at bounding box center [318, 249] width 16 height 16
click at [325, 285] on icon at bounding box center [318, 293] width 16 height 16
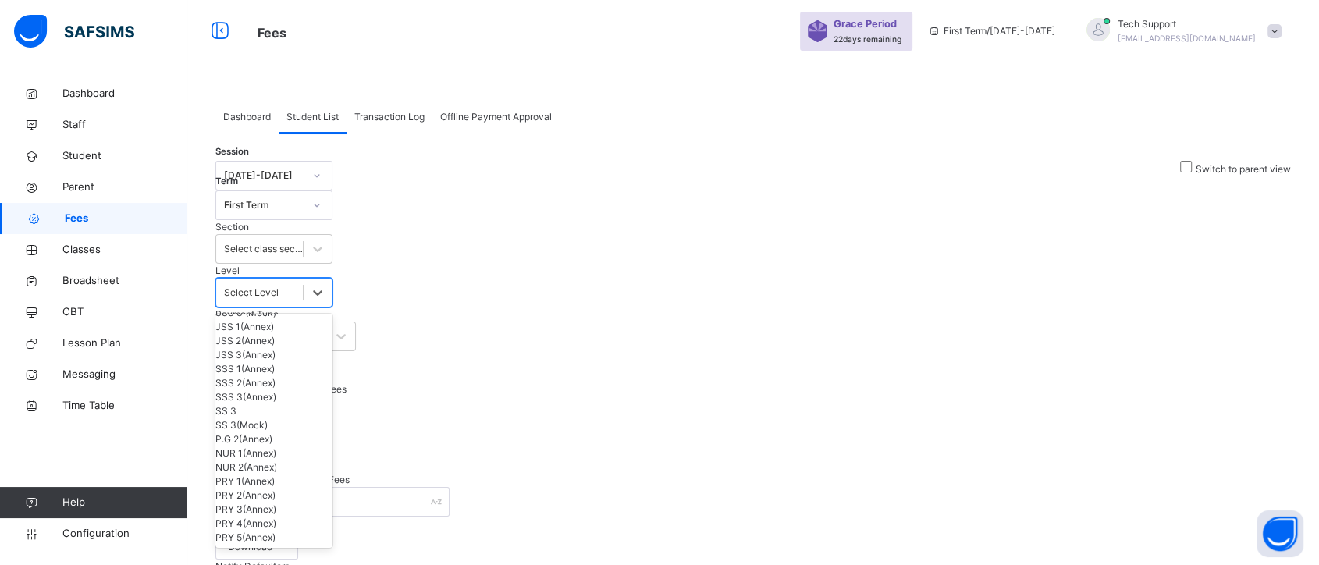
scroll to position [314, 0]
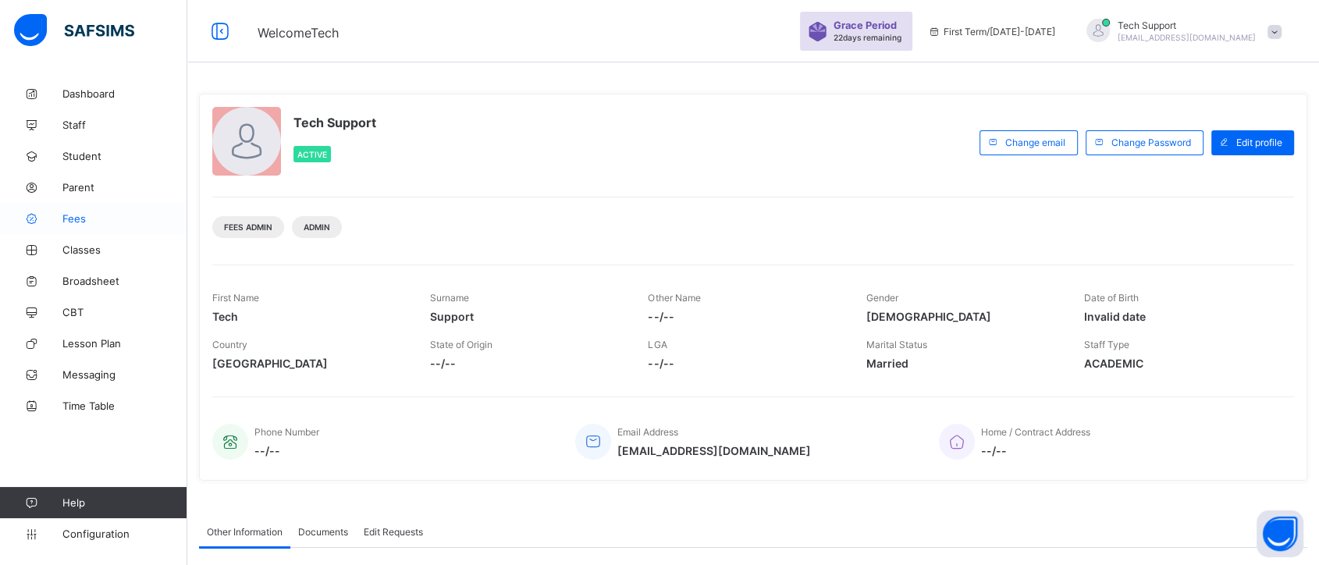
click at [71, 224] on span "Fees" at bounding box center [124, 218] width 125 height 12
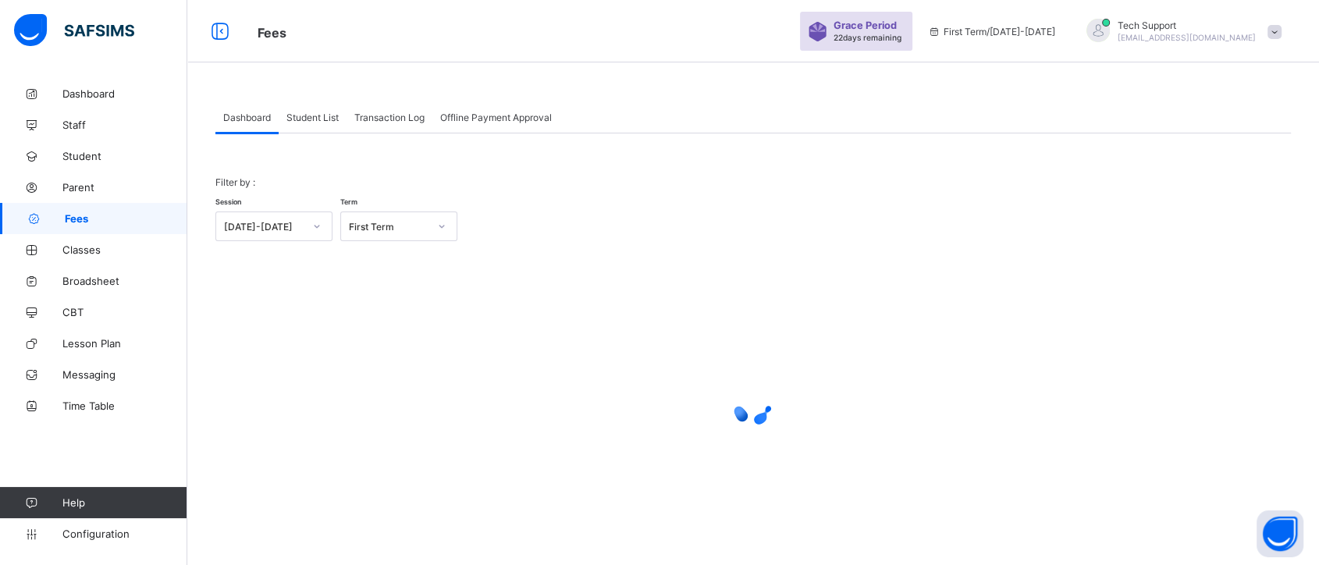
click at [322, 118] on span "Student List" at bounding box center [312, 118] width 52 height 12
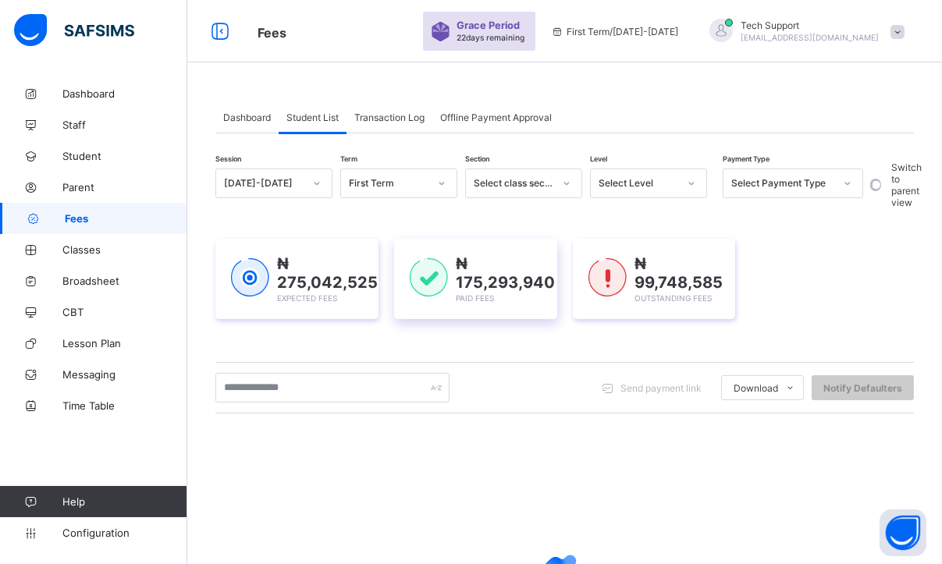
click at [877, 304] on div "₦ 275,042,525 Expected Fees ₦ 175,293,940 Paid Fees ₦ 99,748,585 Outstanding Fe…" at bounding box center [564, 279] width 698 height 80
click at [549, 198] on div "Section Select class section" at bounding box center [523, 185] width 117 height 33
